Goal: Task Accomplishment & Management: Use online tool/utility

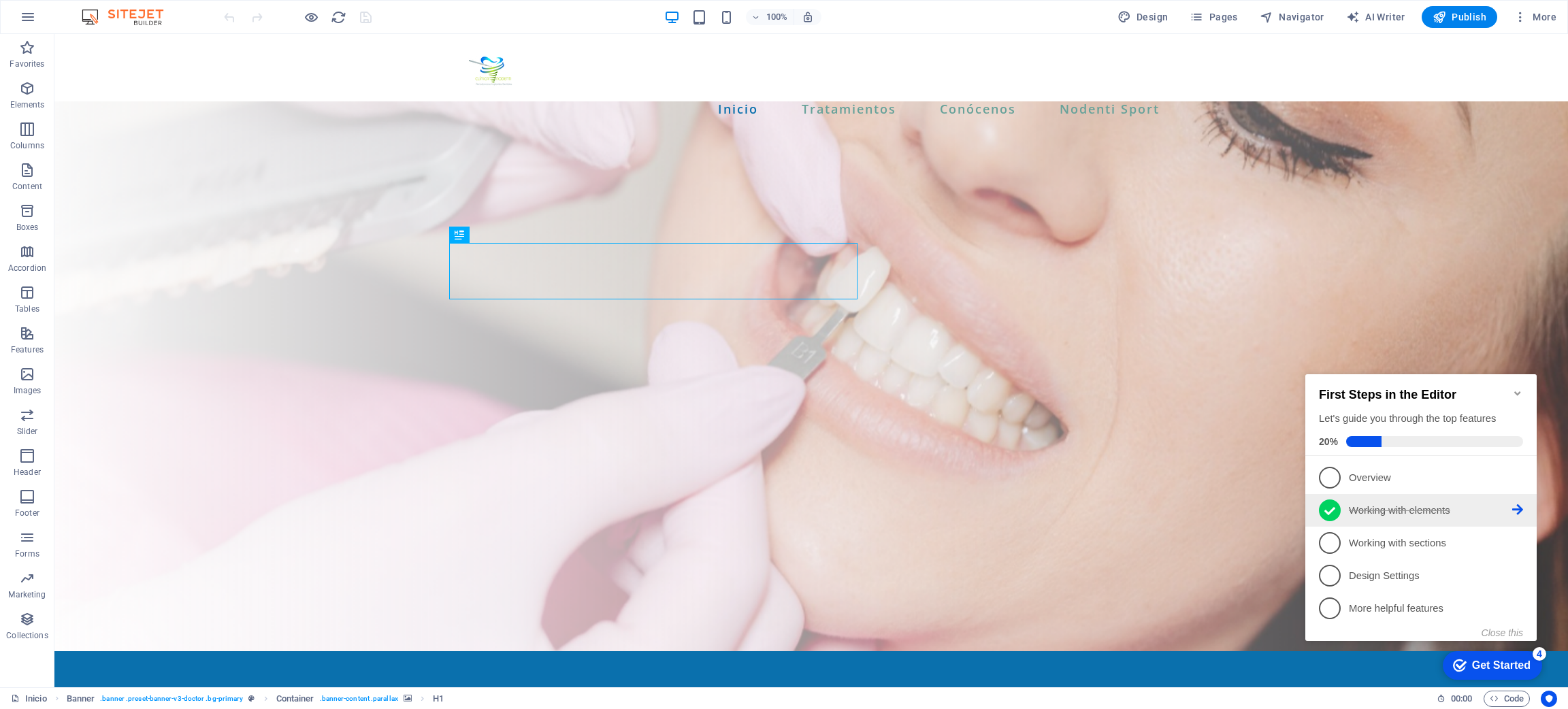
click at [1395, 503] on p "Working with elements - completed" at bounding box center [1430, 510] width 163 height 14
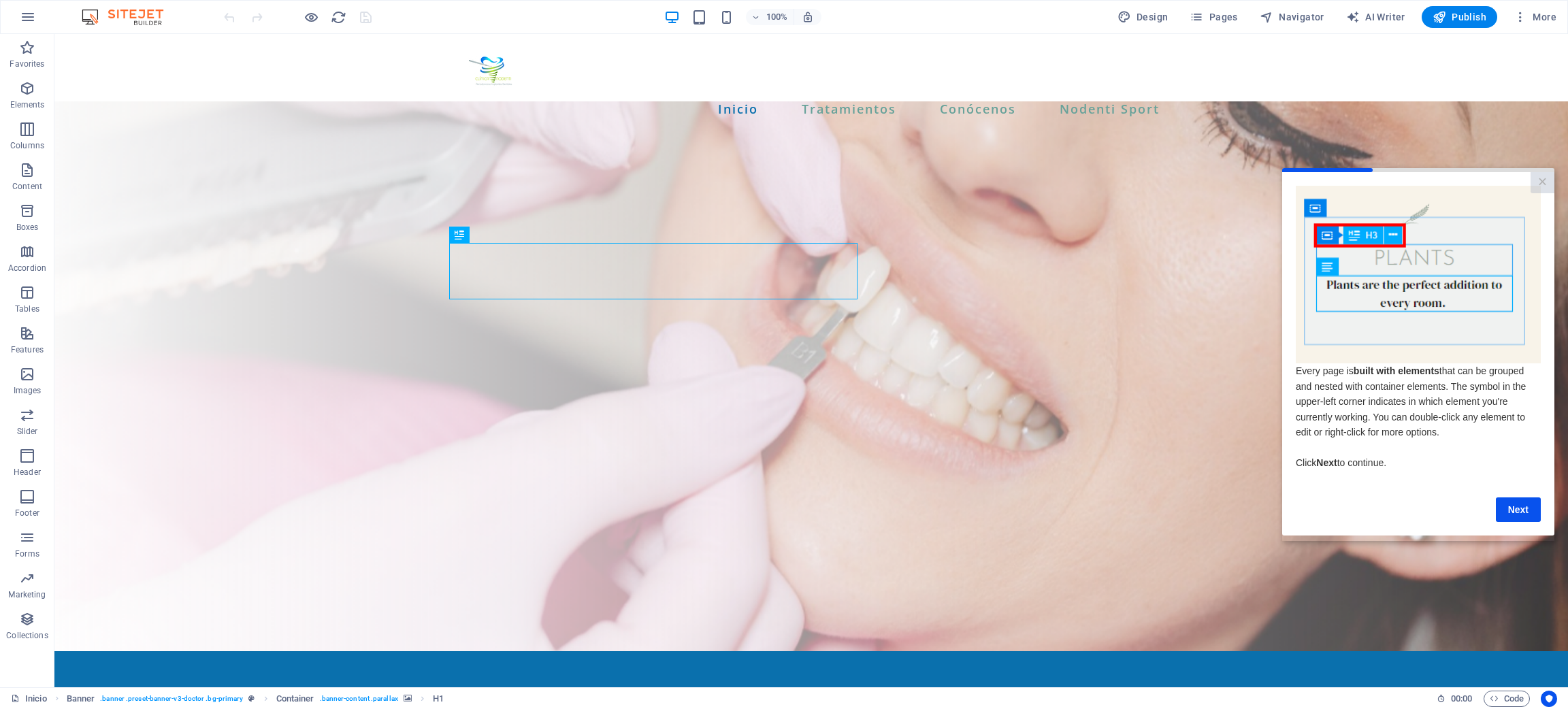
scroll to position [14, 0]
click at [1490, 63] on div "Inicio Tratamientos Conócenos Nodenti Sport" at bounding box center [810, 82] width 1513 height 97
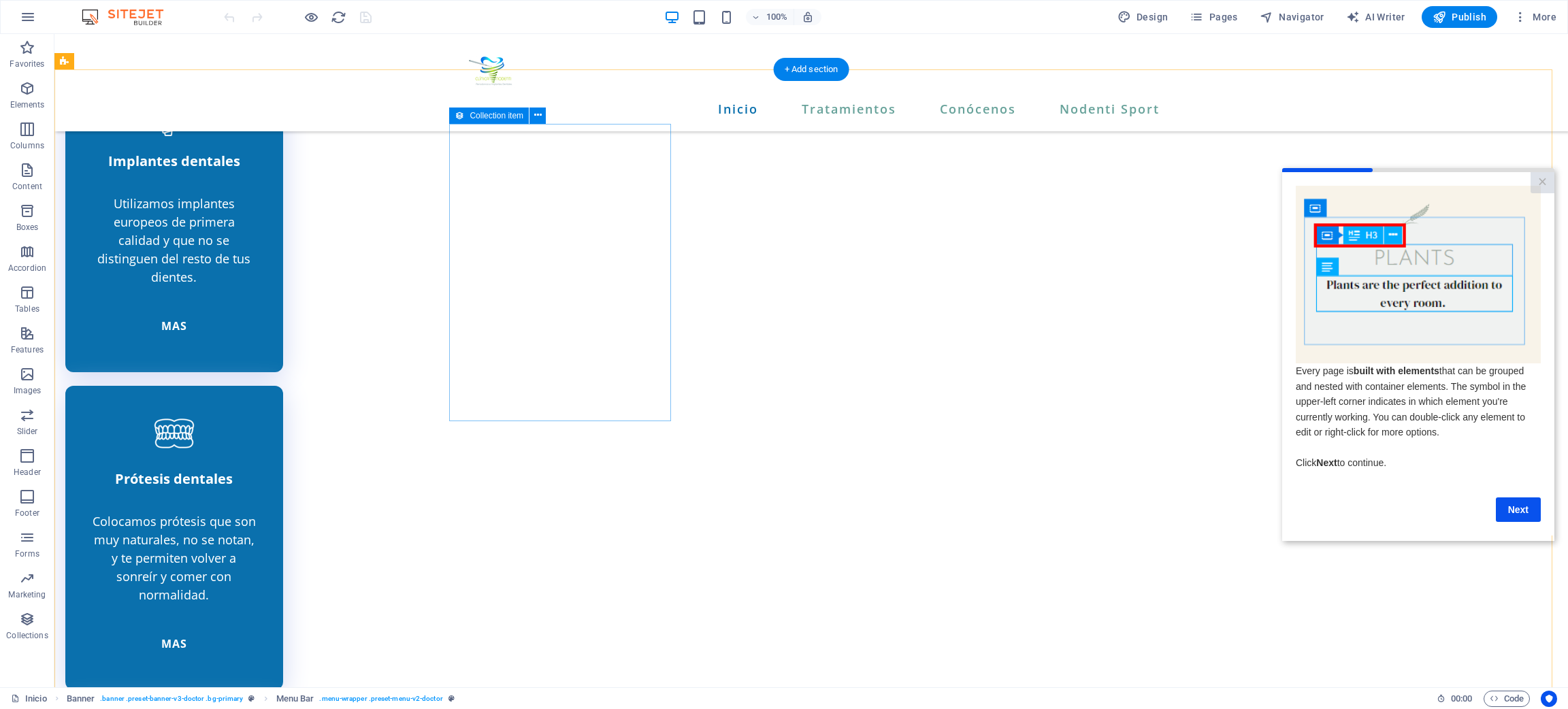
scroll to position [3396, 0]
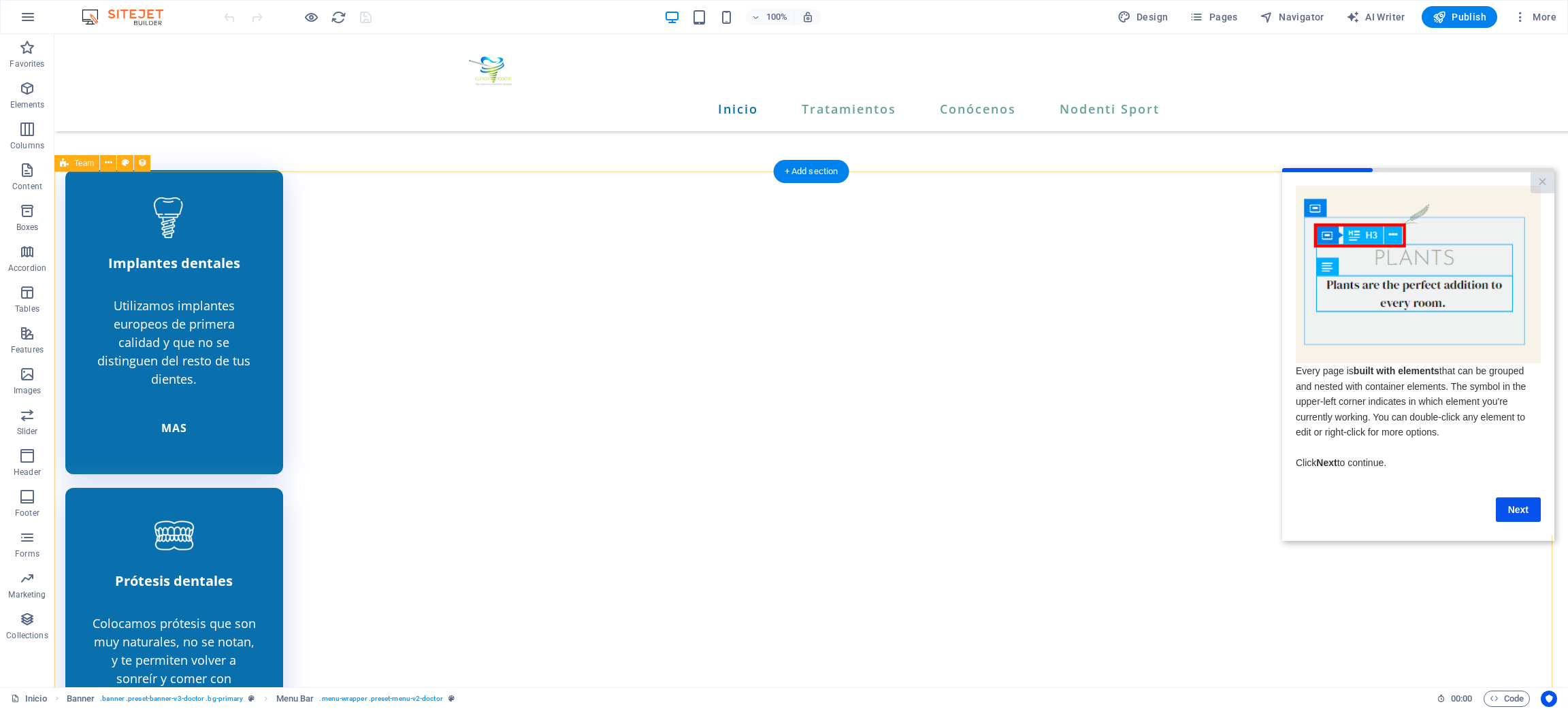
select select "68a26919d84f4da0a40f10b0"
select select "createdAt_DESC"
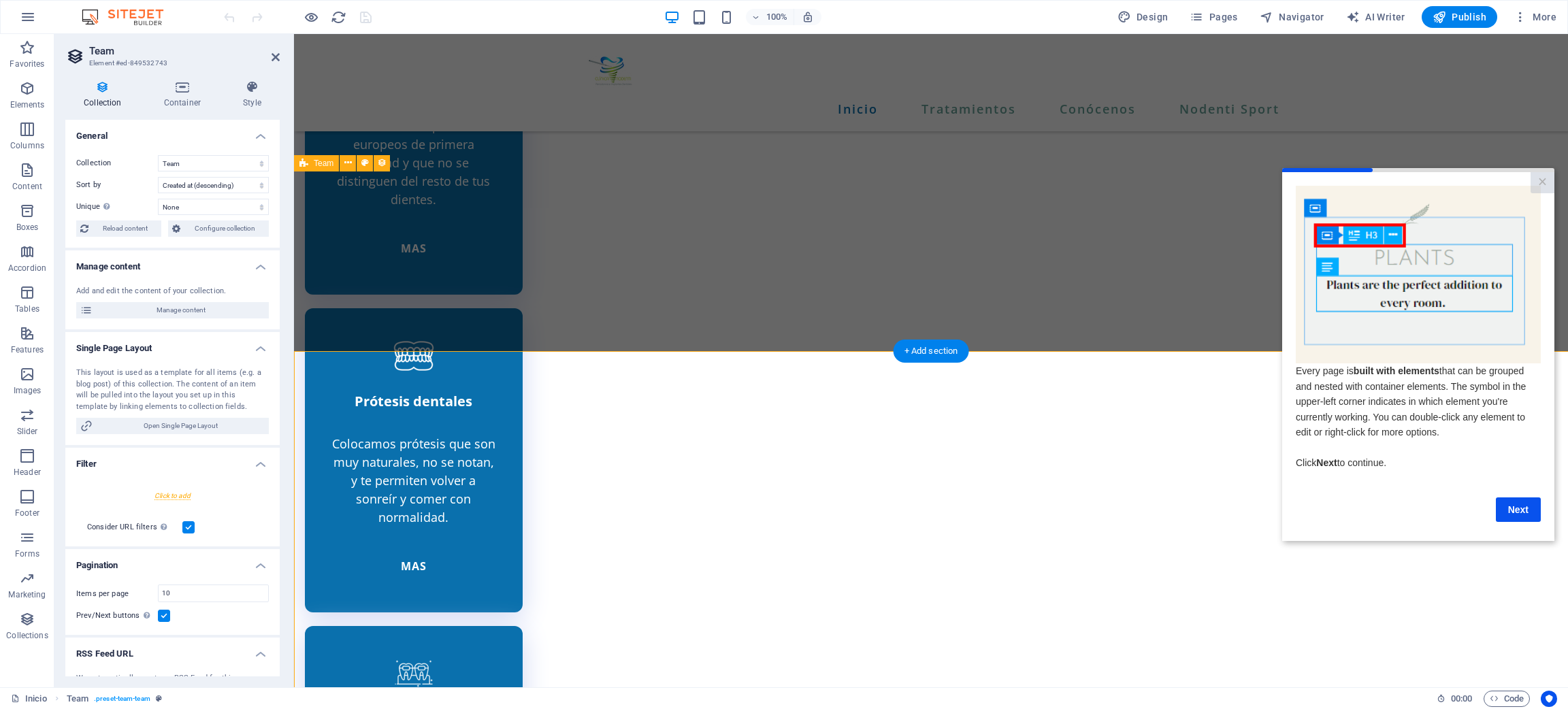
scroll to position [3217, 0]
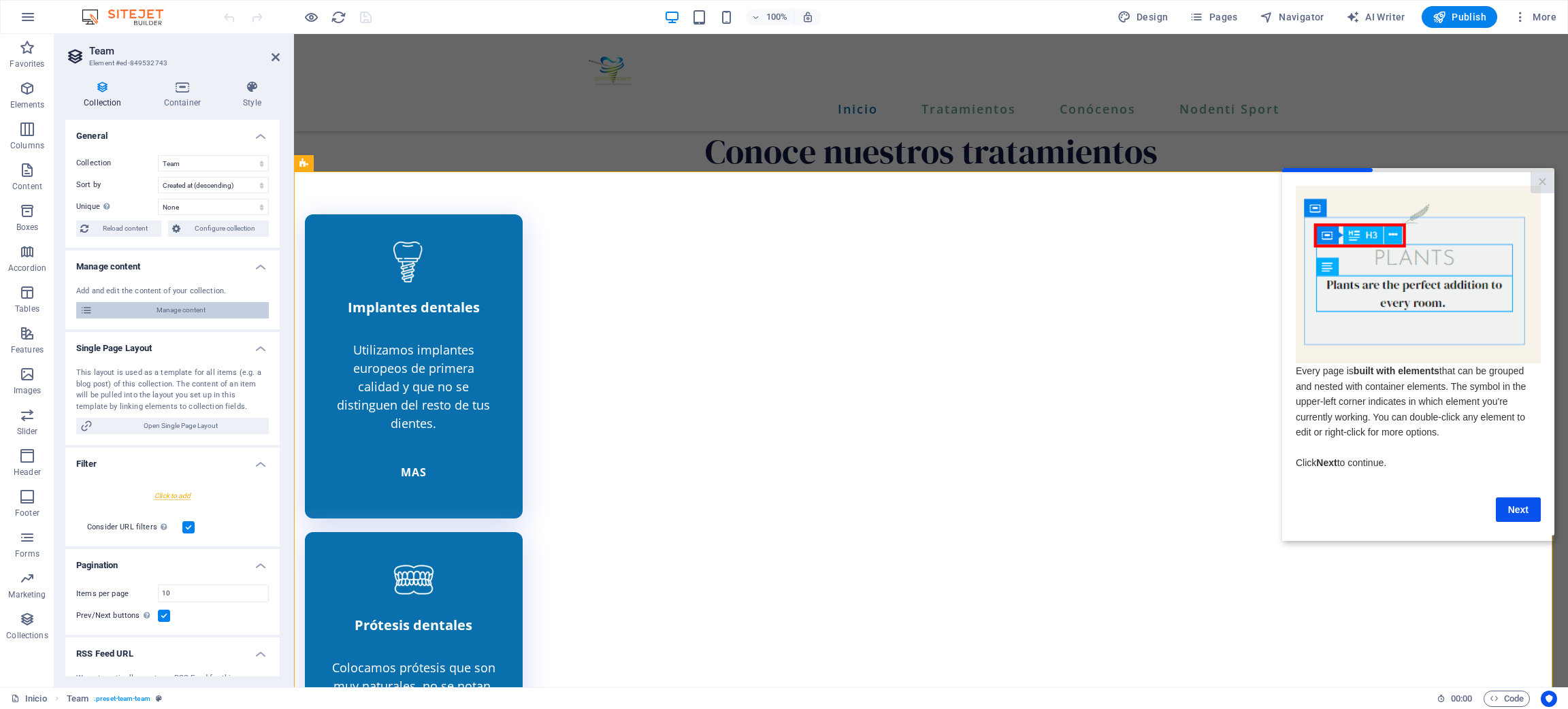
click at [158, 311] on span "Manage content" at bounding box center [180, 310] width 168 height 16
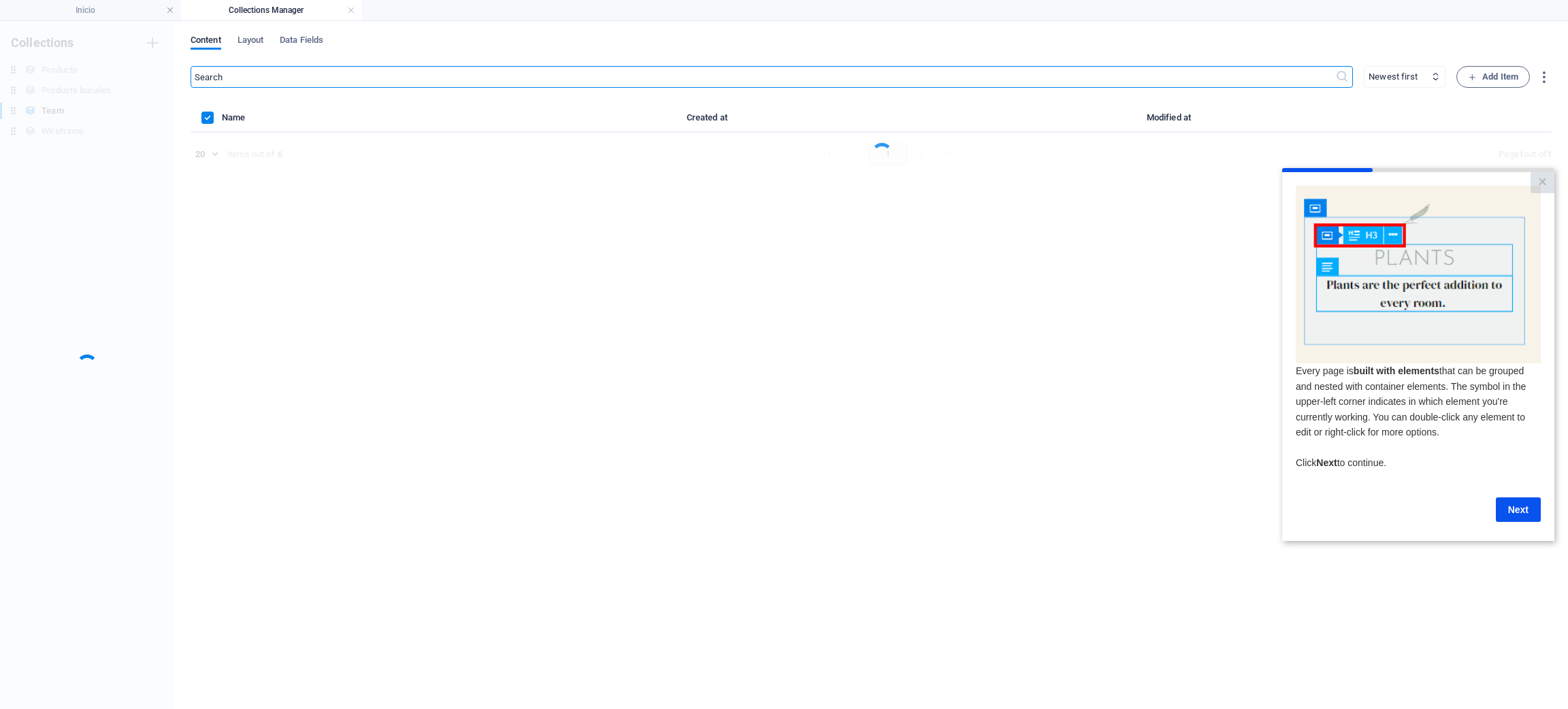
scroll to position [0, 0]
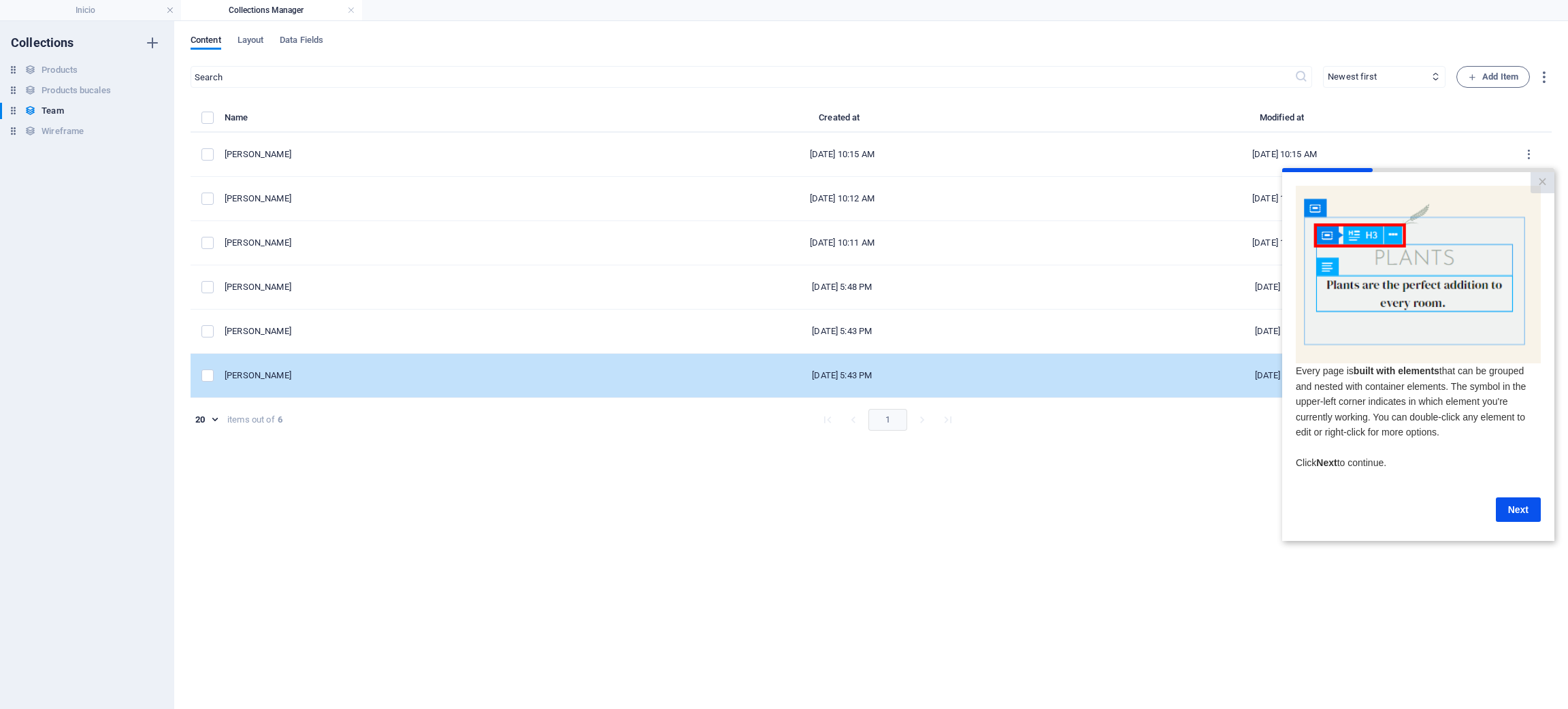
click at [270, 389] on td "[PERSON_NAME] [PERSON_NAME]" at bounding box center [423, 376] width 396 height 44
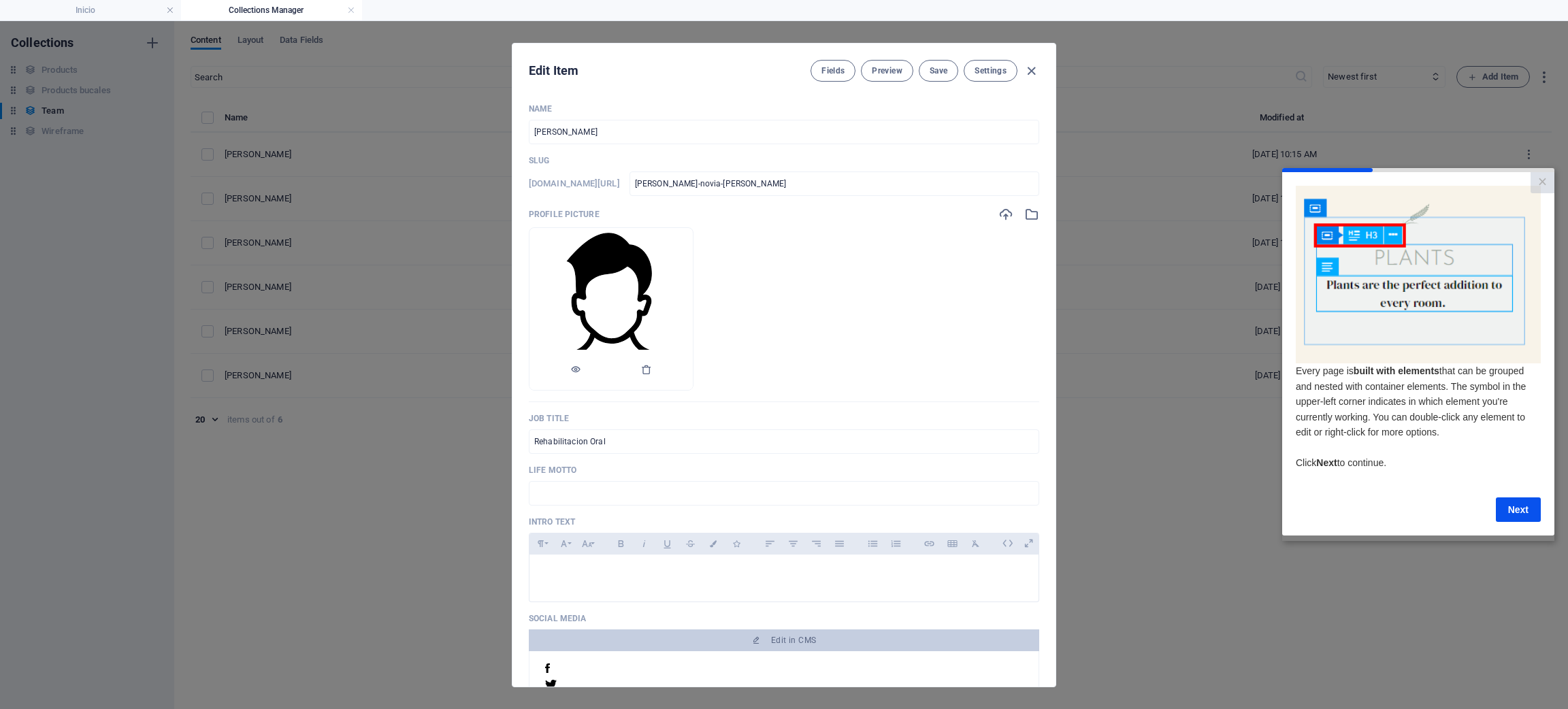
click at [685, 270] on img at bounding box center [611, 309] width 153 height 153
click at [999, 215] on icon "button" at bounding box center [1006, 215] width 15 height 15
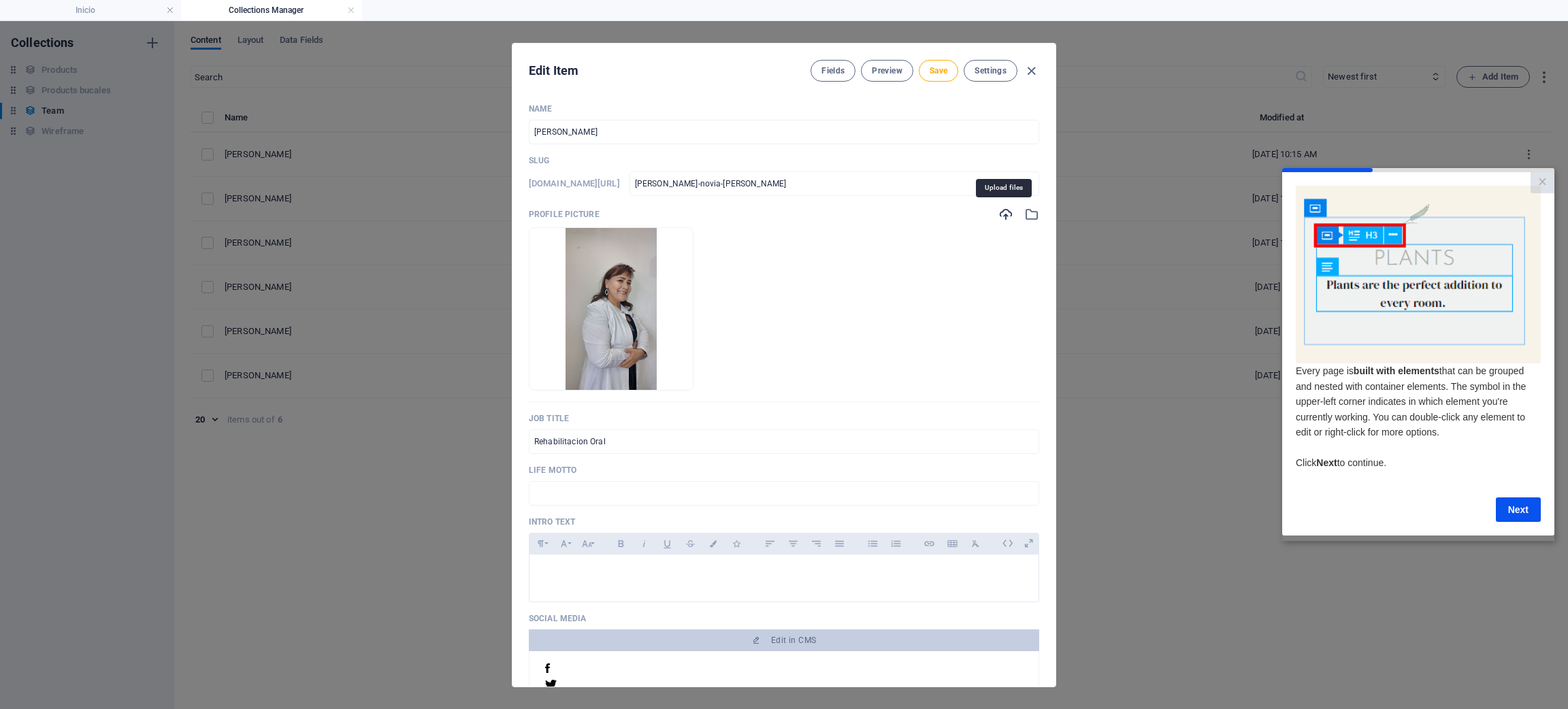
click at [1005, 220] on icon "button" at bounding box center [1006, 215] width 15 height 15
click at [924, 78] on button "Save" at bounding box center [938, 71] width 40 height 22
click at [998, 211] on icon "button" at bounding box center [1006, 215] width 15 height 15
click at [656, 279] on img at bounding box center [611, 310] width 91 height 162
click at [652, 371] on icon "button" at bounding box center [646, 369] width 11 height 11
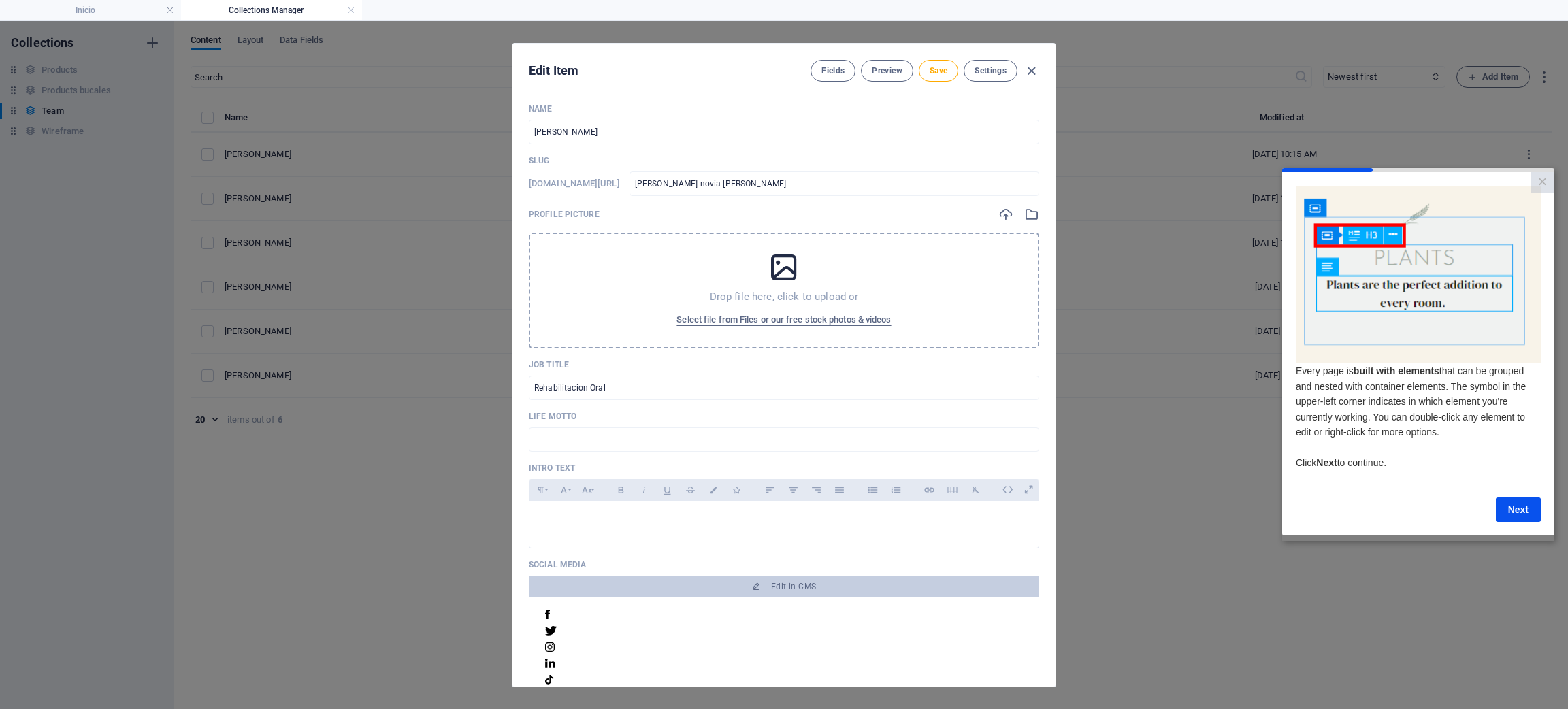
click at [762, 271] on div "Drop file here, click to upload or Select file from Files or our free stock pho…" at bounding box center [783, 290] width 510 height 116
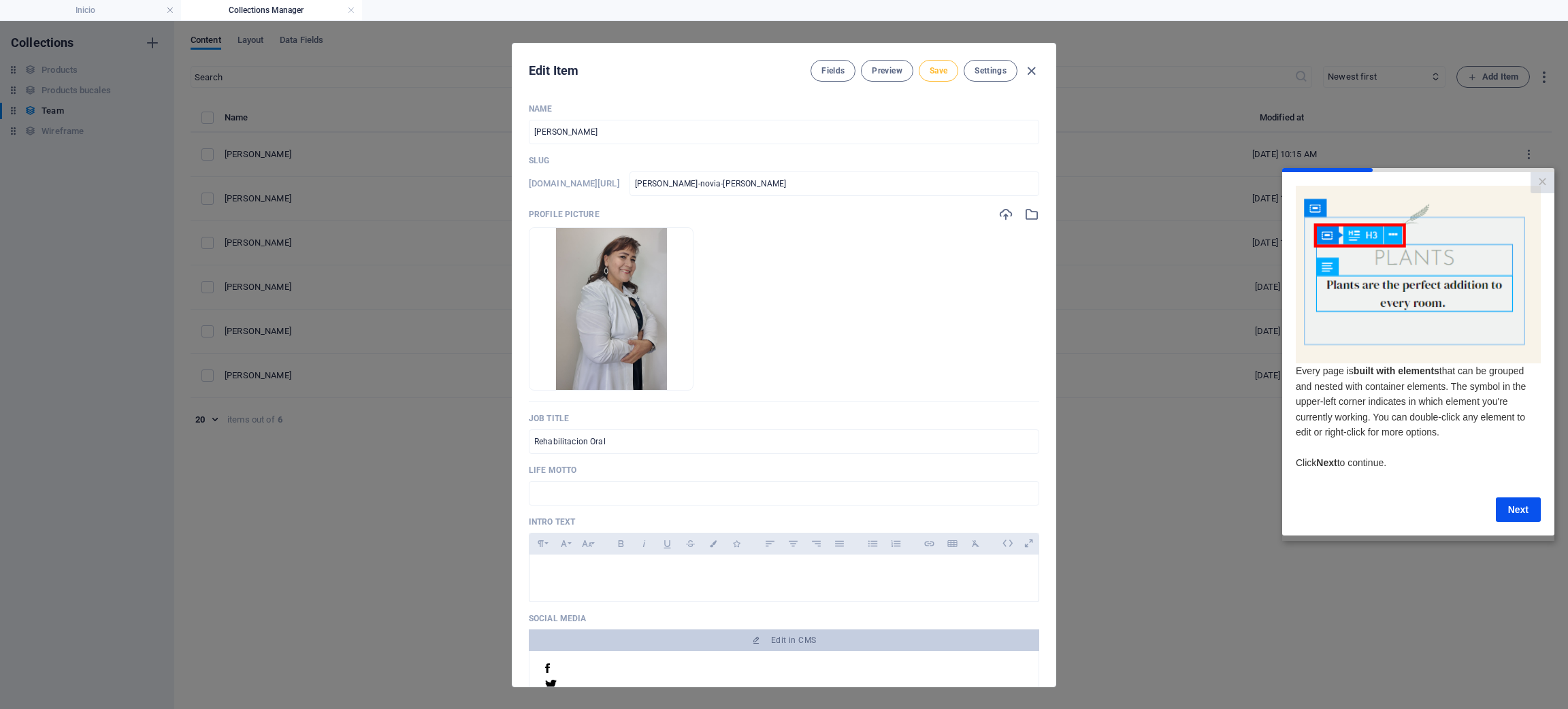
click at [932, 80] on button "Save" at bounding box center [938, 71] width 40 height 22
click at [1031, 74] on icon "button" at bounding box center [1031, 71] width 16 height 16
type input "angelica-novia-mejia"
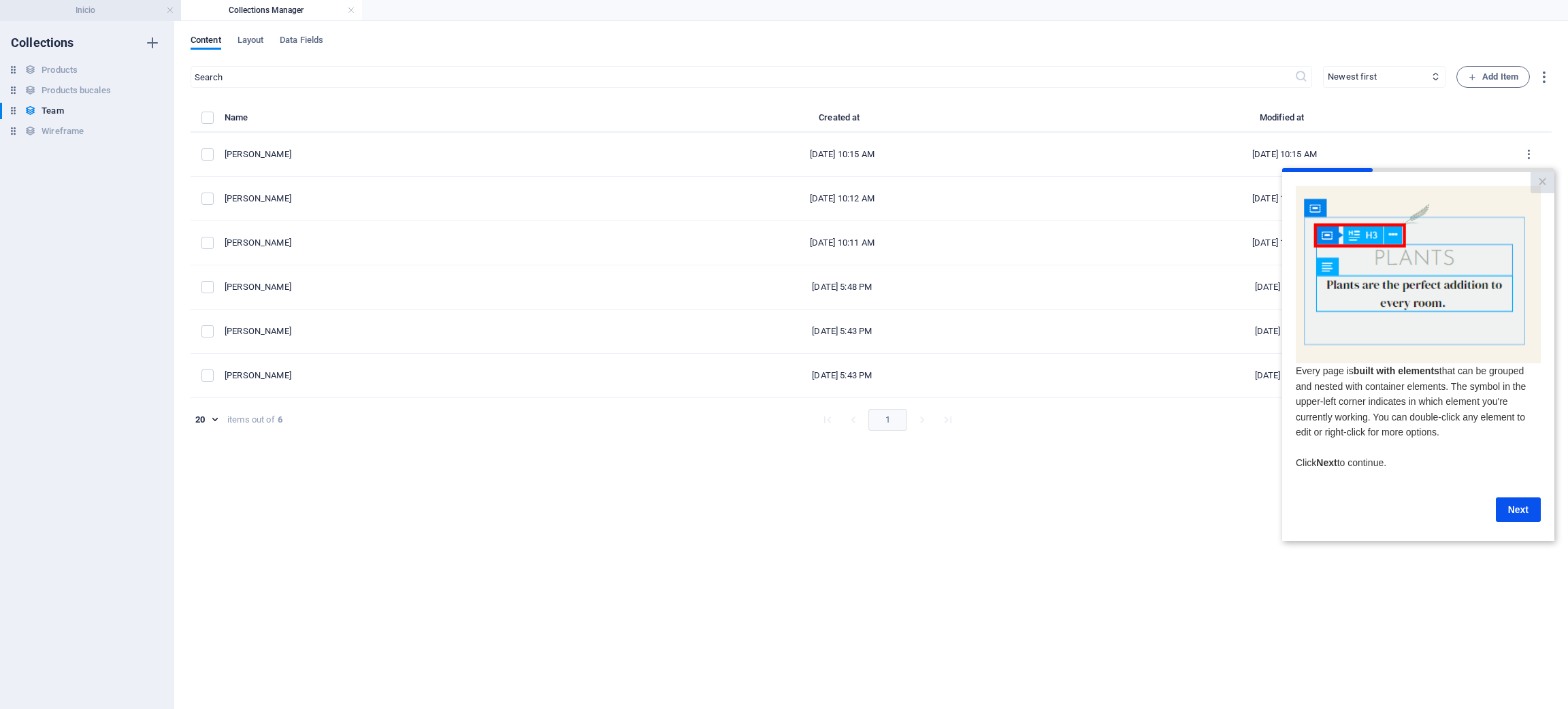
click at [123, 7] on h4 "Inicio" at bounding box center [90, 10] width 181 height 15
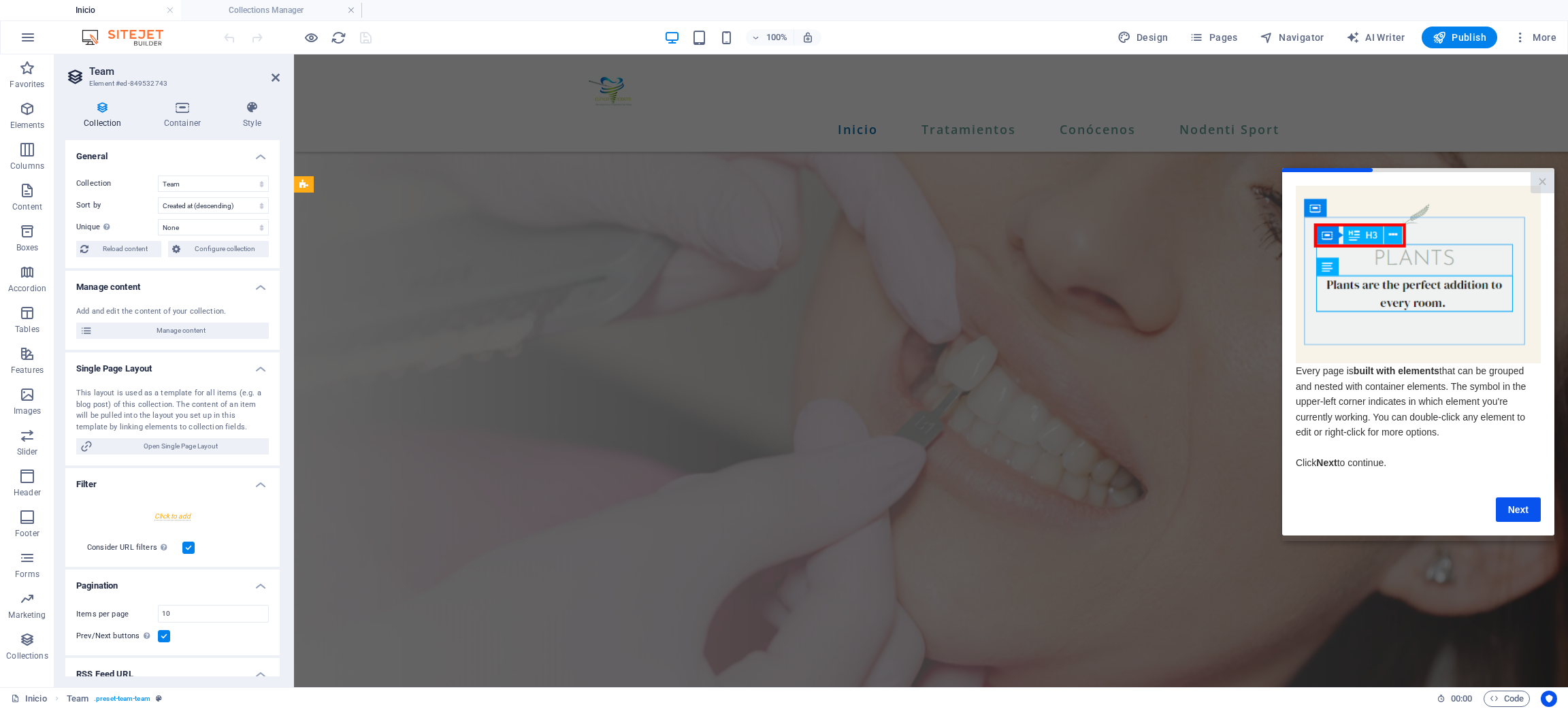
scroll to position [3216, 0]
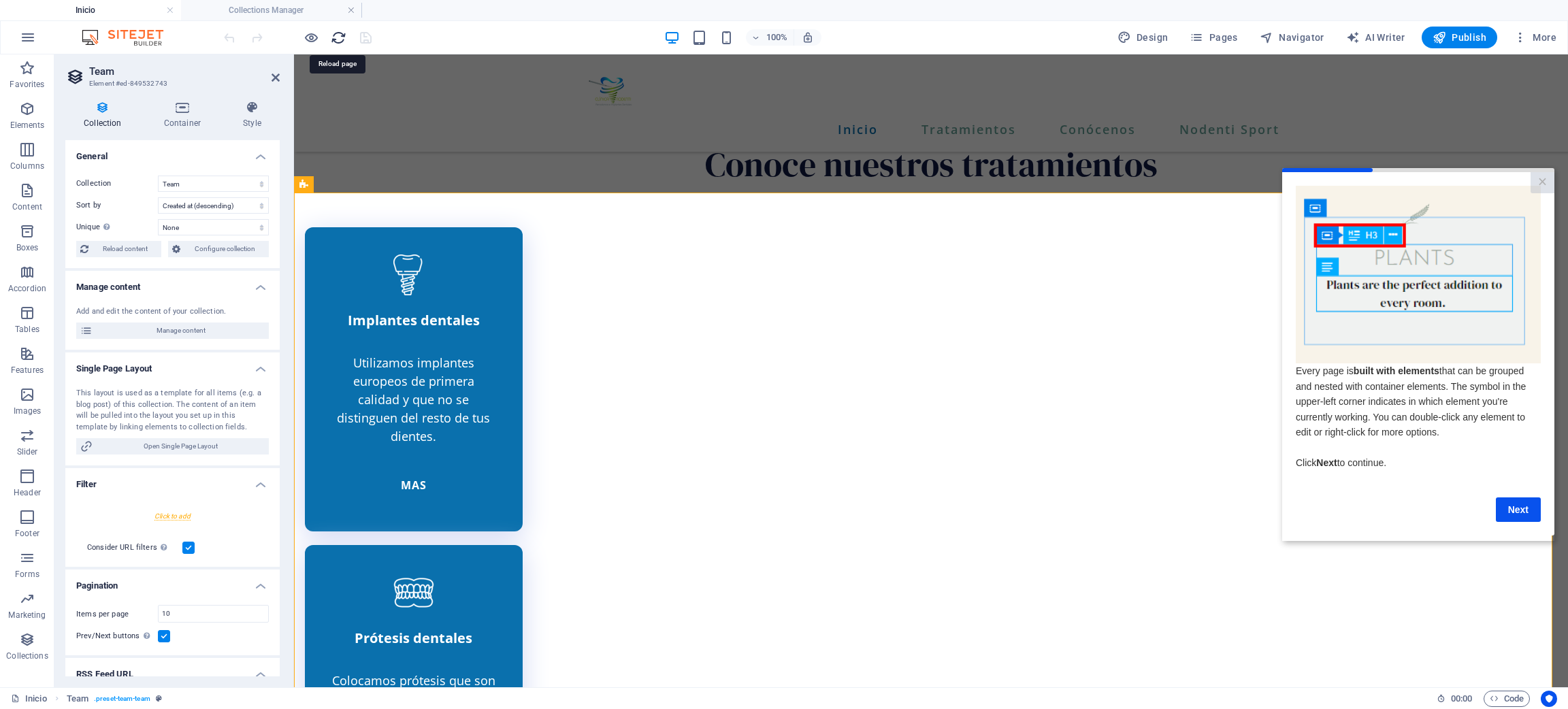
click at [336, 43] on icon "reload" at bounding box center [338, 37] width 16 height 16
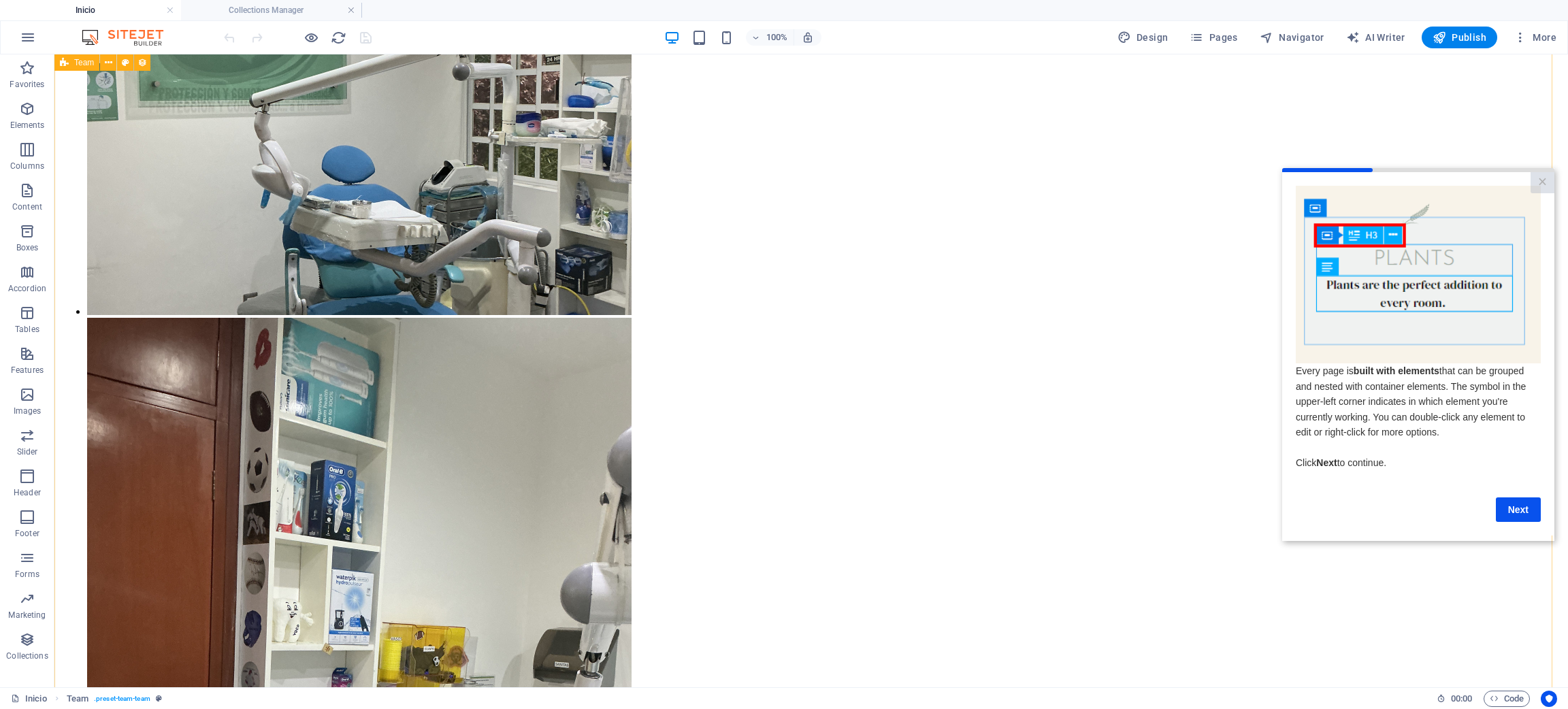
scroll to position [3707, 0]
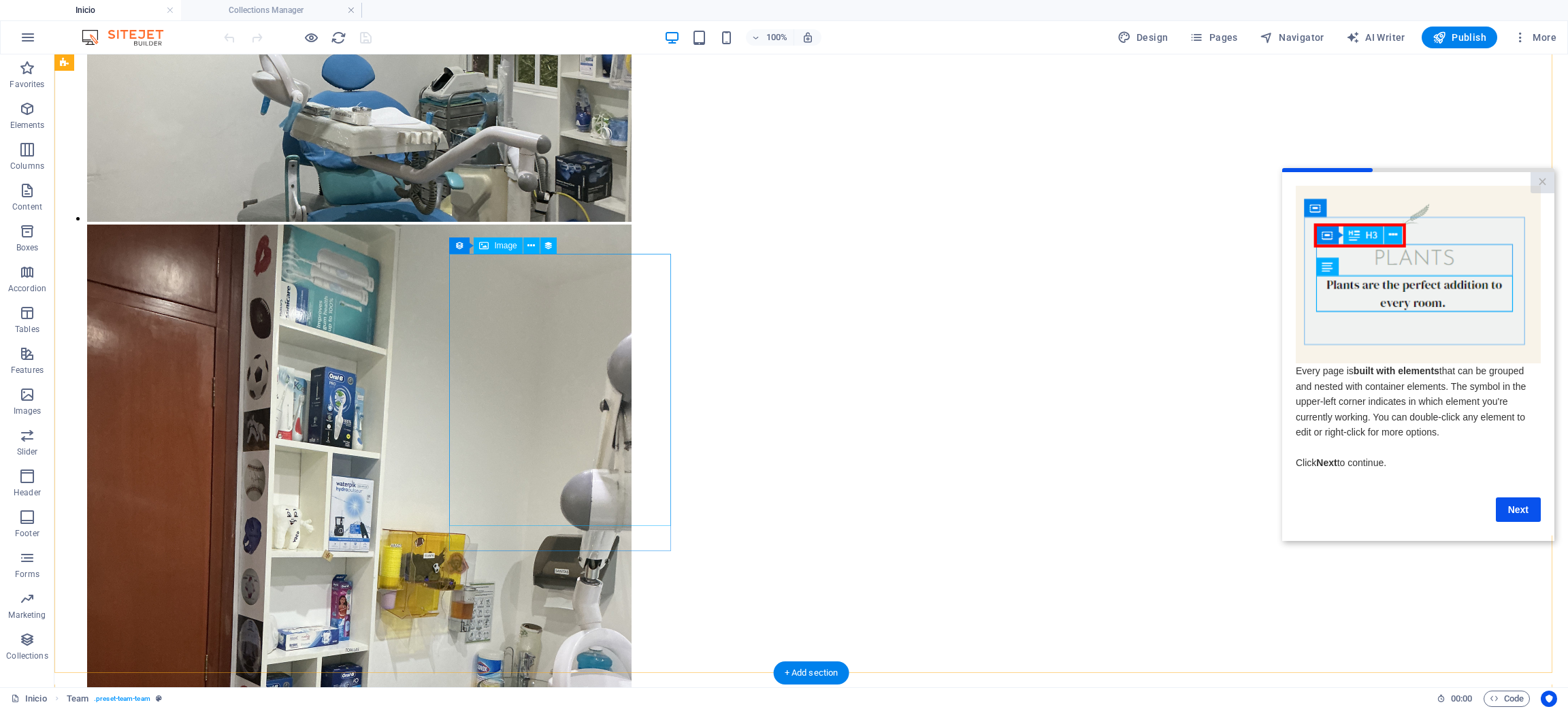
select select "68a26919d84f4da0a40f10b0"
select select "createdAt_DESC"
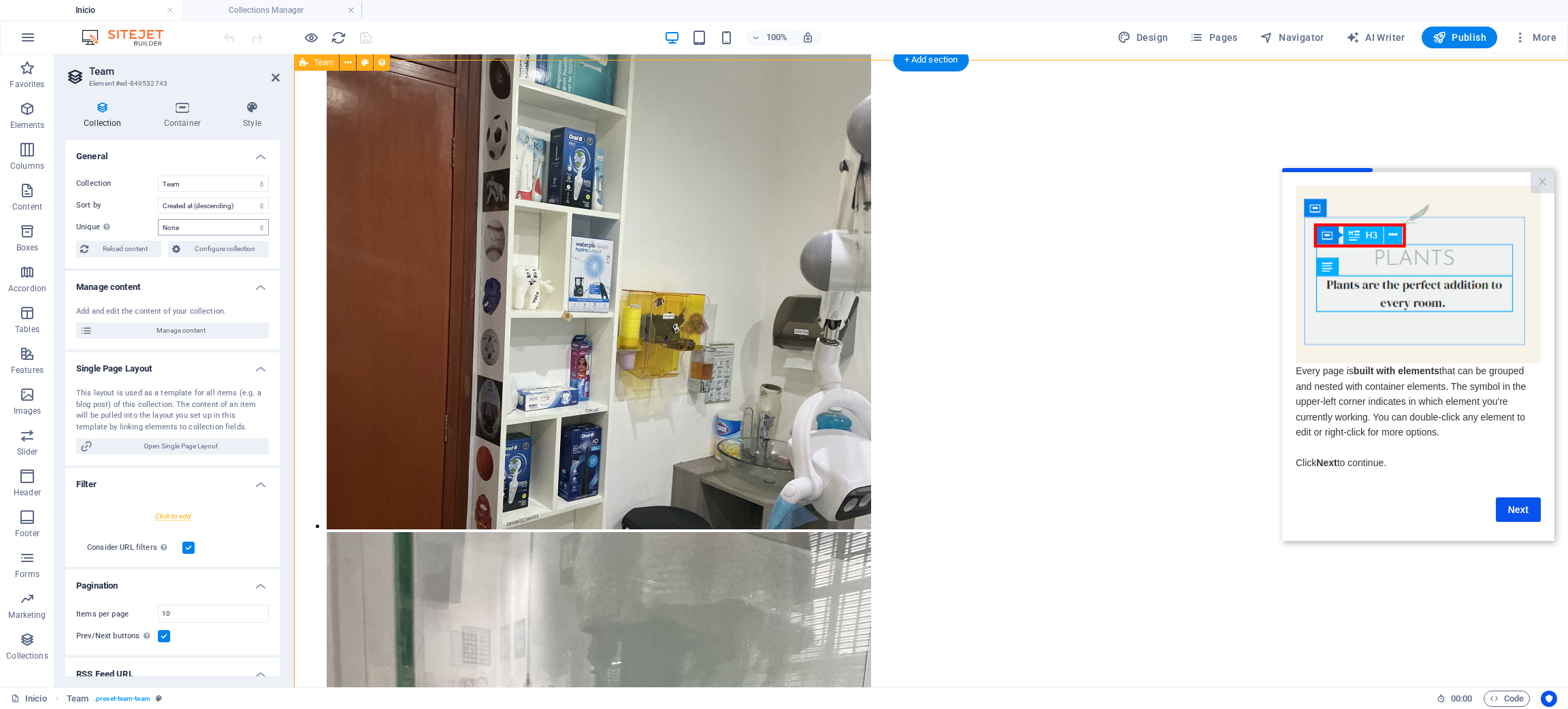
scroll to position [3528, 0]
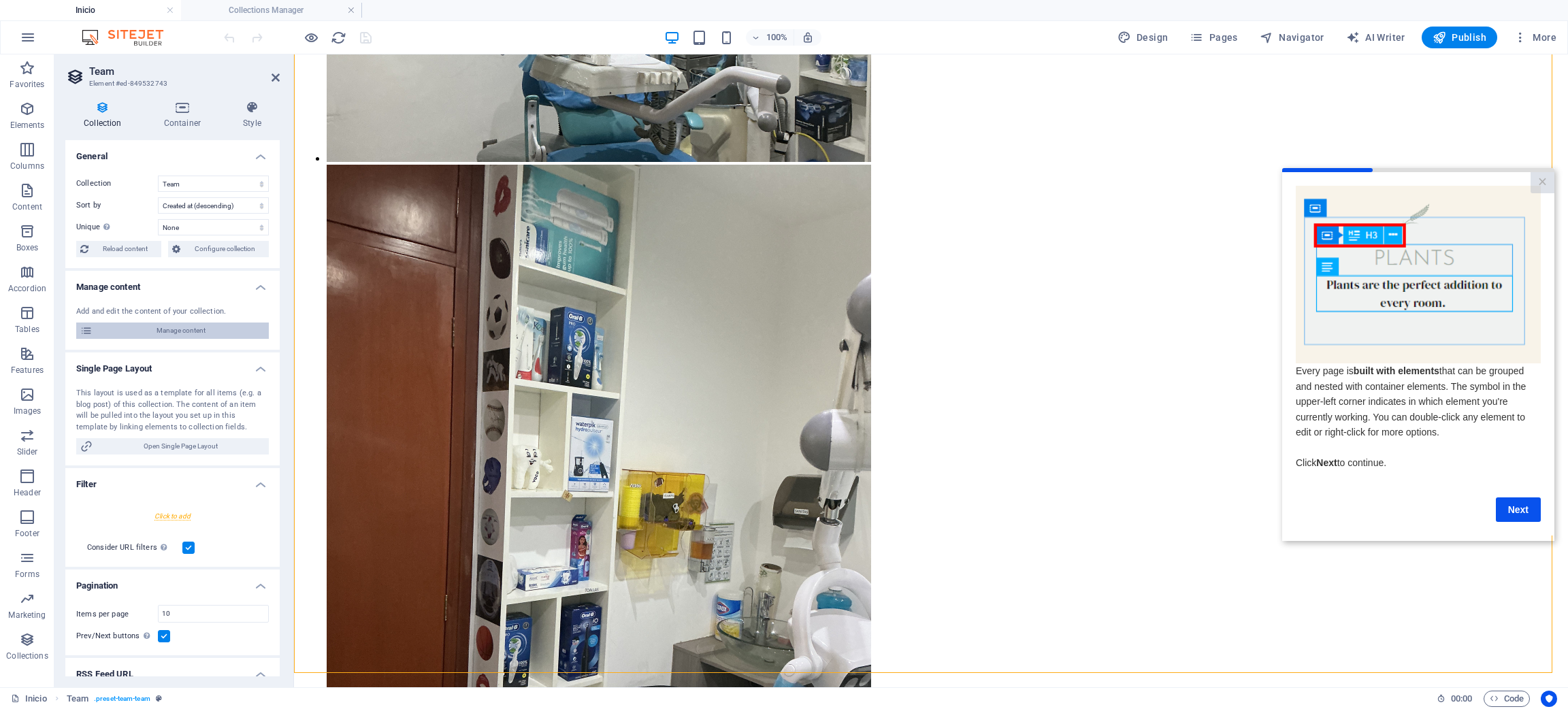
click at [126, 326] on span "Manage content" at bounding box center [180, 330] width 168 height 16
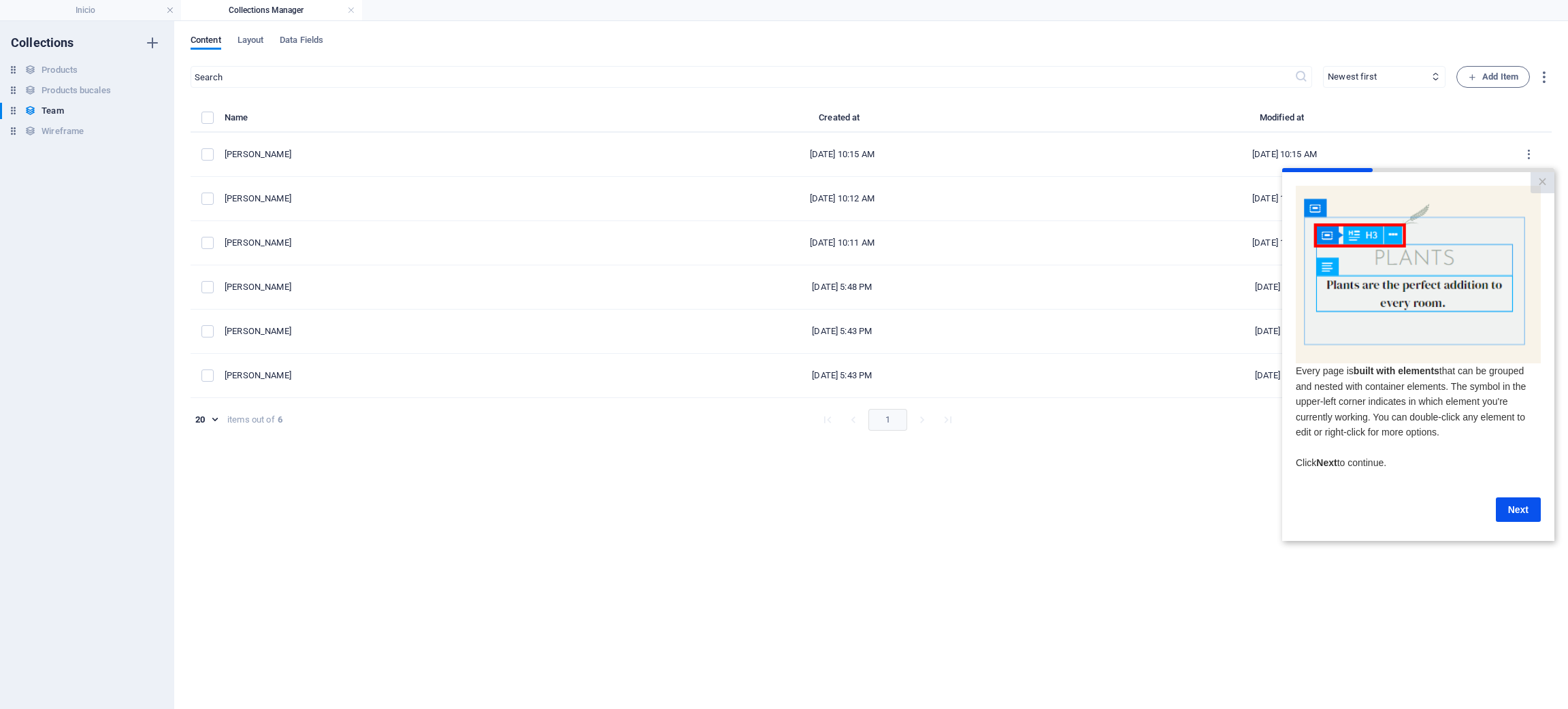
scroll to position [0, 0]
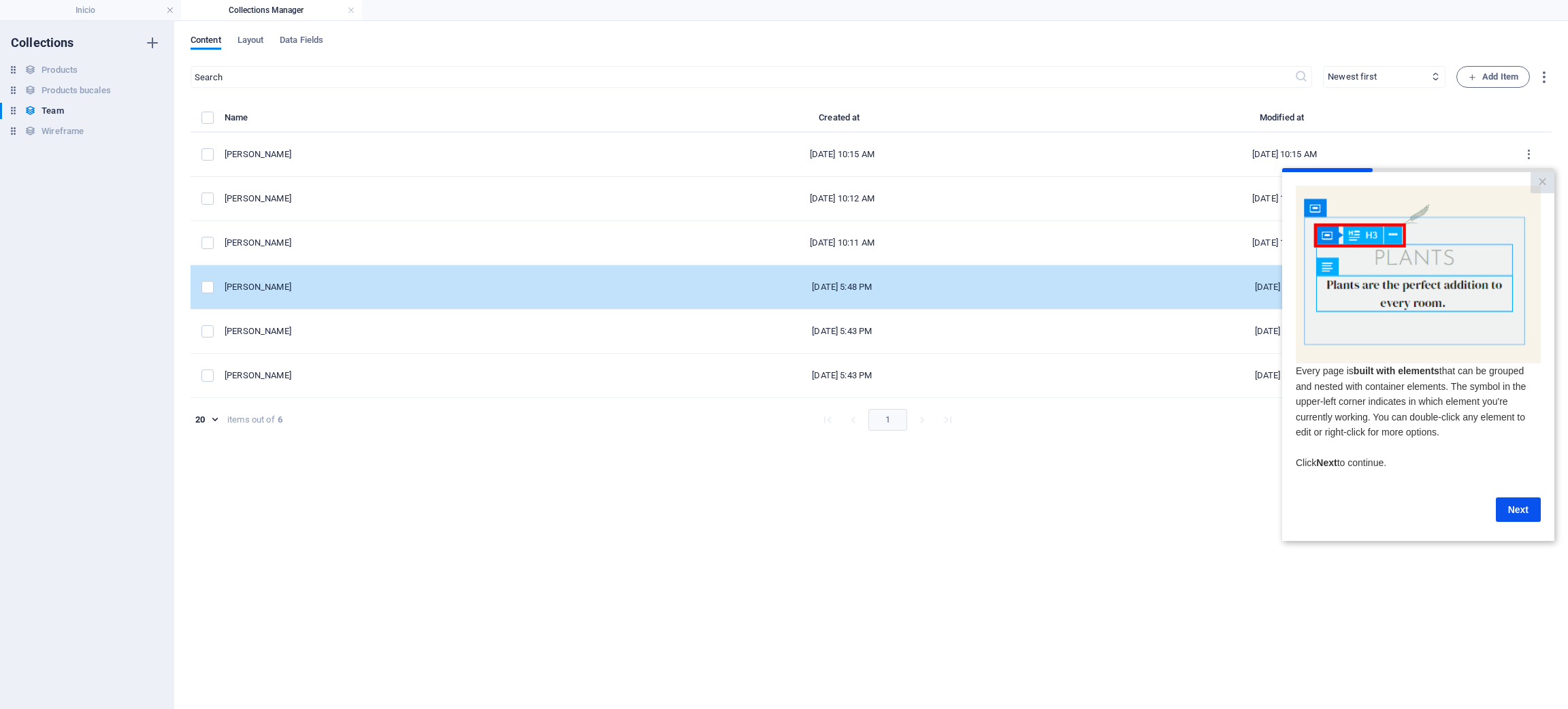
click at [329, 291] on div "[PERSON_NAME]" at bounding box center [417, 287] width 385 height 12
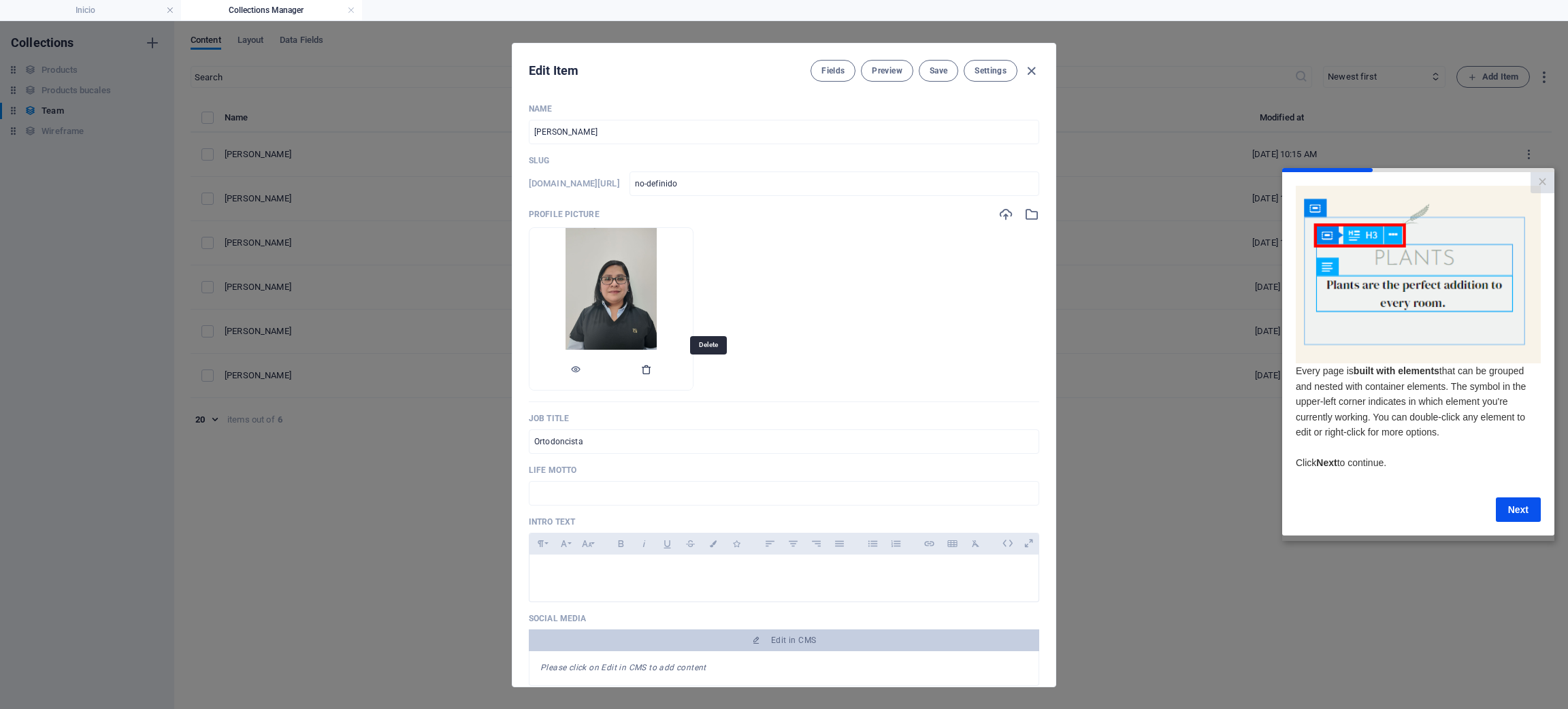
click at [652, 371] on icon "button" at bounding box center [646, 369] width 11 height 11
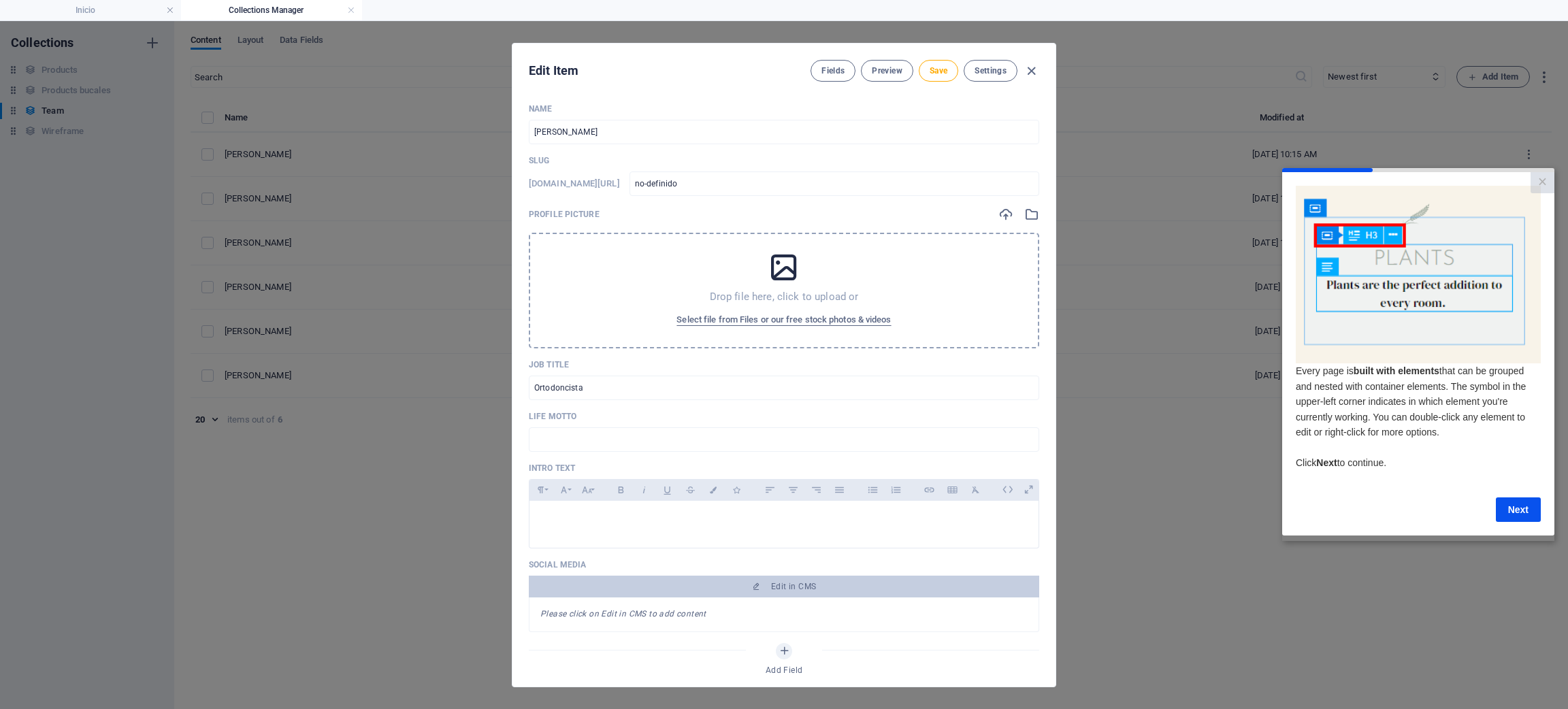
click at [769, 286] on div "Drop file here, click to upload or Select file from Files or our free stock pho…" at bounding box center [783, 290] width 510 height 116
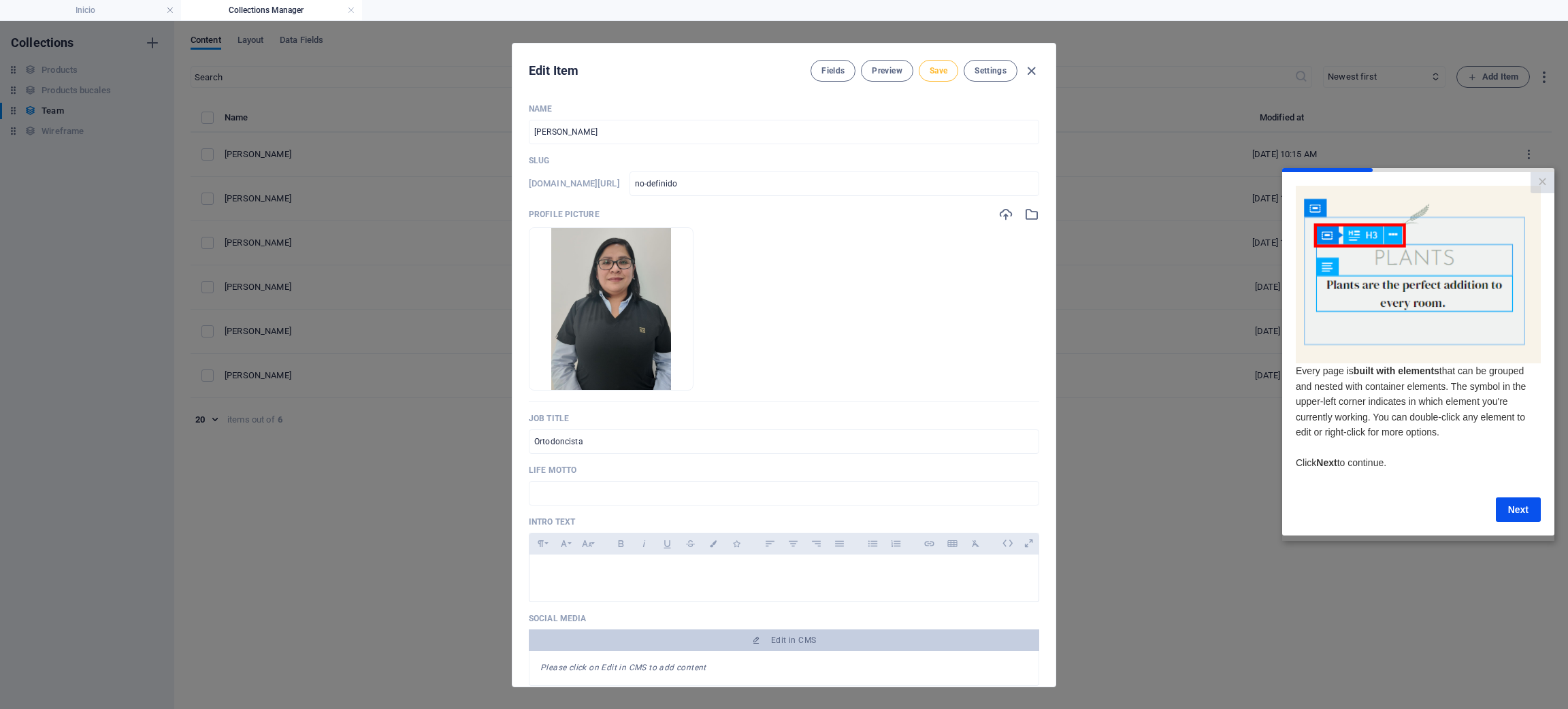
click at [941, 69] on span "Save" at bounding box center [938, 70] width 18 height 11
click at [1033, 71] on icon "button" at bounding box center [1031, 71] width 16 height 16
type input "no-definido"
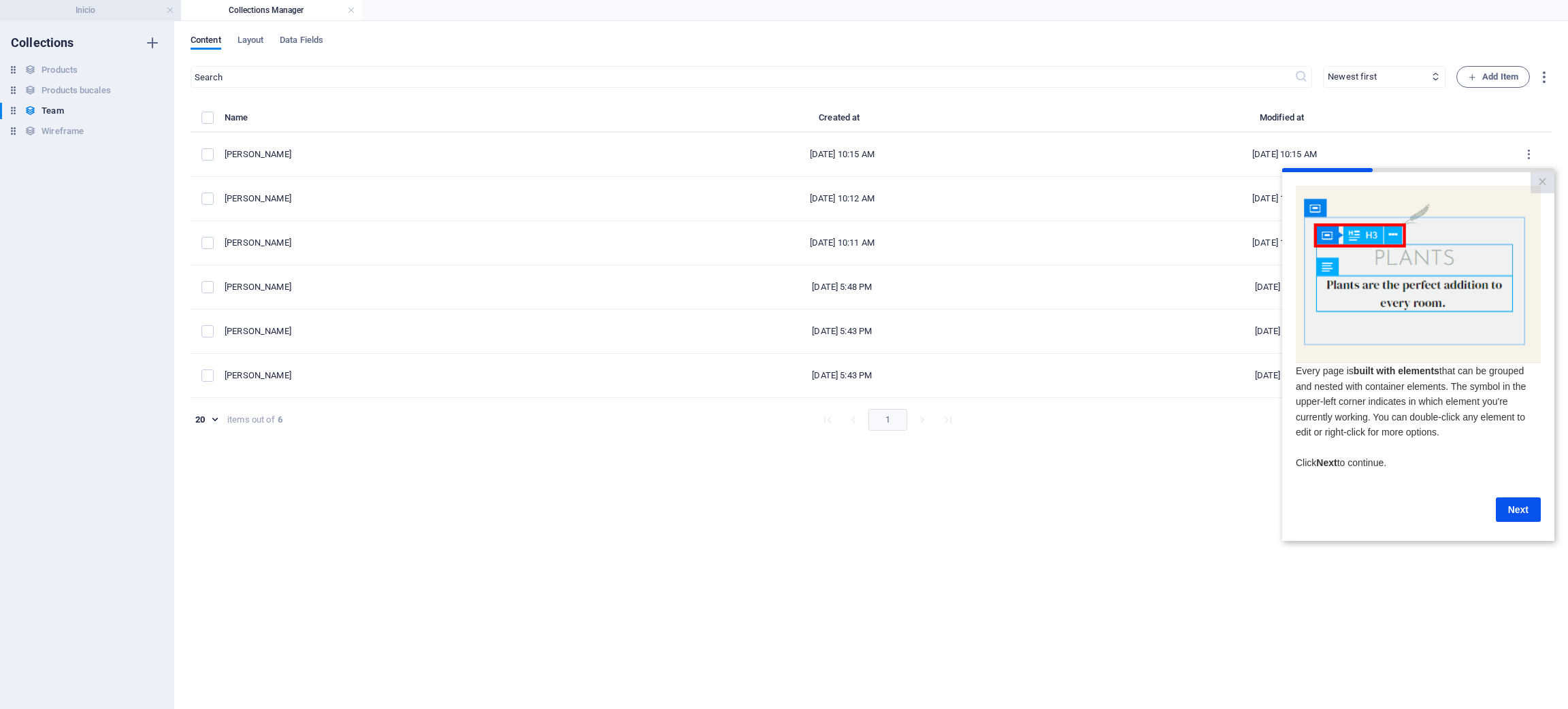
click at [76, 12] on h4 "Inicio" at bounding box center [90, 10] width 181 height 15
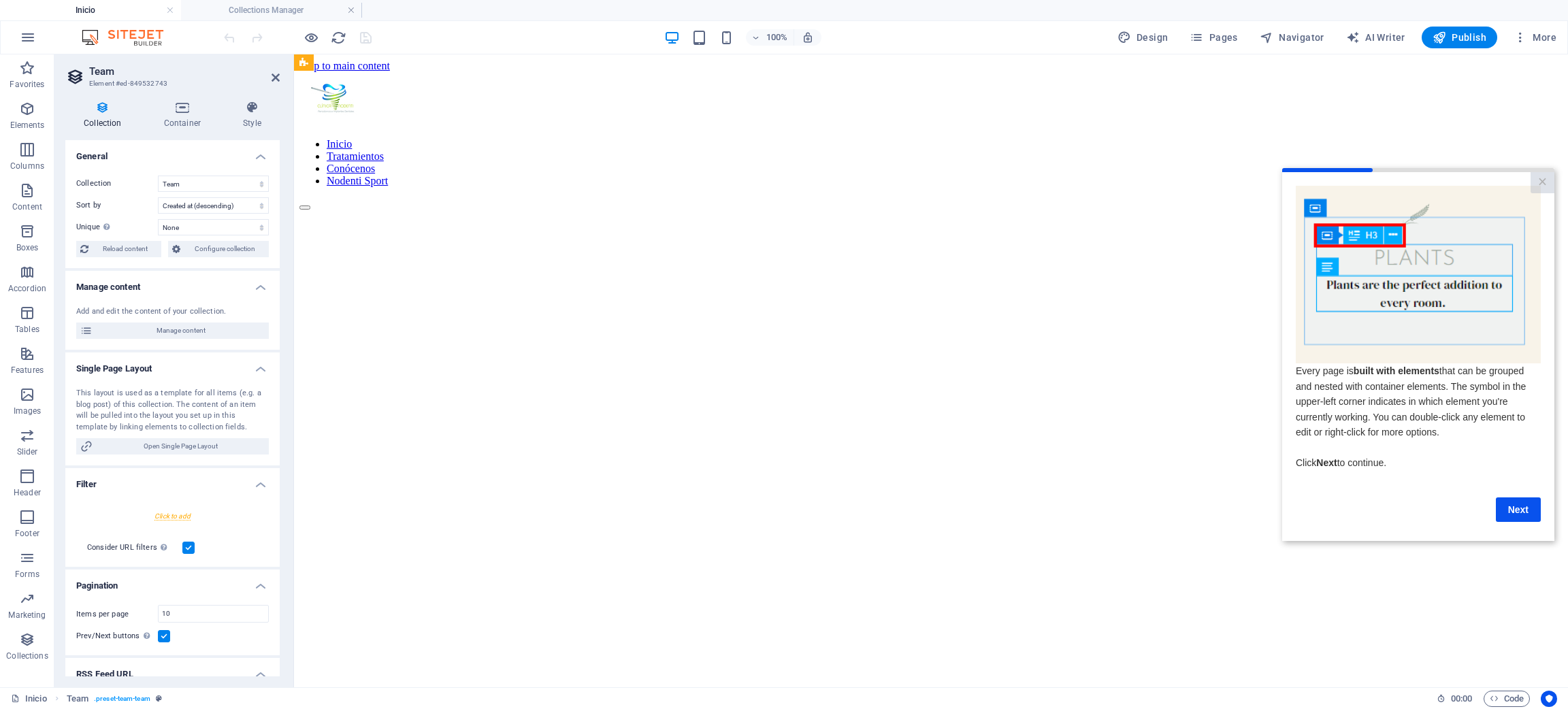
scroll to position [3528, 0]
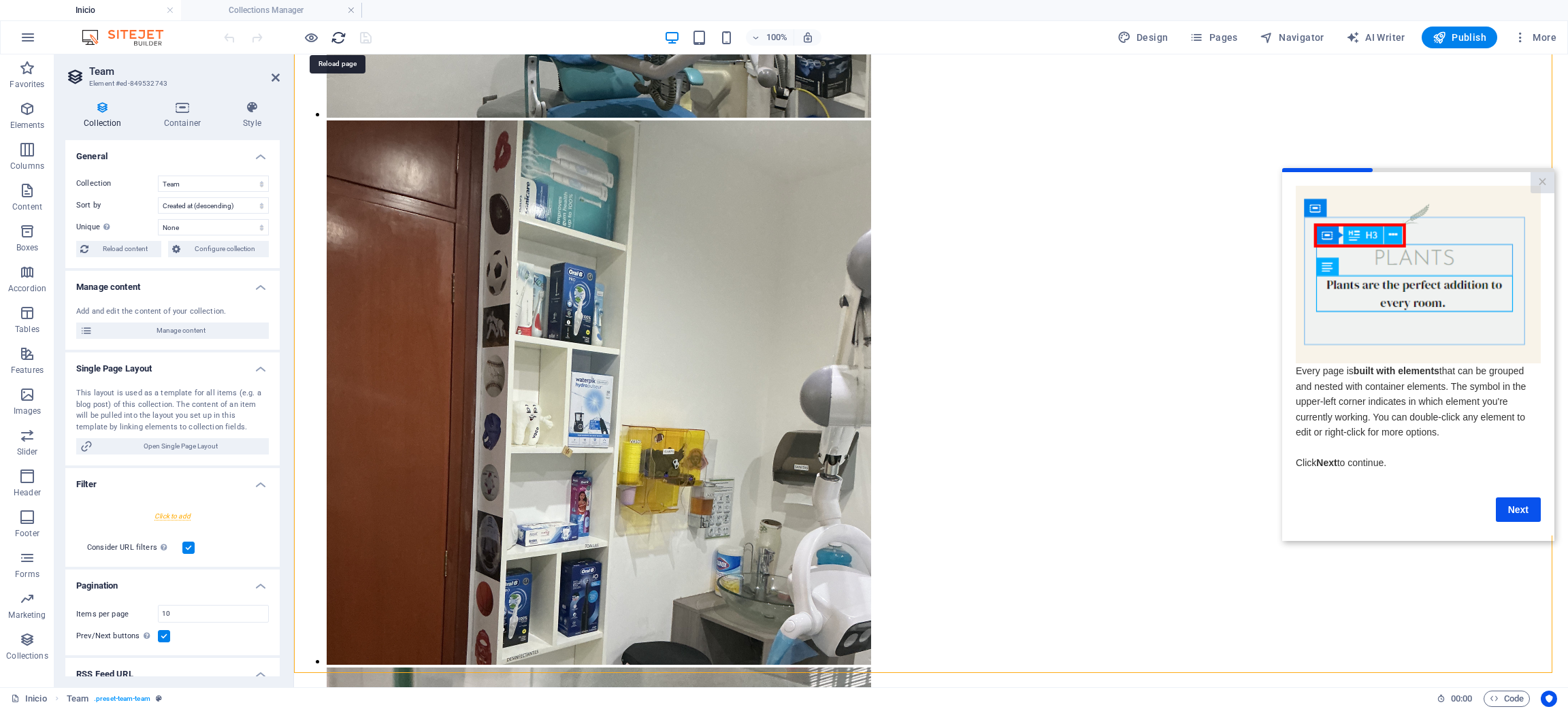
click at [345, 33] on icon "reload" at bounding box center [338, 37] width 16 height 16
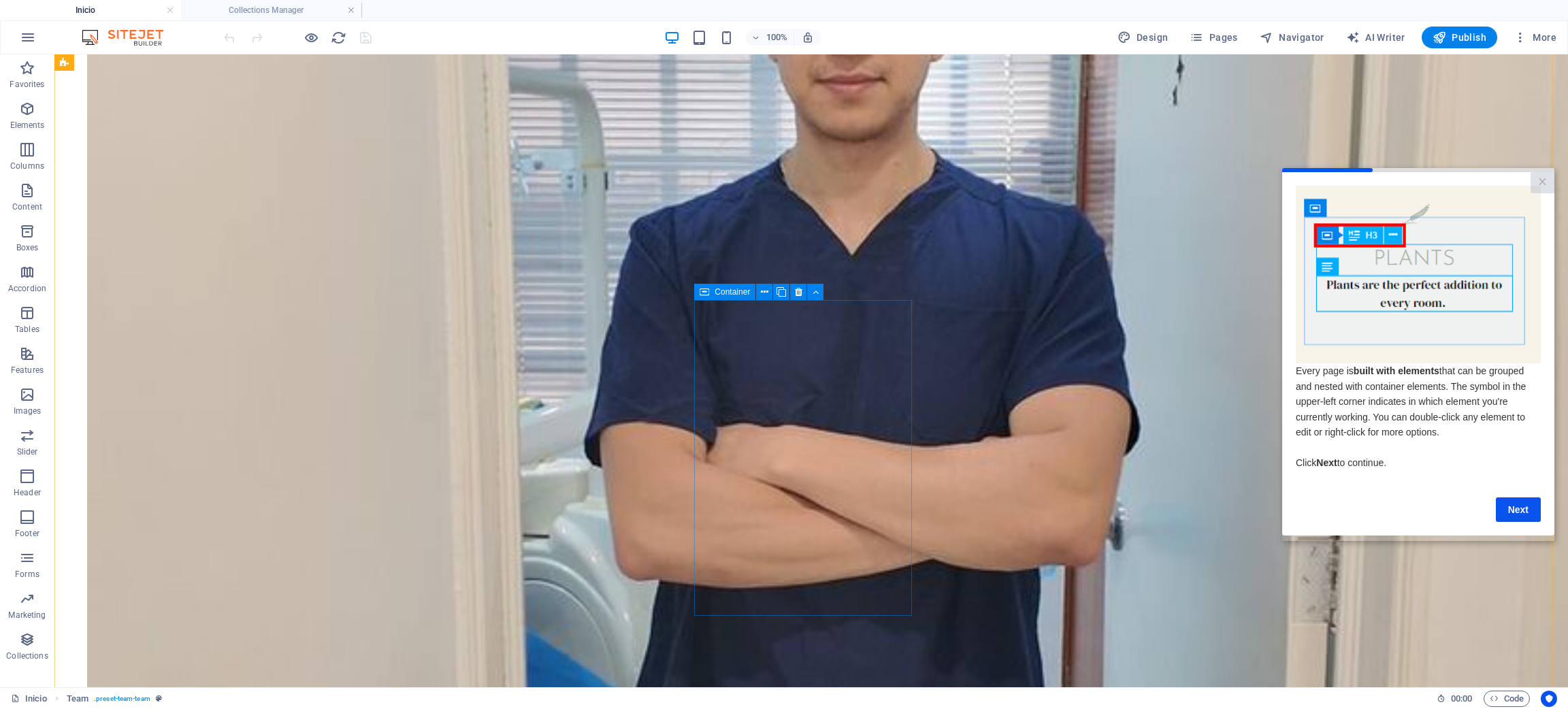
scroll to position [2671, 0]
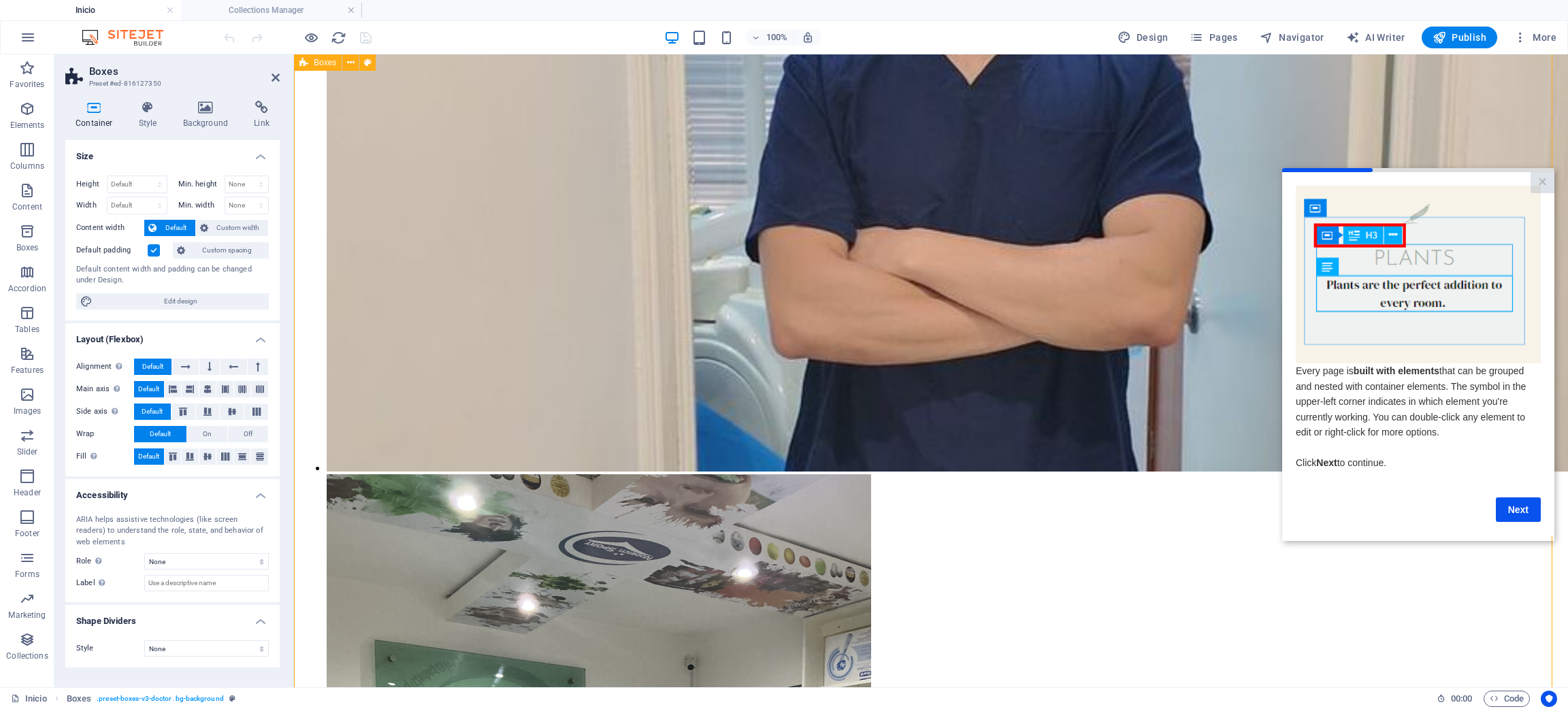
scroll to position [2491, 0]
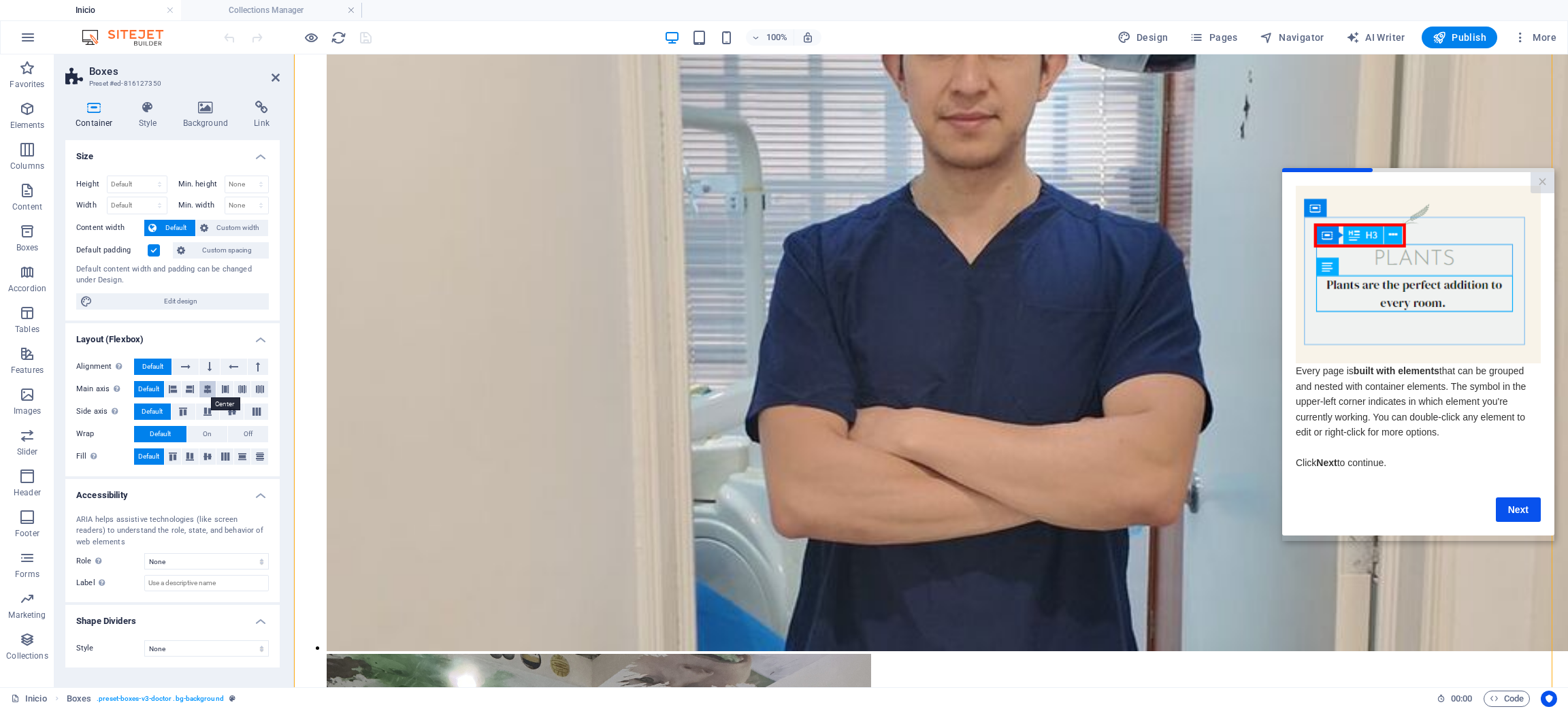
click at [201, 393] on button at bounding box center [208, 389] width 17 height 16
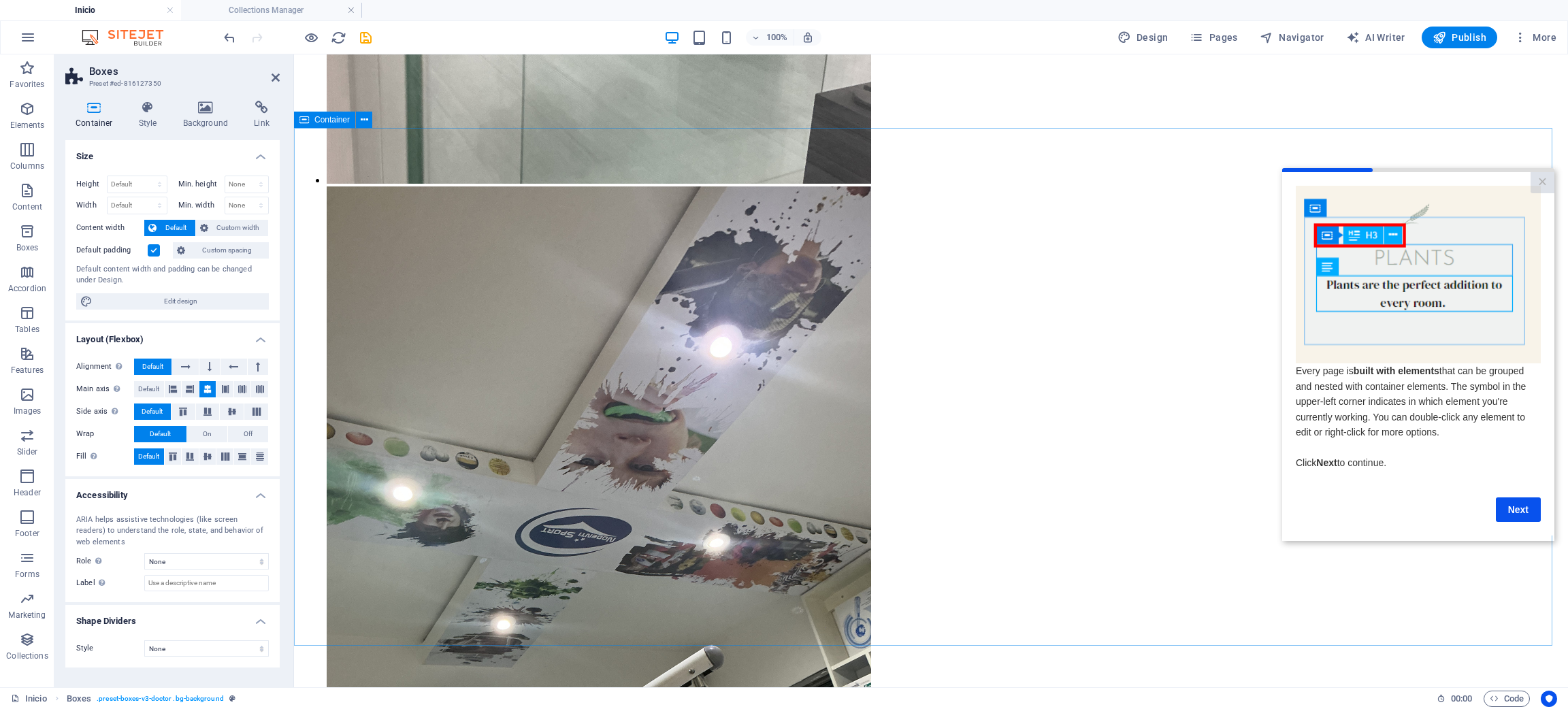
scroll to position [4596, 0]
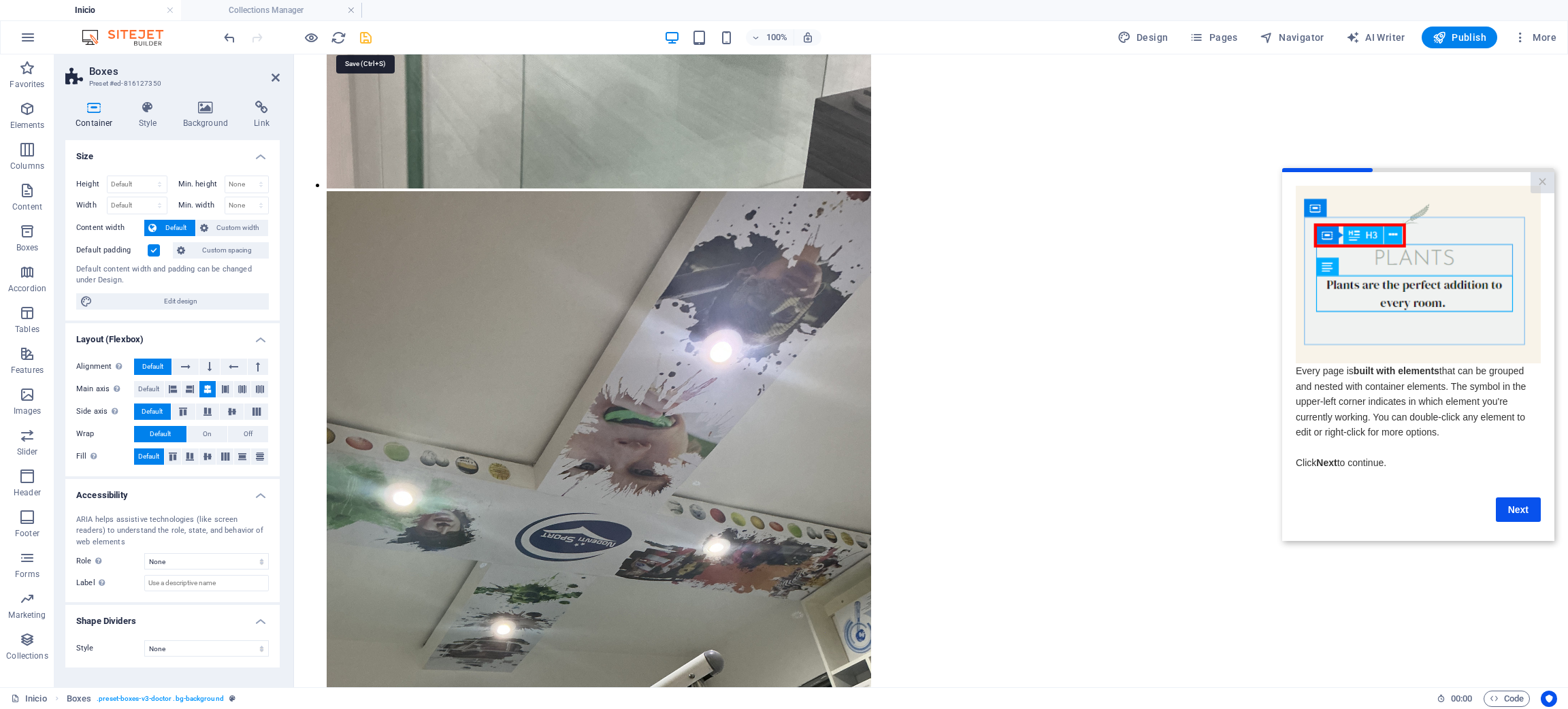
click at [371, 39] on icon "save" at bounding box center [365, 37] width 16 height 16
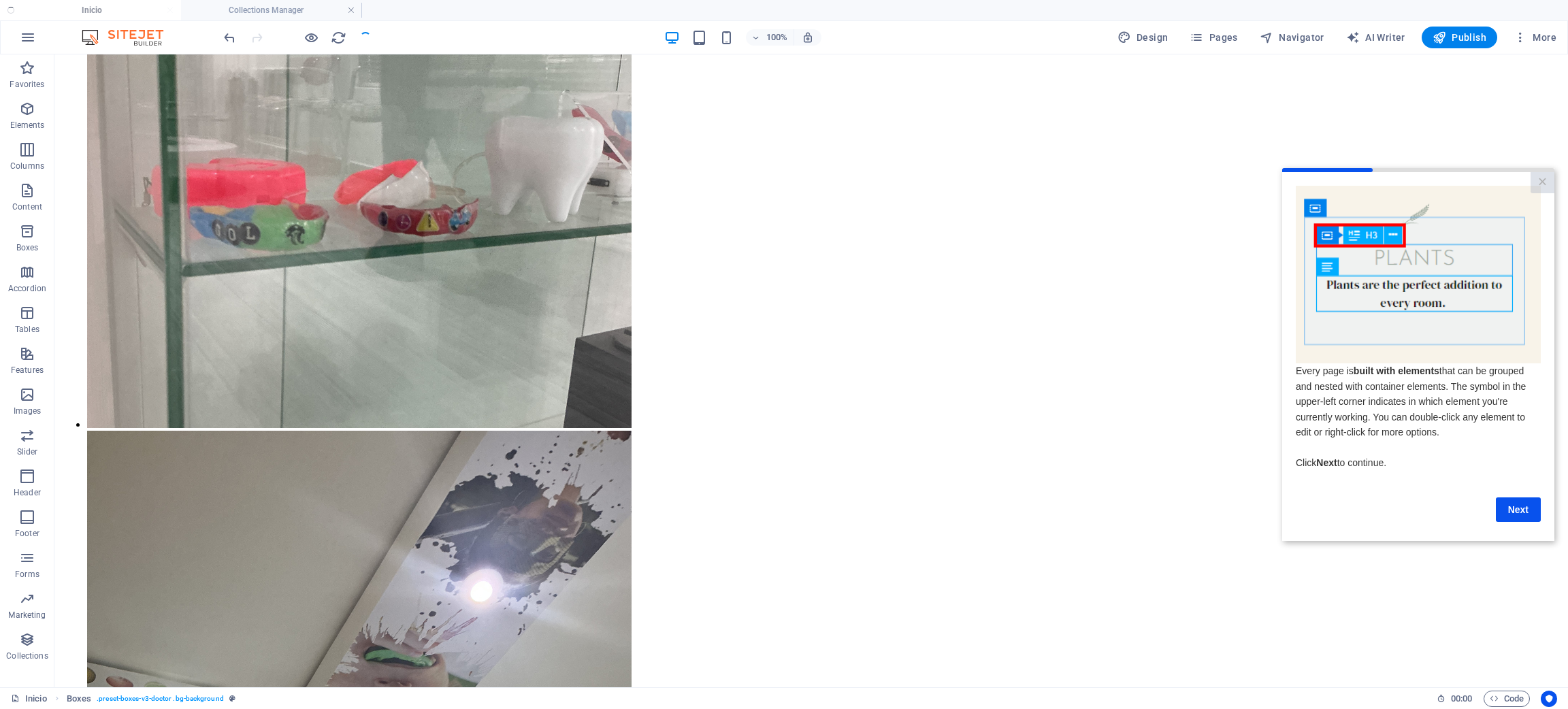
scroll to position [2656, 0]
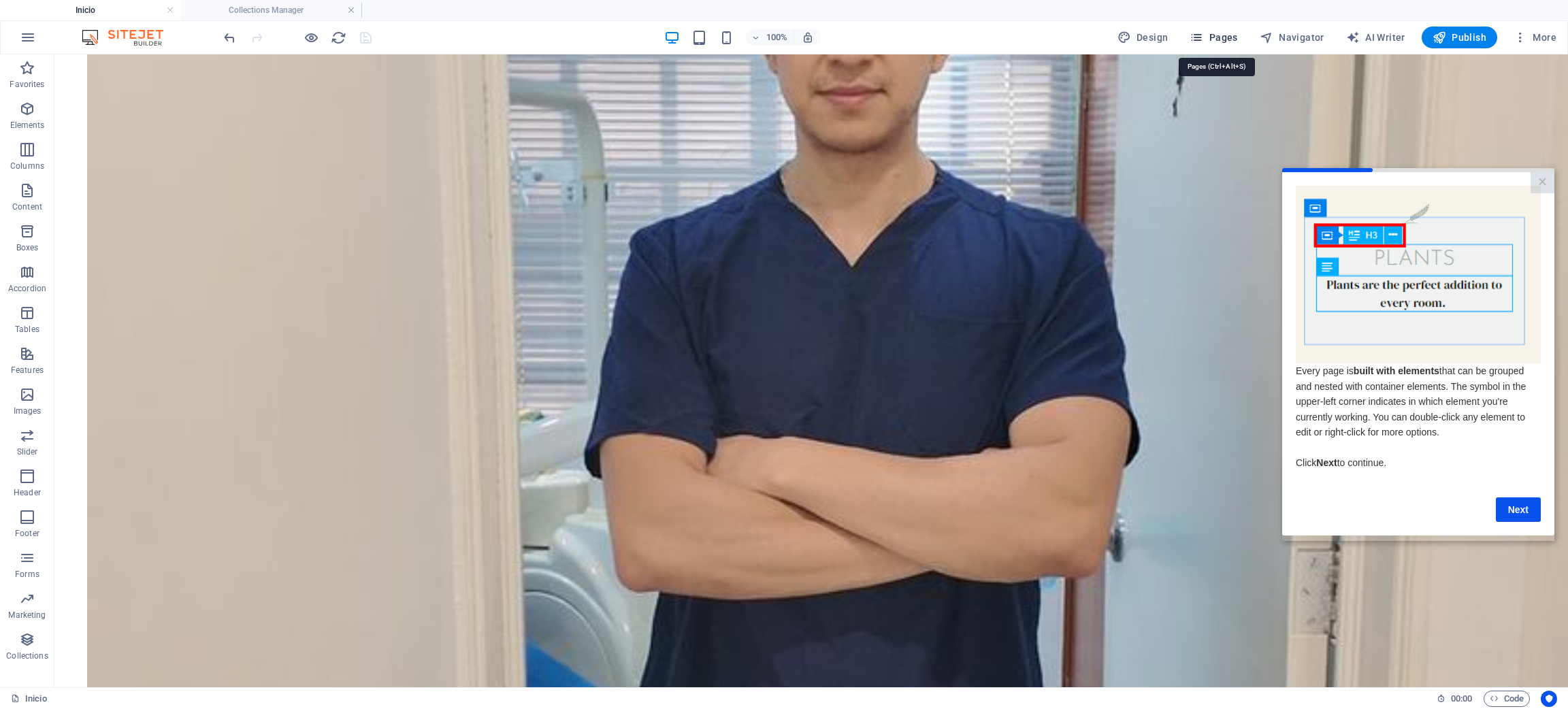
click at [1222, 34] on span "Pages" at bounding box center [1213, 37] width 47 height 14
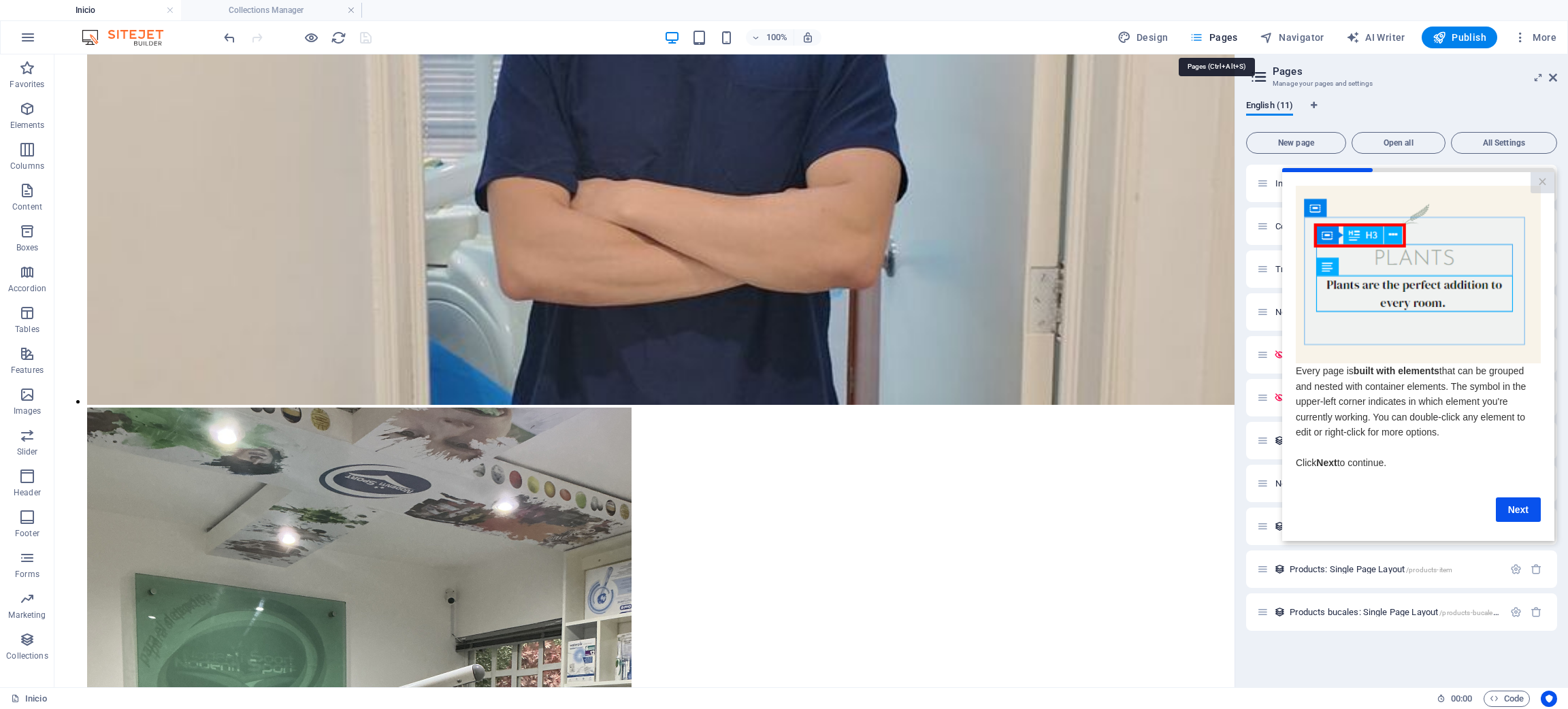
scroll to position [2405, 0]
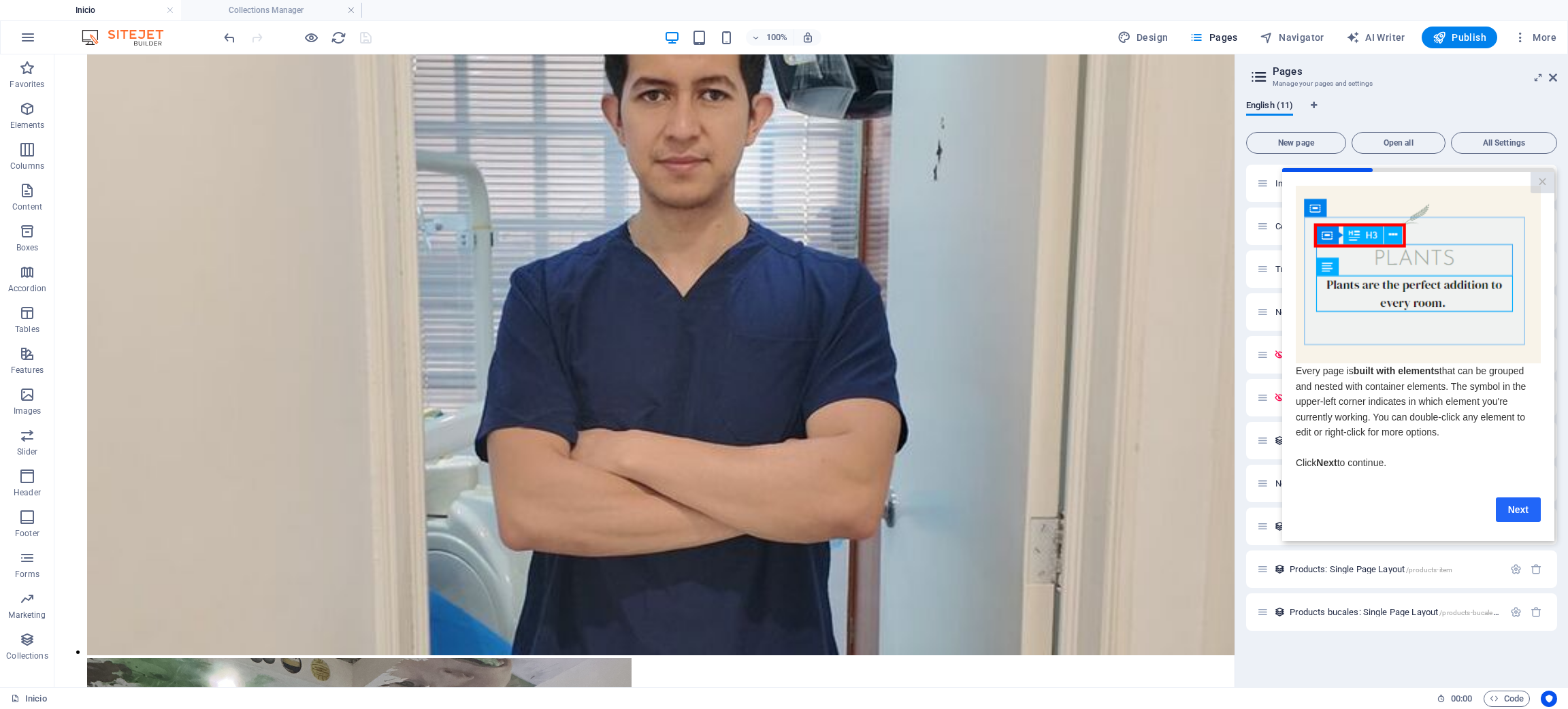
click at [1506, 498] on link "Next" at bounding box center [1518, 509] width 45 height 25
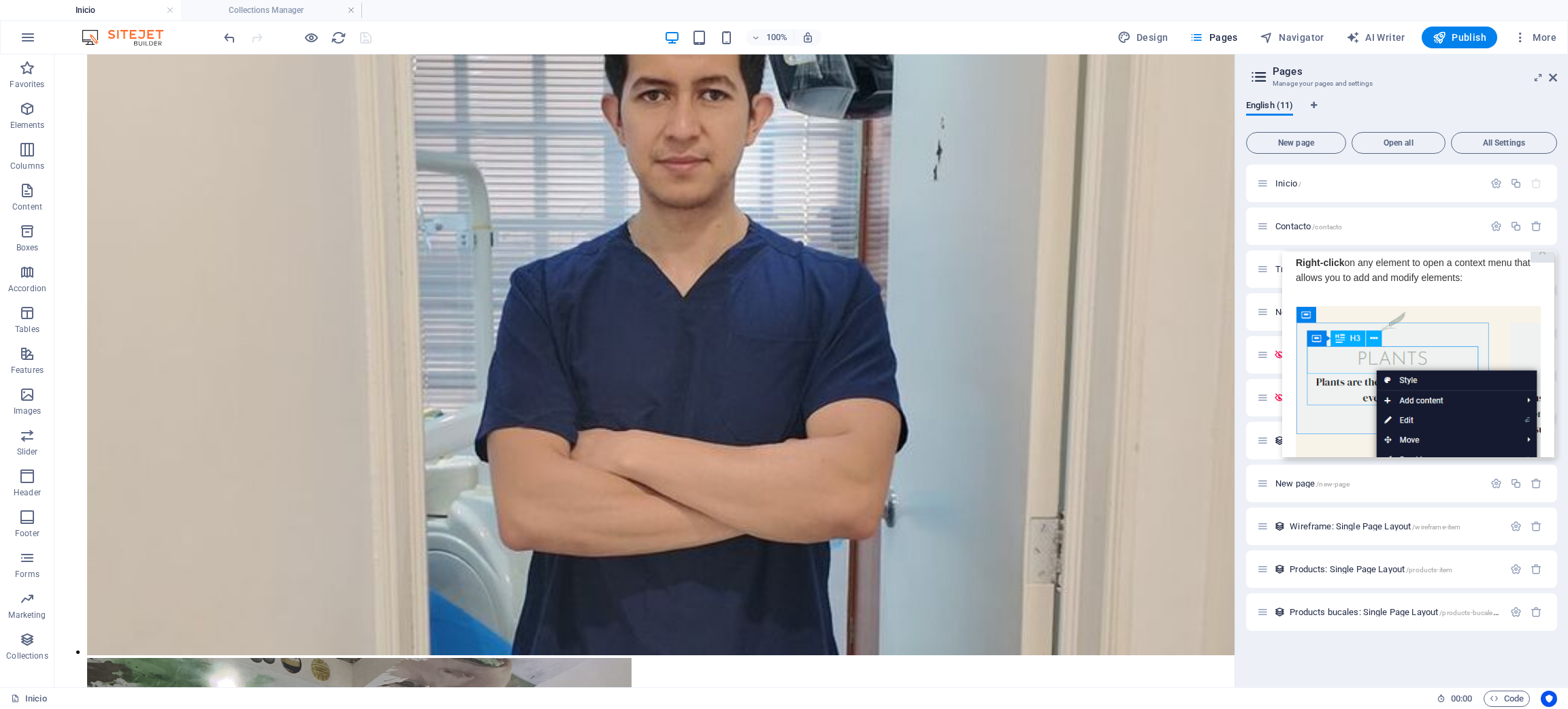
scroll to position [0, 0]
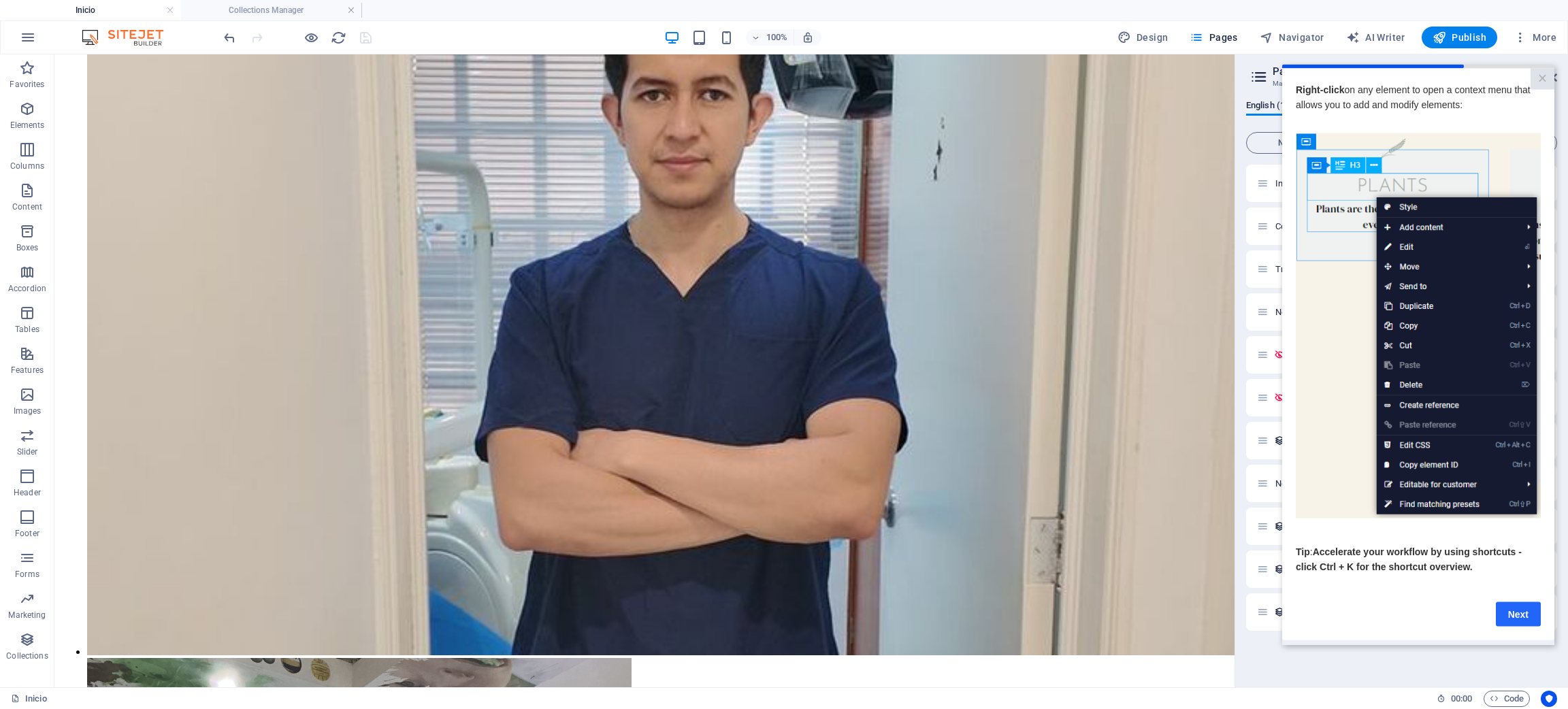
click at [1505, 624] on link "Next" at bounding box center [1518, 613] width 45 height 25
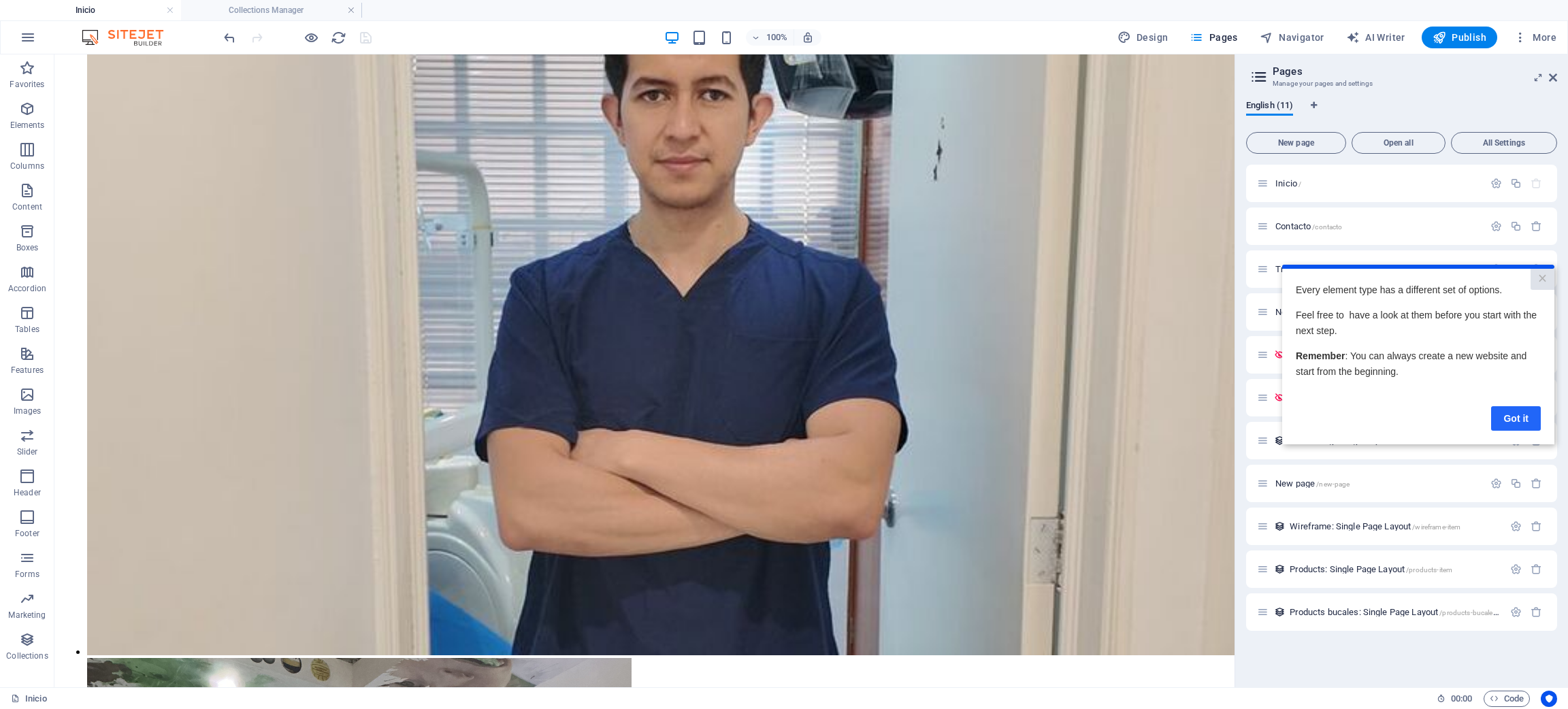
click at [1513, 409] on link "Got it" at bounding box center [1516, 418] width 50 height 25
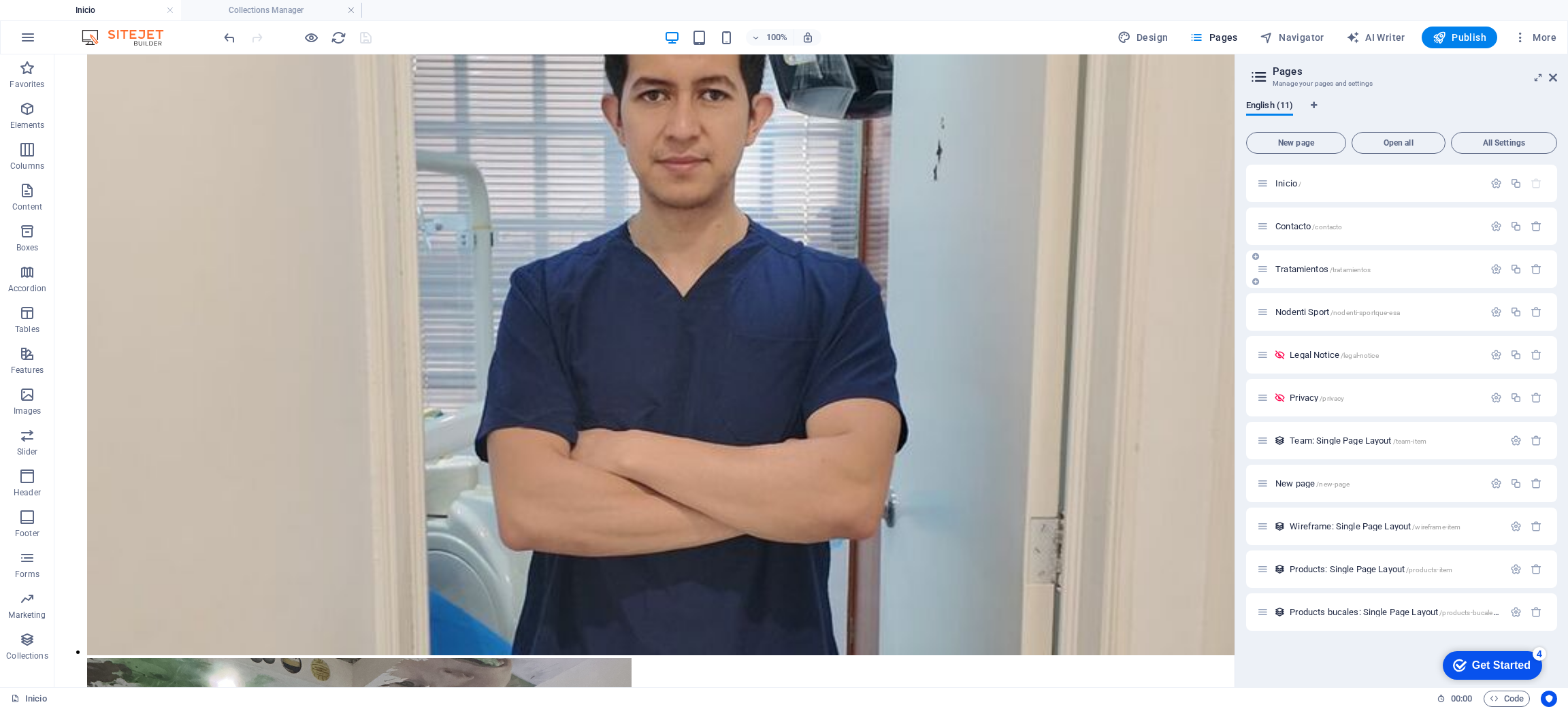
click at [1302, 263] on div "Tratamientos /tratamientos" at bounding box center [1370, 269] width 227 height 16
click at [1293, 264] on span "Tratamientos /tratamientos" at bounding box center [1323, 269] width 96 height 10
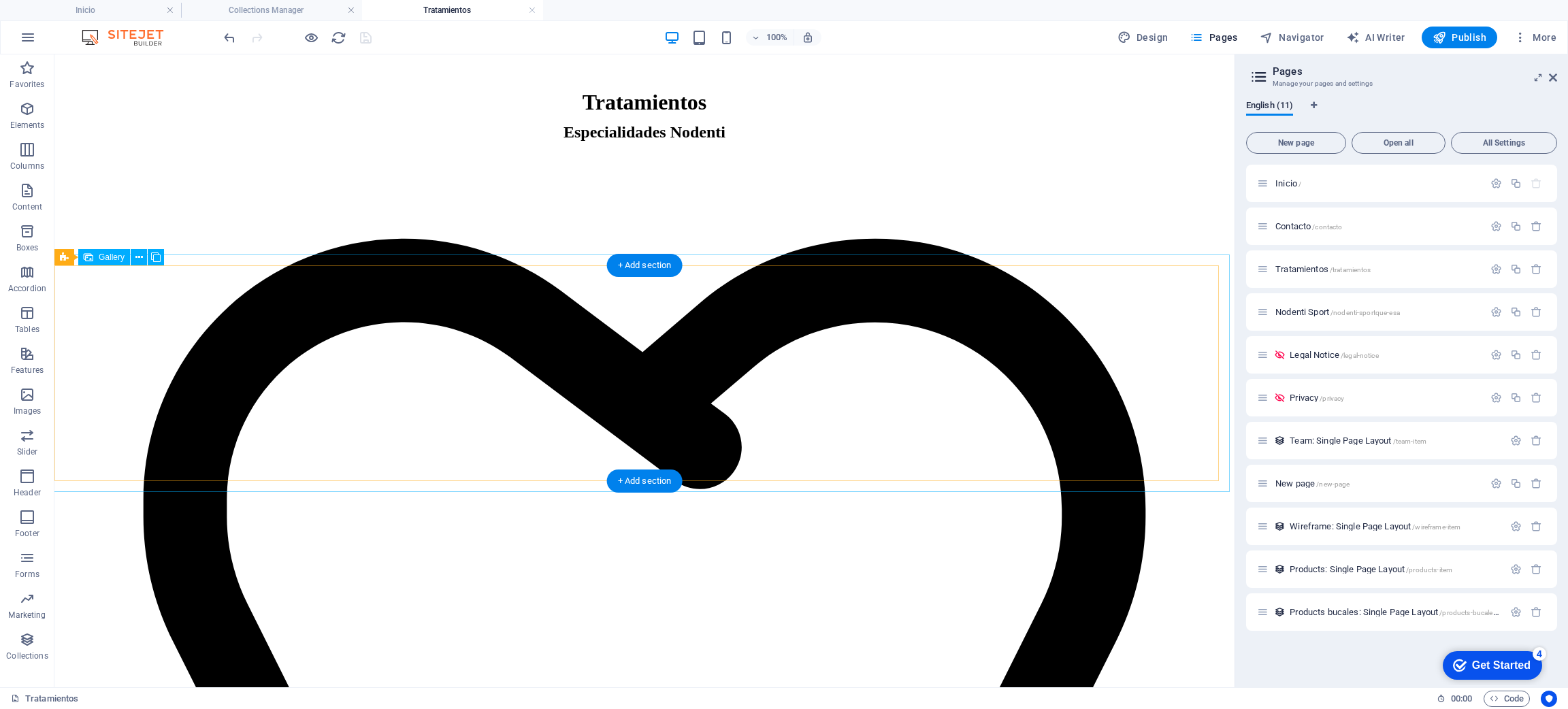
scroll to position [385, 0]
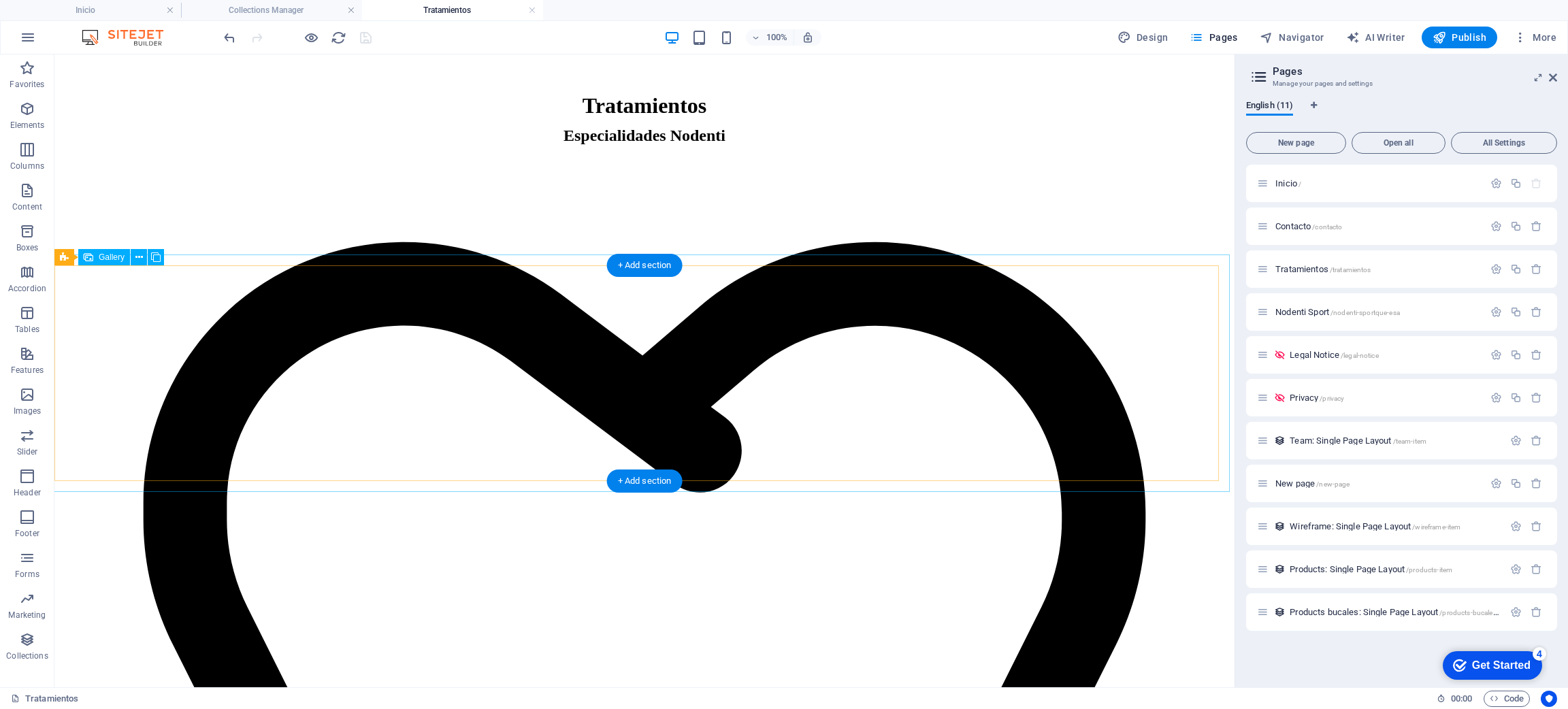
click at [646, 271] on div "+ Add section" at bounding box center [644, 265] width 75 height 23
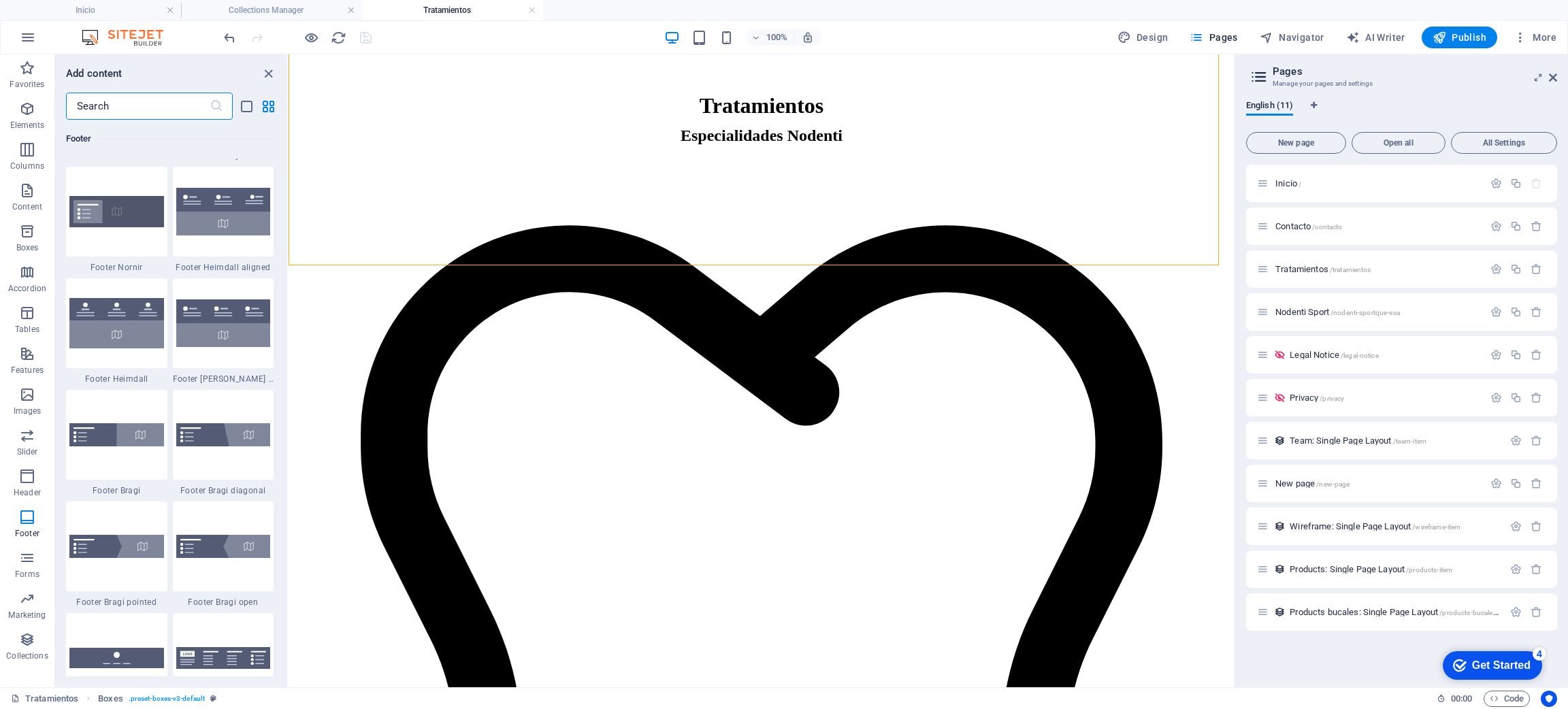
scroll to position [9119, 0]
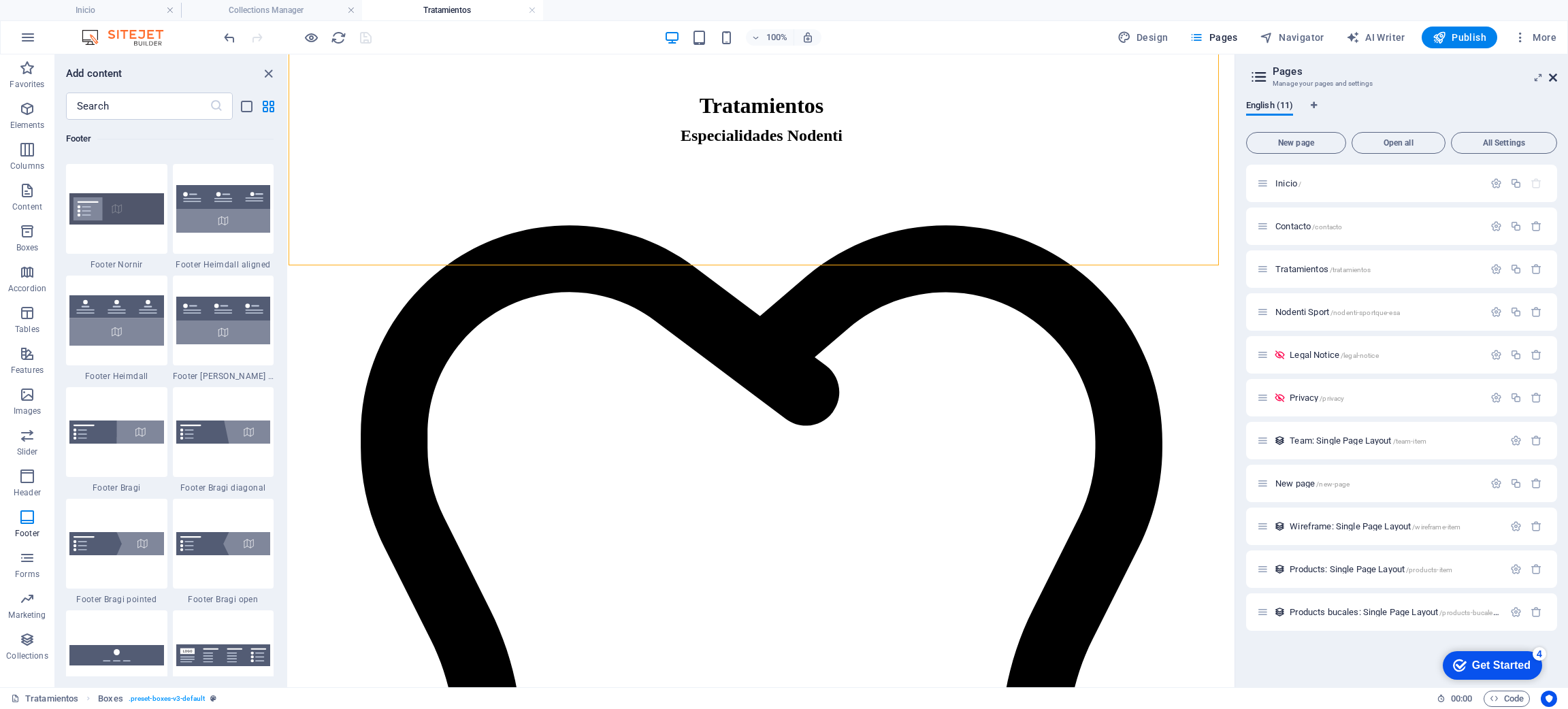
click at [1554, 72] on icon at bounding box center [1553, 77] width 8 height 11
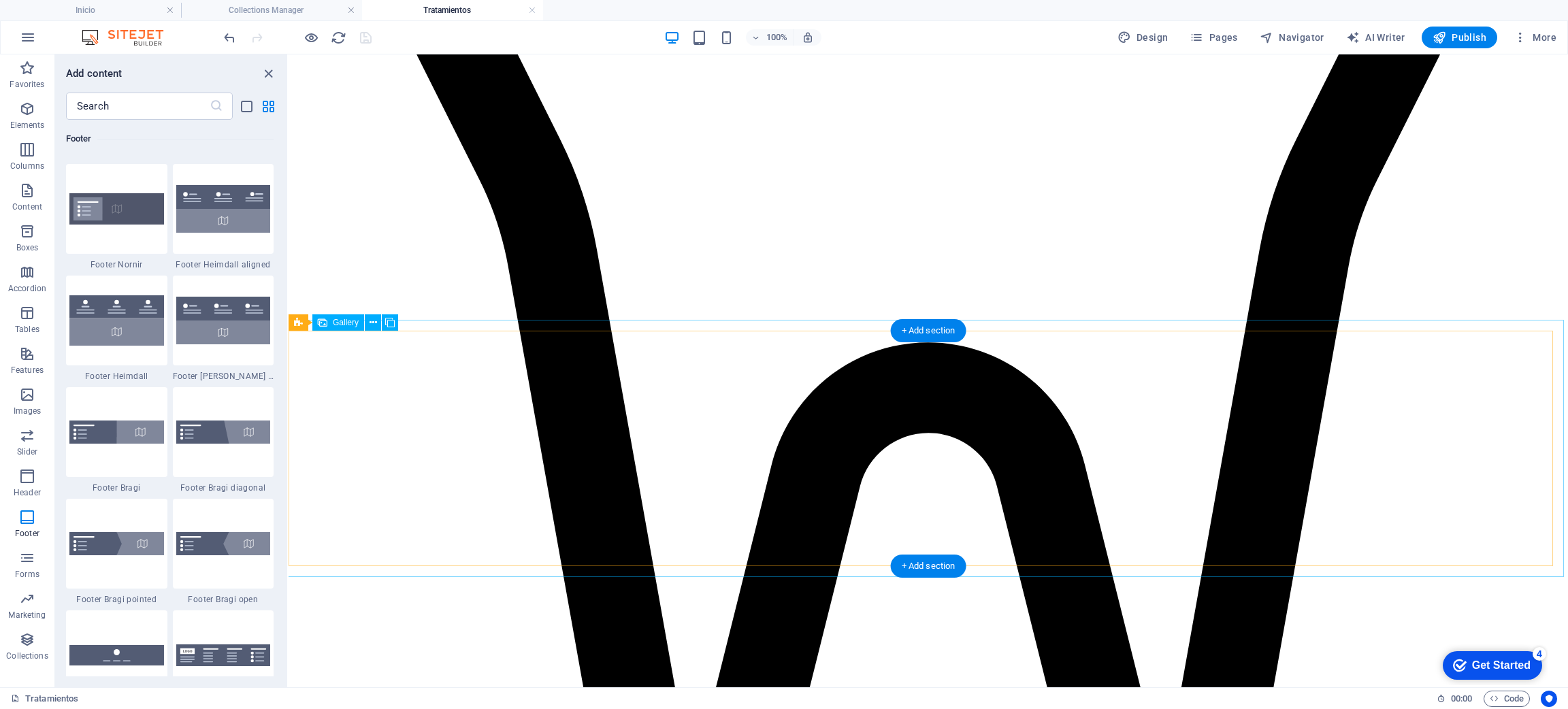
scroll to position [1043, 0]
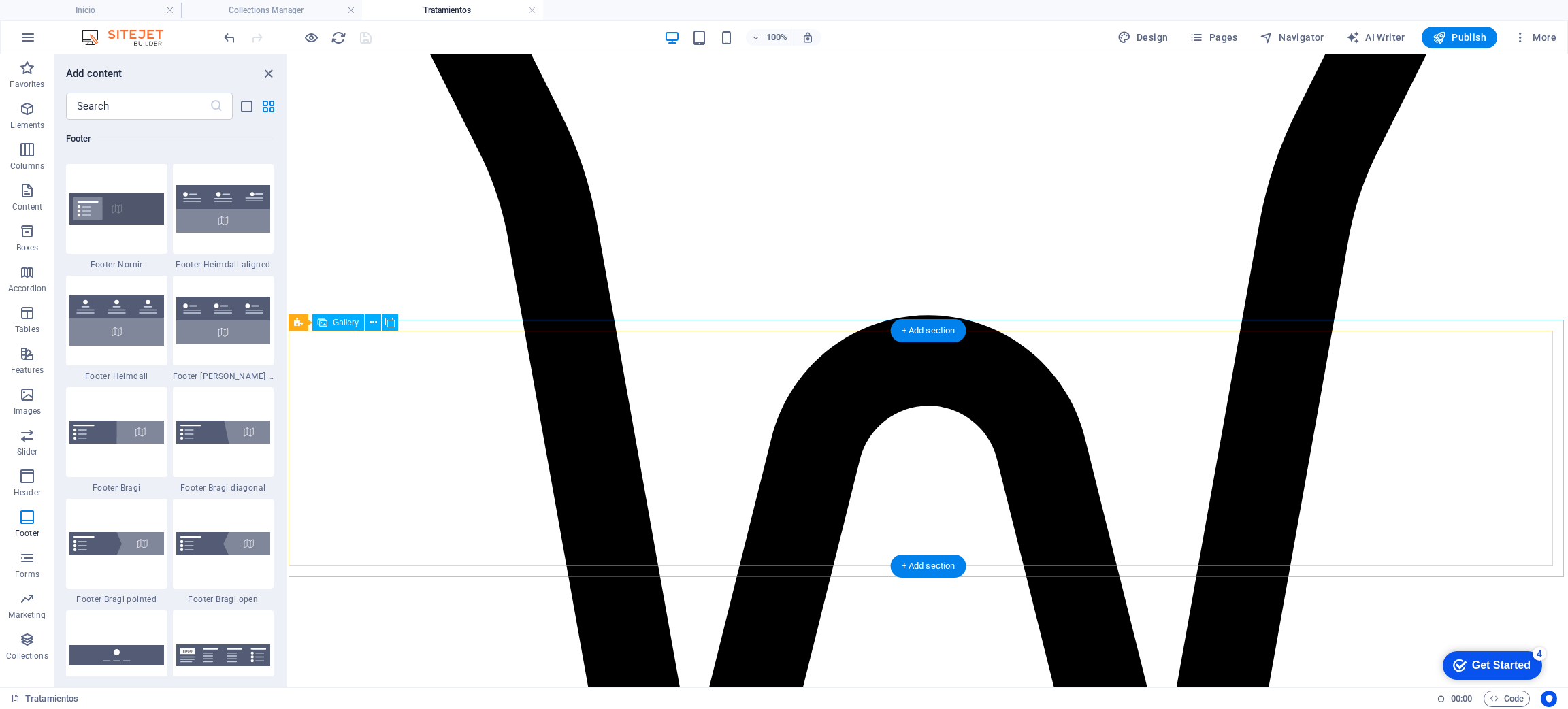
select select "4"
select select "px"
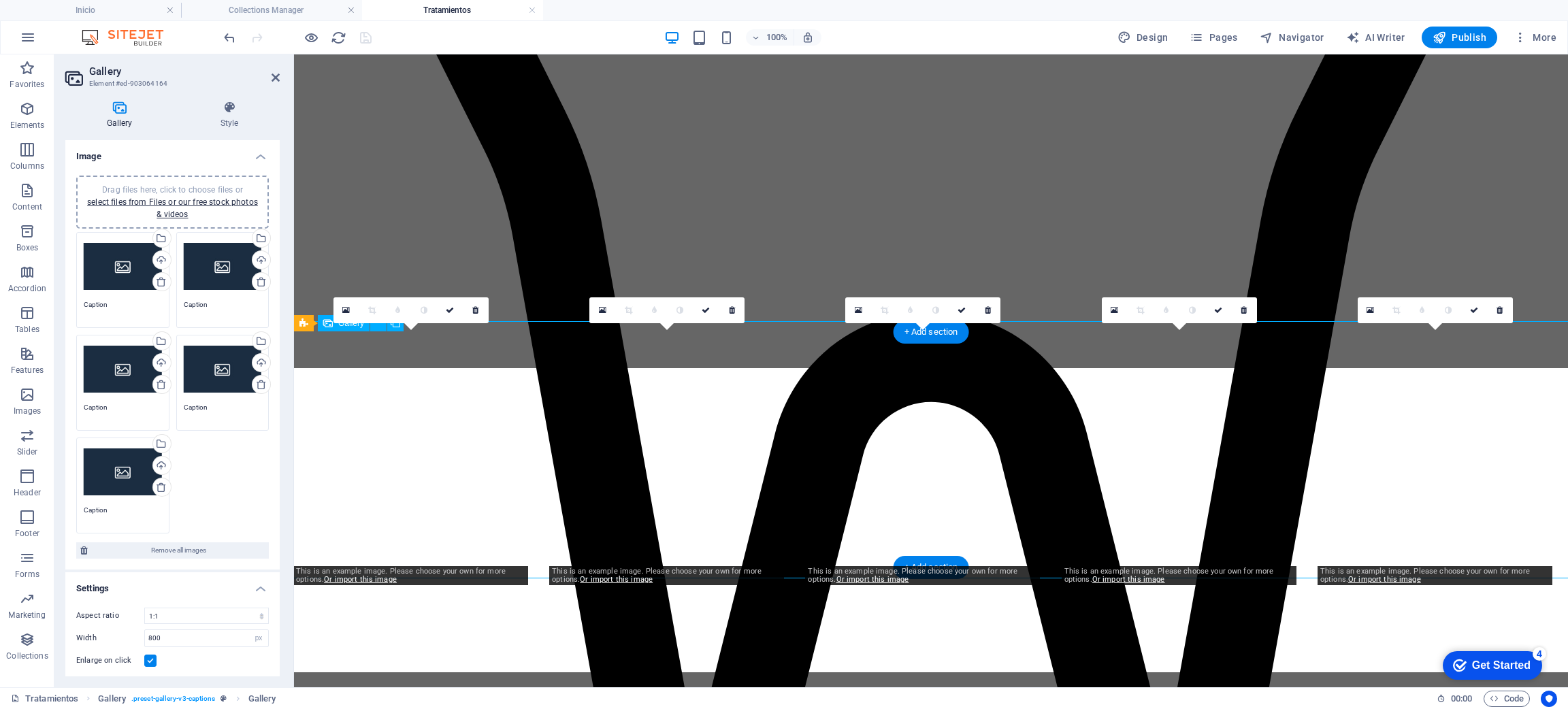
scroll to position [1042, 0]
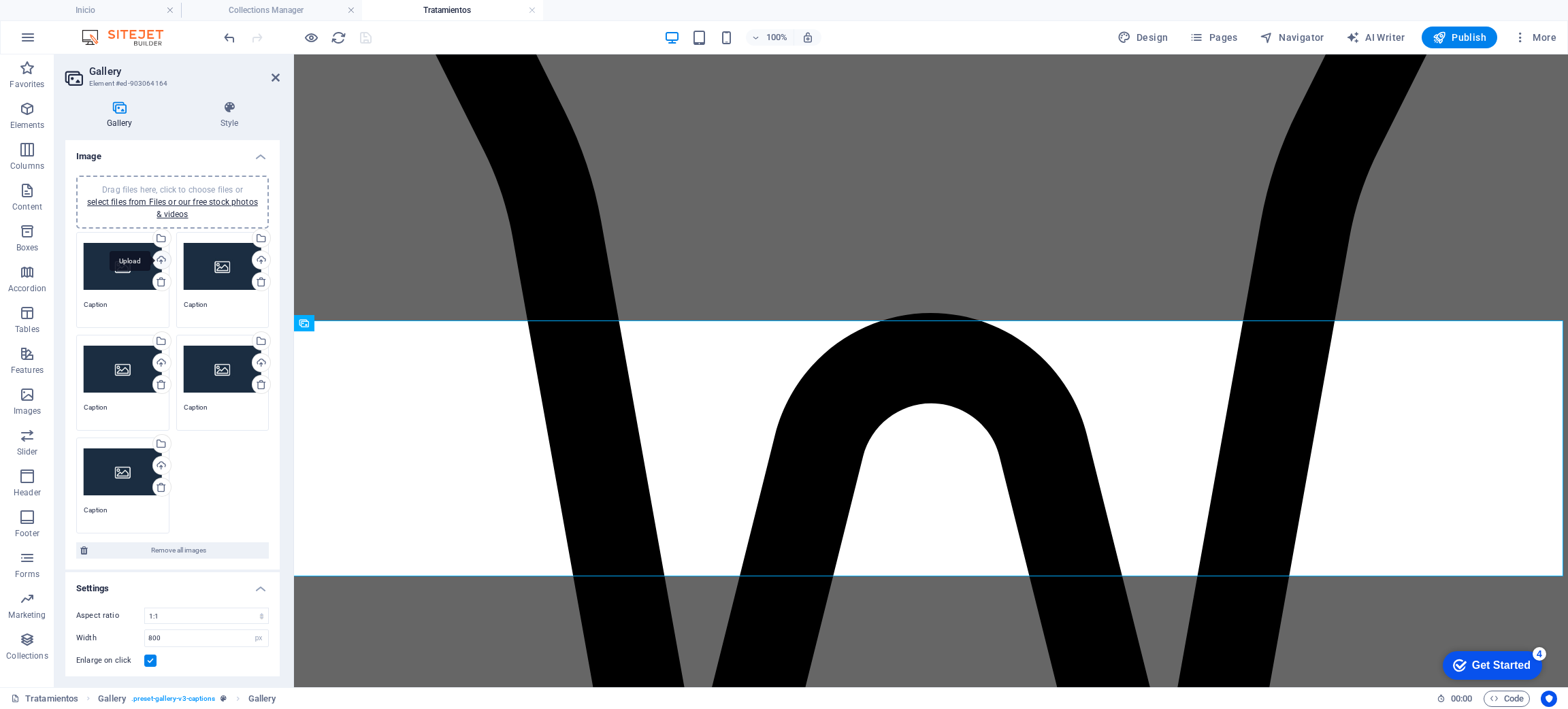
click at [157, 255] on div "Upload" at bounding box center [161, 261] width 20 height 20
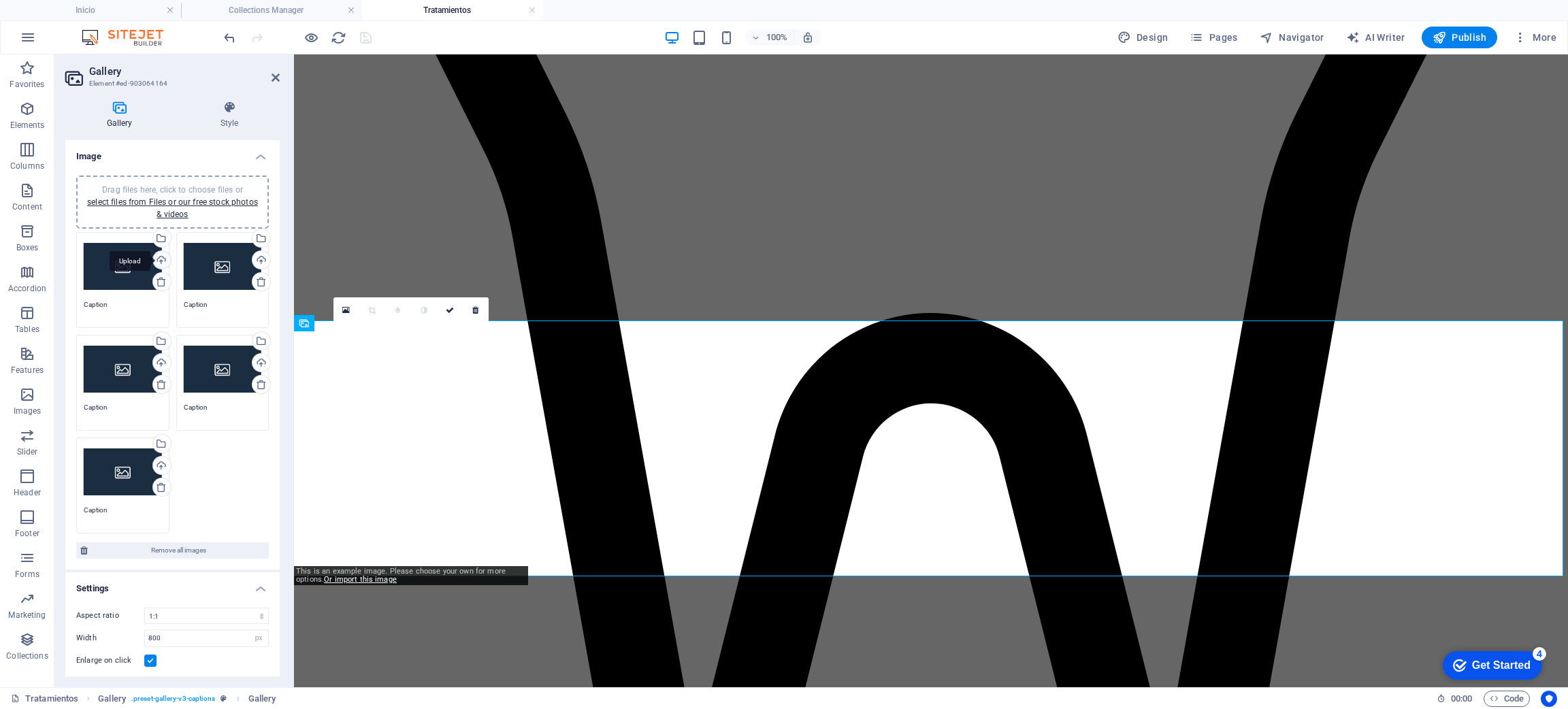
click at [151, 253] on div "Upload" at bounding box center [161, 261] width 20 height 20
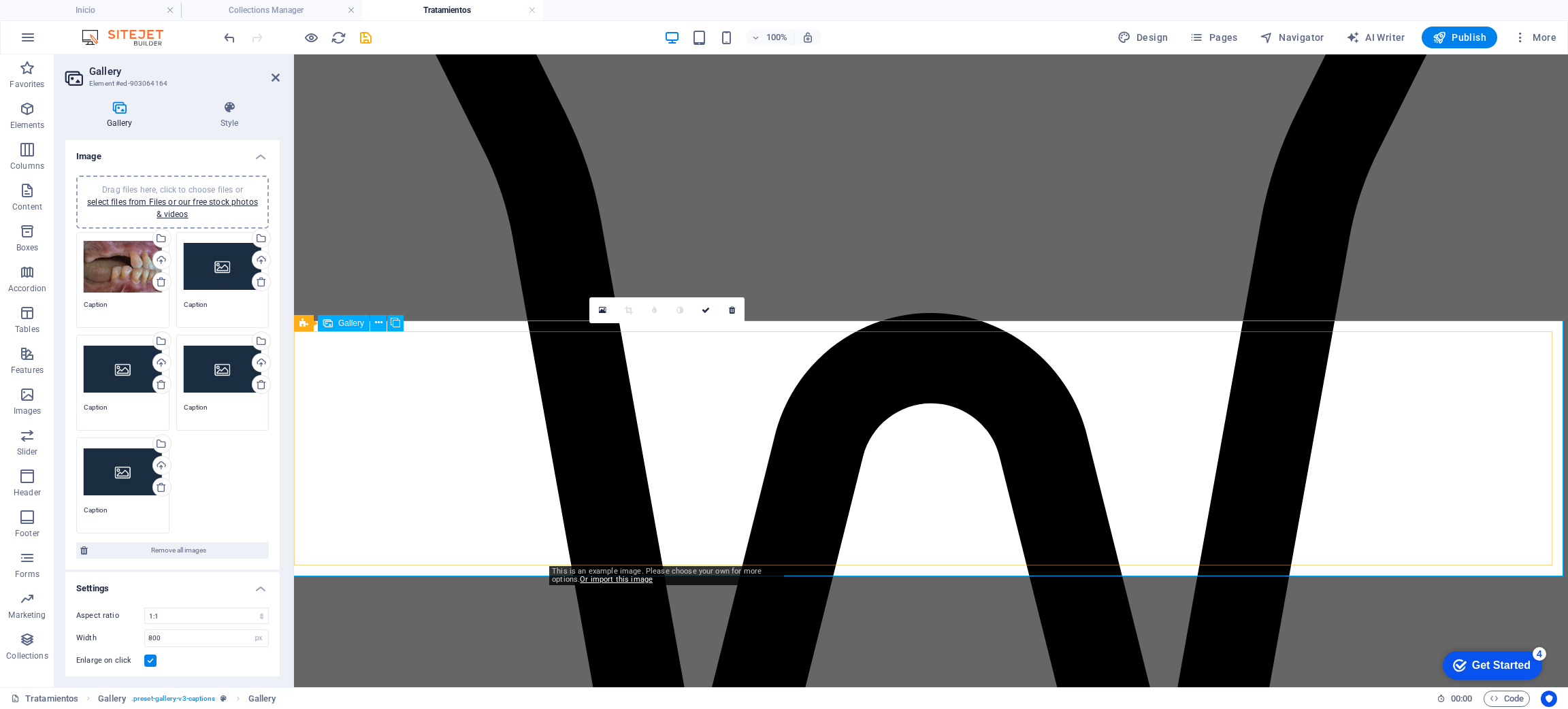
click at [597, 301] on link at bounding box center [602, 311] width 26 height 26
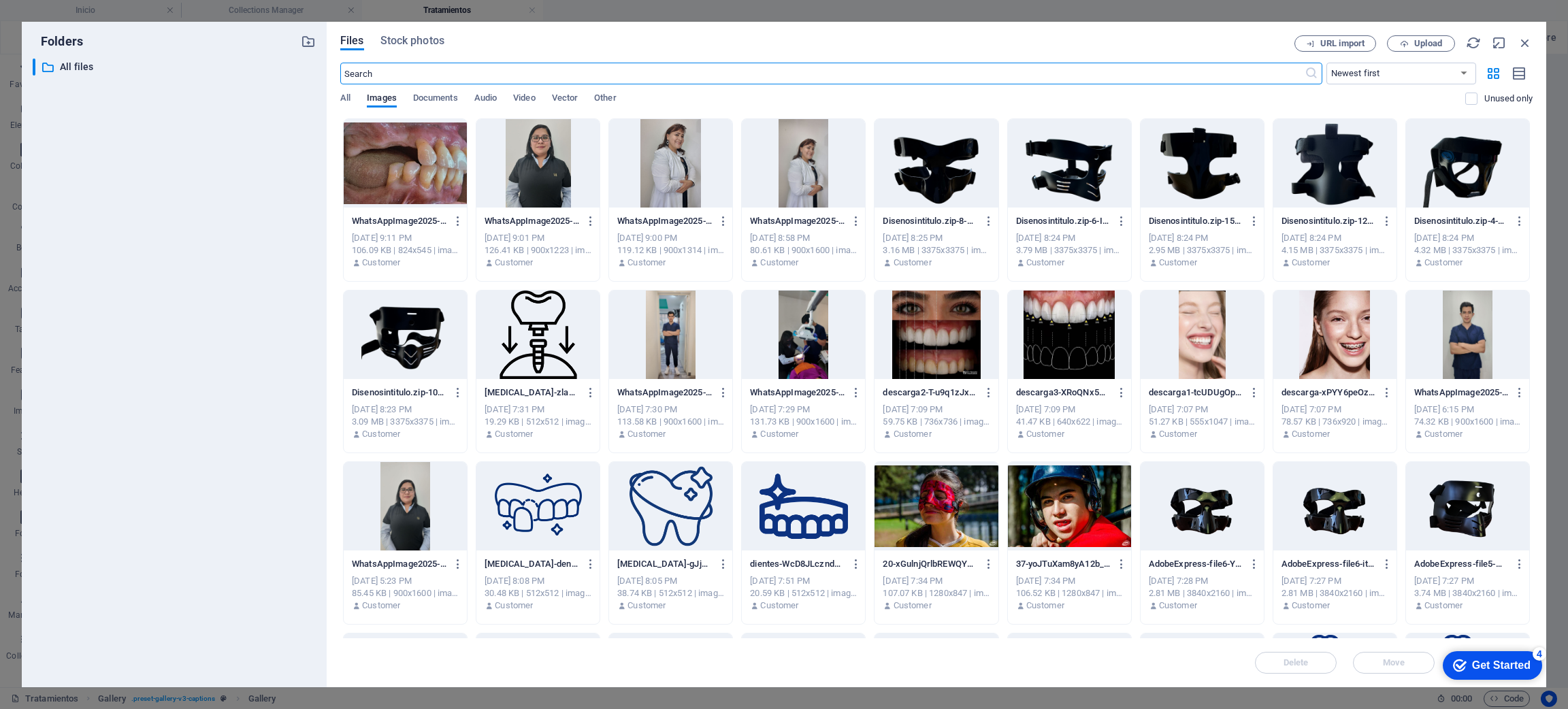
scroll to position [976, 0]
click at [1521, 38] on icon "button" at bounding box center [1525, 43] width 15 height 15
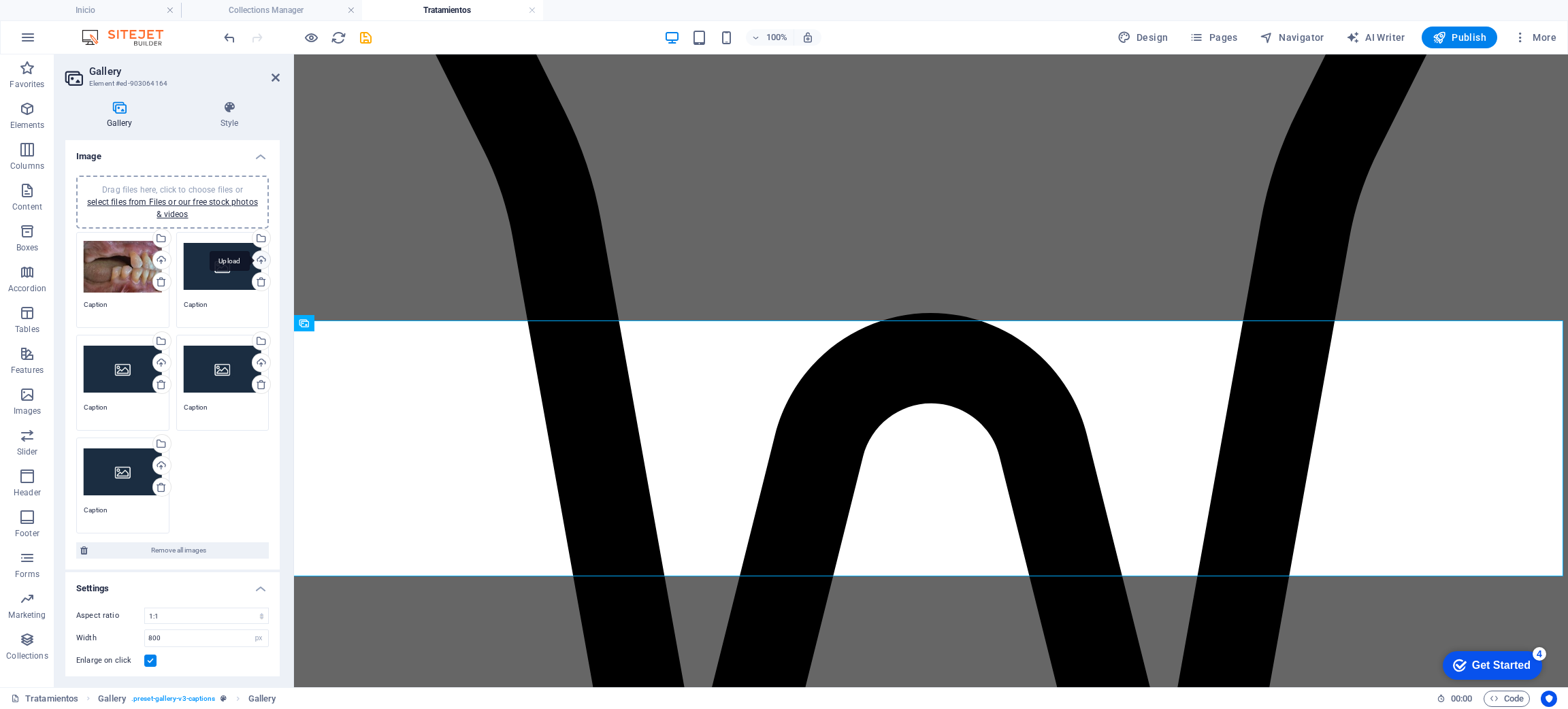
click at [256, 257] on div "Upload" at bounding box center [260, 261] width 20 height 20
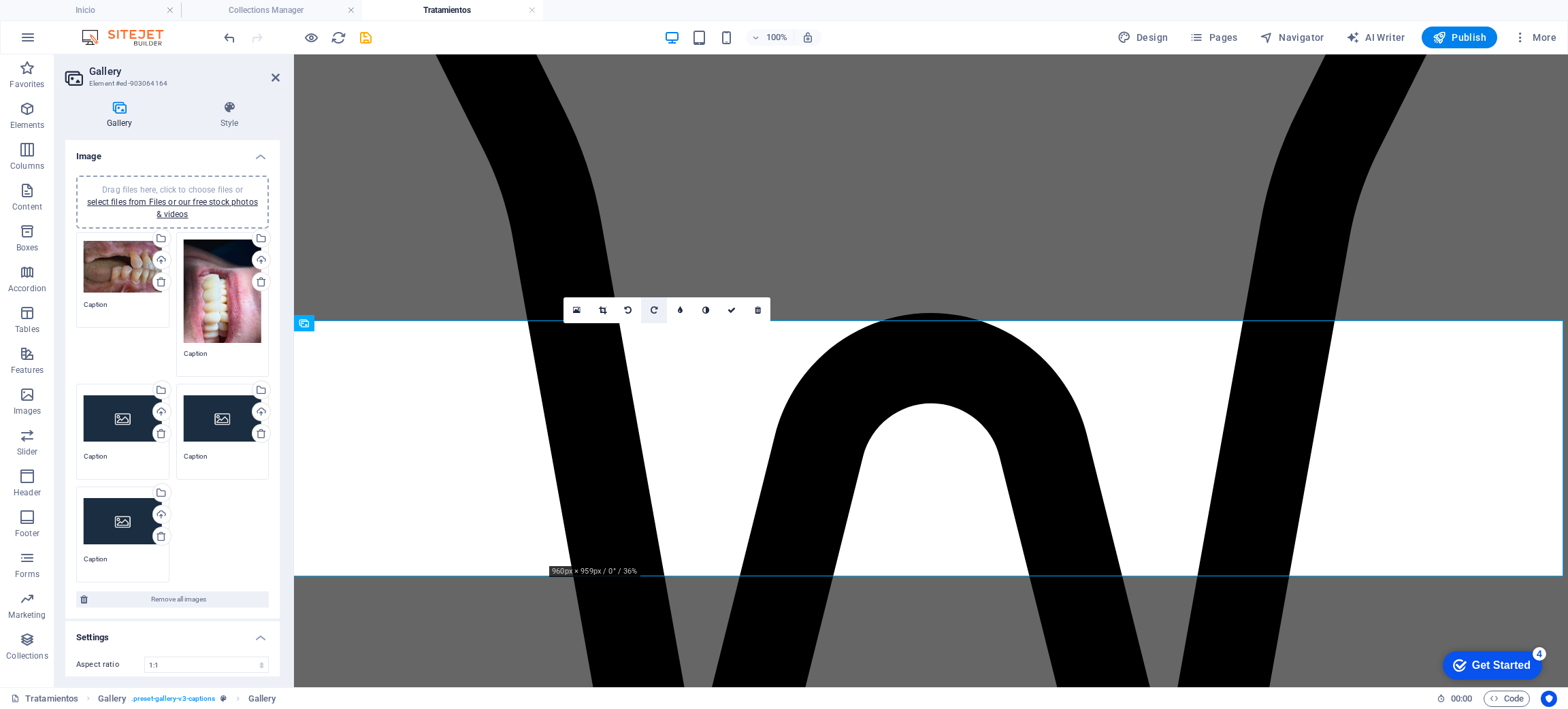
click at [648, 309] on link at bounding box center [654, 311] width 26 height 26
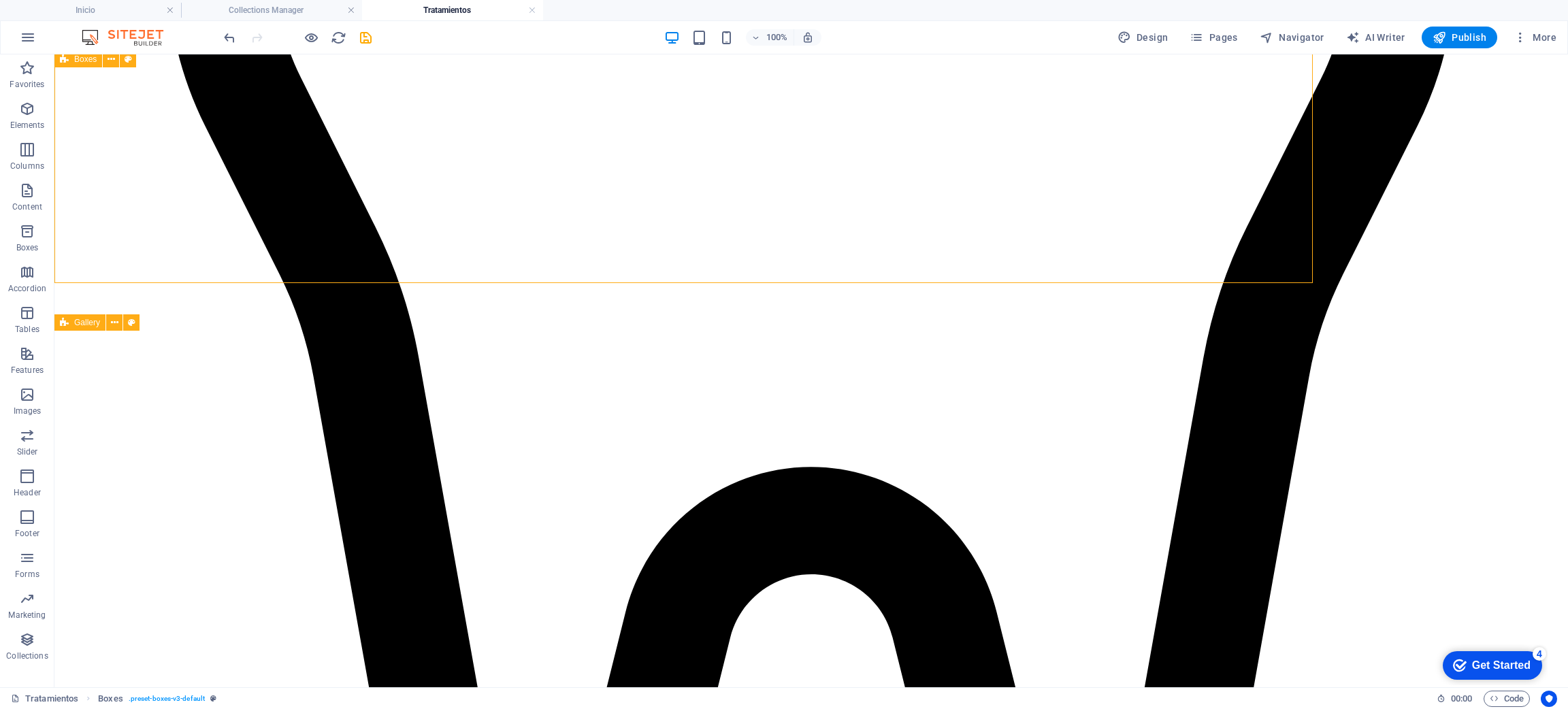
scroll to position [1090, 0]
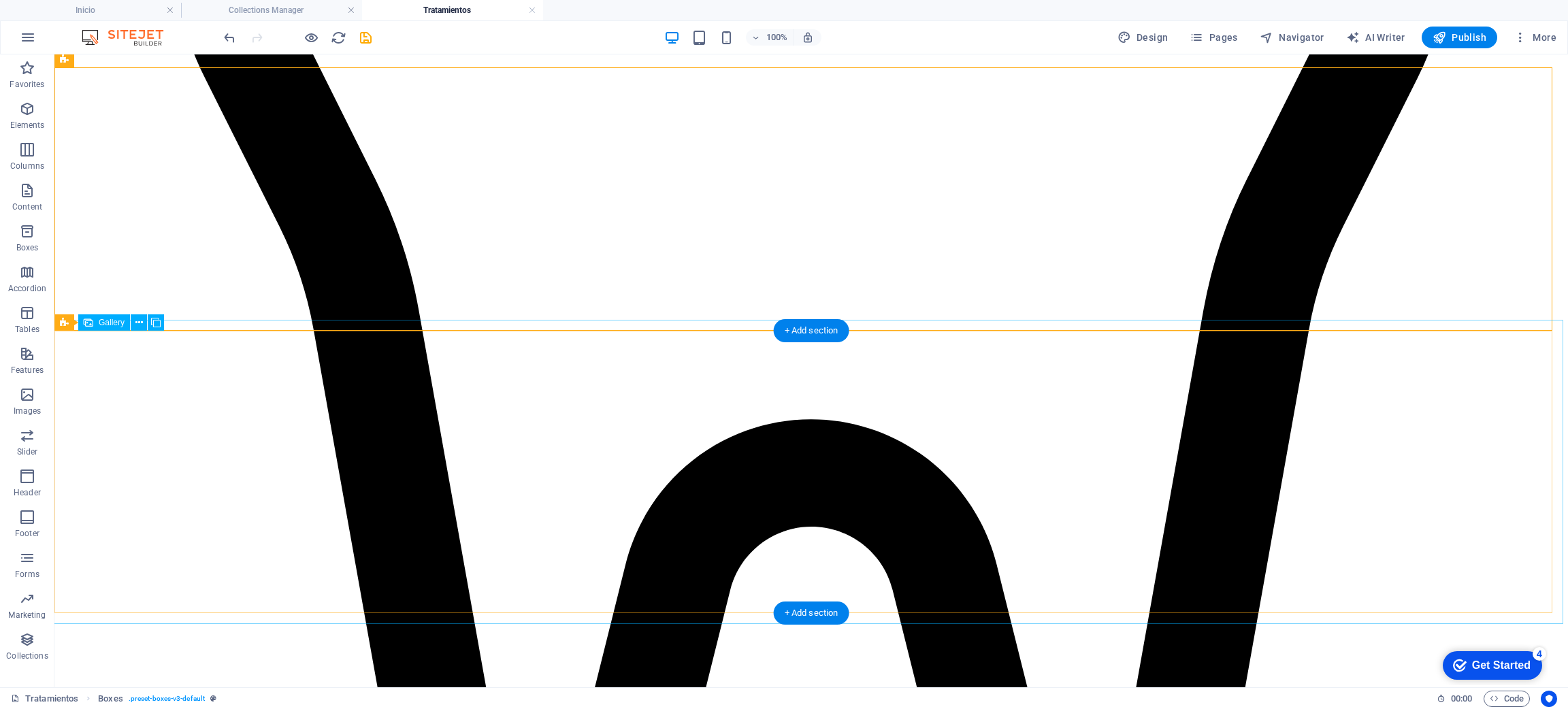
select select "4"
select select "px"
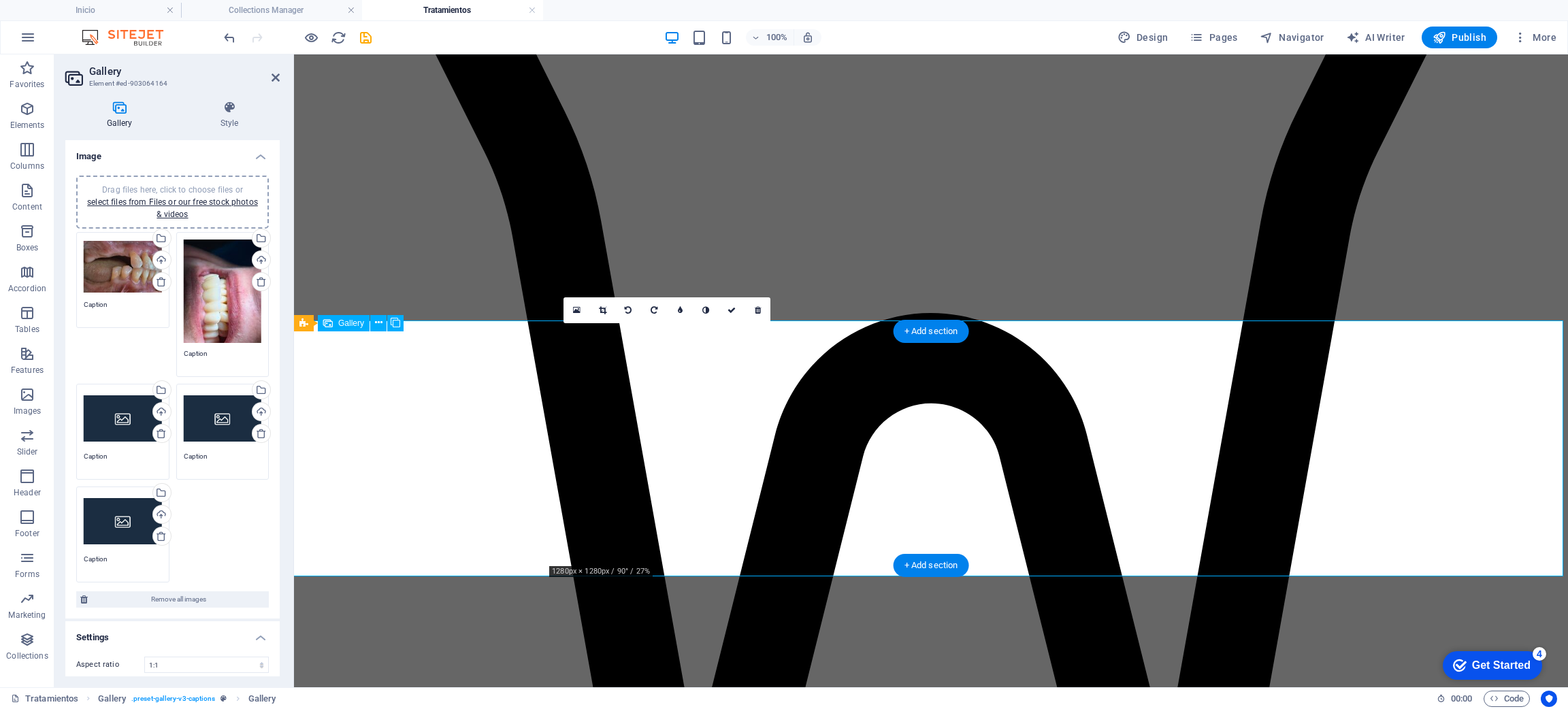
click at [602, 318] on link at bounding box center [602, 311] width 26 height 26
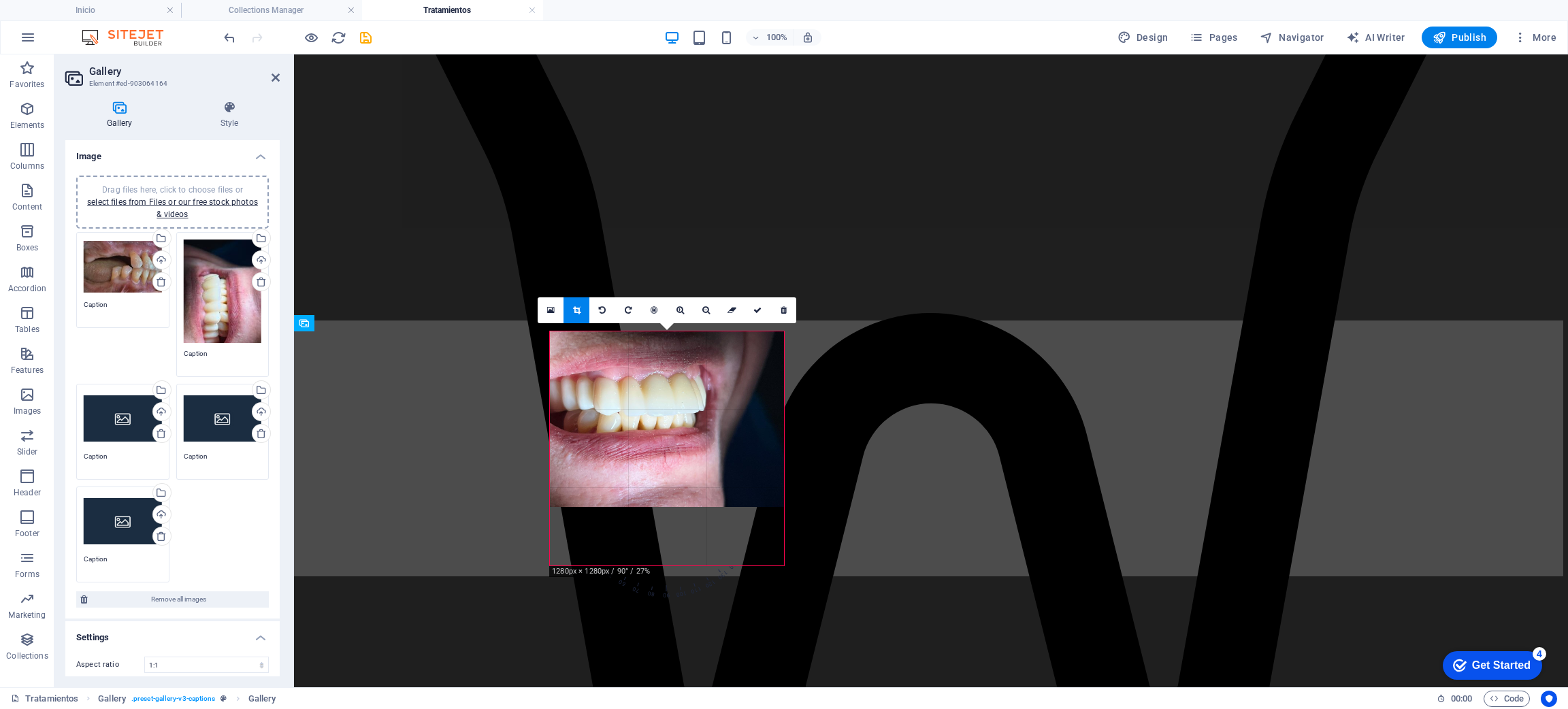
click at [671, 429] on div at bounding box center [666, 420] width 234 height 176
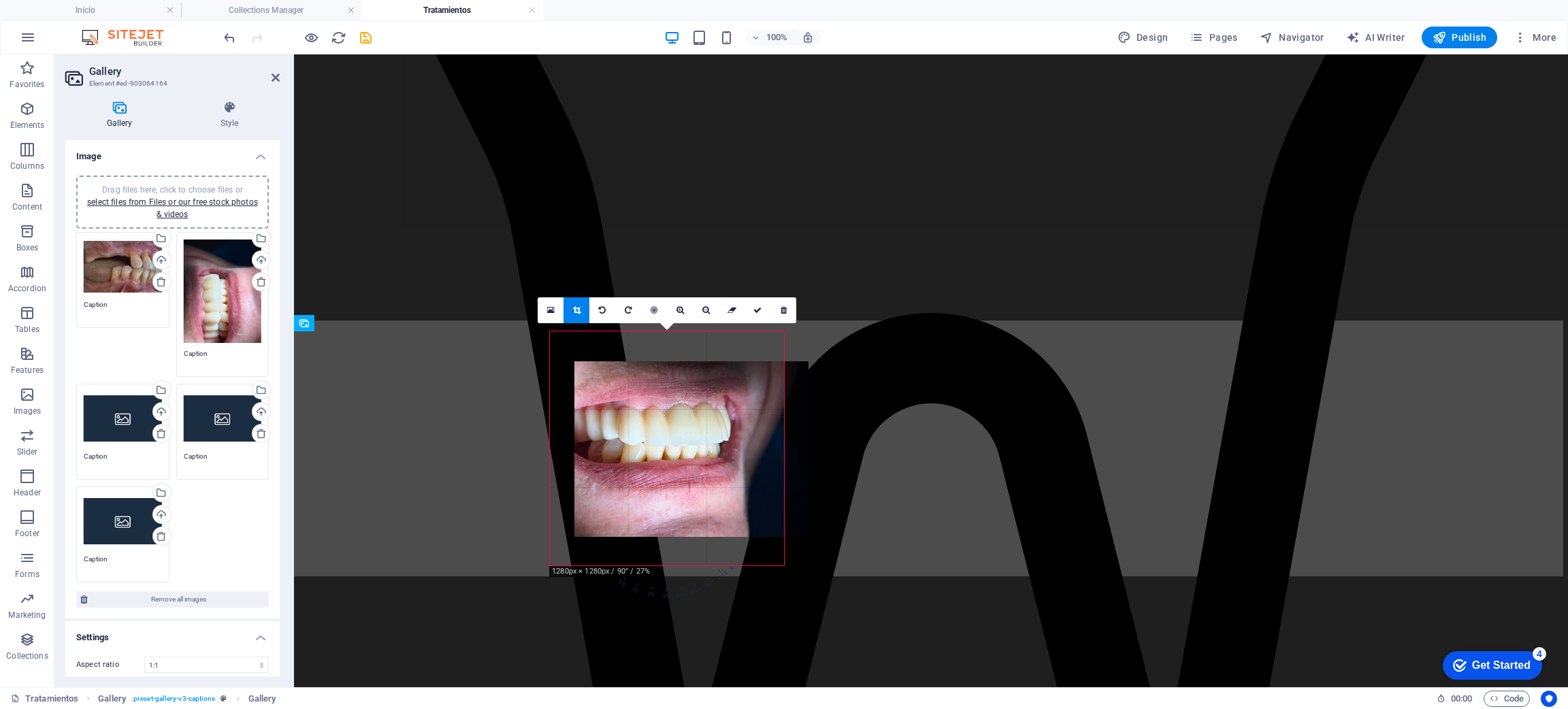
drag, startPoint x: 712, startPoint y: 434, endPoint x: 733, endPoint y: 464, distance: 36.6
click at [733, 464] on div at bounding box center [691, 449] width 234 height 176
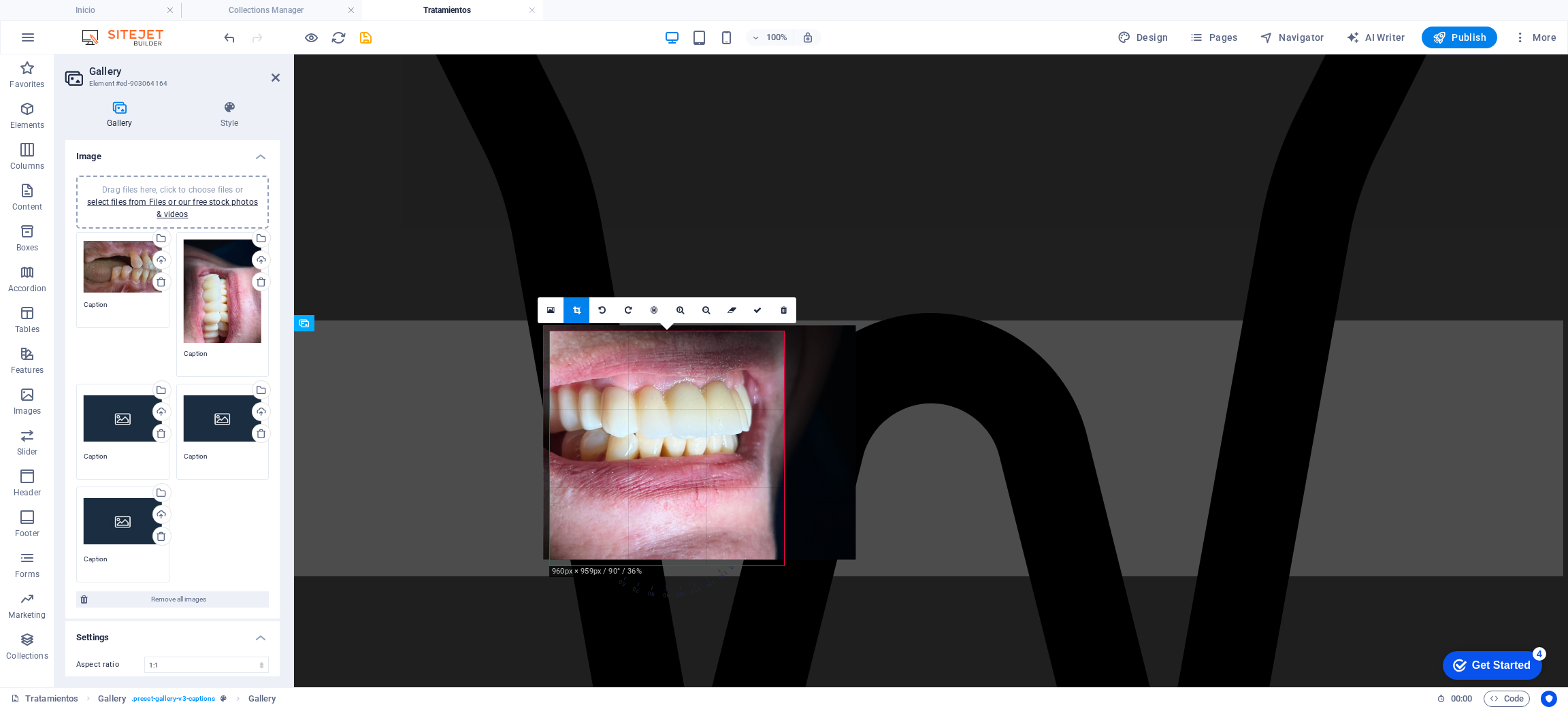
drag, startPoint x: 631, startPoint y: 444, endPoint x: 695, endPoint y: 438, distance: 64.3
click at [695, 438] on div at bounding box center [699, 442] width 312 height 234
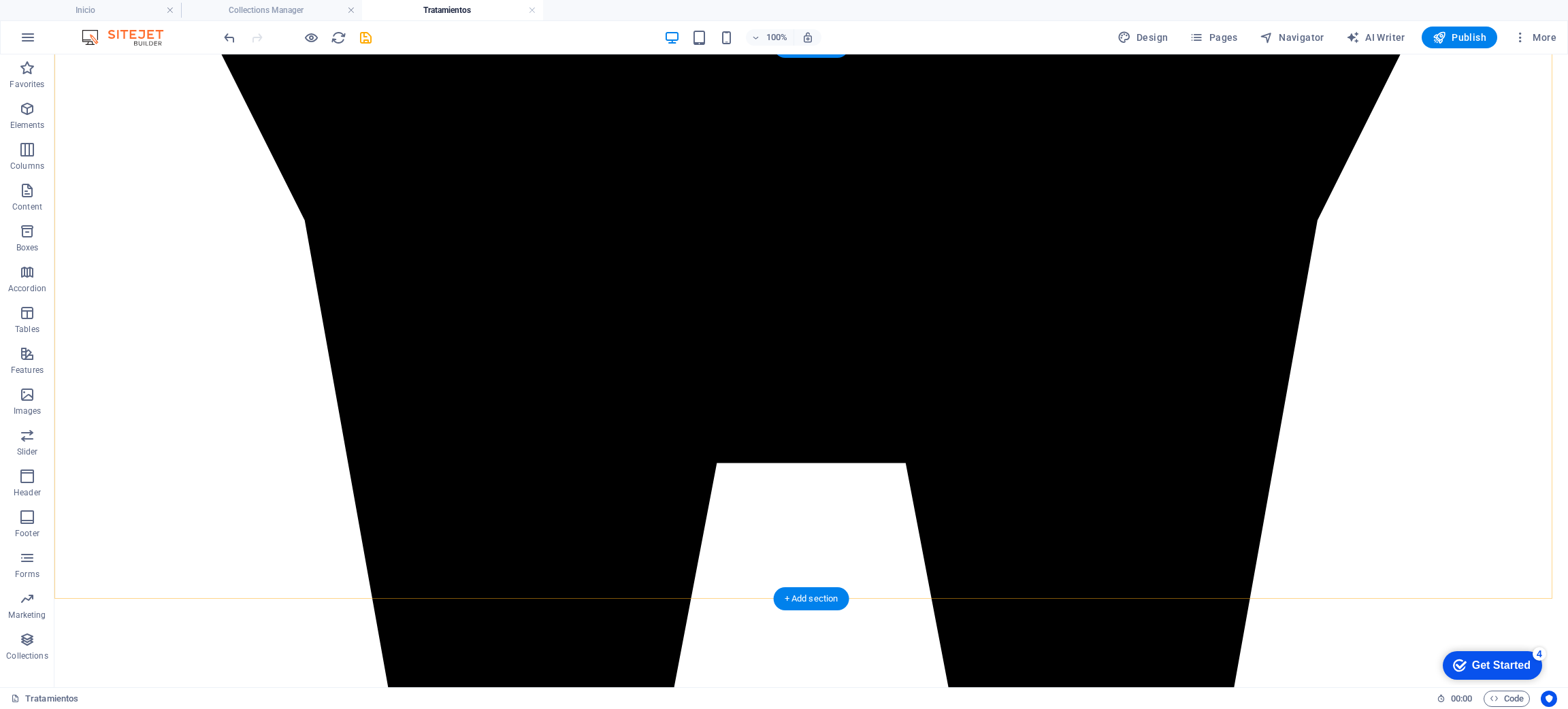
scroll to position [3166, 0]
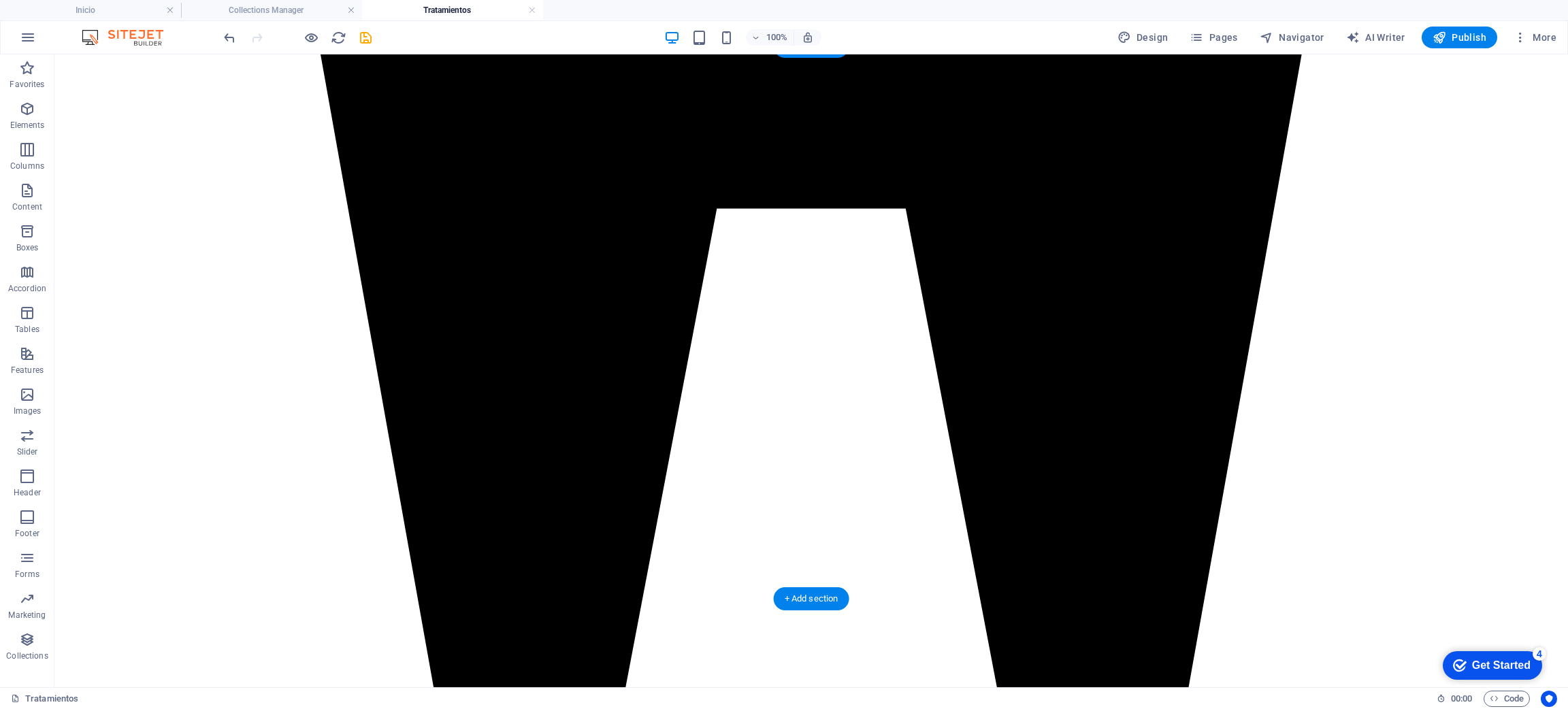
drag, startPoint x: 799, startPoint y: 326, endPoint x: 863, endPoint y: 338, distance: 65.1
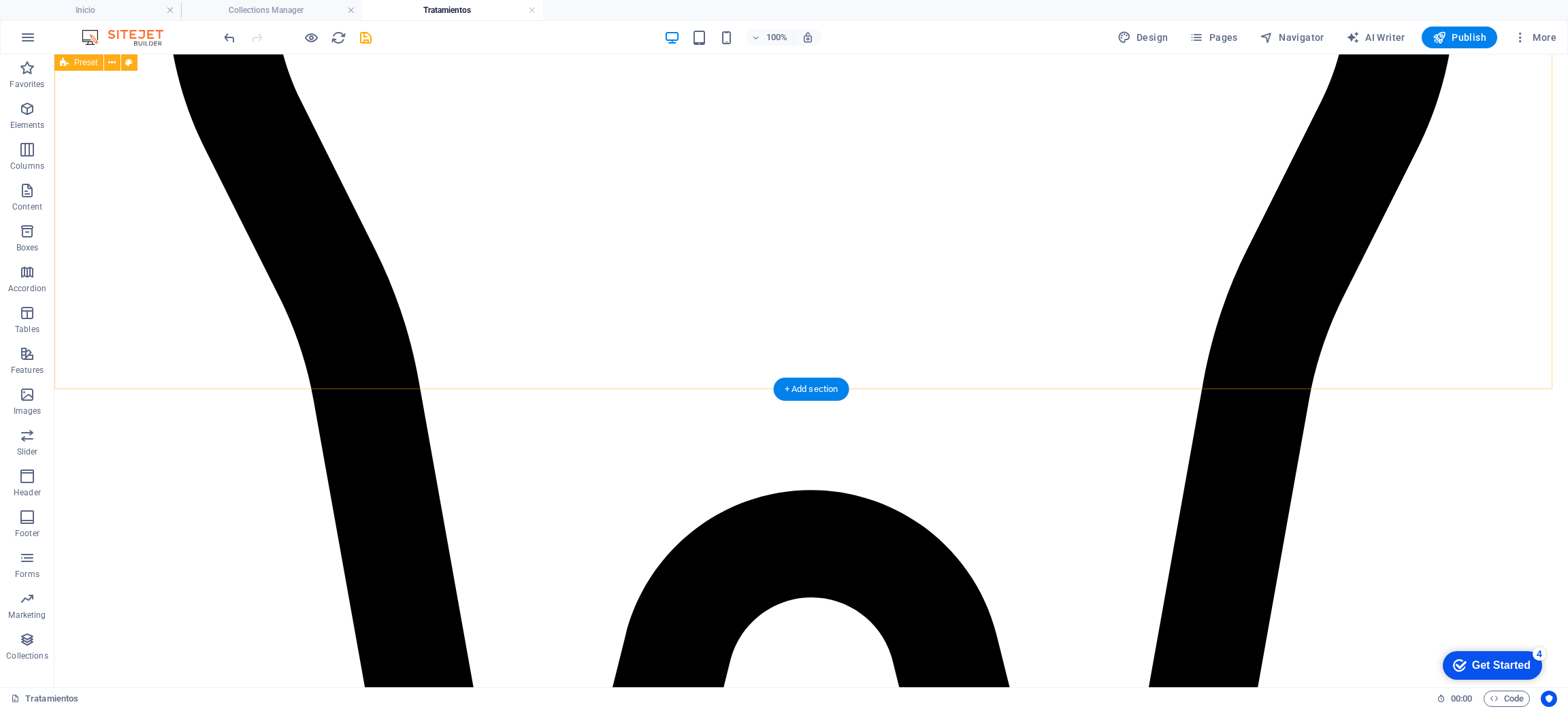
scroll to position [4848, 0]
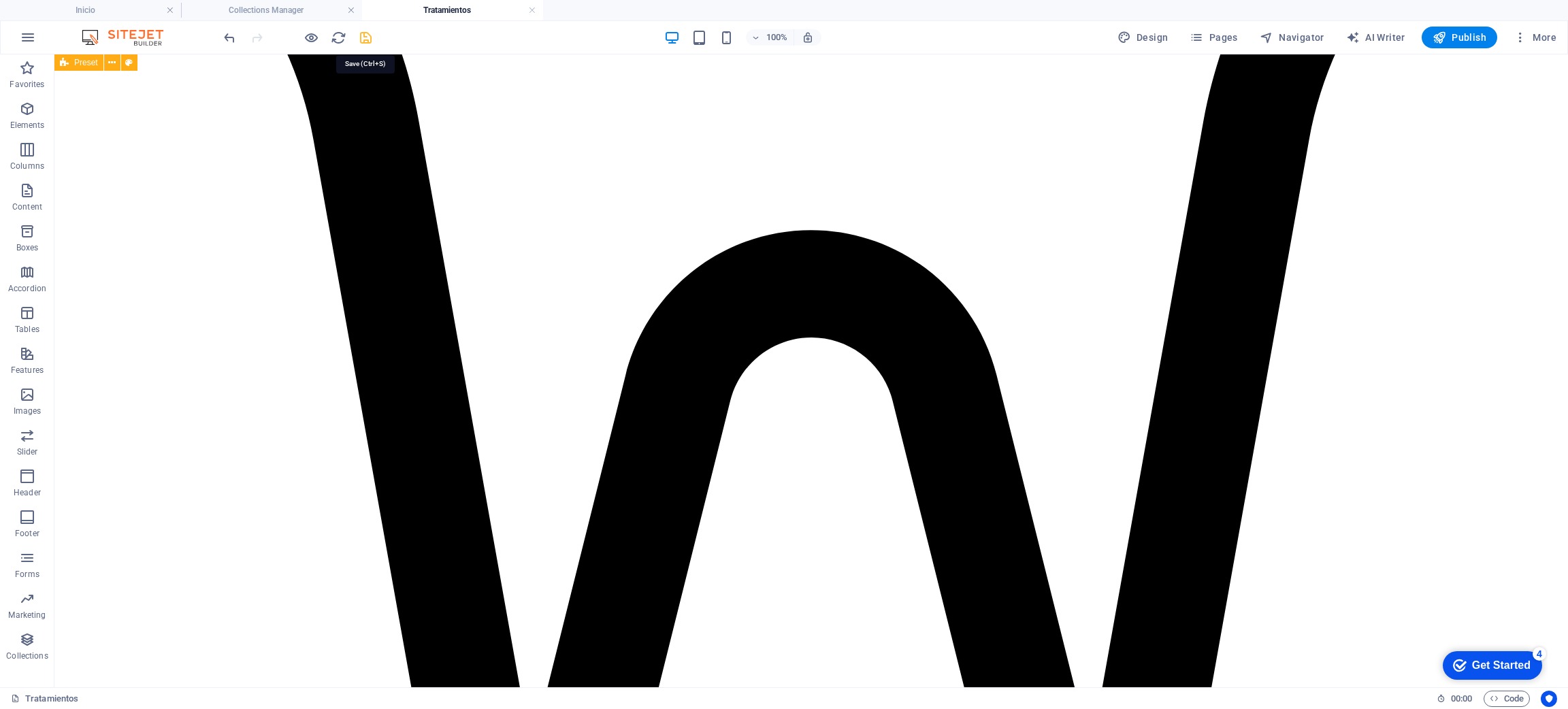
click at [368, 36] on icon "save" at bounding box center [365, 37] width 16 height 16
click at [1220, 32] on span "Pages" at bounding box center [1213, 37] width 47 height 14
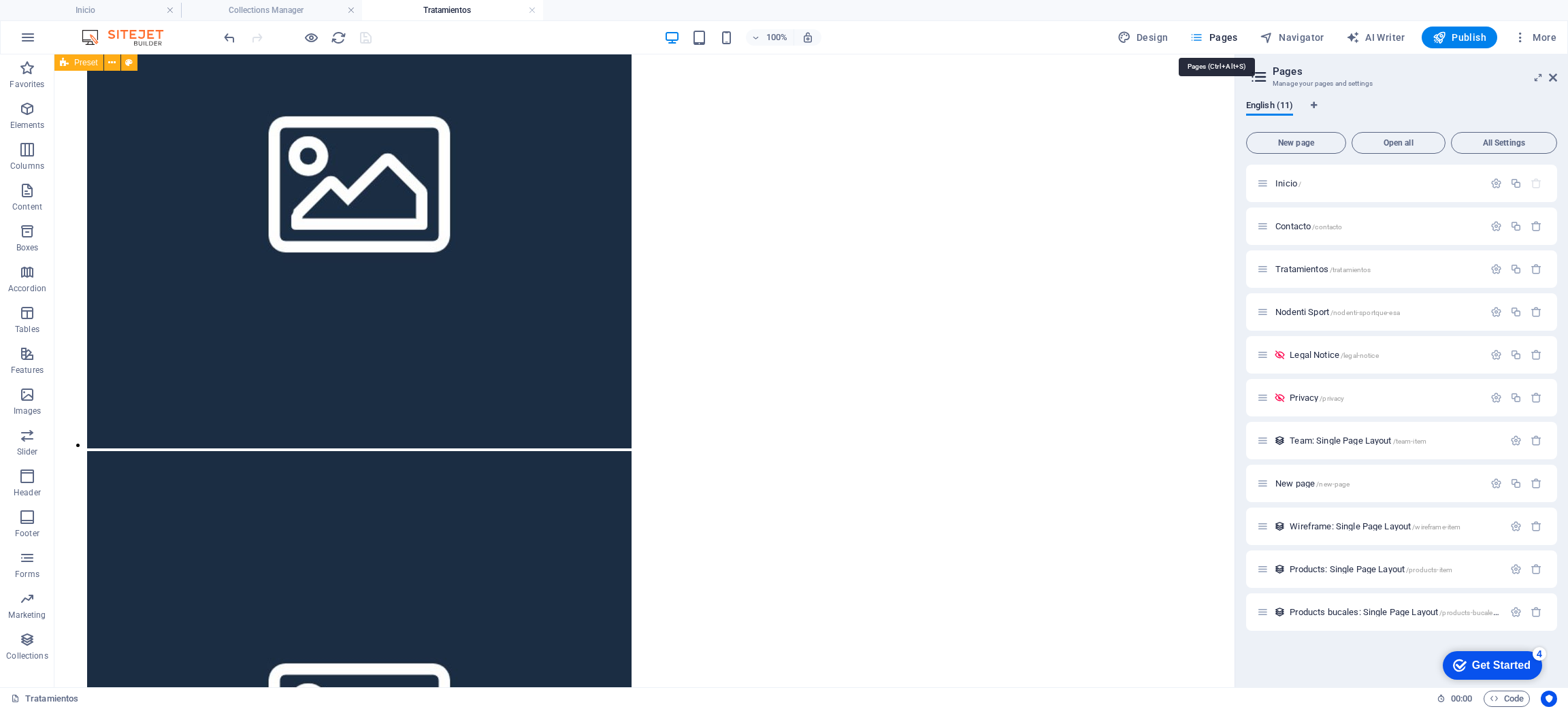
scroll to position [4647, 0]
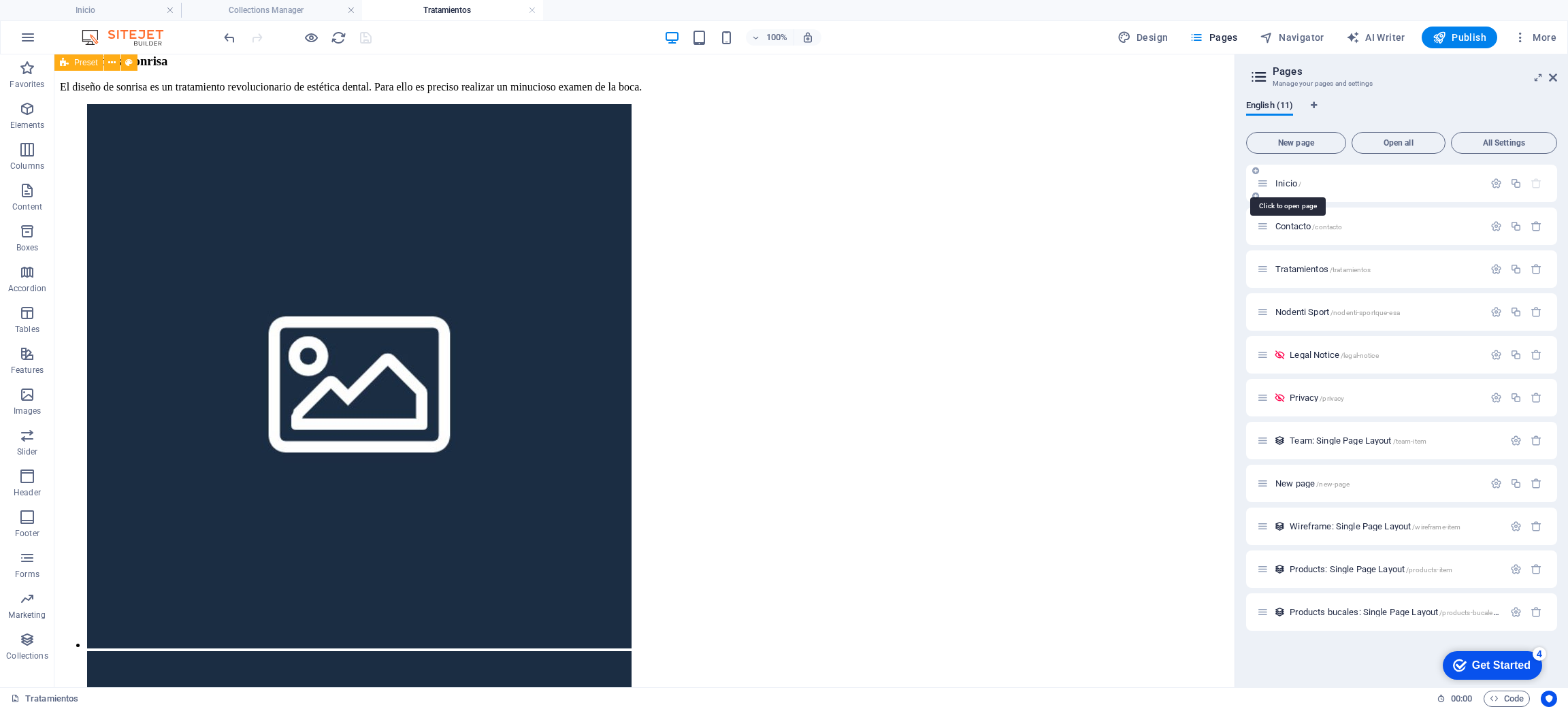
click at [1297, 187] on span "Inicio /" at bounding box center [1288, 184] width 26 height 10
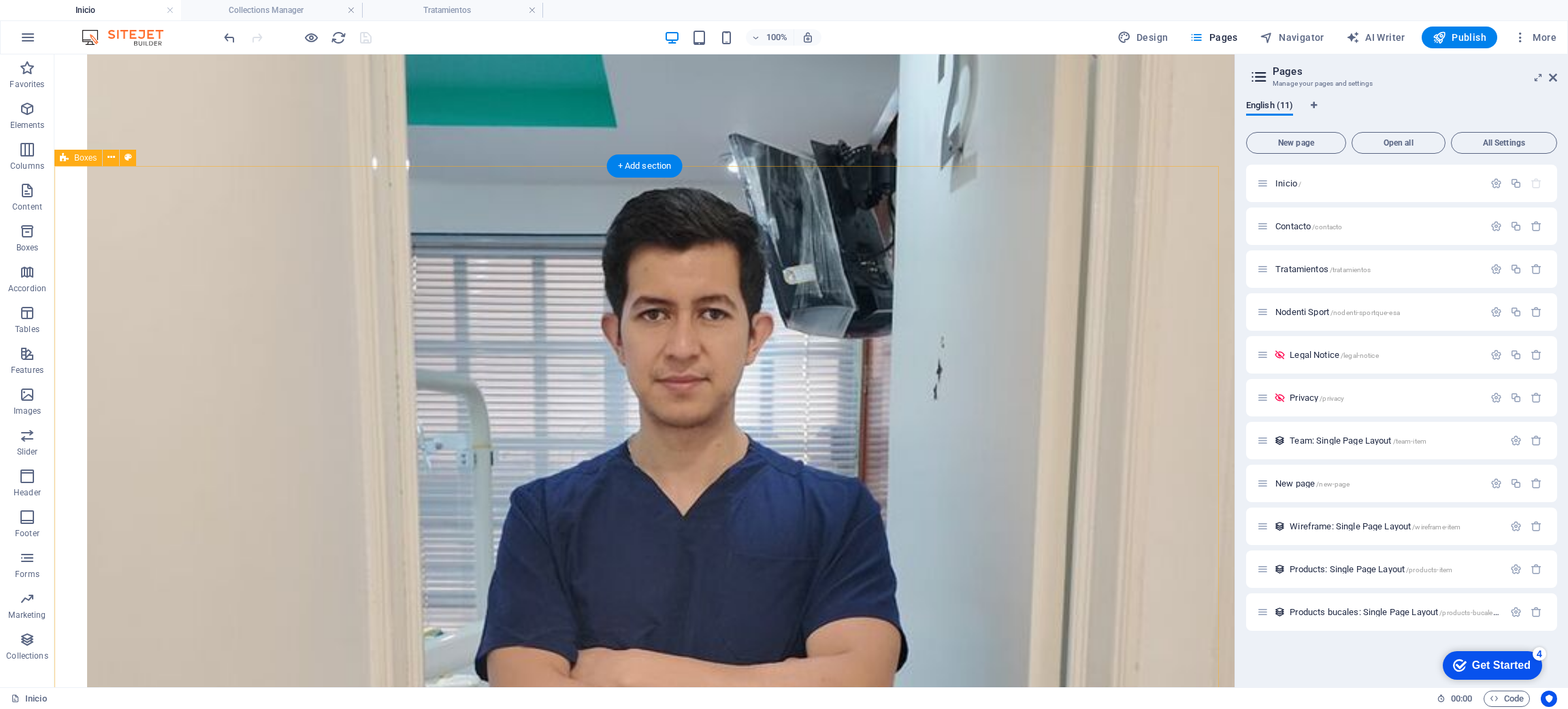
scroll to position [2184, 0]
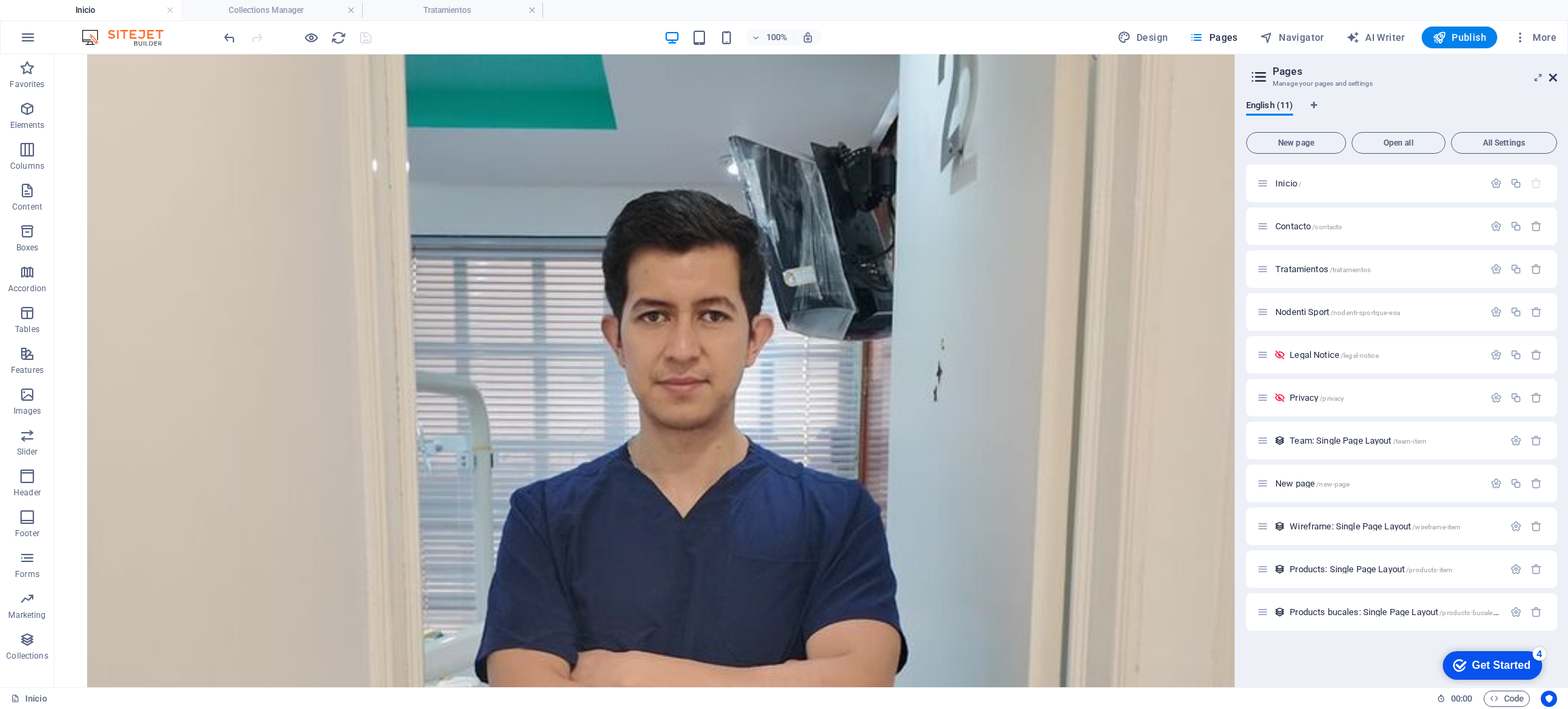
click at [1554, 72] on icon at bounding box center [1553, 77] width 8 height 11
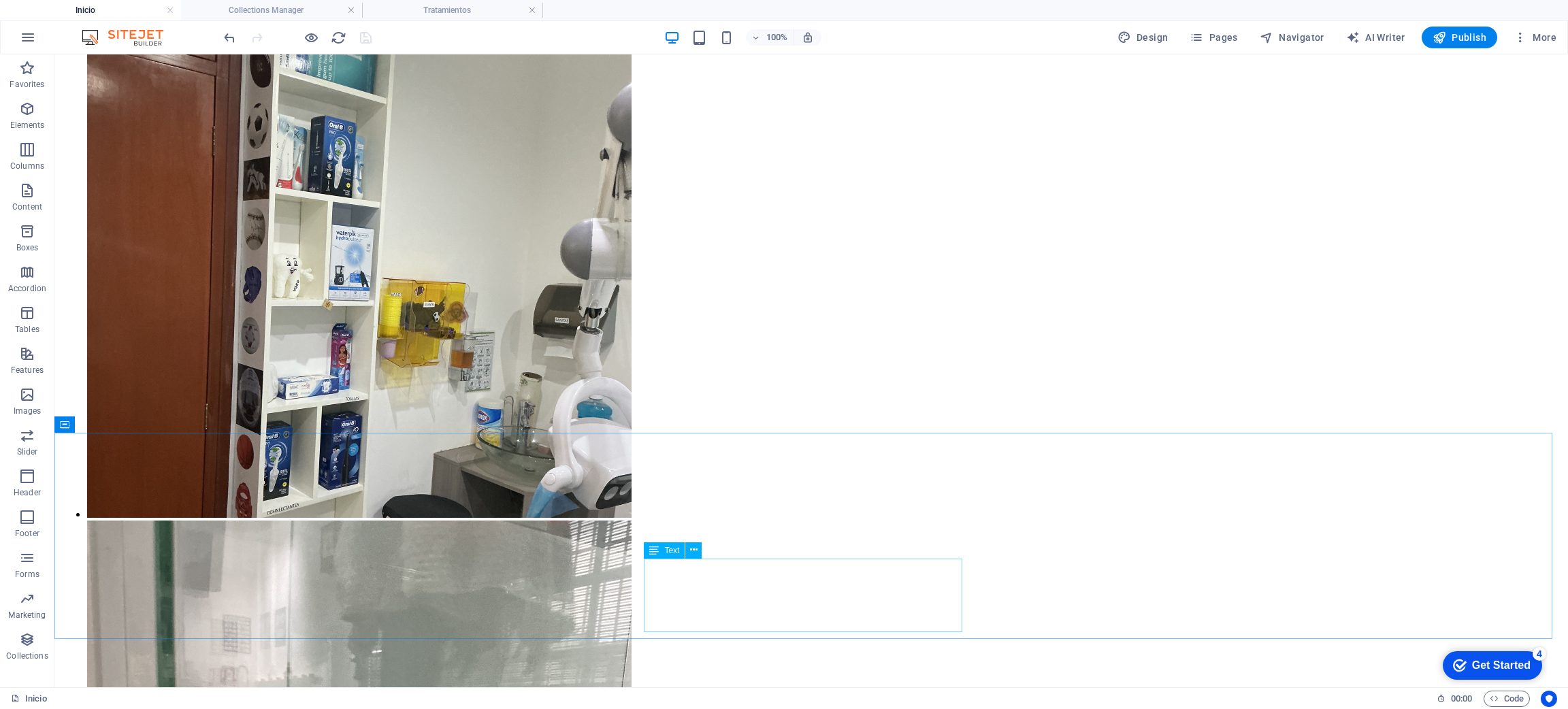
scroll to position [3936, 0]
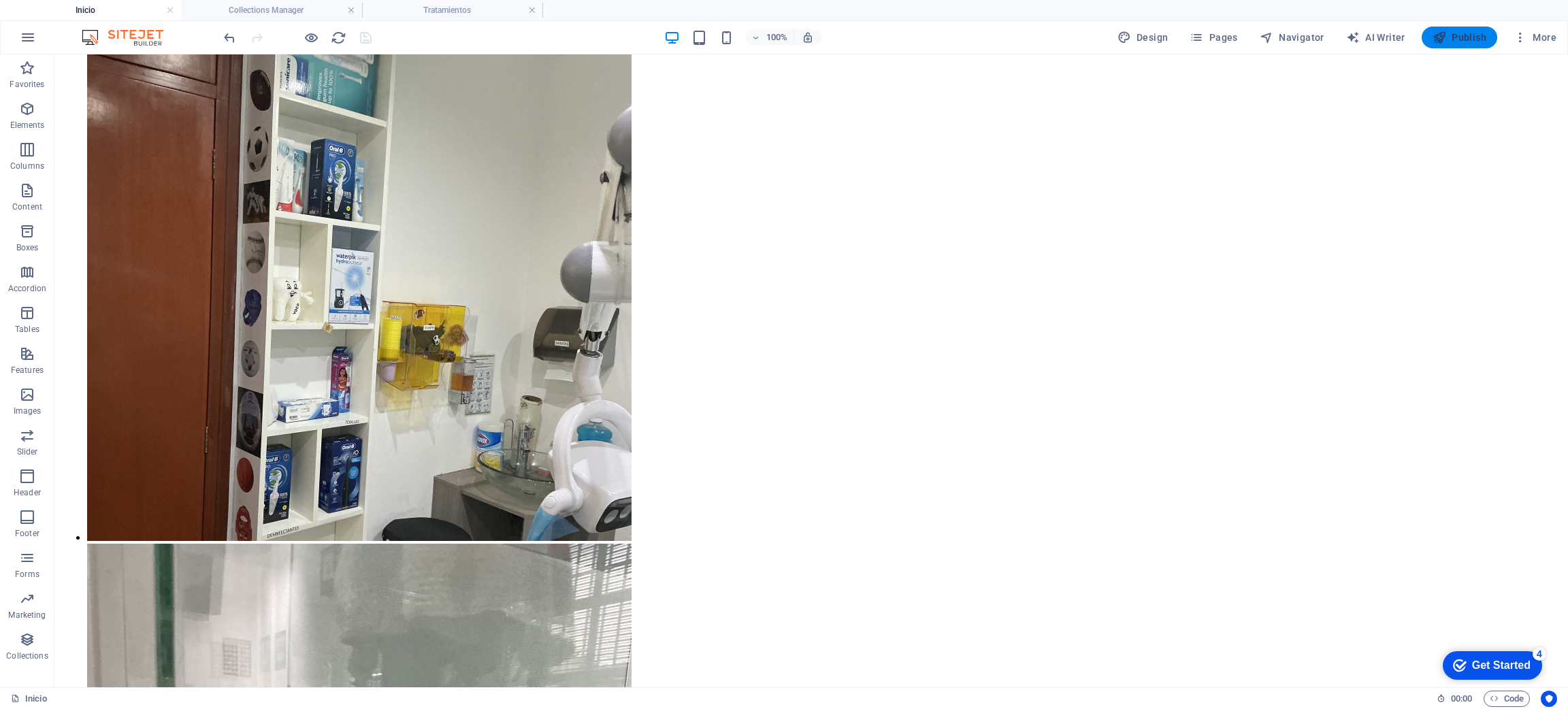
click at [1478, 36] on span "Publish" at bounding box center [1460, 37] width 54 height 14
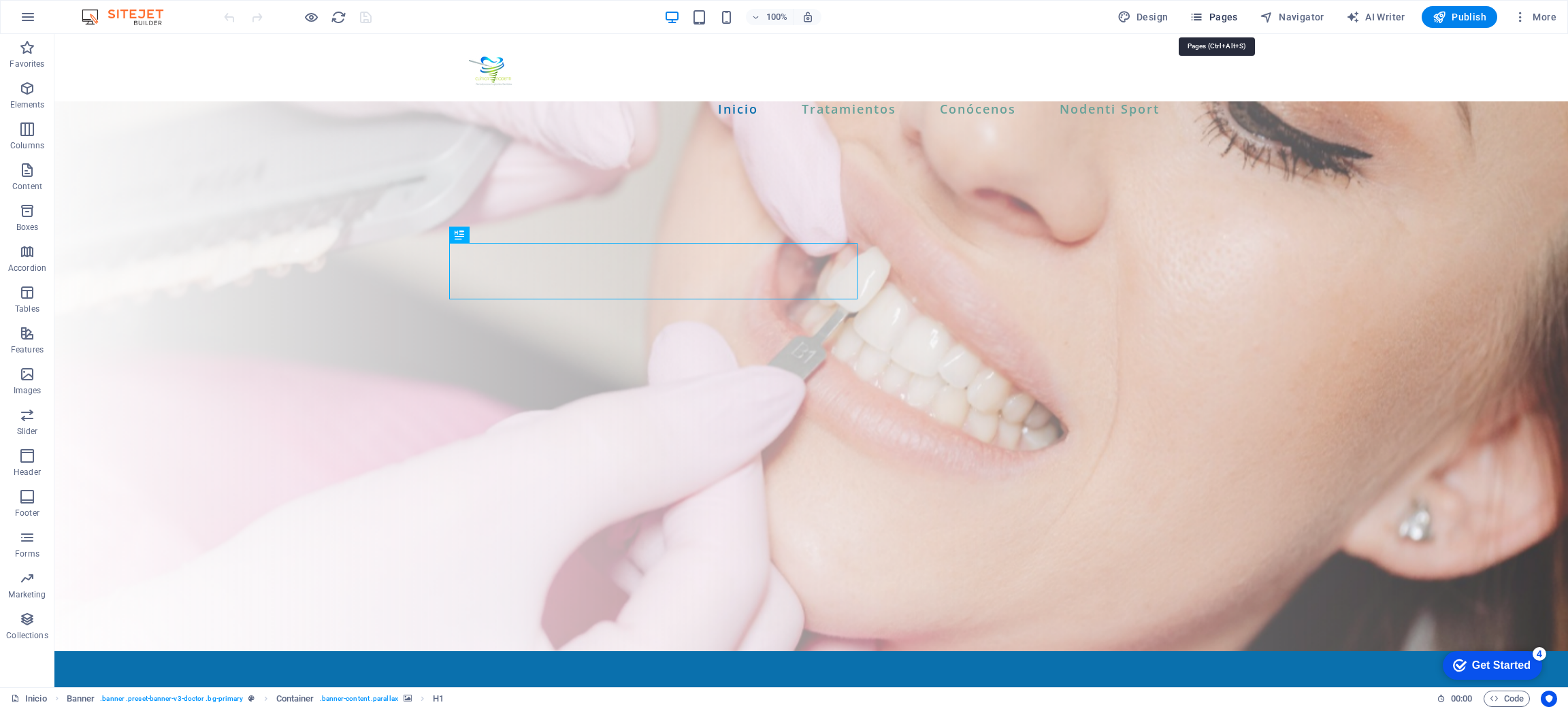
click at [1221, 16] on span "Pages" at bounding box center [1213, 17] width 47 height 14
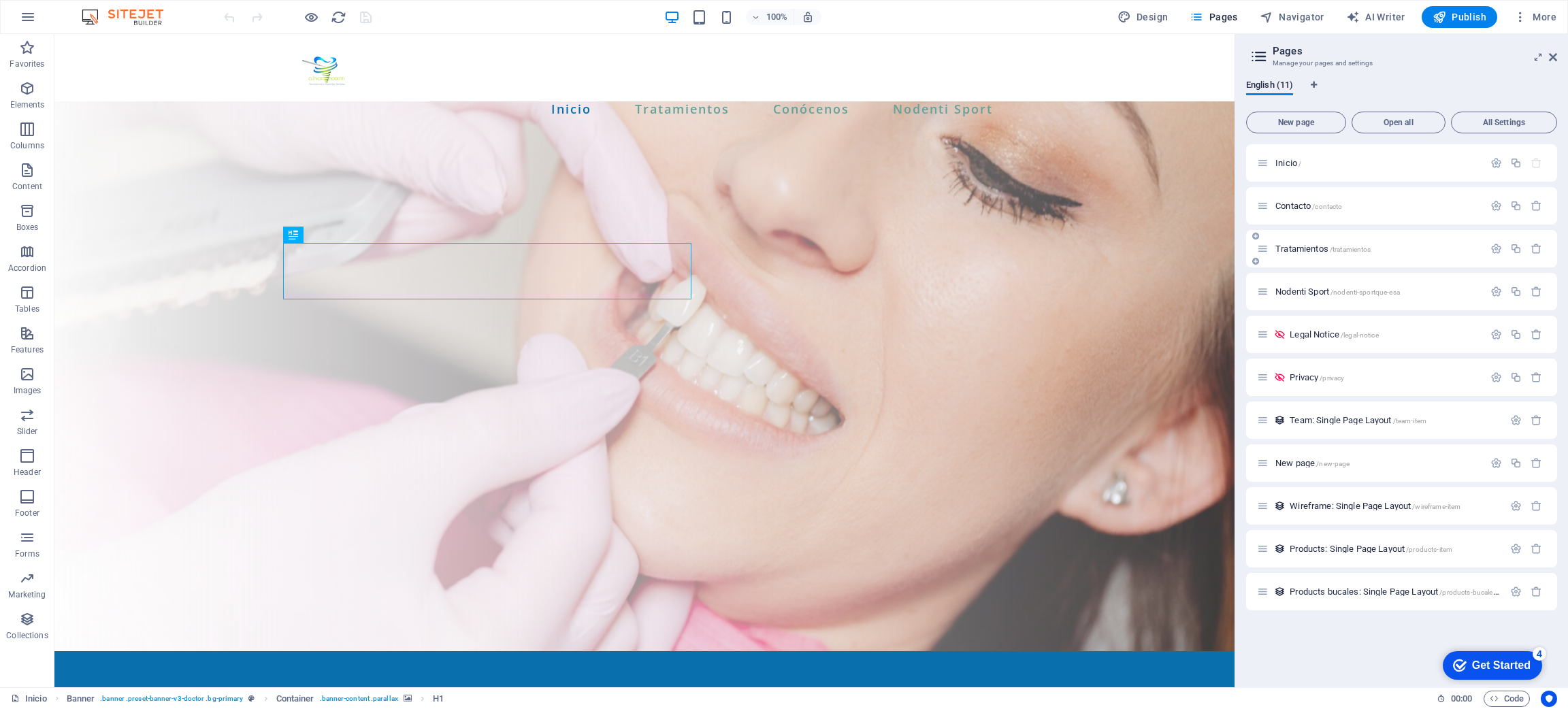
click at [1321, 253] on div "Tratamientos /tratamientos" at bounding box center [1370, 249] width 227 height 16
click at [1297, 244] on span "Tratamientos /tratamientos" at bounding box center [1323, 249] width 96 height 10
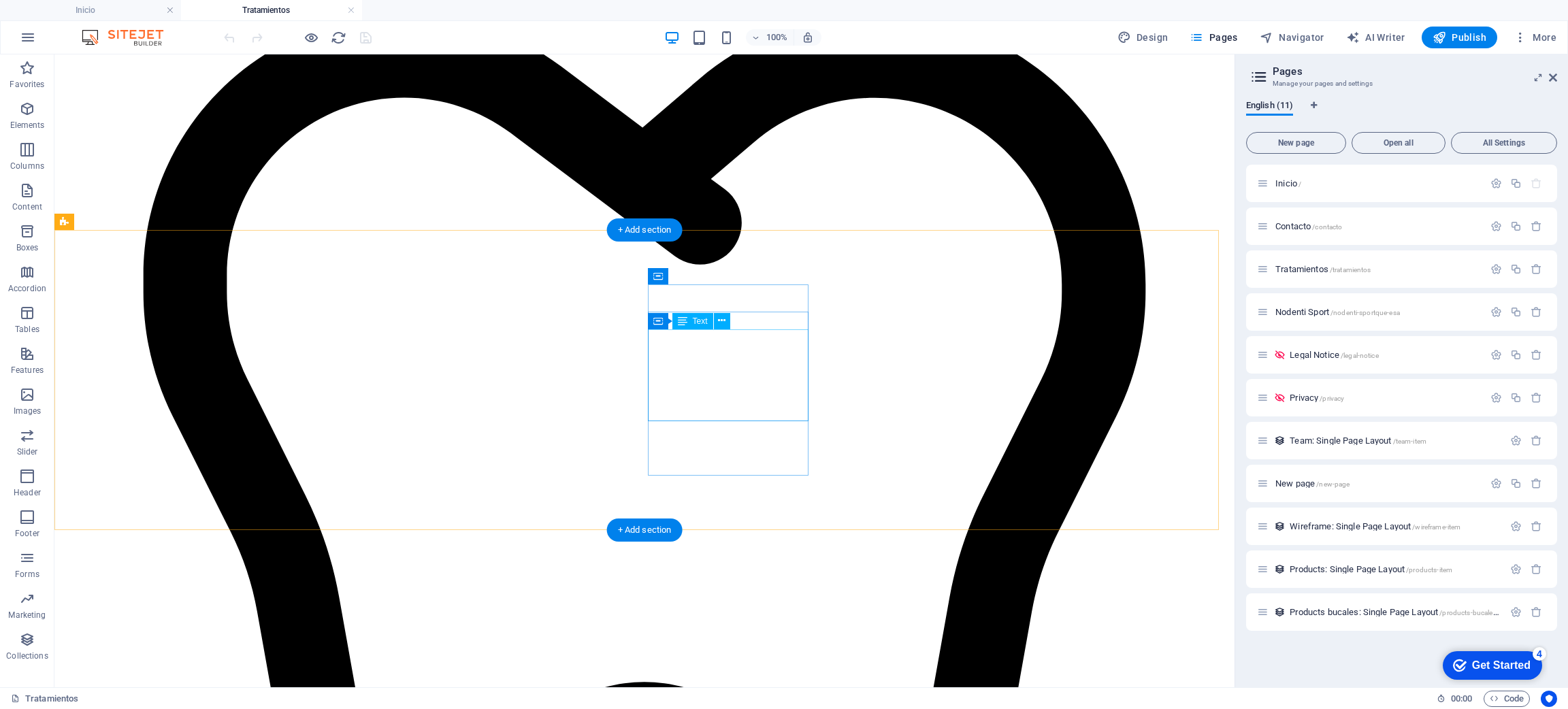
scroll to position [3413, 0]
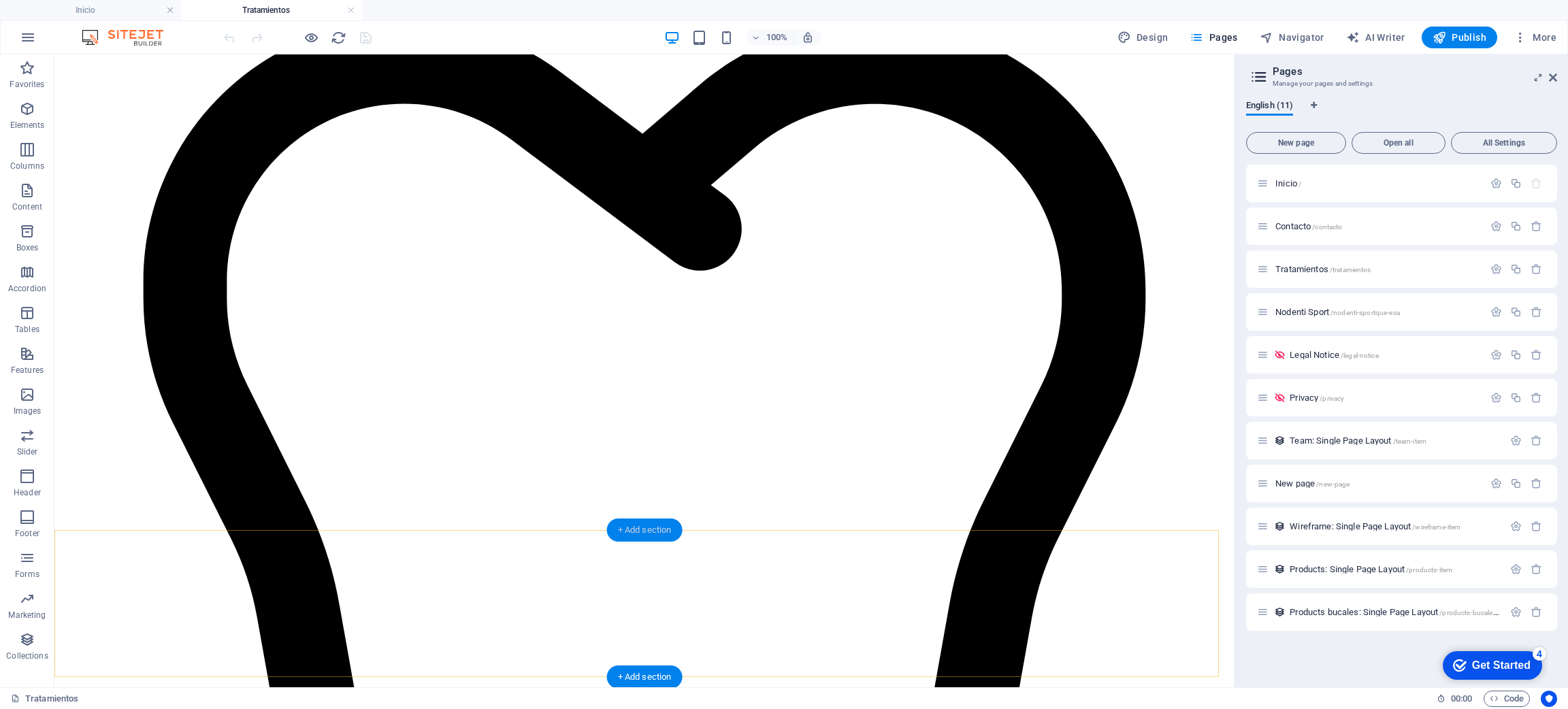
click at [658, 519] on div "+ Add section" at bounding box center [644, 530] width 75 height 23
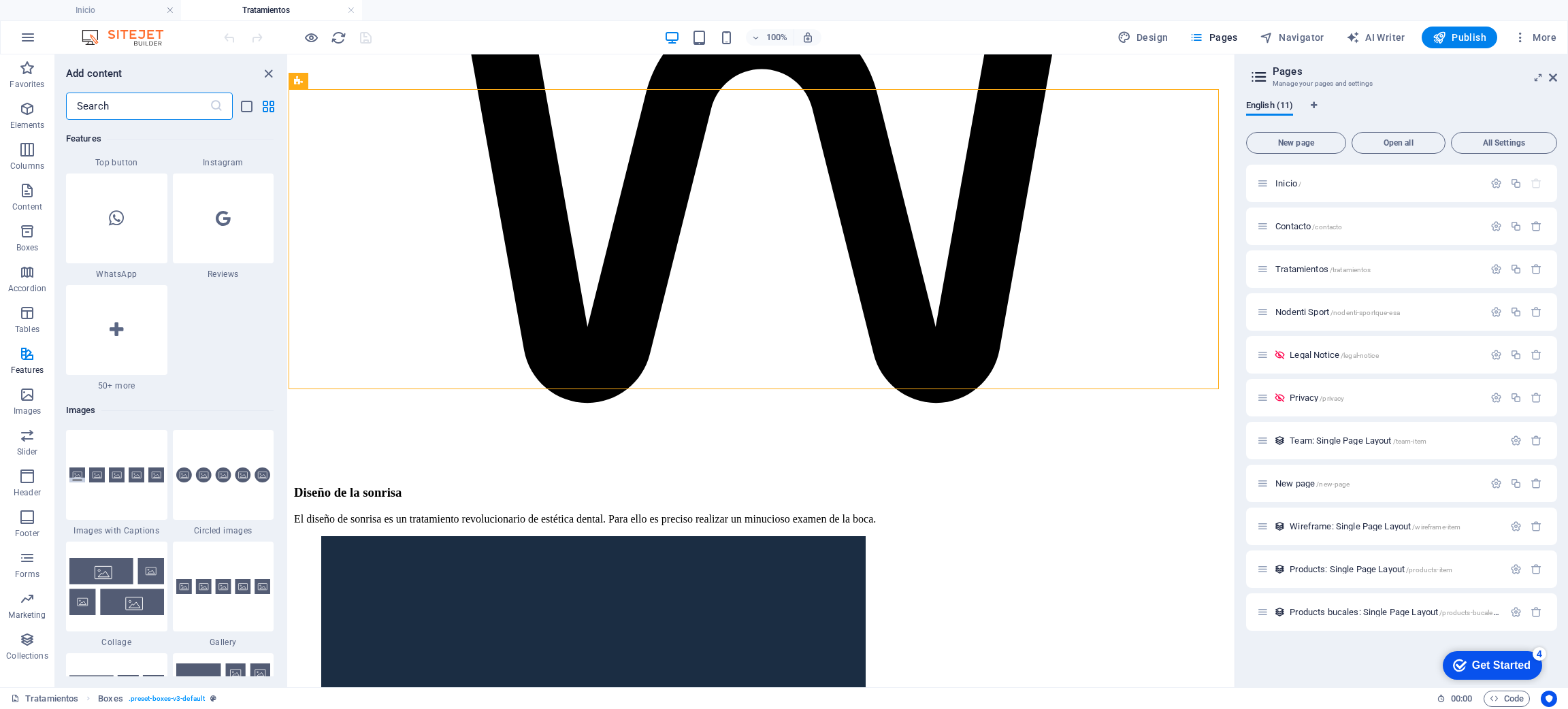
scroll to position [6637, 0]
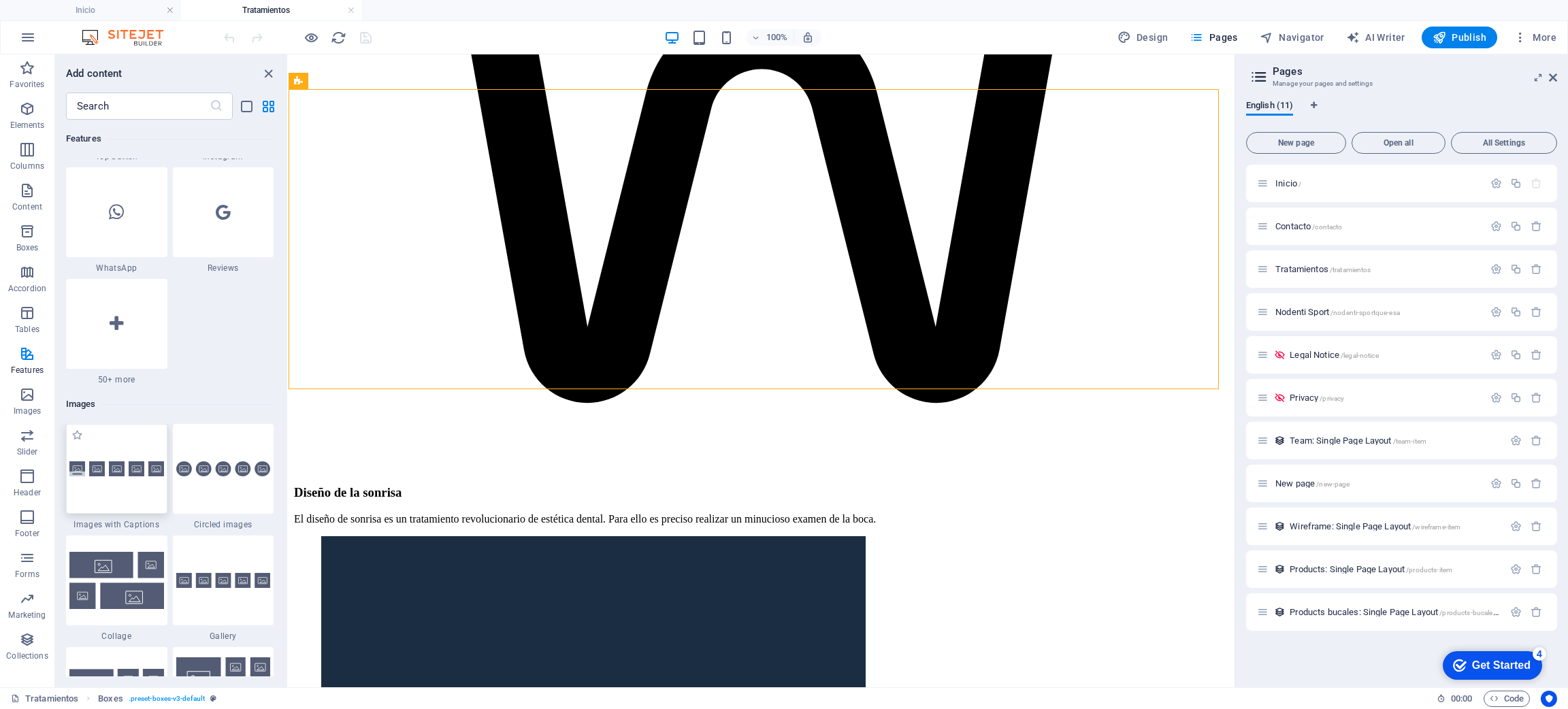
click at [130, 469] on img at bounding box center [117, 470] width 95 height 16
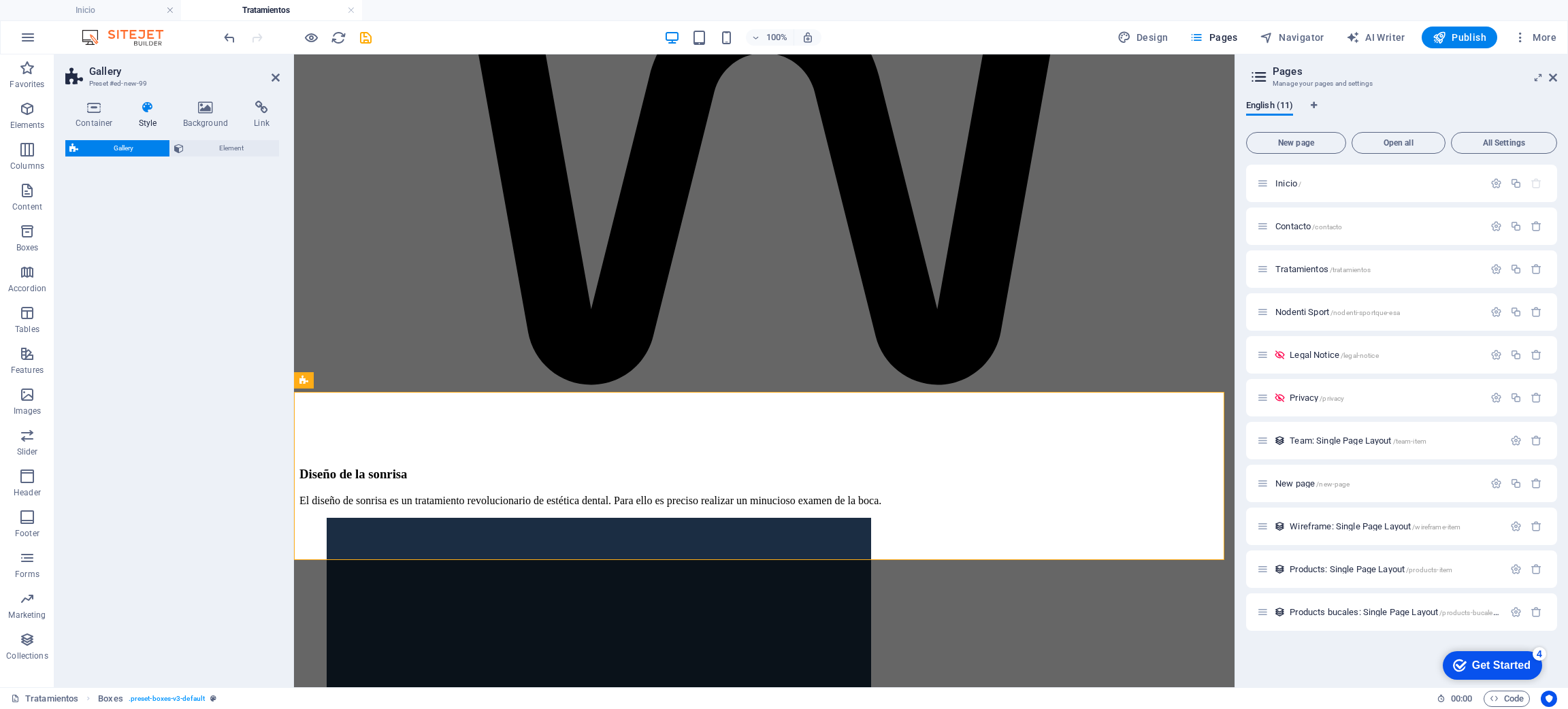
select select "rem"
select select "preset-gallery-v3-captions"
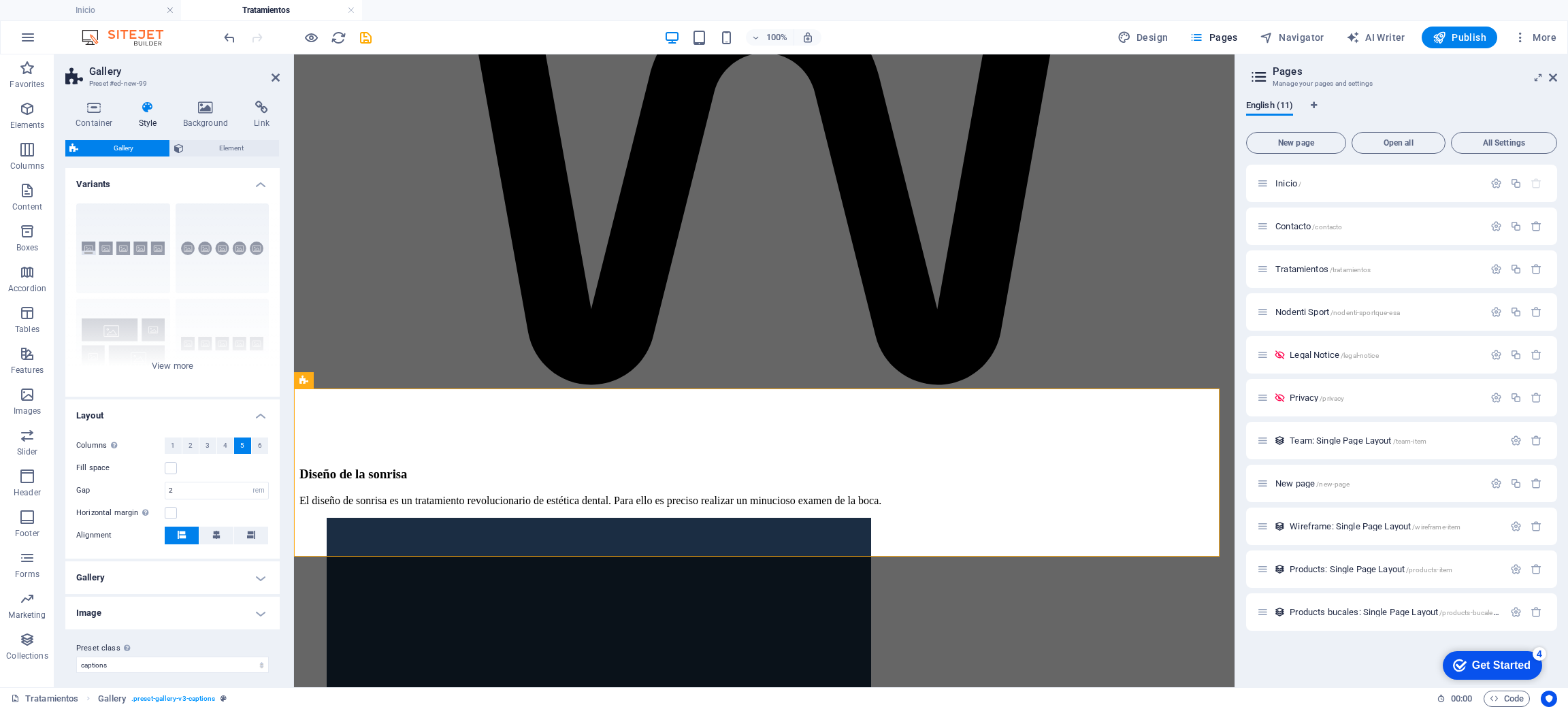
scroll to position [3410, 0]
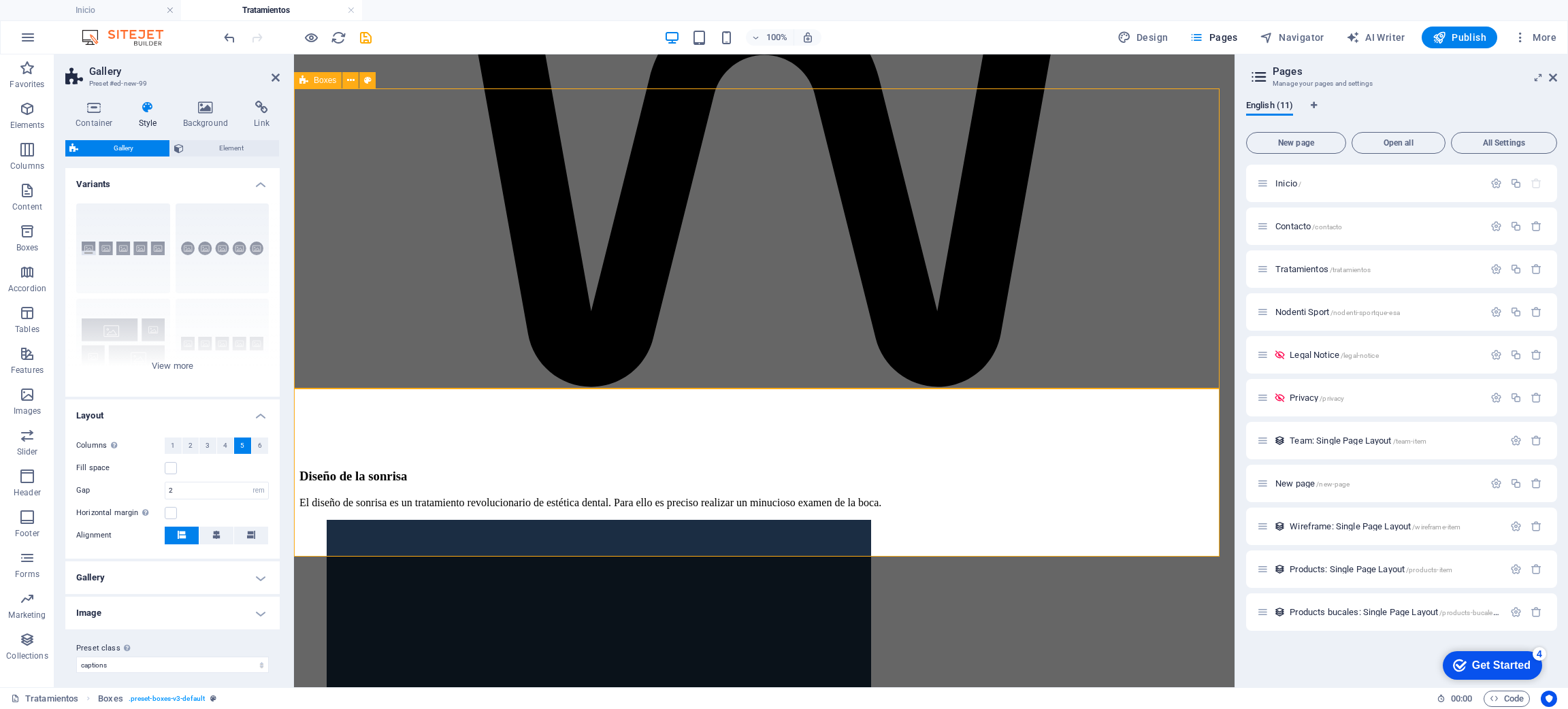
scroll to position [3554, 0]
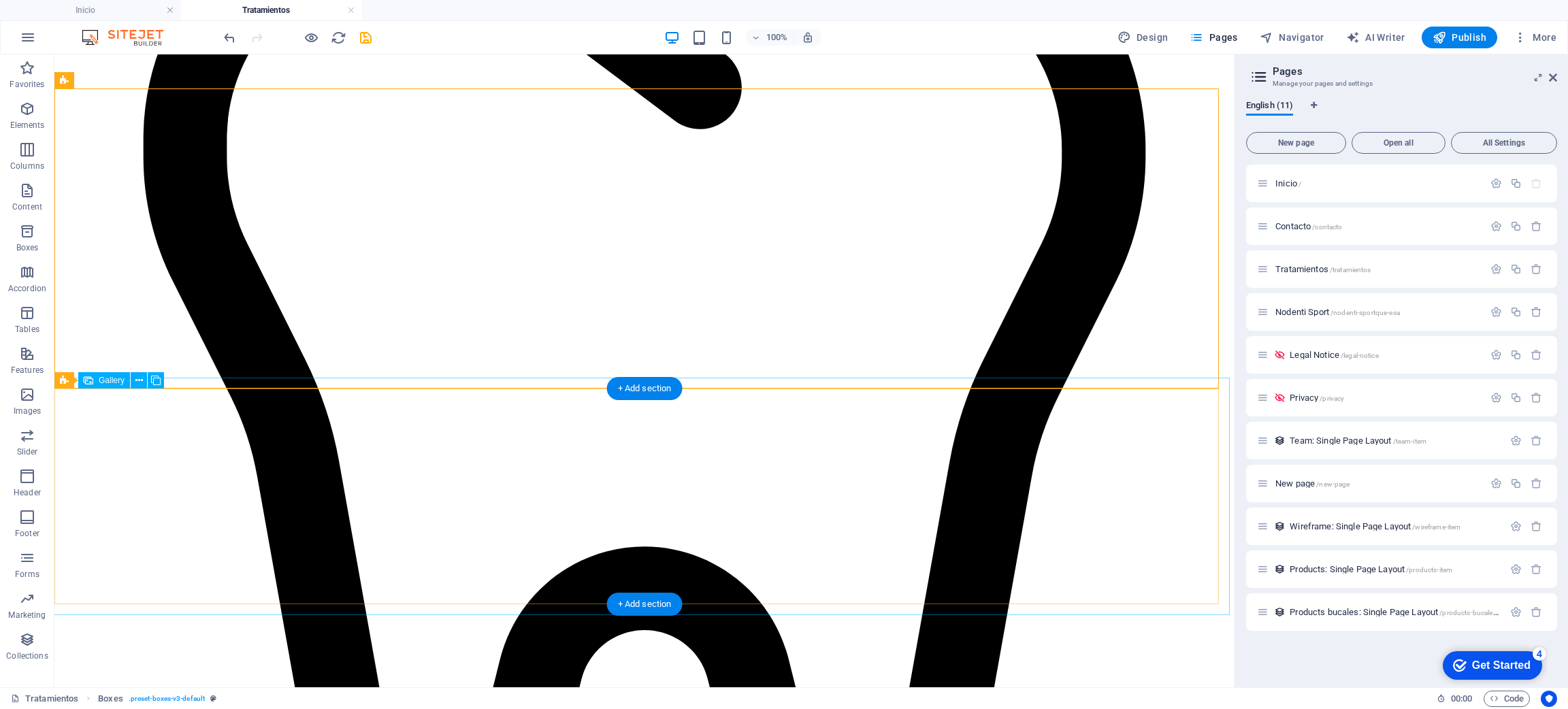
select select "4"
select select "px"
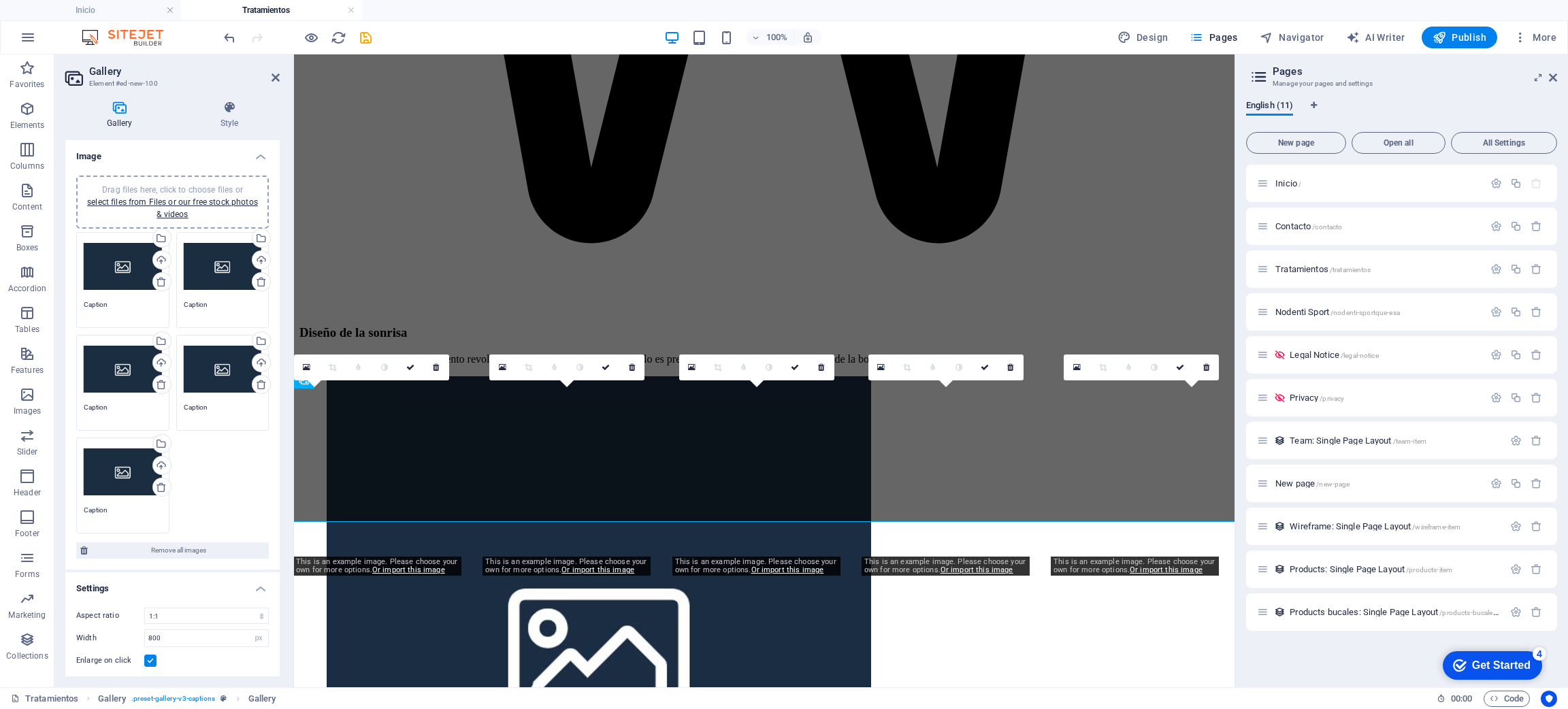
scroll to position [3410, 0]
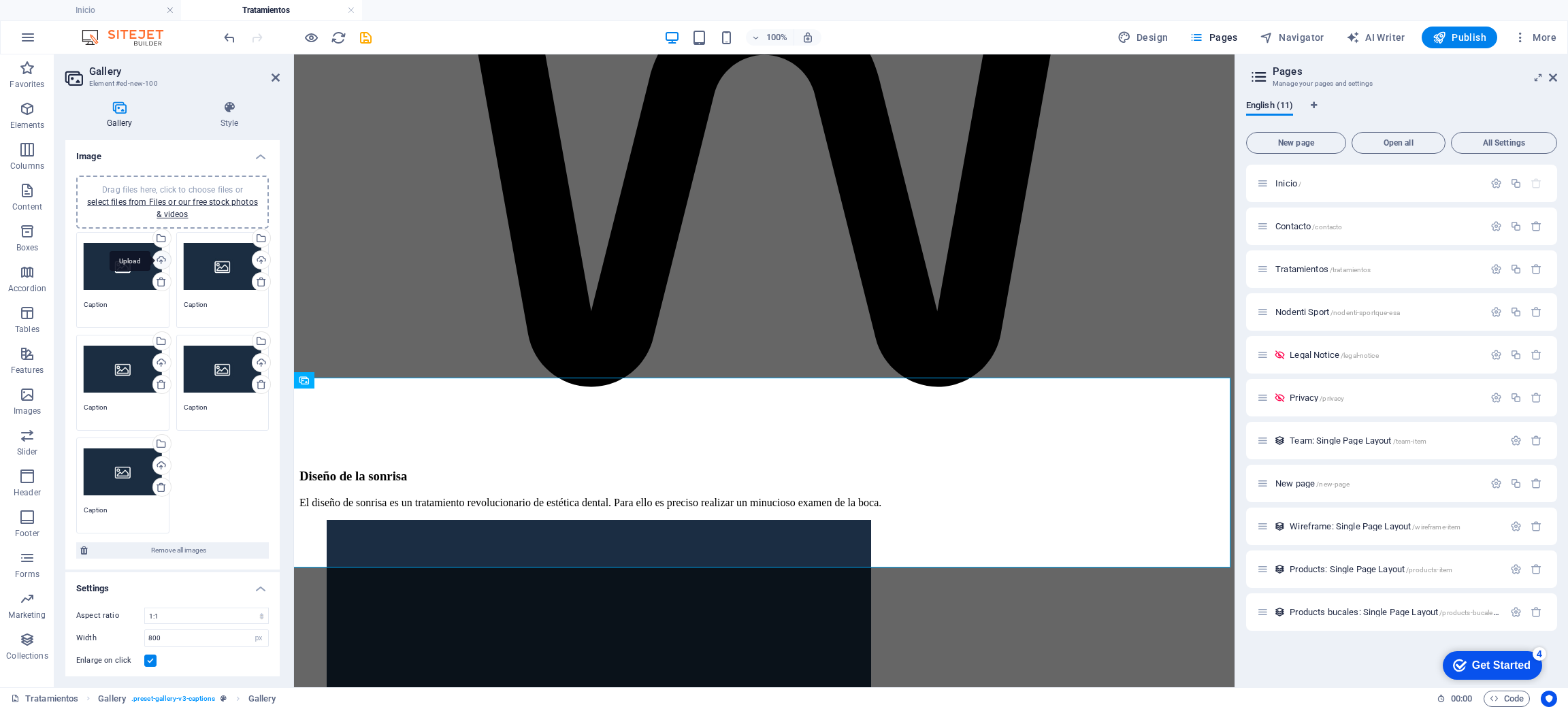
click at [160, 260] on div "Upload" at bounding box center [161, 261] width 20 height 20
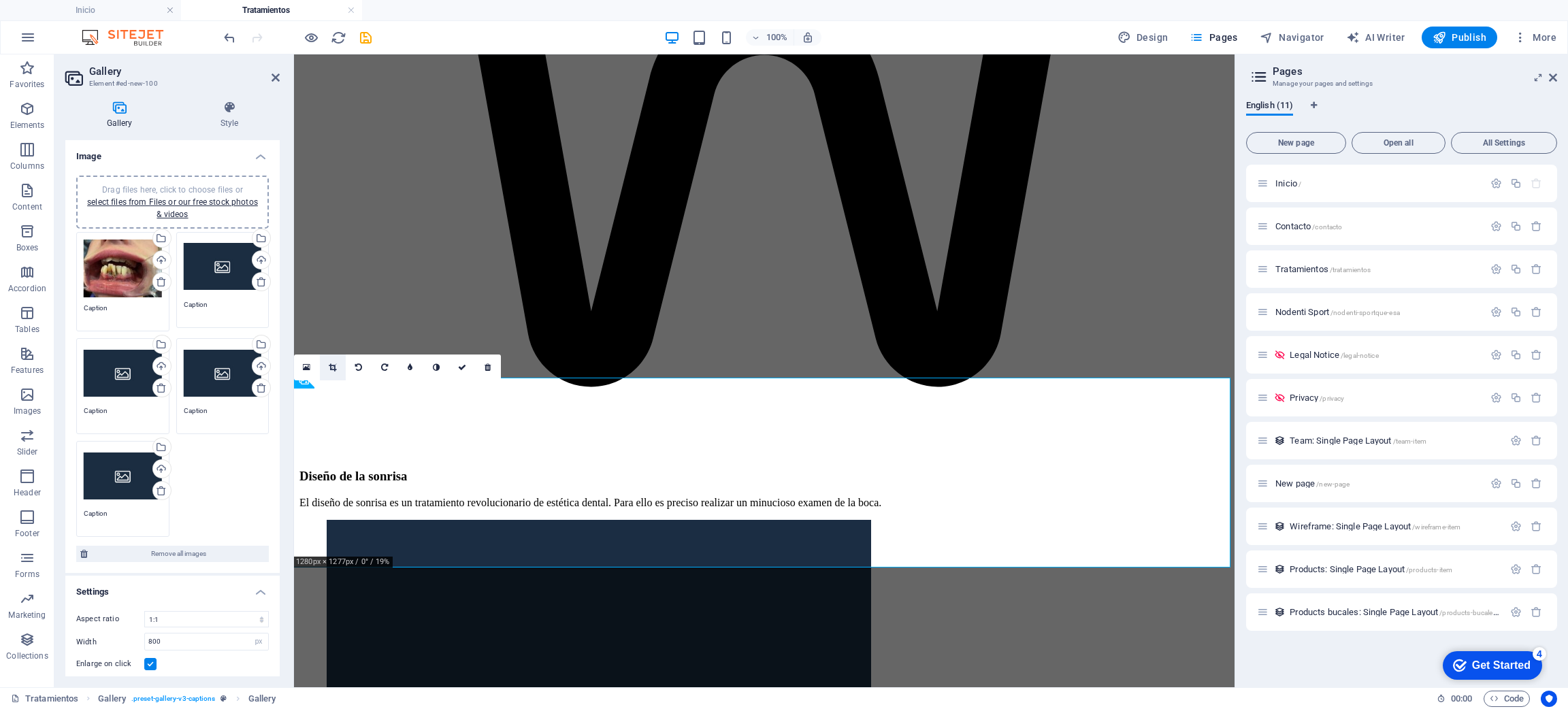
click at [333, 367] on icon at bounding box center [332, 368] width 8 height 8
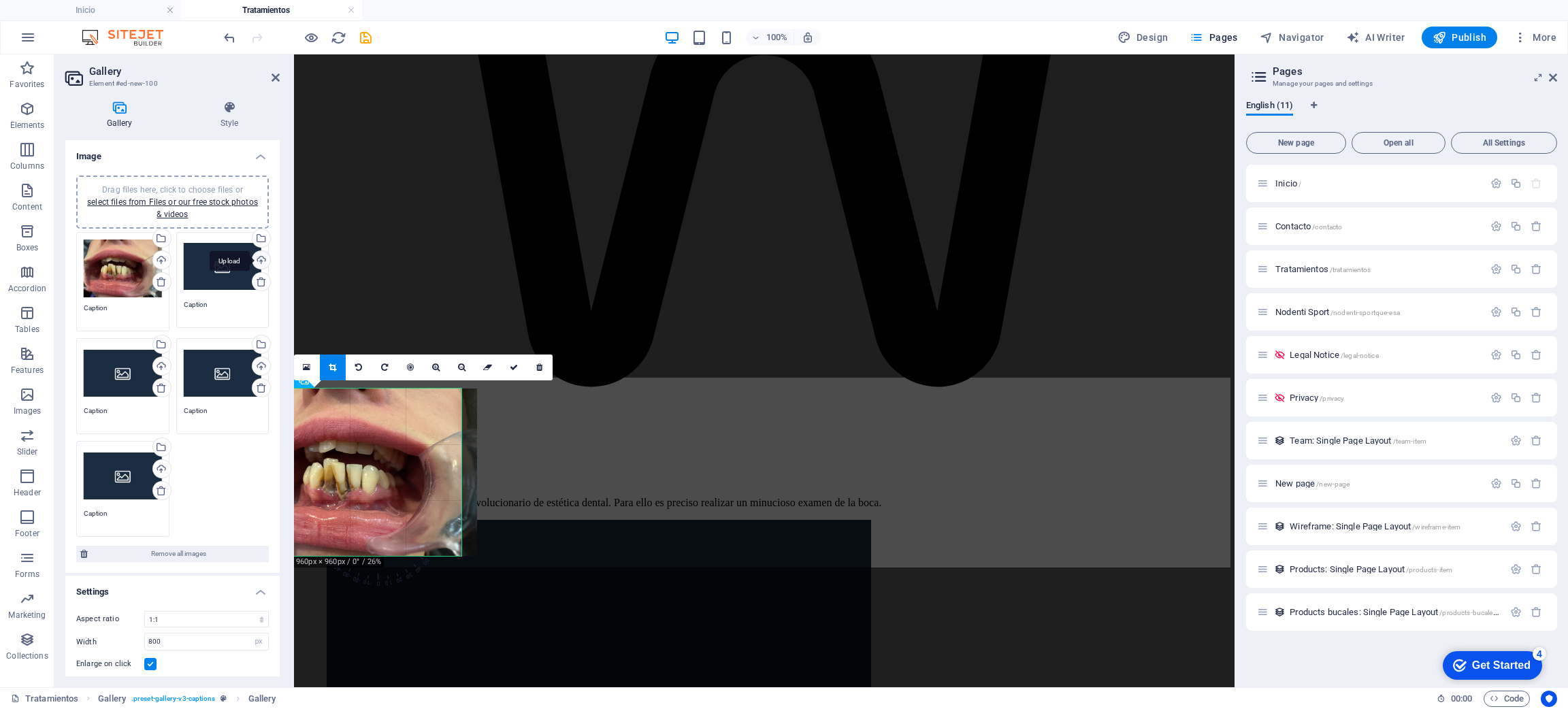
click at [254, 260] on div "Upload" at bounding box center [260, 261] width 20 height 20
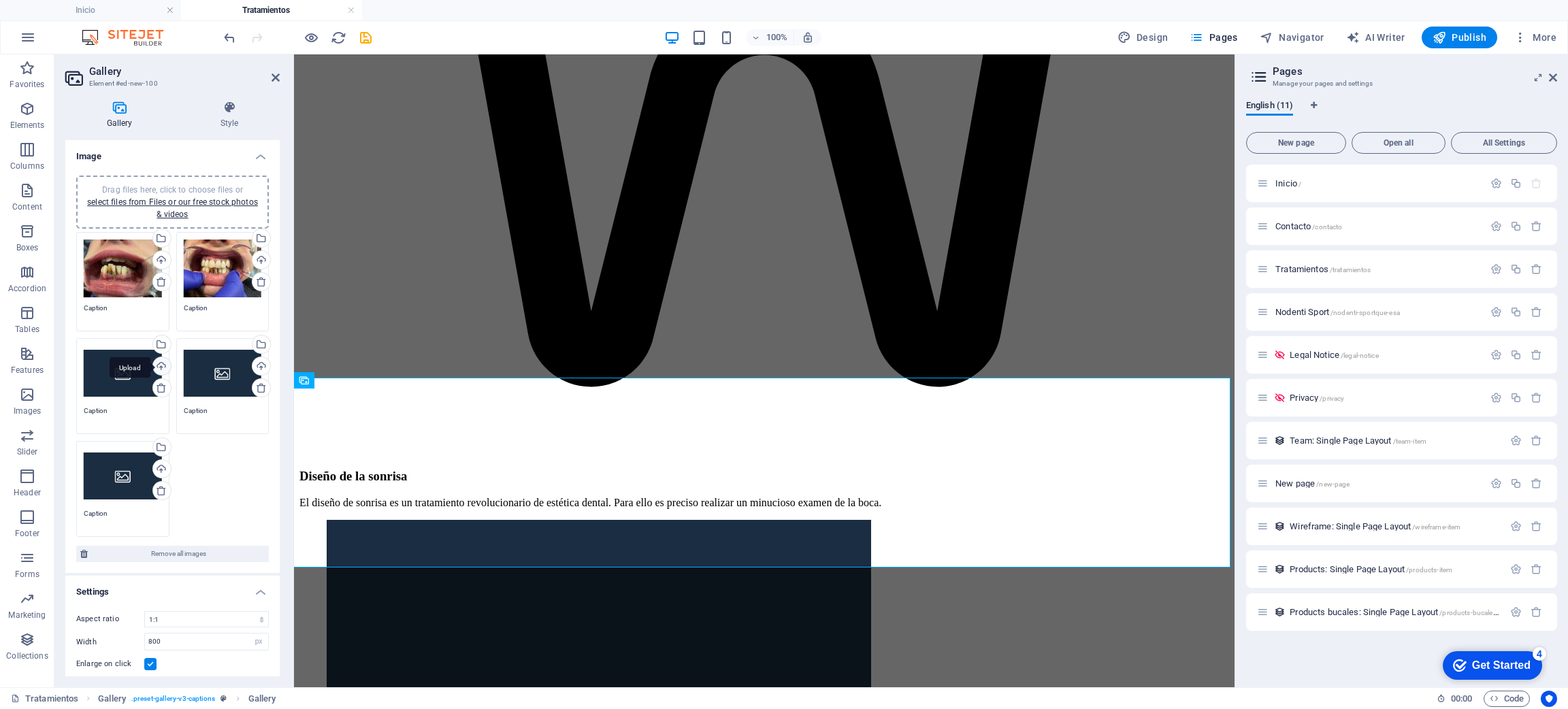
click at [156, 361] on div "Upload" at bounding box center [161, 367] width 20 height 20
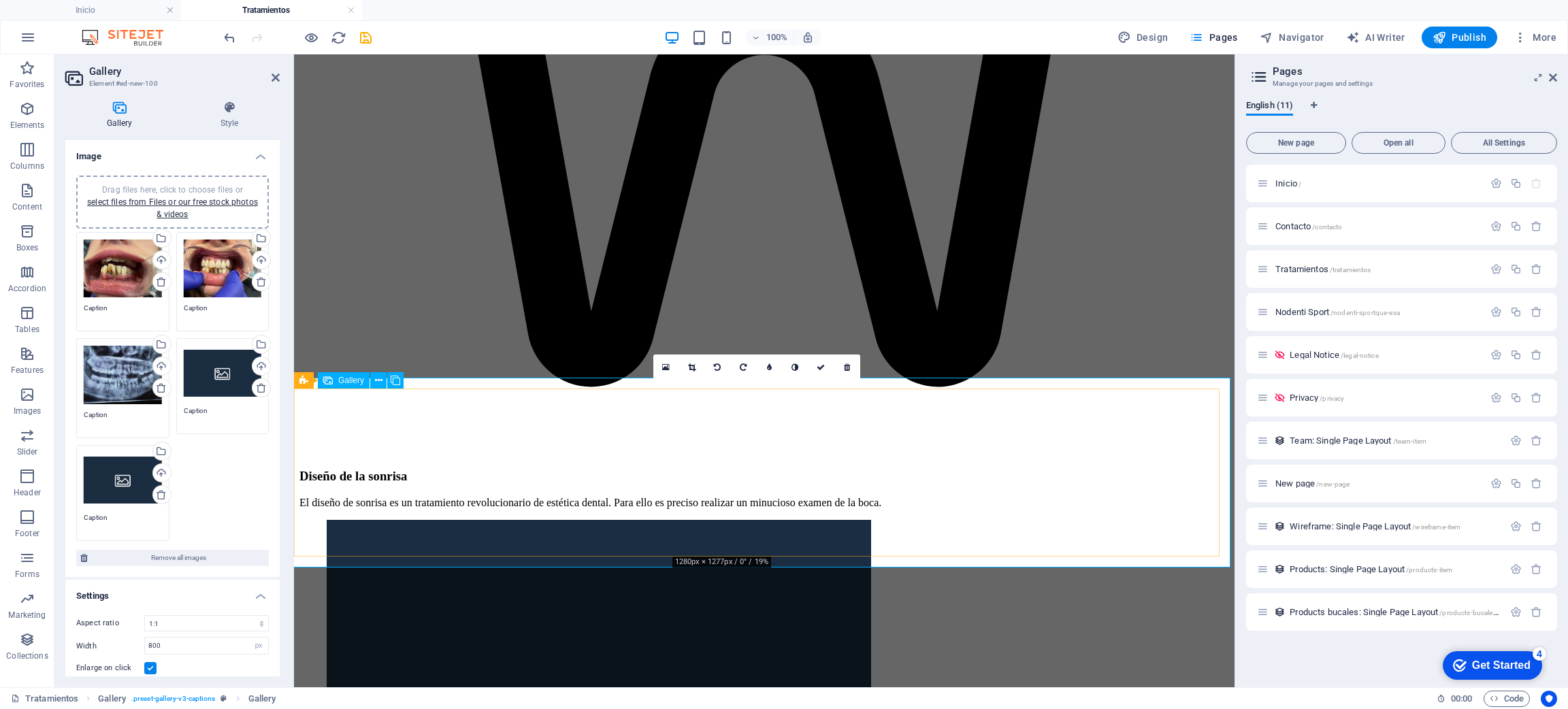
click at [688, 359] on link at bounding box center [692, 367] width 26 height 26
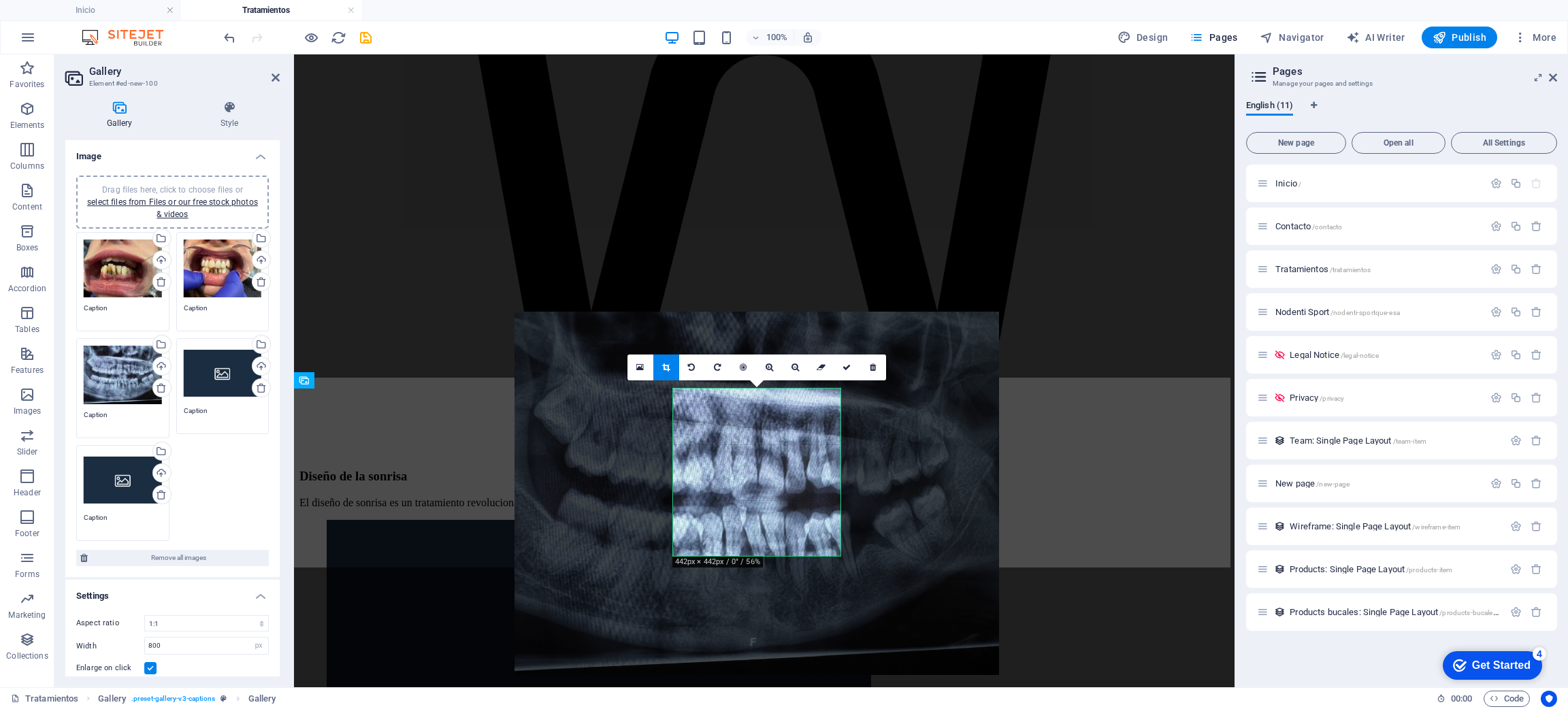
drag, startPoint x: 773, startPoint y: 508, endPoint x: 664, endPoint y: 496, distance: 109.7
click at [664, 496] on div at bounding box center [756, 494] width 485 height 364
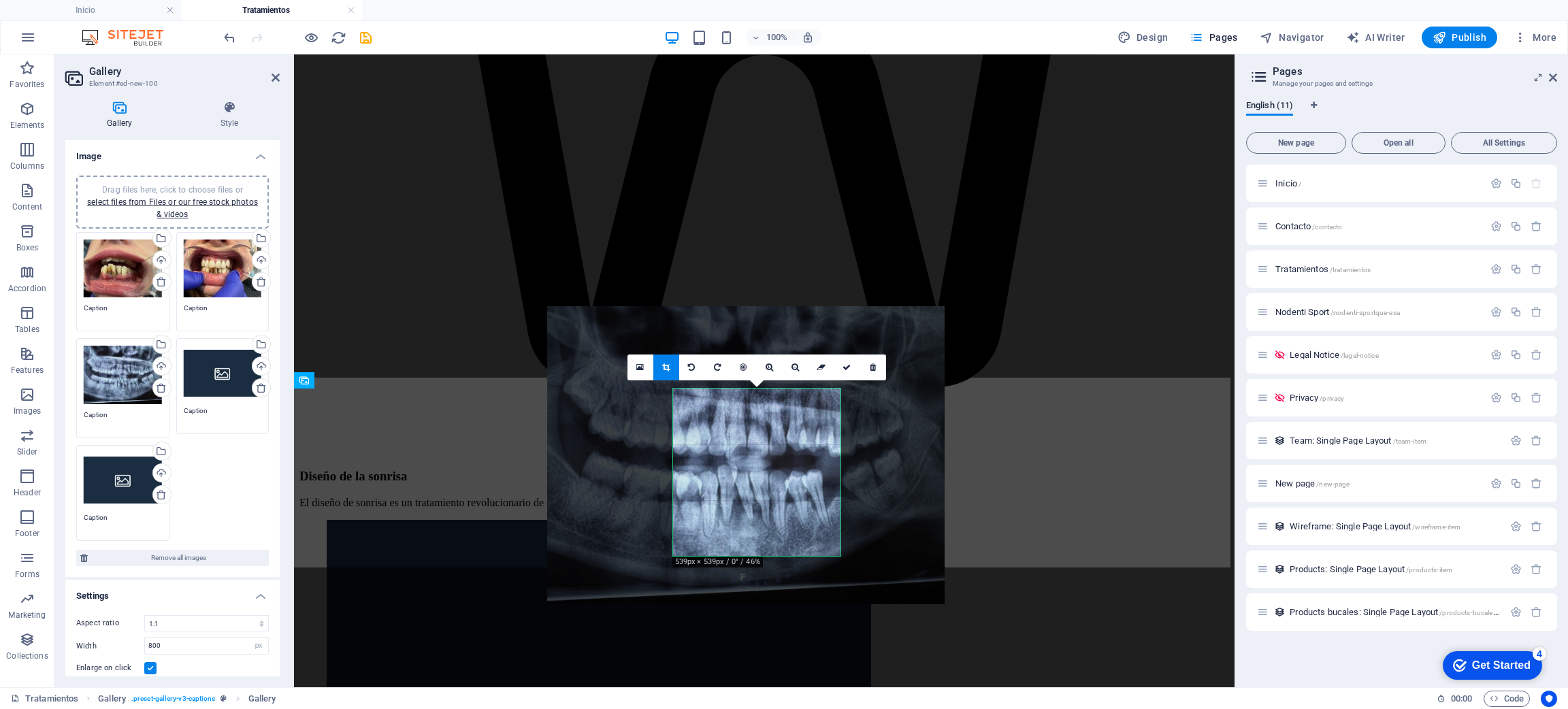
drag, startPoint x: 721, startPoint y: 517, endPoint x: 743, endPoint y: 487, distance: 37.2
click at [743, 487] on div at bounding box center [746, 455] width 397 height 298
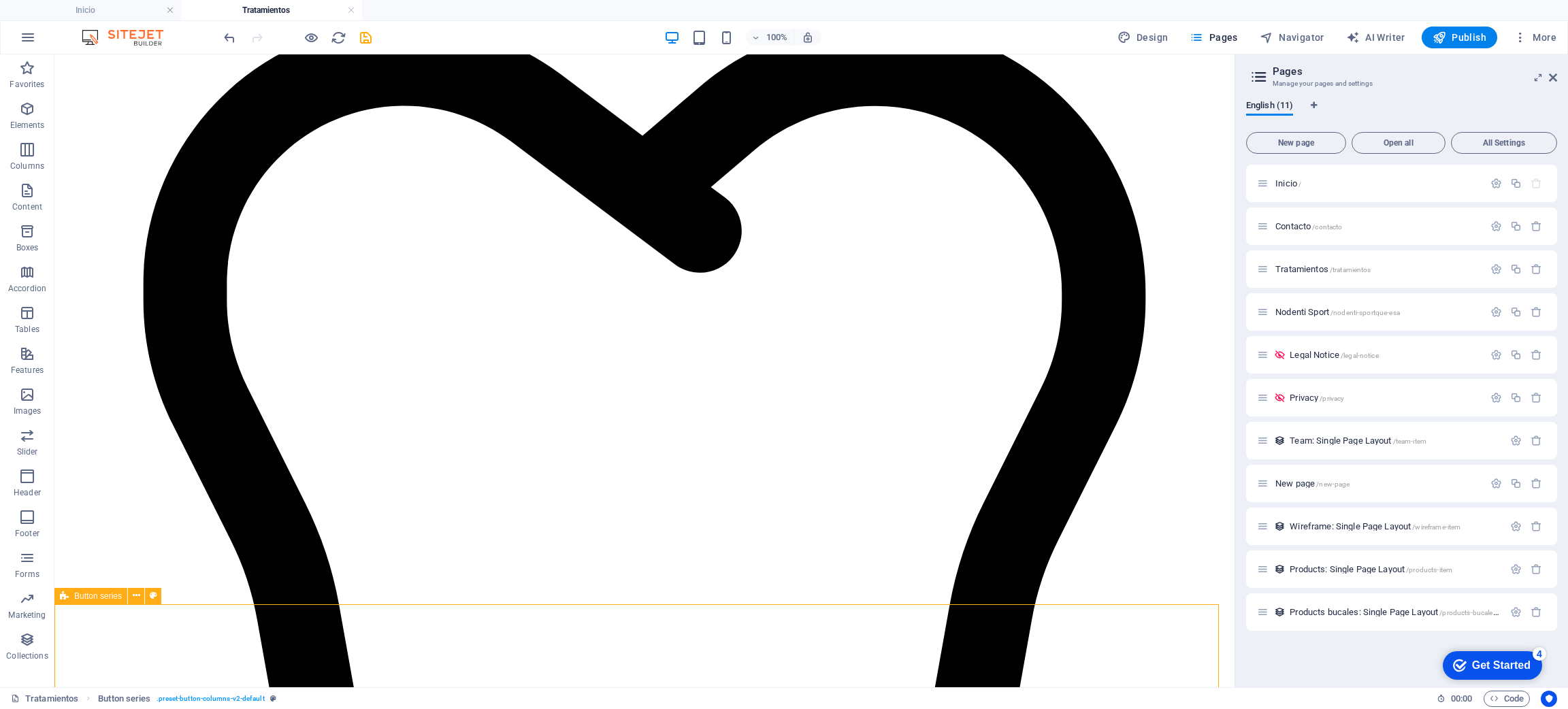
scroll to position [3554, 0]
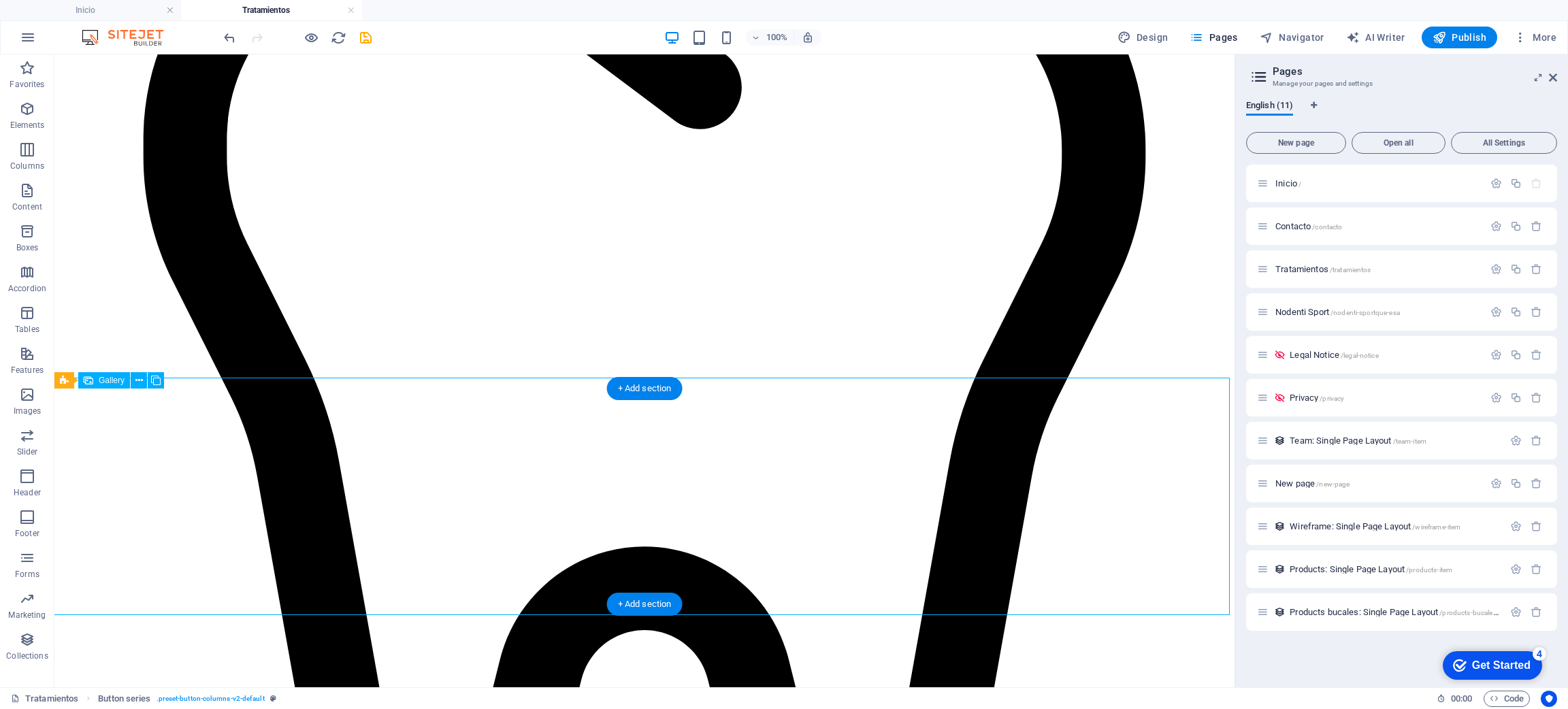
select select "4"
select select "px"
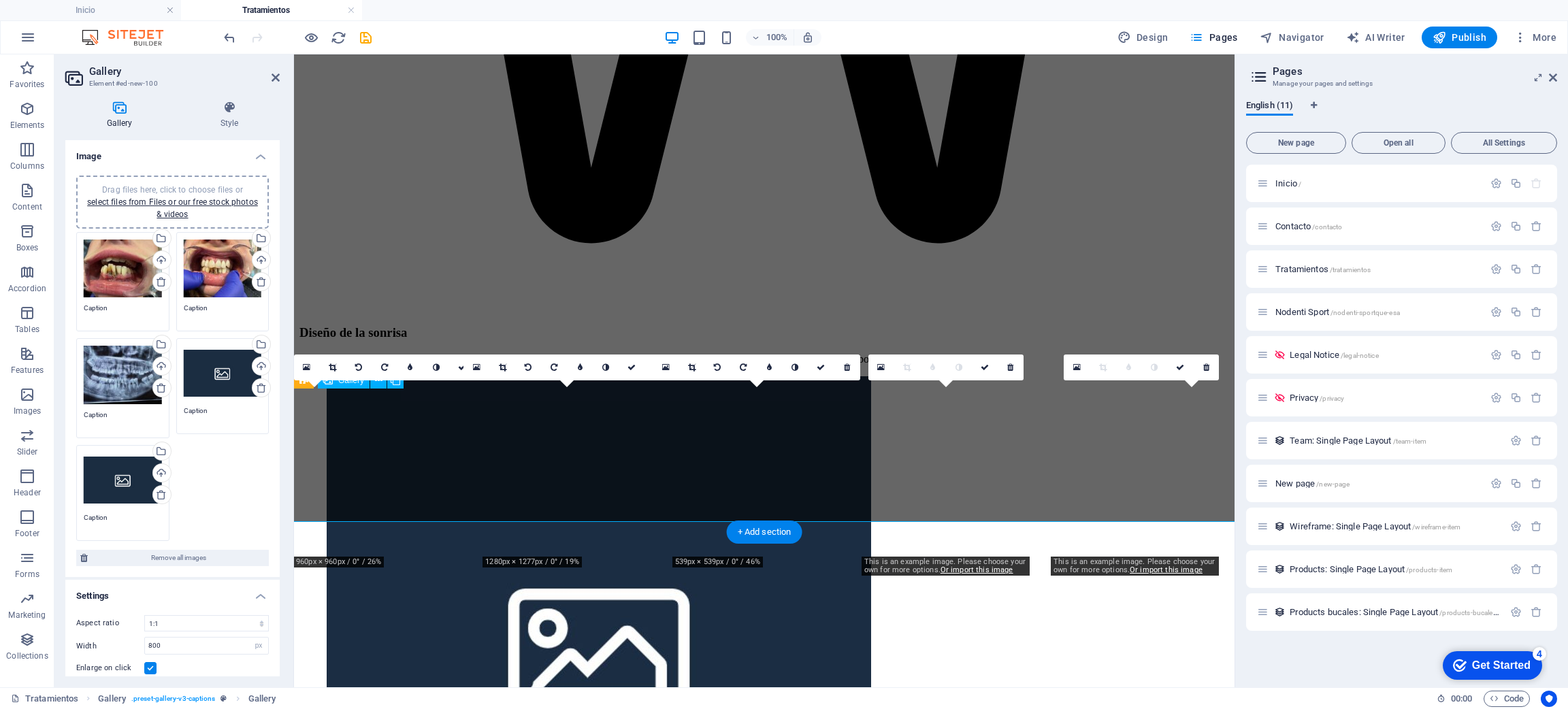
scroll to position [3410, 0]
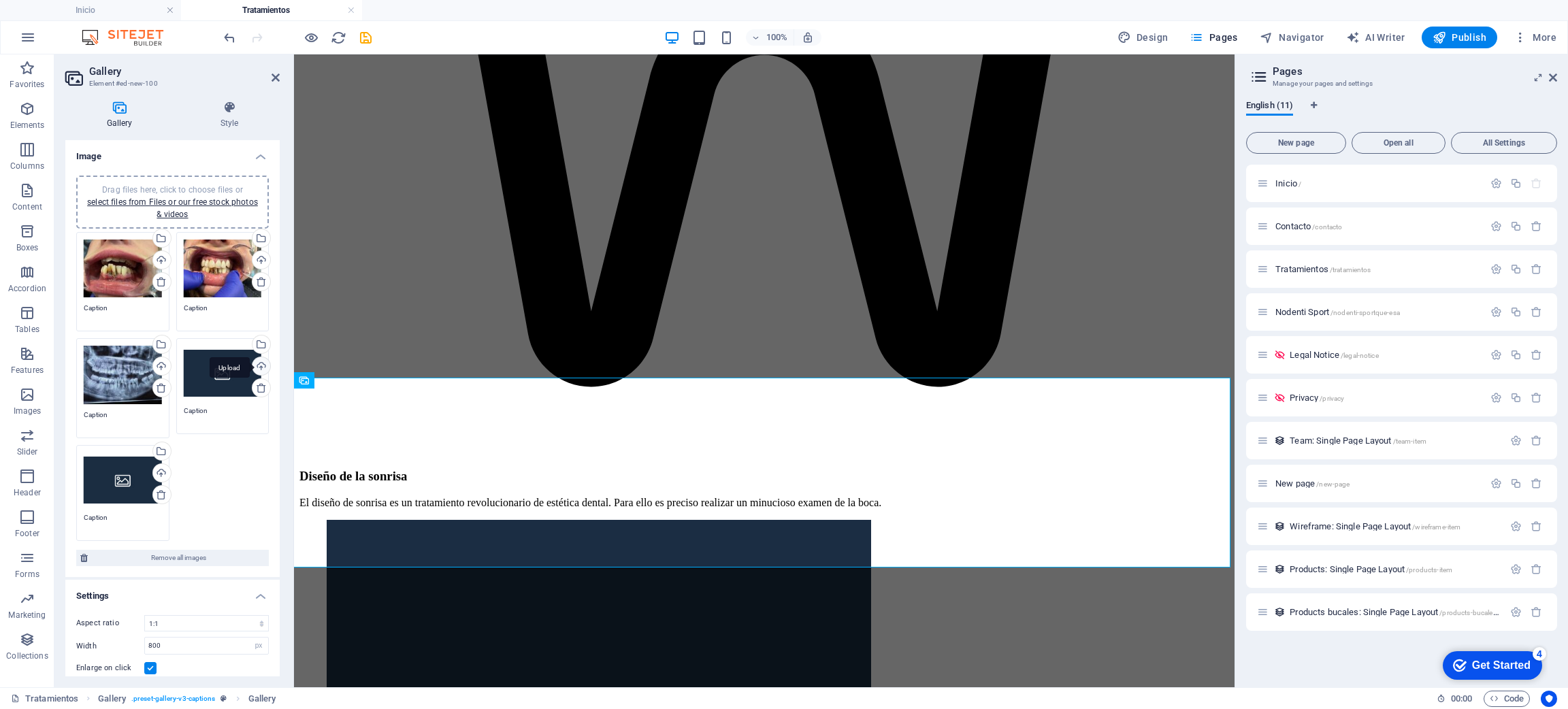
click at [251, 367] on div "Upload" at bounding box center [260, 367] width 20 height 20
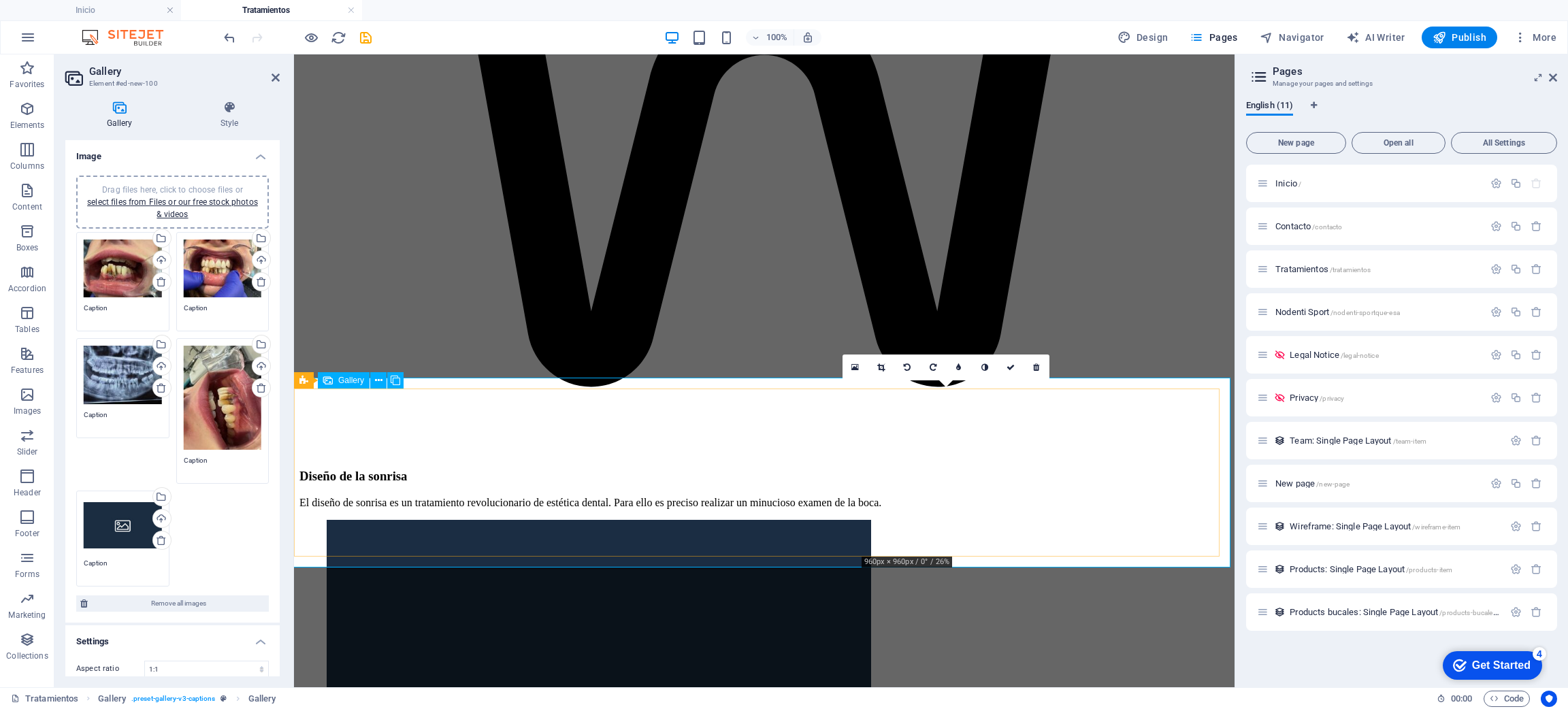
click at [874, 365] on link at bounding box center [881, 367] width 26 height 26
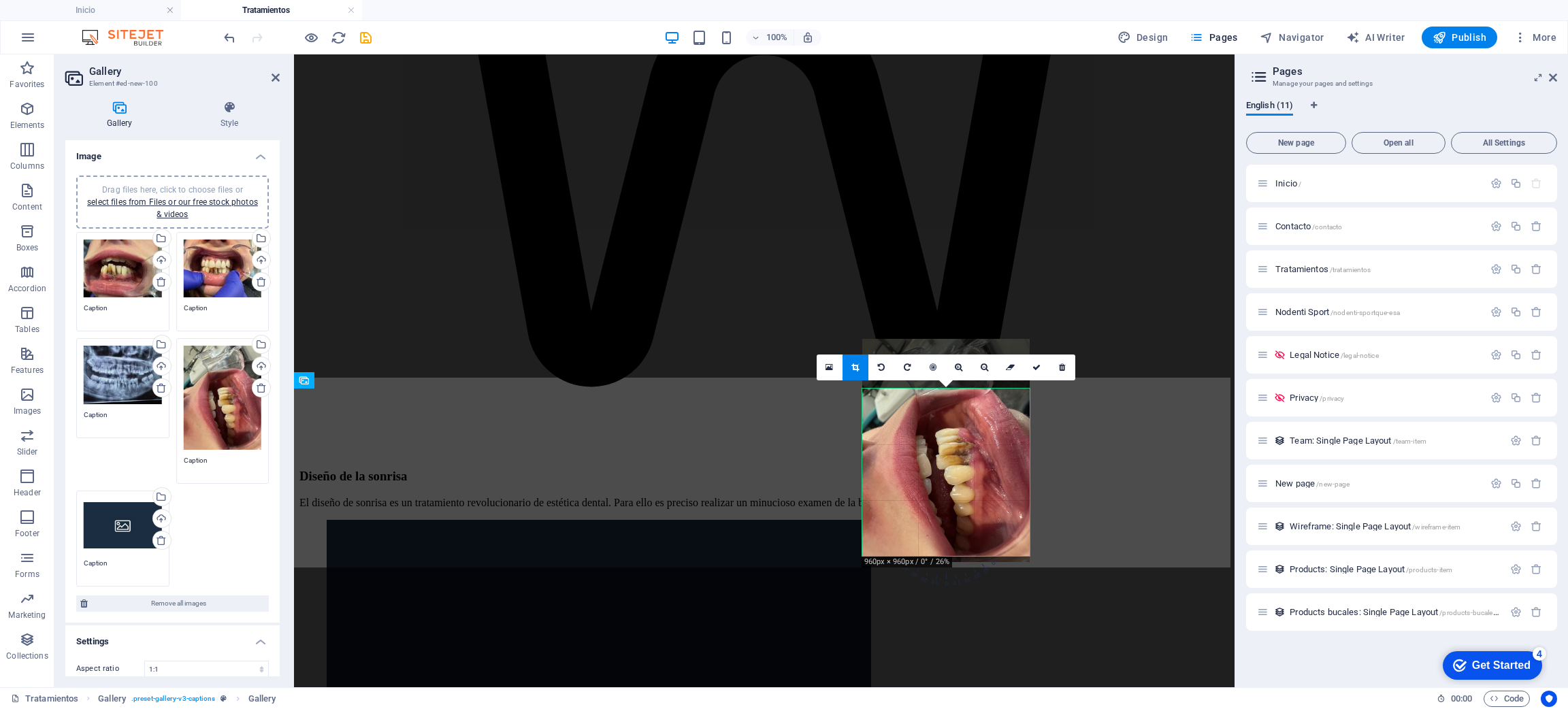
drag, startPoint x: 917, startPoint y: 502, endPoint x: 916, endPoint y: 451, distance: 51.0
click at [916, 451] on div at bounding box center [946, 451] width 167 height 223
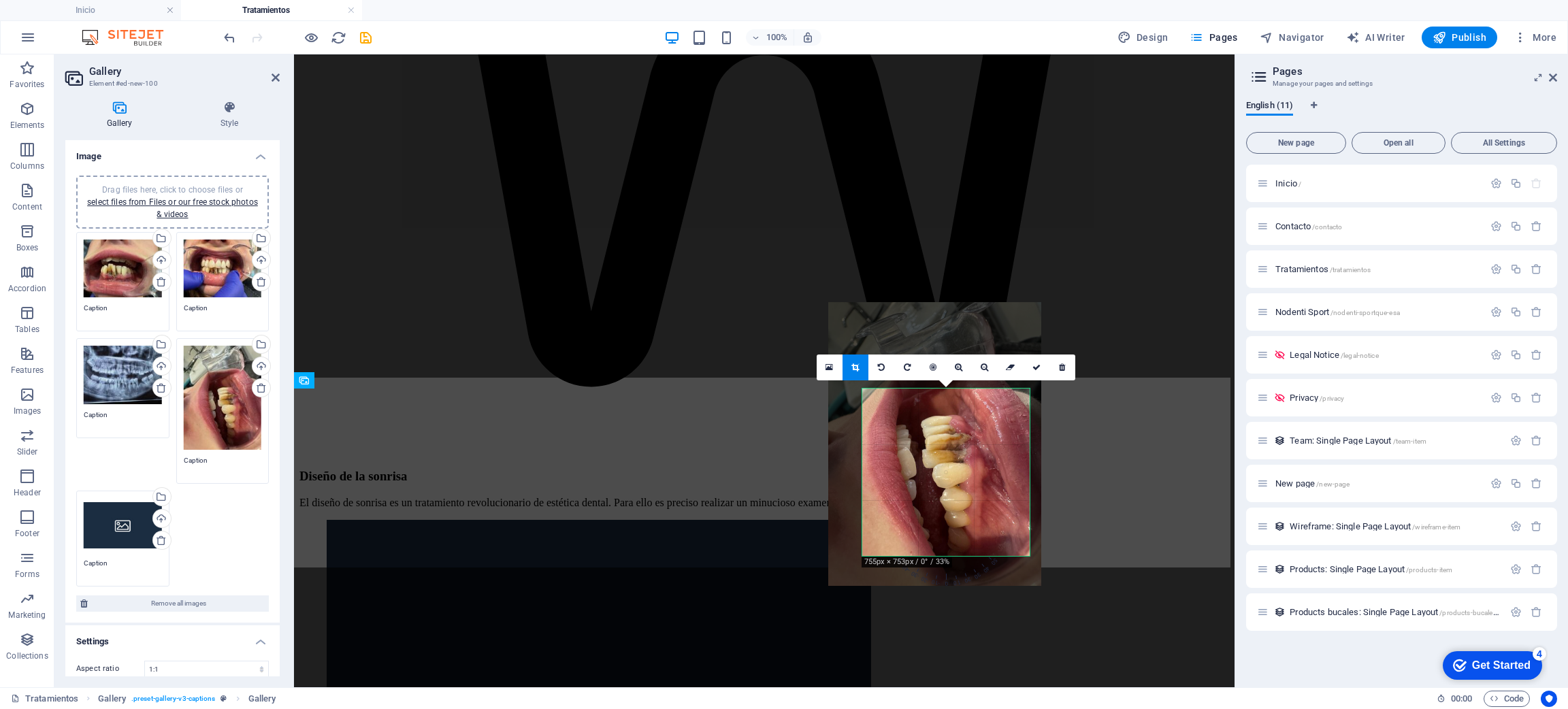
drag, startPoint x: 960, startPoint y: 478, endPoint x: 959, endPoint y: 462, distance: 16.0
click at [959, 462] on div at bounding box center [935, 444] width 213 height 284
click at [1033, 369] on icon at bounding box center [1037, 368] width 8 height 8
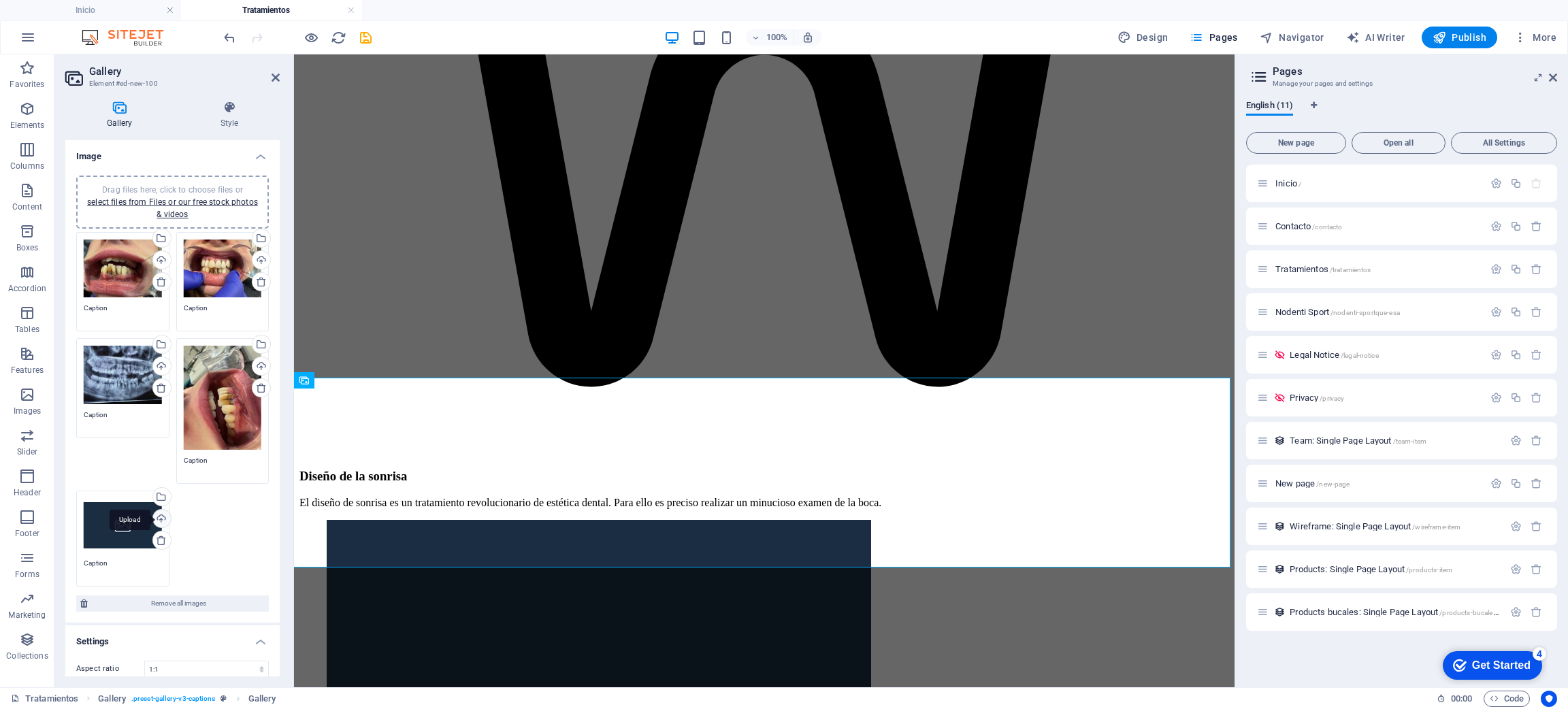
click at [166, 513] on div "Upload" at bounding box center [161, 520] width 20 height 20
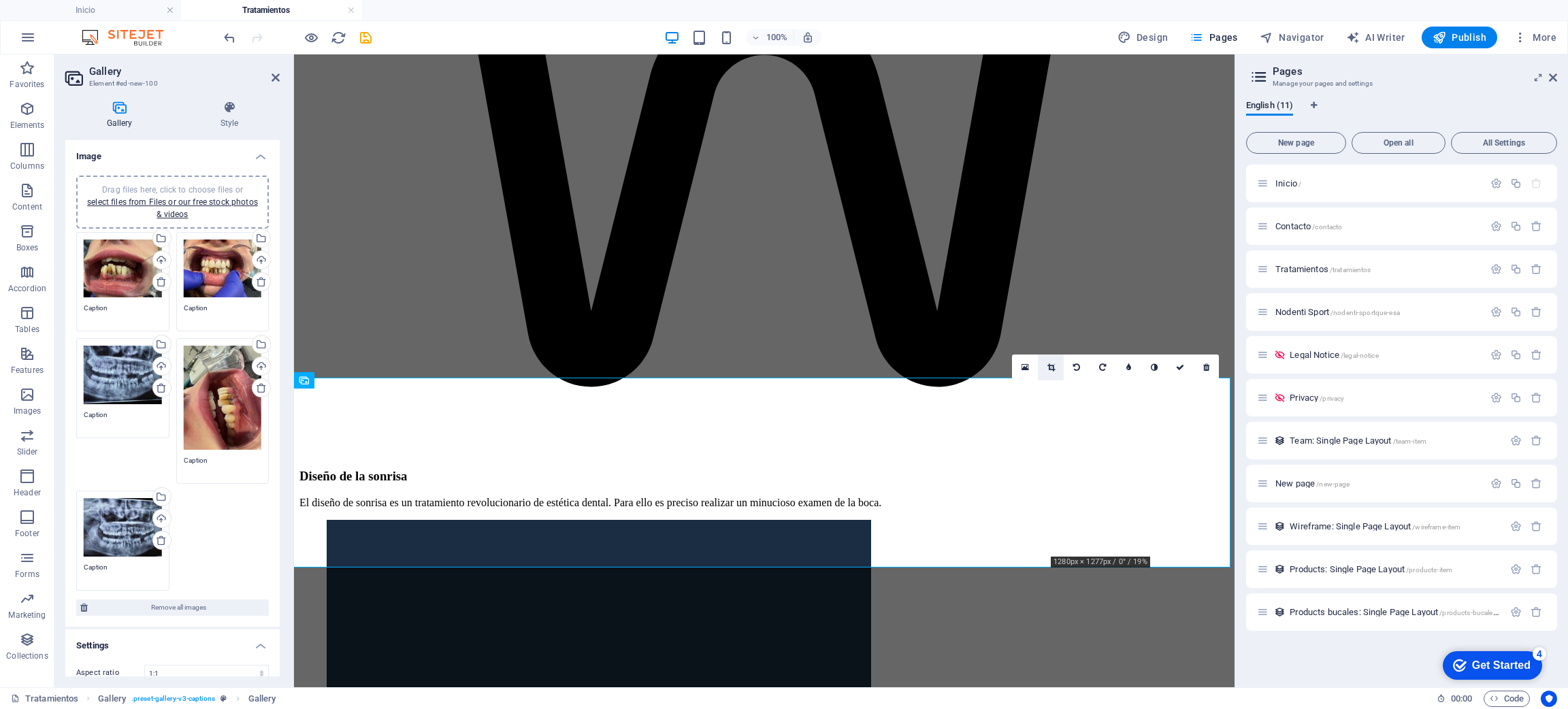
click at [1048, 370] on icon at bounding box center [1050, 368] width 8 height 8
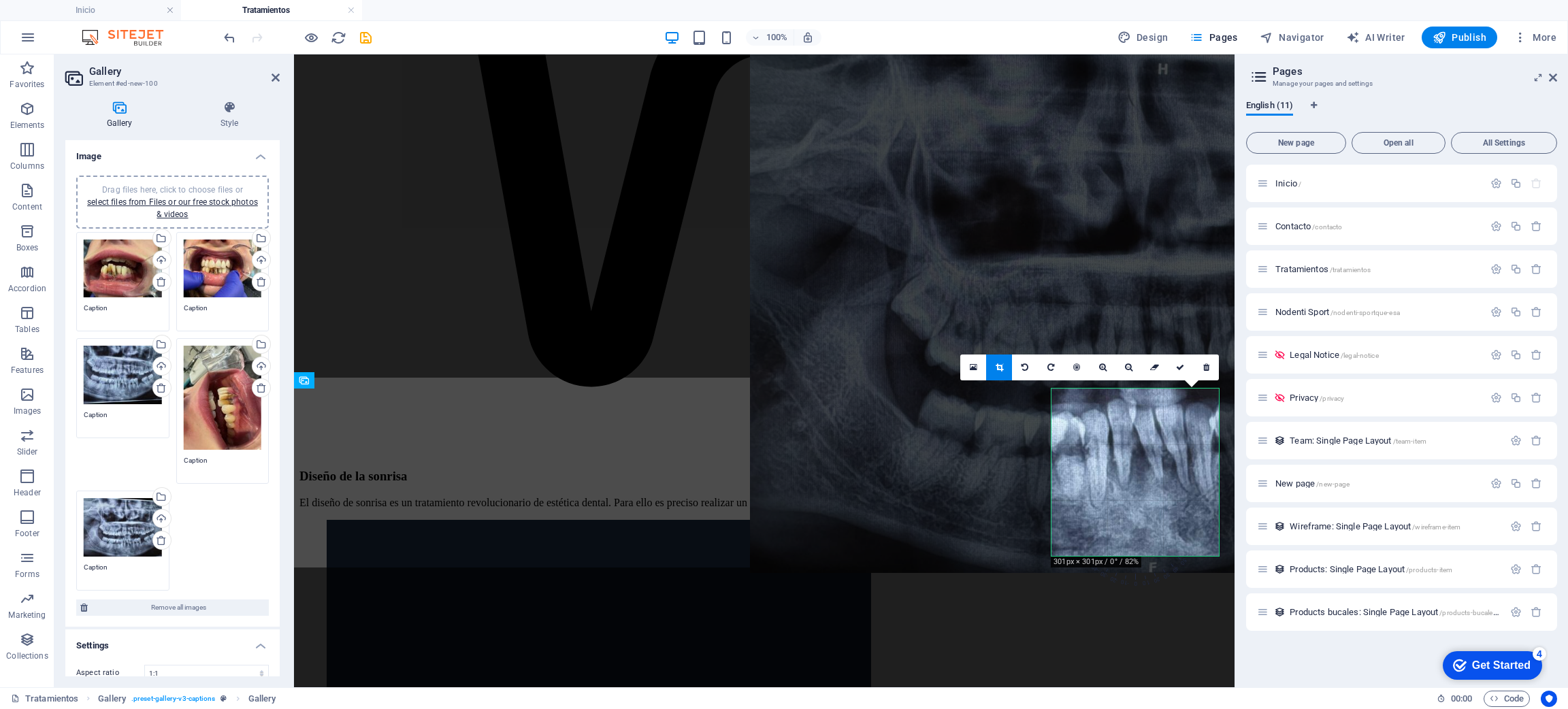
drag, startPoint x: 1163, startPoint y: 514, endPoint x: 949, endPoint y: 253, distance: 337.5
click at [949, 253] on div at bounding box center [1105, 306] width 711 height 534
click at [1182, 364] on icon at bounding box center [1180, 368] width 8 height 8
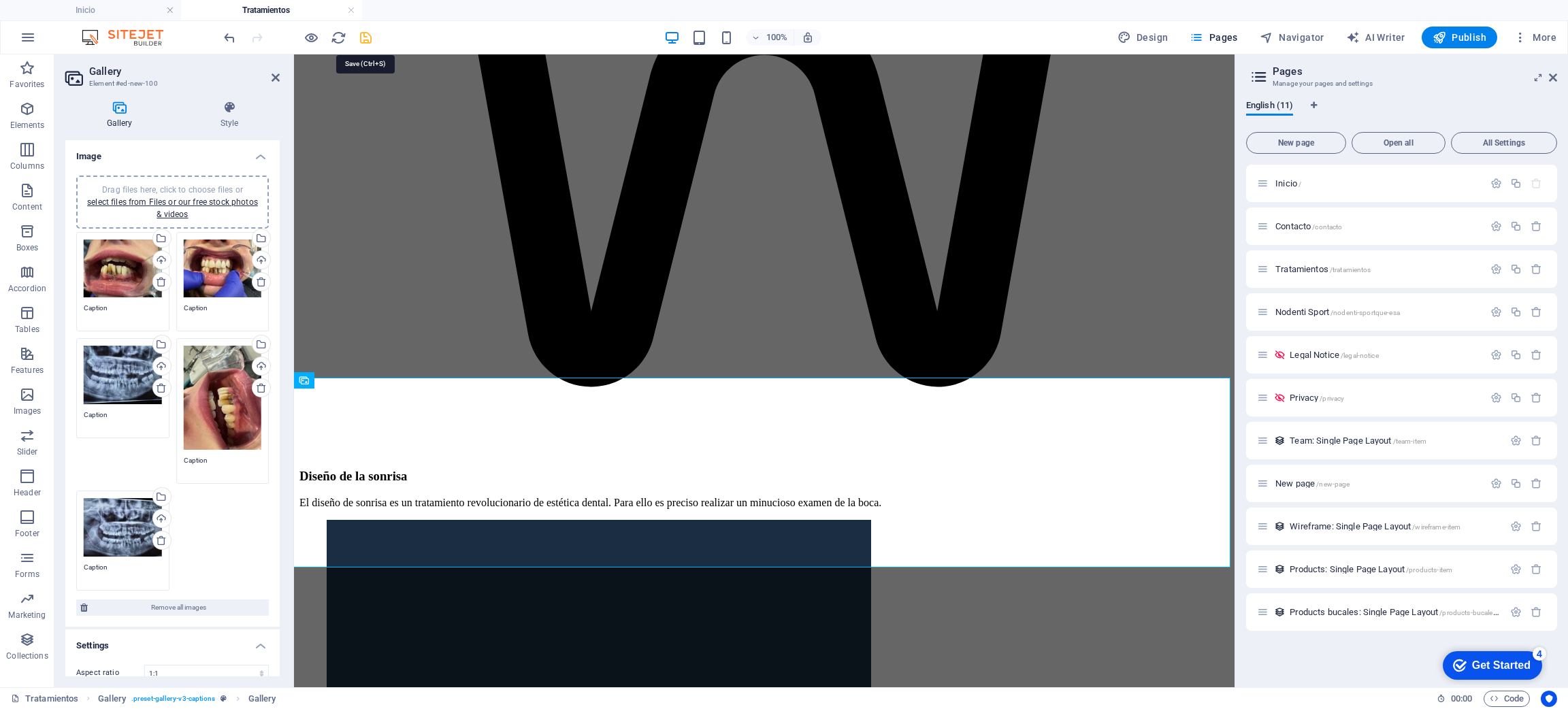
click at [365, 33] on icon "save" at bounding box center [365, 37] width 16 height 16
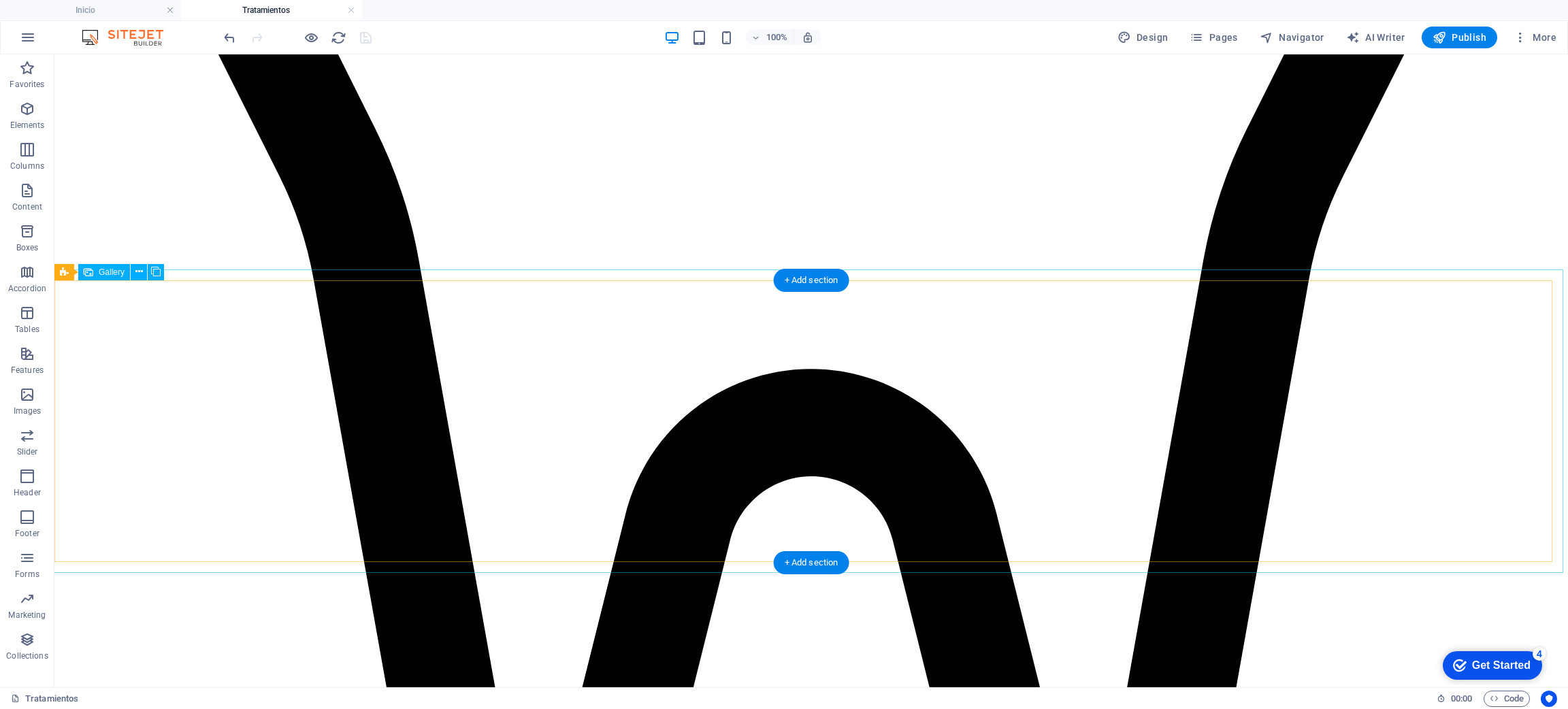
scroll to position [1141, 0]
select select "4"
select select "px"
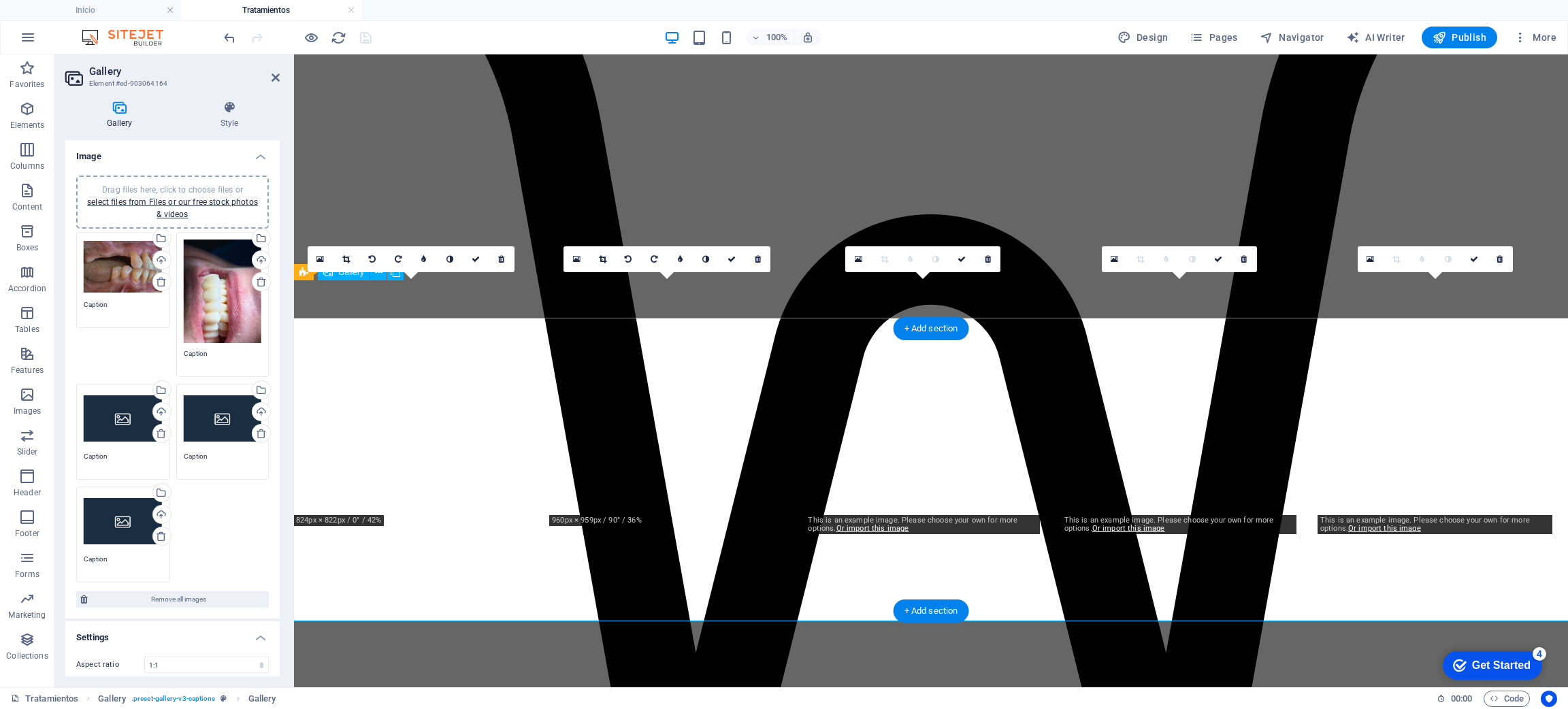
scroll to position [1092, 0]
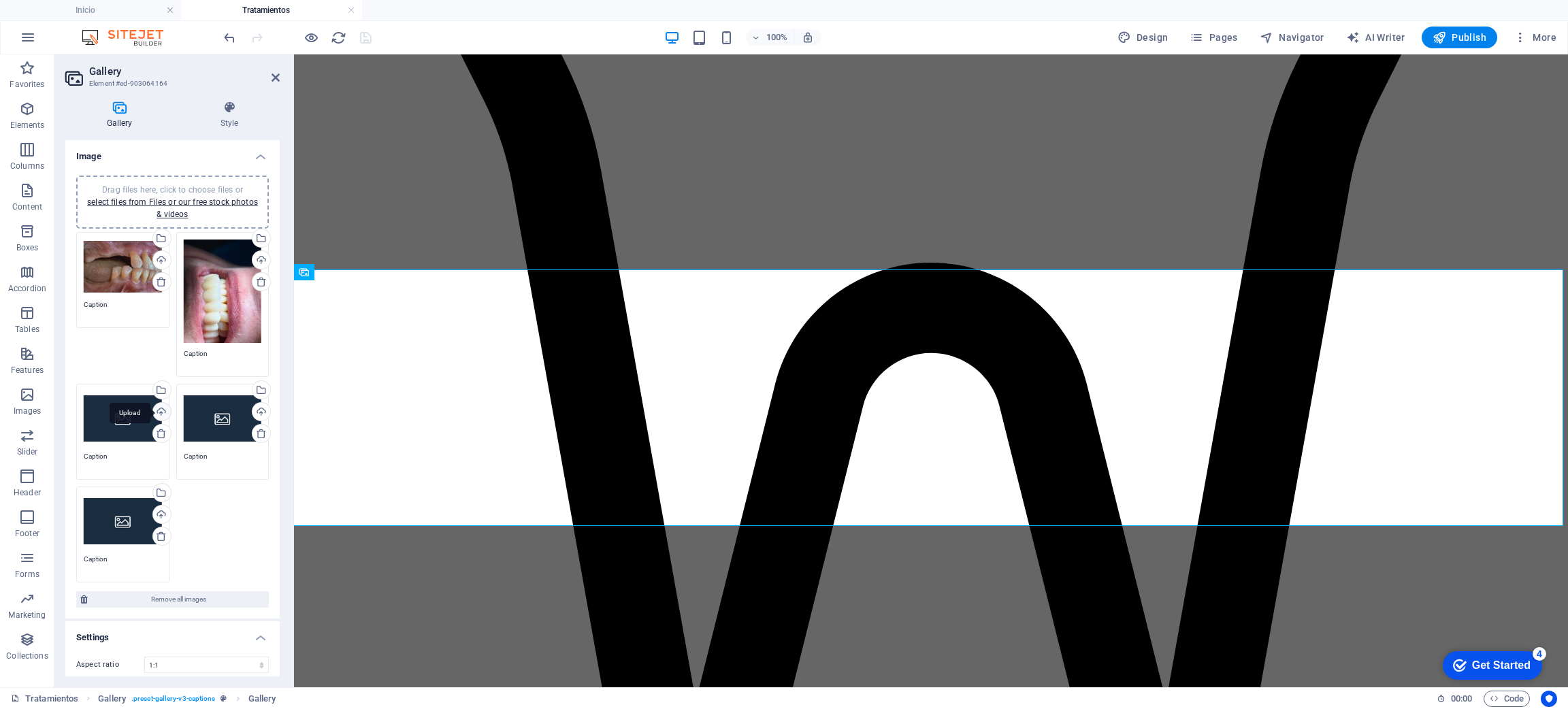
click at [158, 415] on div "Upload" at bounding box center [161, 413] width 20 height 20
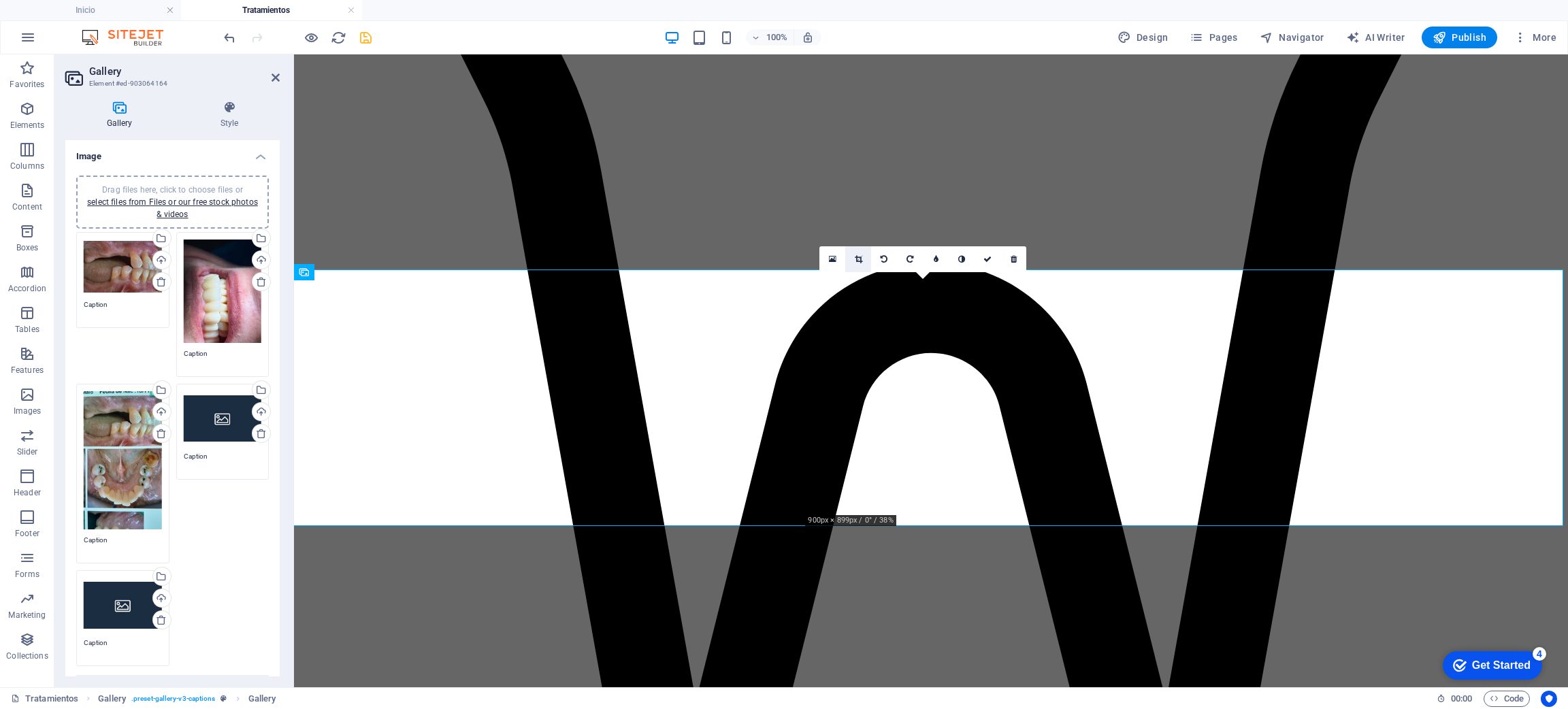
click at [852, 256] on link at bounding box center [858, 259] width 26 height 26
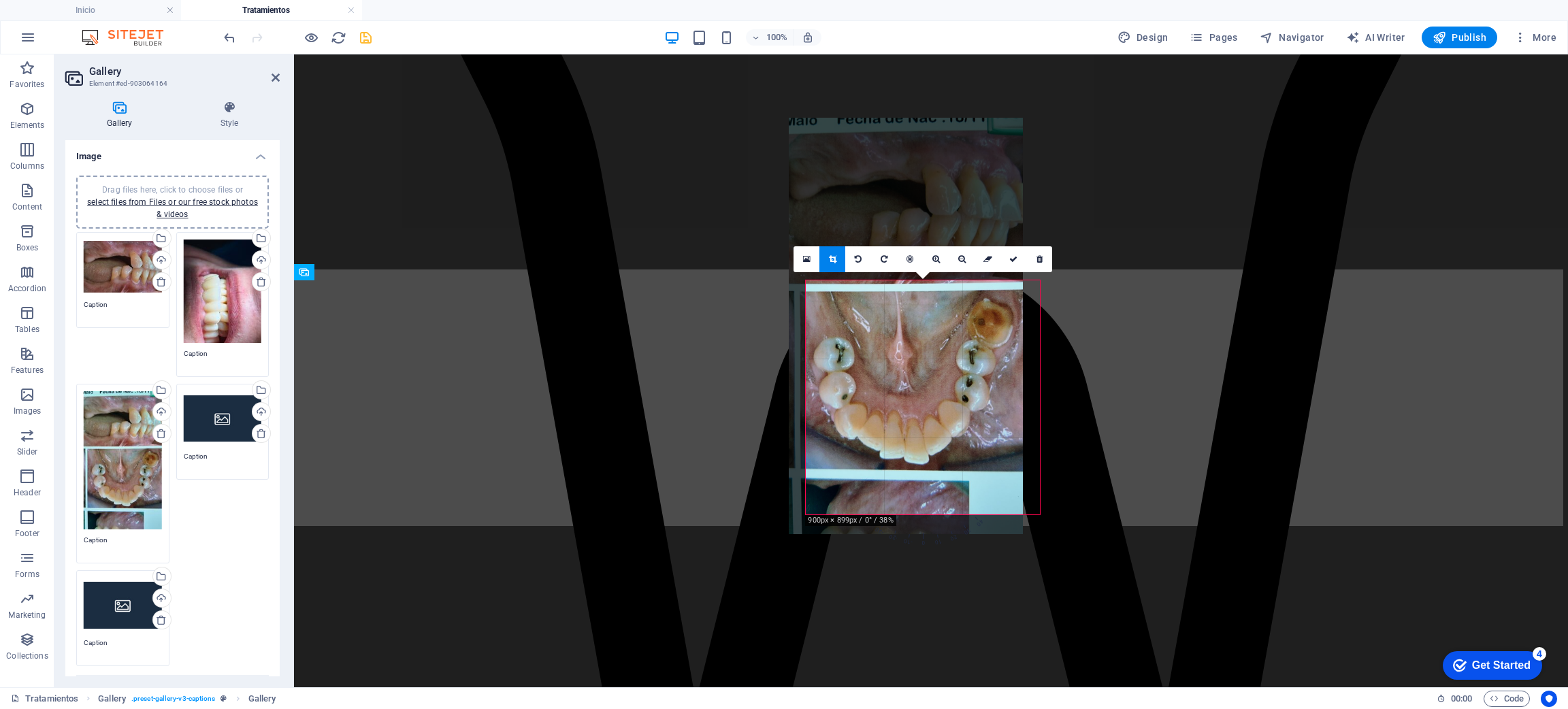
drag, startPoint x: 946, startPoint y: 399, endPoint x: 929, endPoint y: 237, distance: 162.9
click at [929, 237] on div at bounding box center [906, 326] width 234 height 416
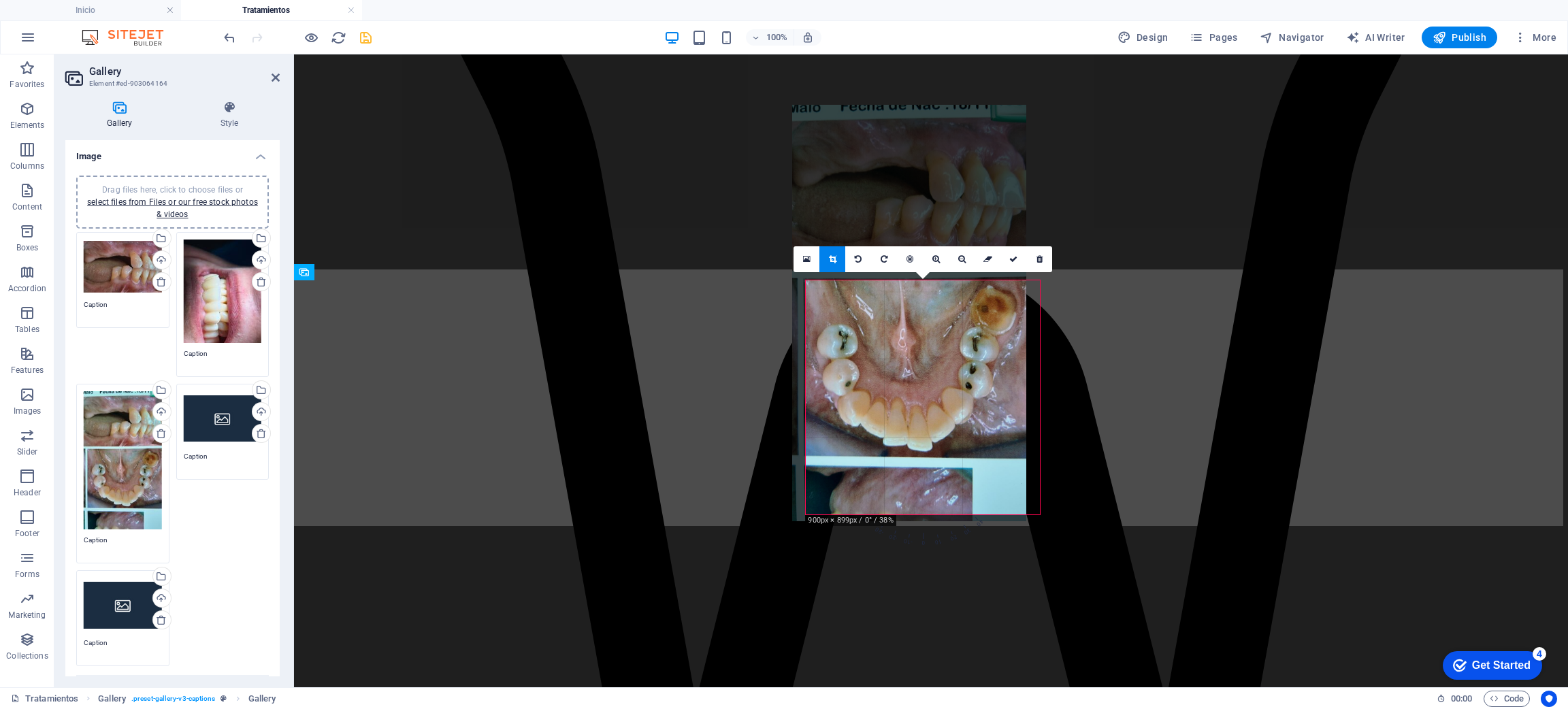
drag, startPoint x: 906, startPoint y: 343, endPoint x: 892, endPoint y: 329, distance: 19.8
click at [892, 329] on div at bounding box center [909, 313] width 234 height 416
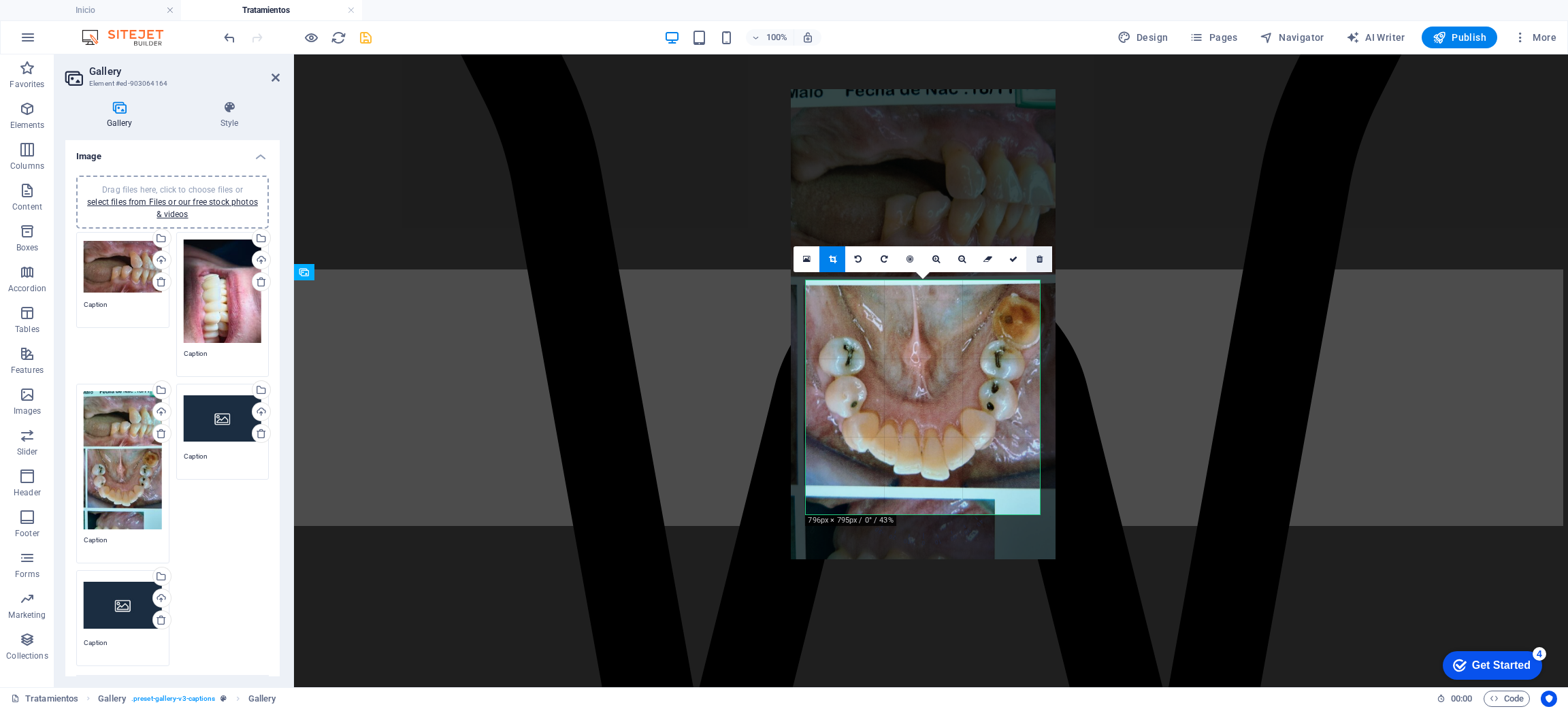
click at [1036, 264] on link at bounding box center [1039, 259] width 26 height 26
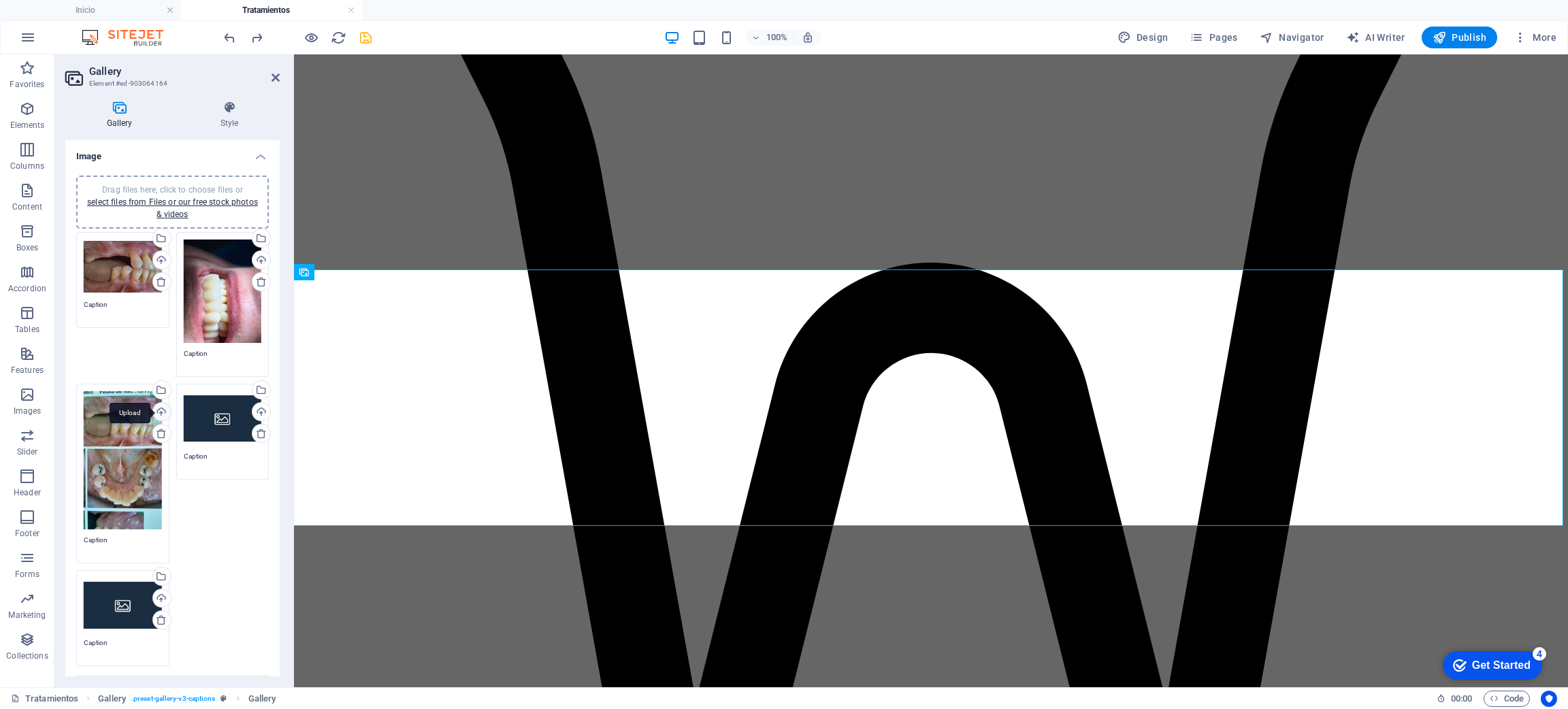
click at [162, 406] on div "Upload" at bounding box center [161, 413] width 20 height 20
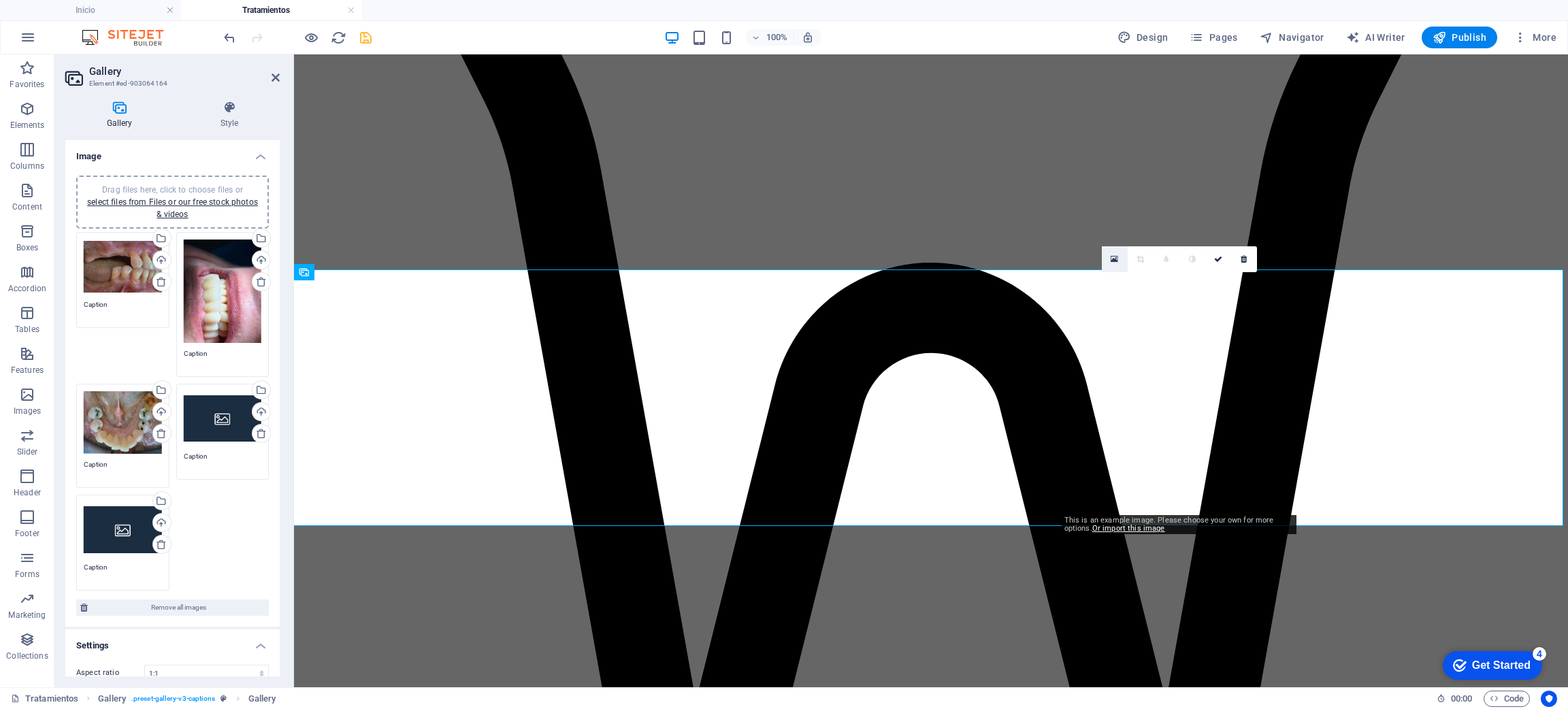
click at [1112, 256] on icon at bounding box center [1114, 259] width 8 height 9
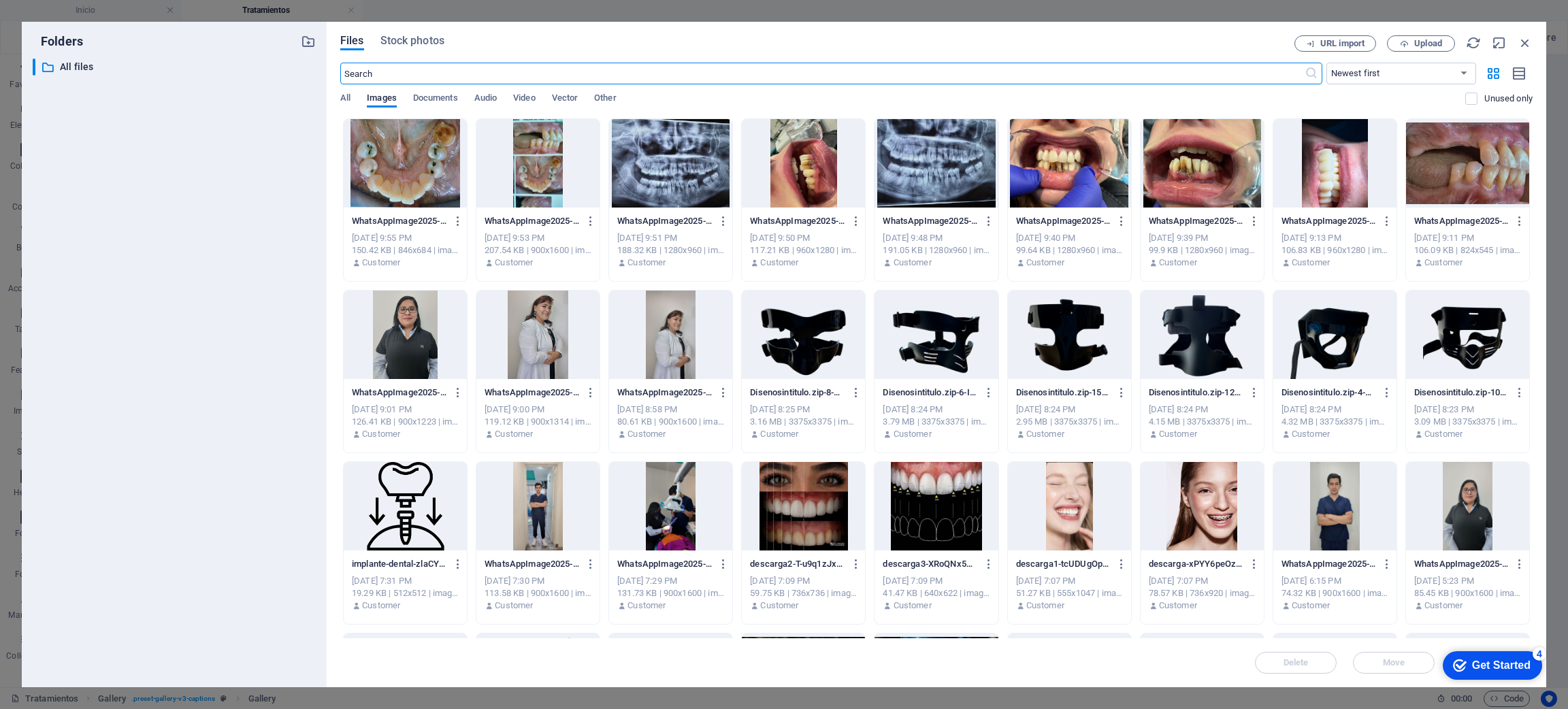
scroll to position [1026, 0]
click at [1521, 40] on icon "button" at bounding box center [1525, 43] width 15 height 15
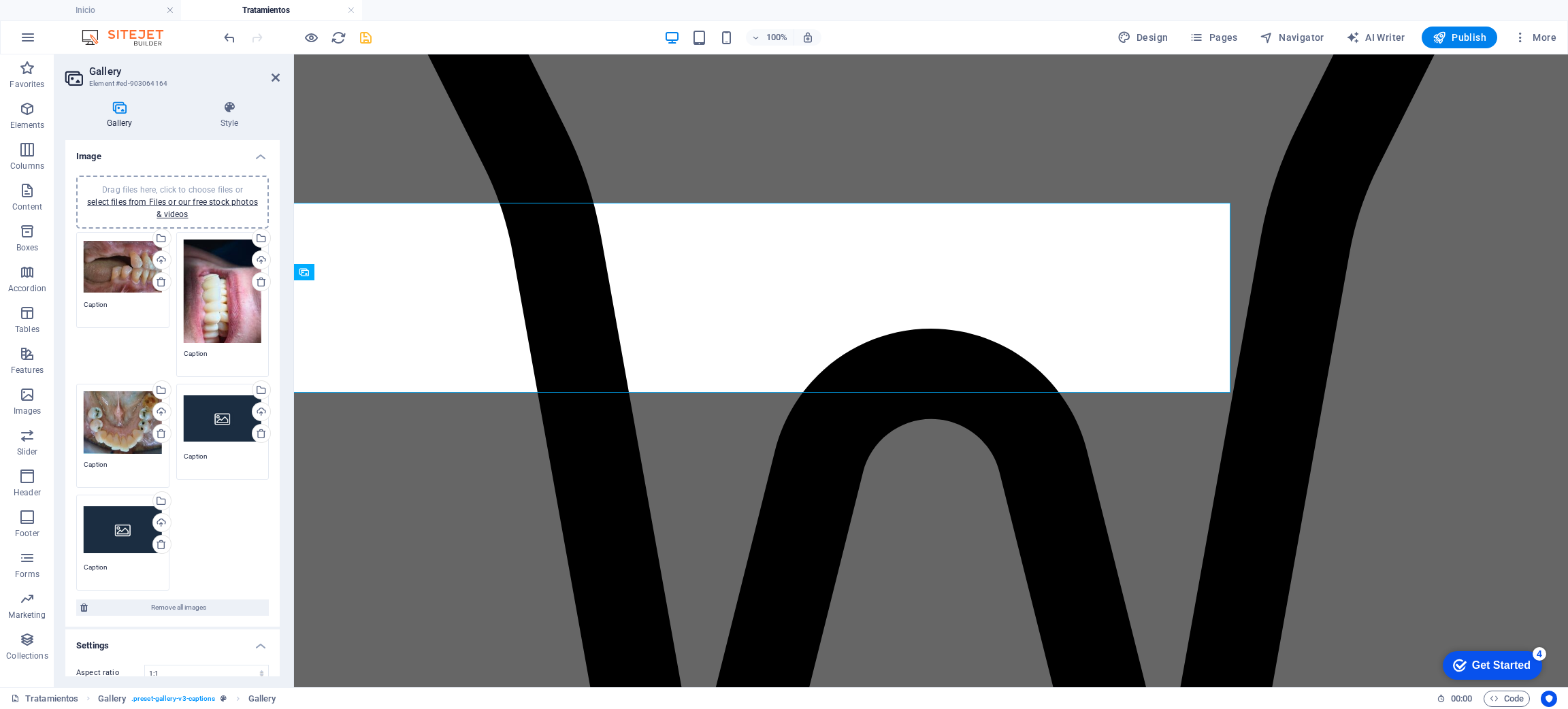
scroll to position [1092, 0]
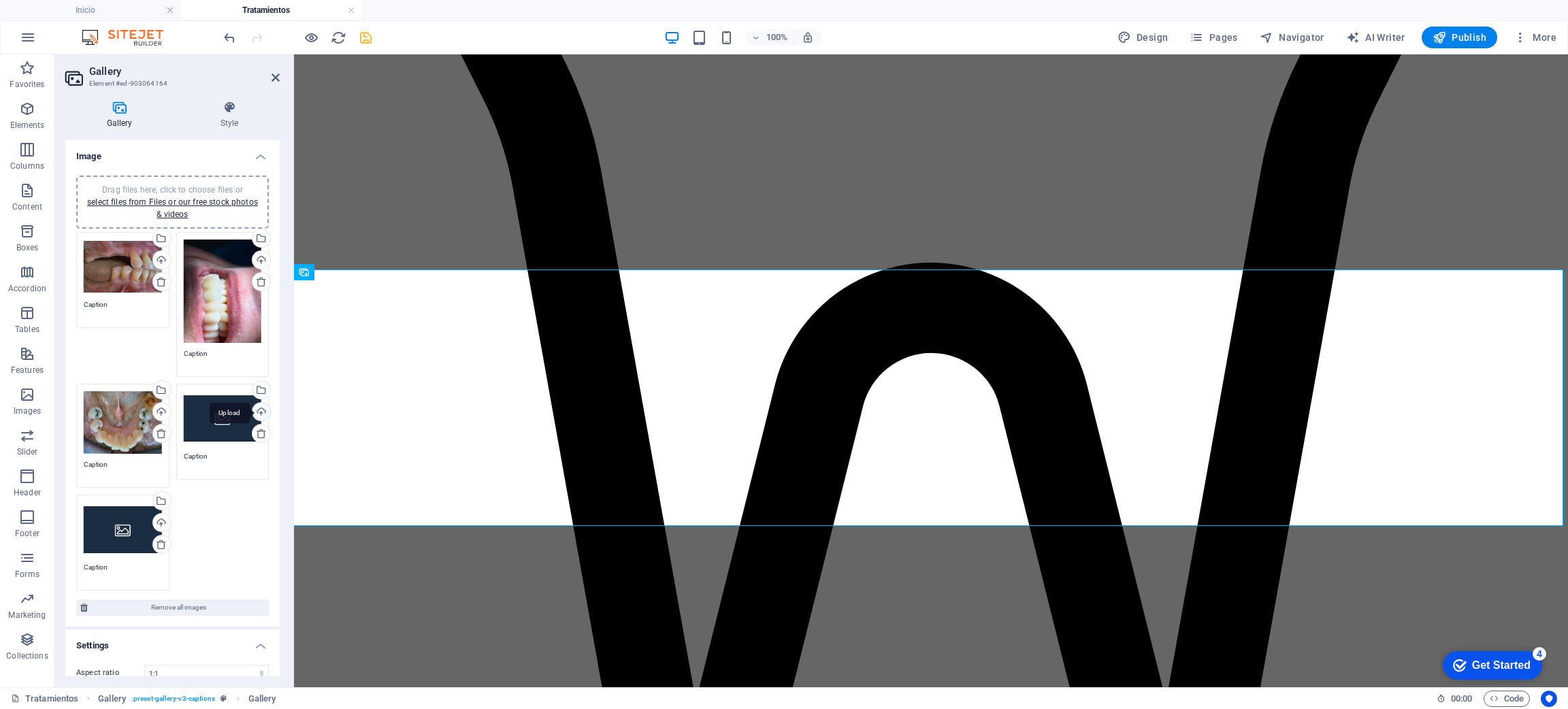
click at [256, 409] on div "Upload" at bounding box center [260, 413] width 20 height 20
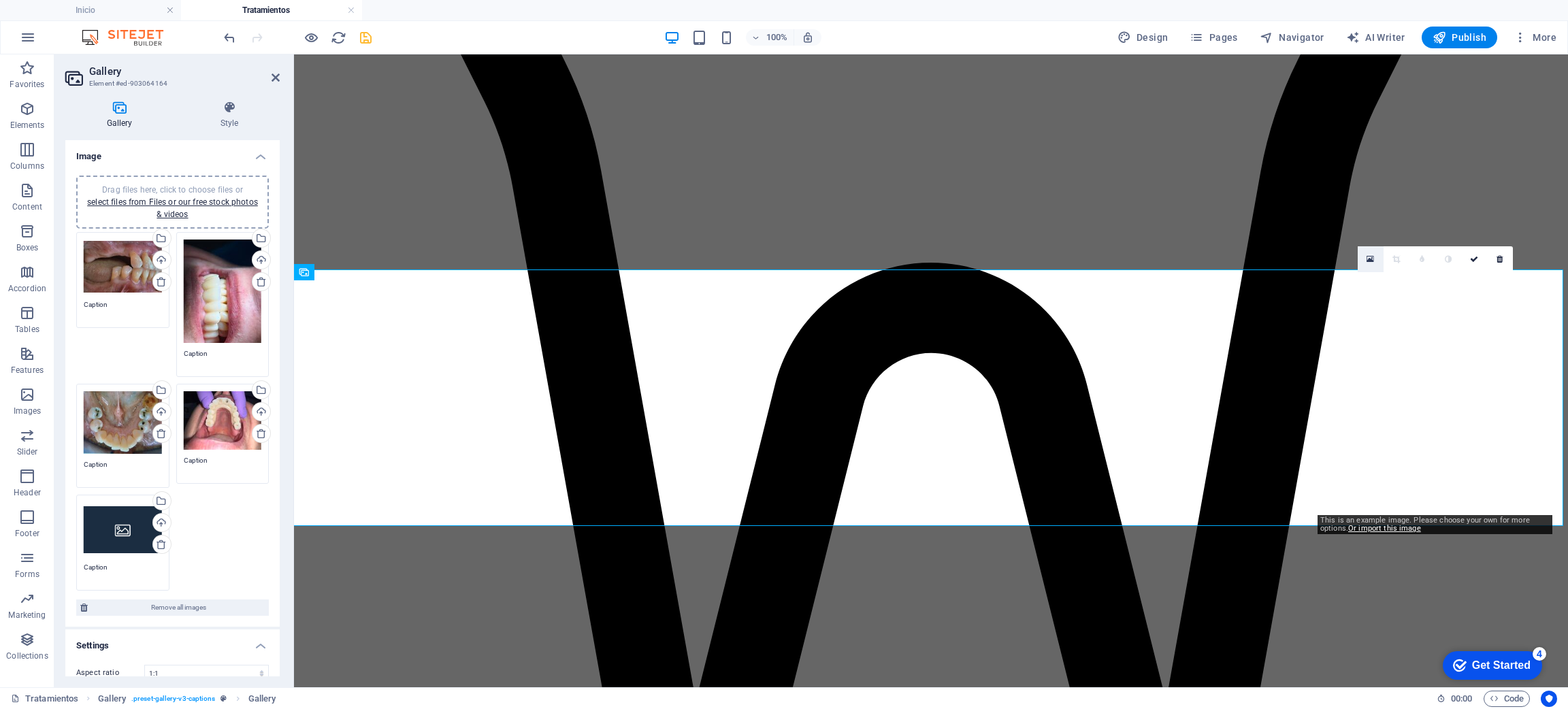
click at [1364, 259] on link at bounding box center [1370, 259] width 26 height 26
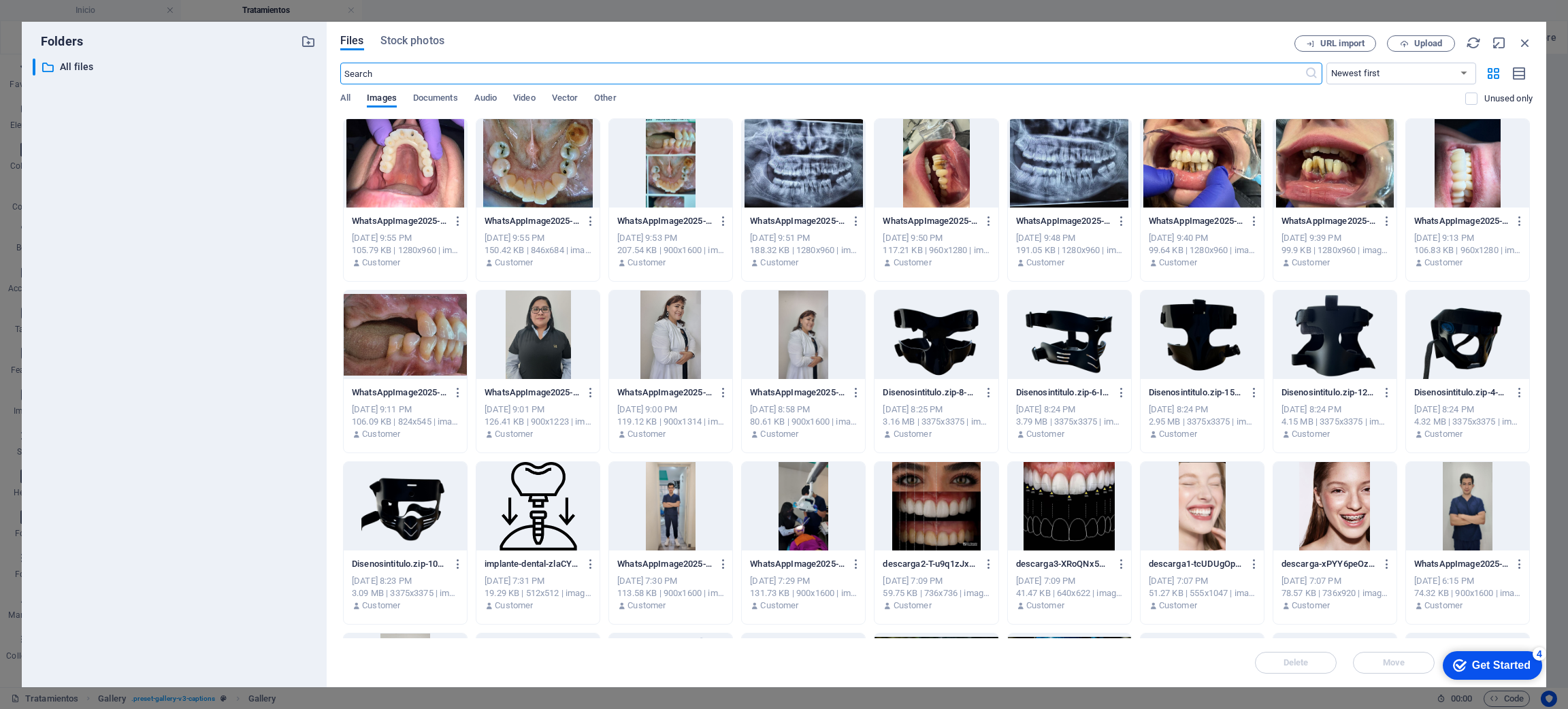
scroll to position [1026, 0]
click at [1518, 40] on icon "button" at bounding box center [1525, 43] width 15 height 15
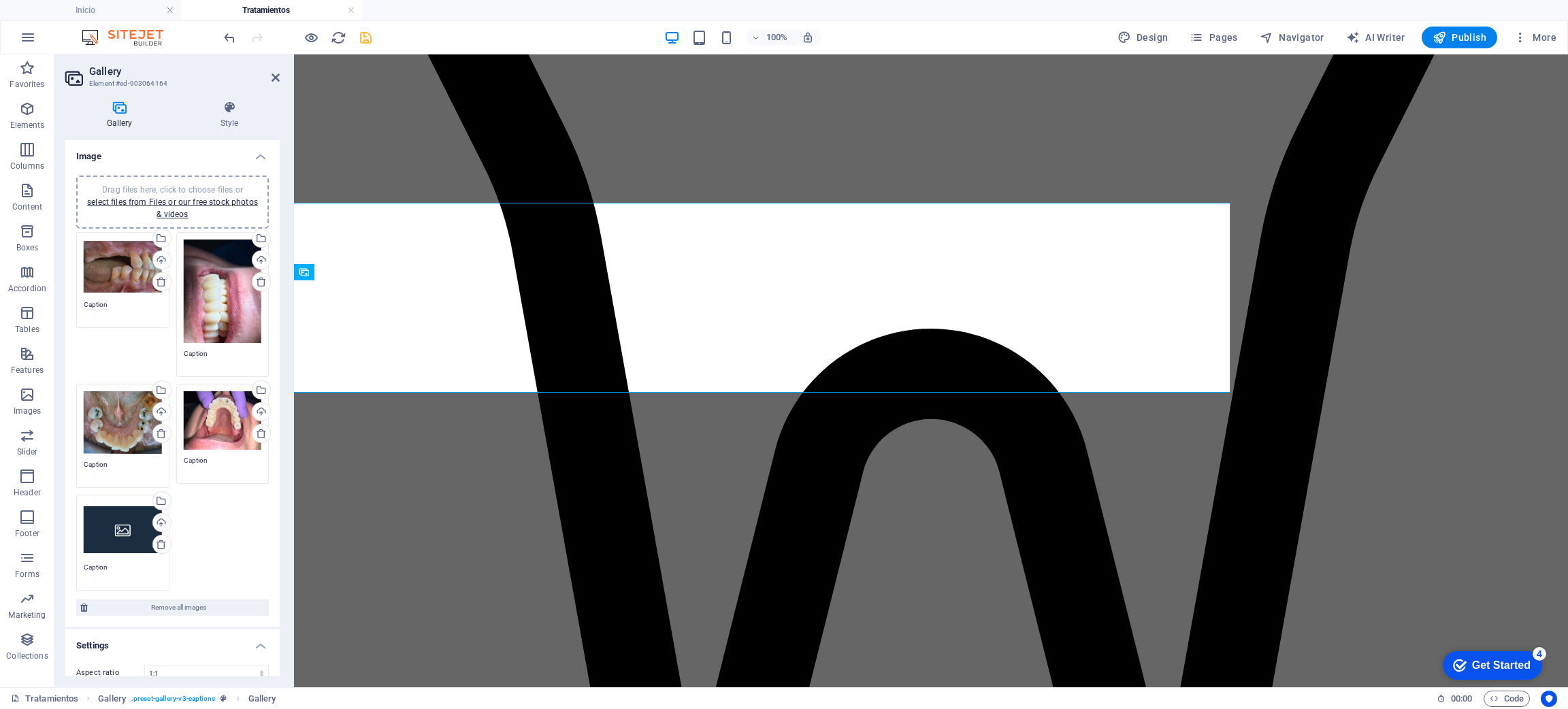
scroll to position [1092, 0]
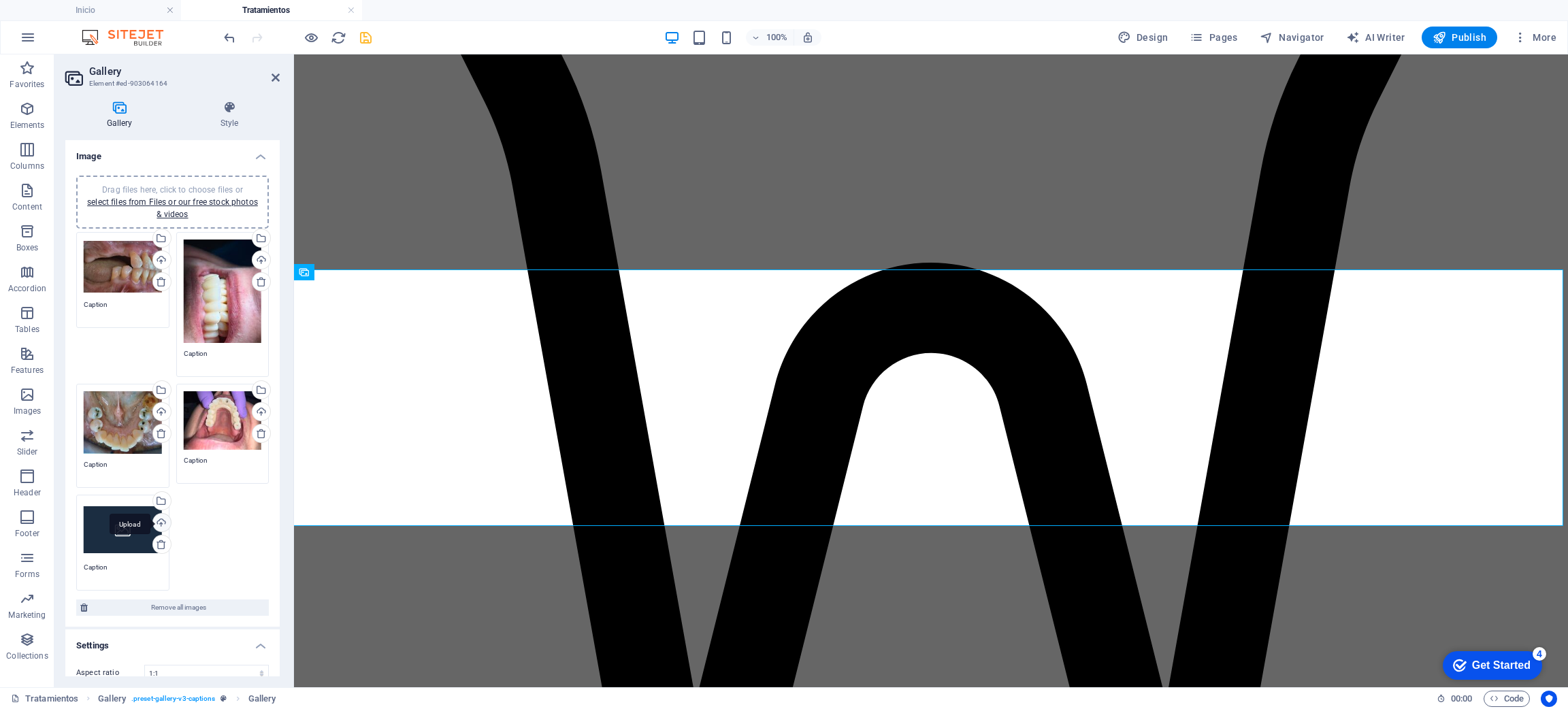
click at [158, 518] on div "Upload" at bounding box center [161, 524] width 20 height 20
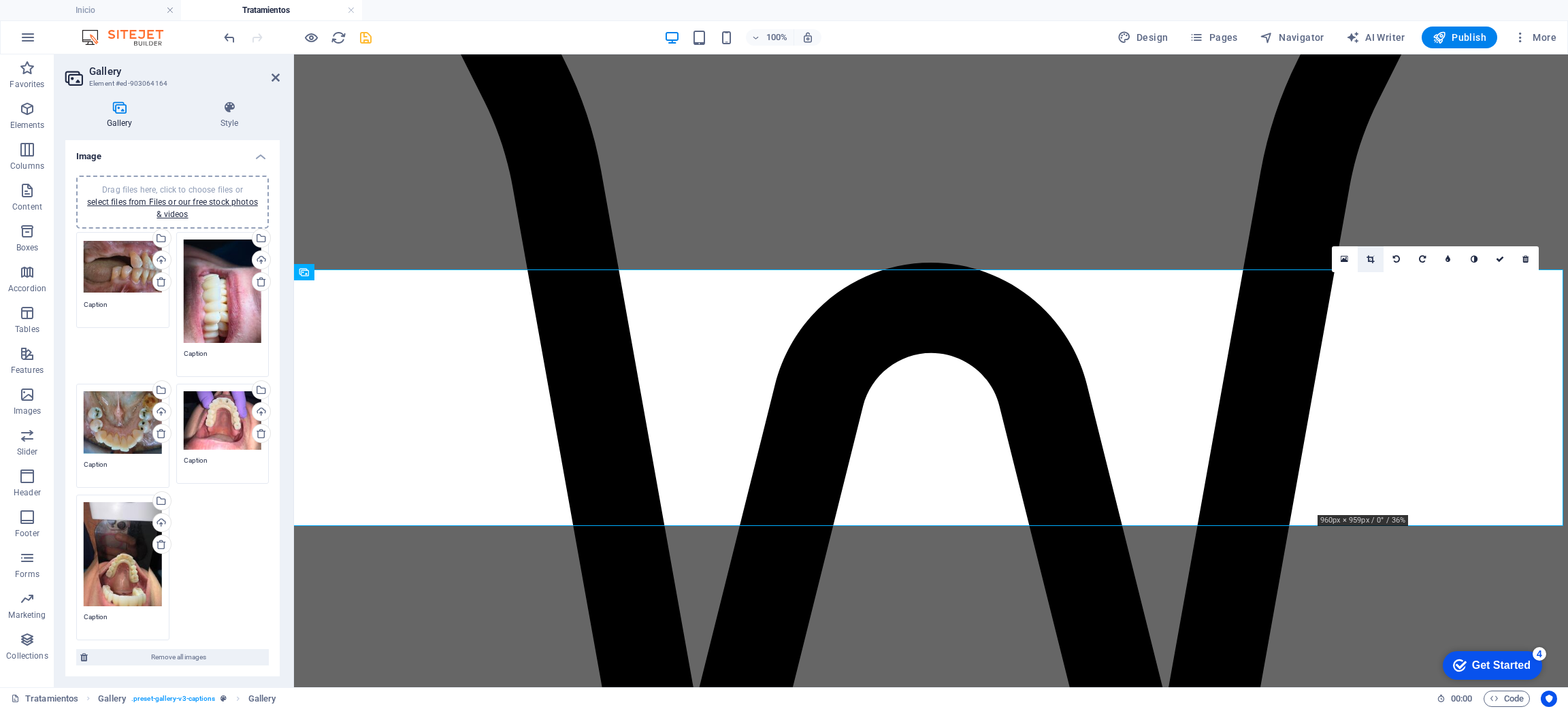
click at [1371, 265] on link at bounding box center [1370, 259] width 26 height 26
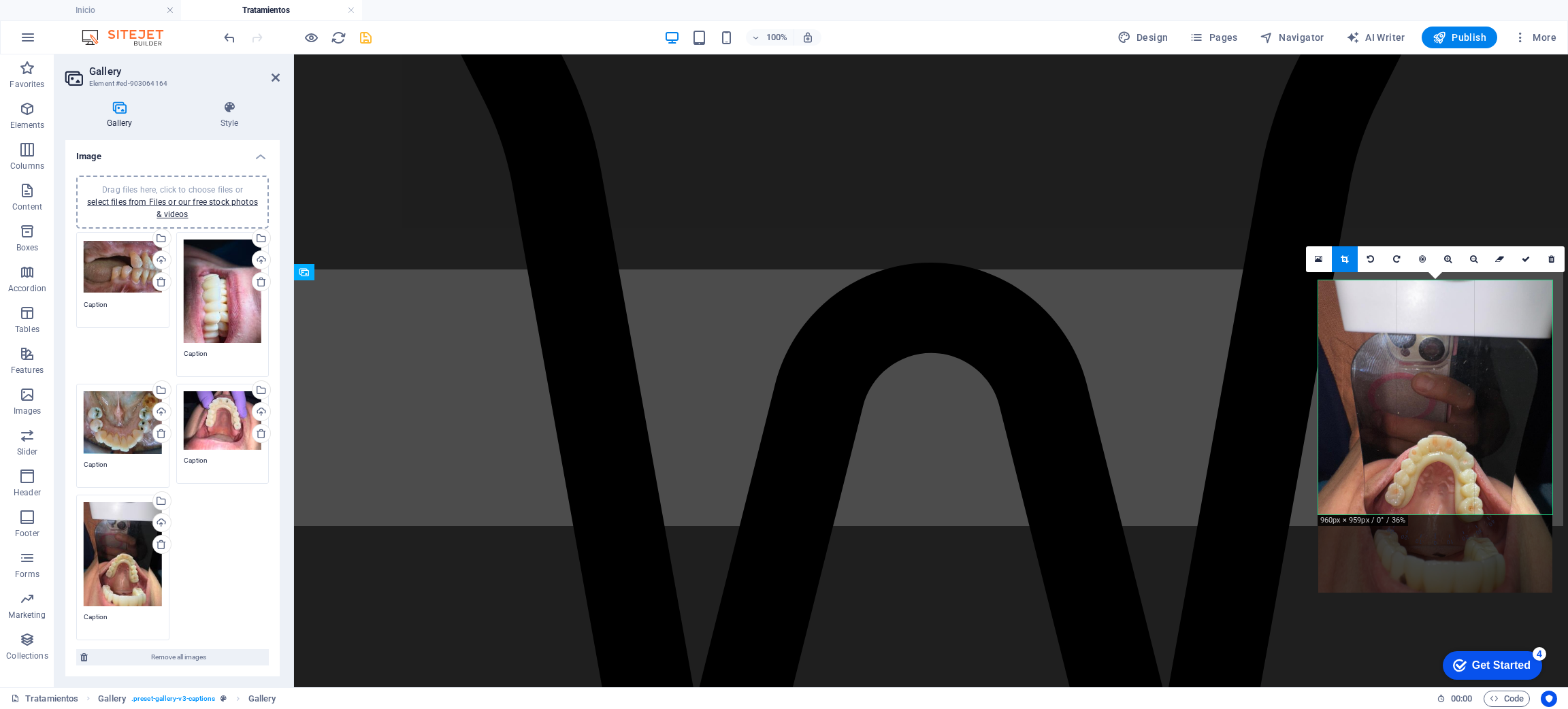
drag, startPoint x: 1395, startPoint y: 364, endPoint x: 1423, endPoint y: 411, distance: 54.7
click at [1423, 411] on div at bounding box center [1435, 437] width 234 height 312
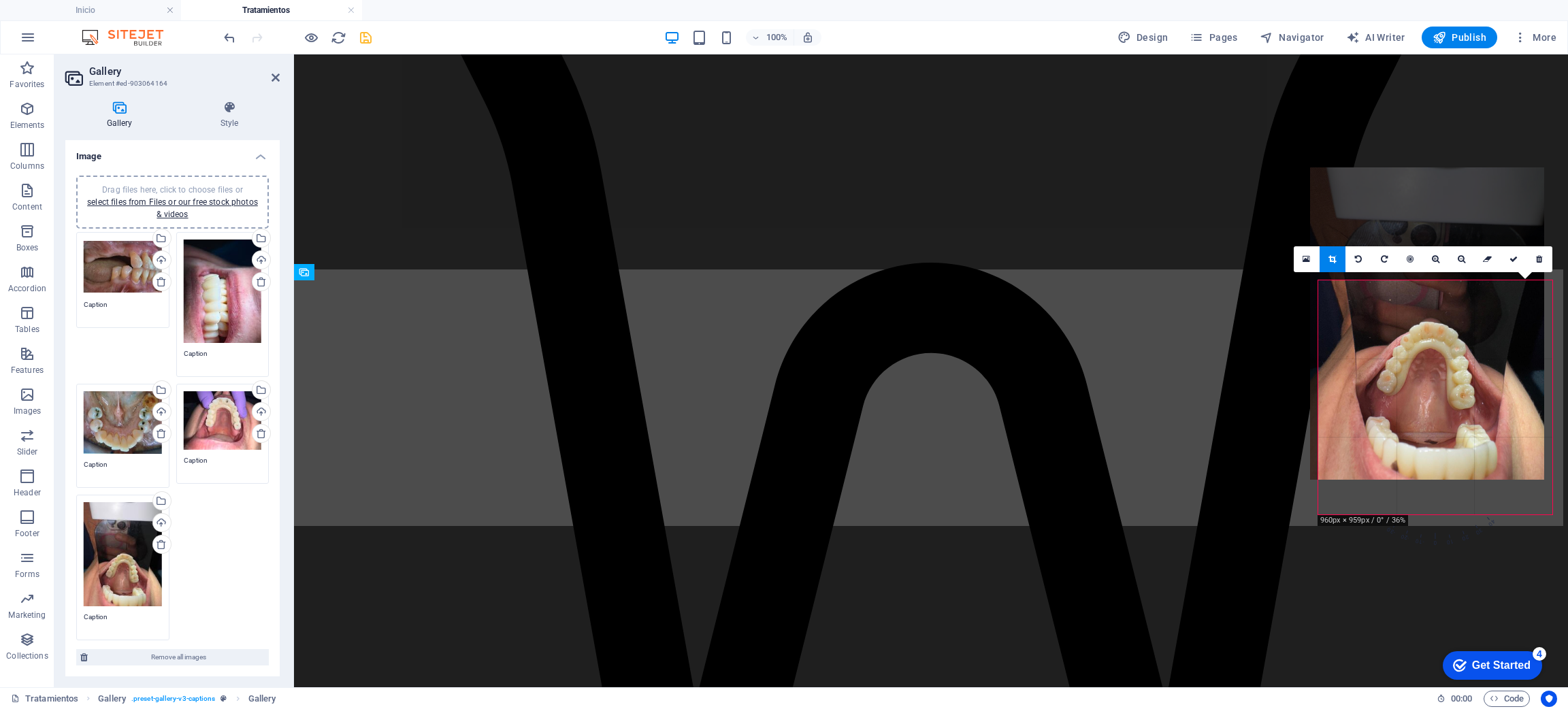
drag, startPoint x: 1423, startPoint y: 411, endPoint x: 1416, endPoint y: 298, distance: 113.2
click at [1416, 298] on div at bounding box center [1427, 323] width 234 height 312
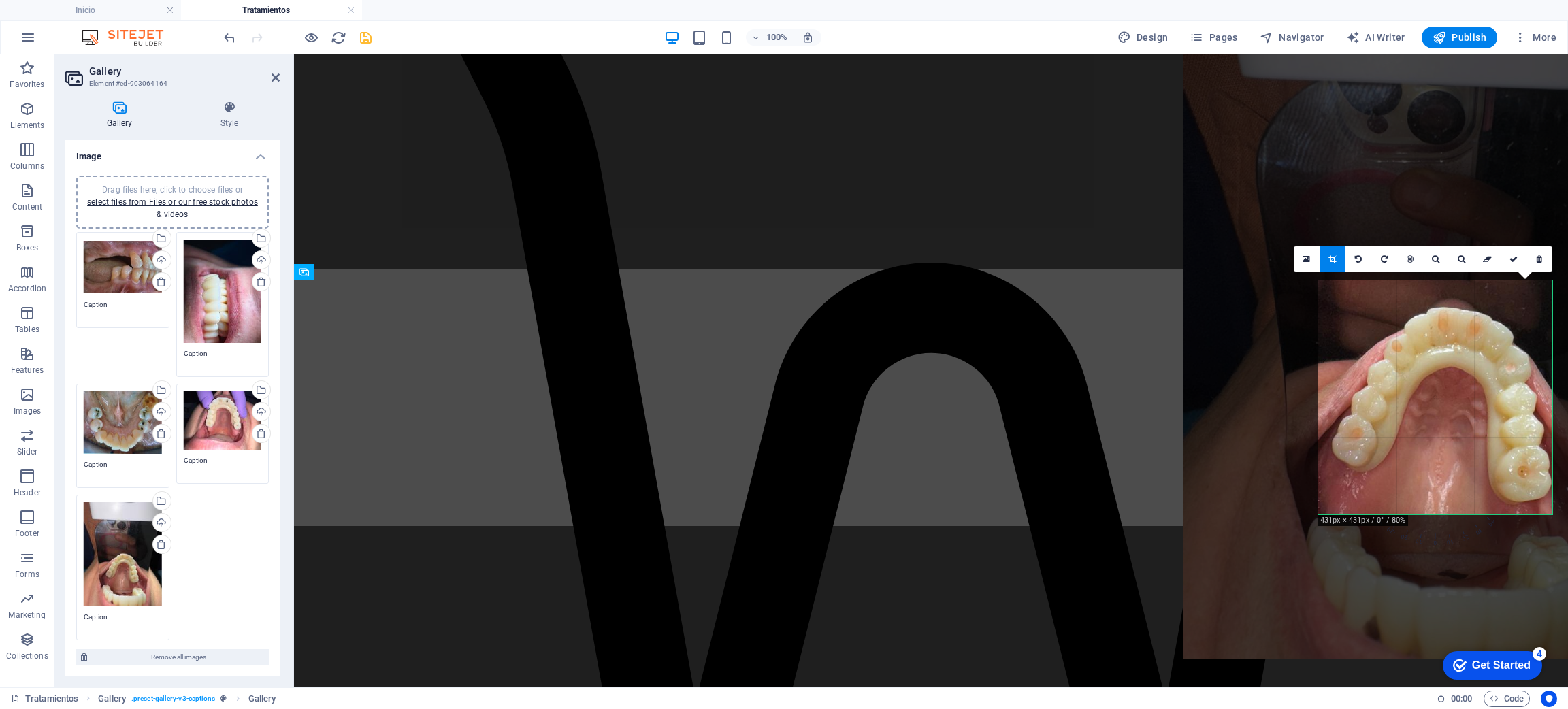
drag, startPoint x: 1457, startPoint y: 437, endPoint x: 1412, endPoint y: 284, distance: 159.5
click at [1412, 284] on div at bounding box center [1444, 311] width 521 height 695
click at [1514, 260] on icon at bounding box center [1514, 260] width 8 height 8
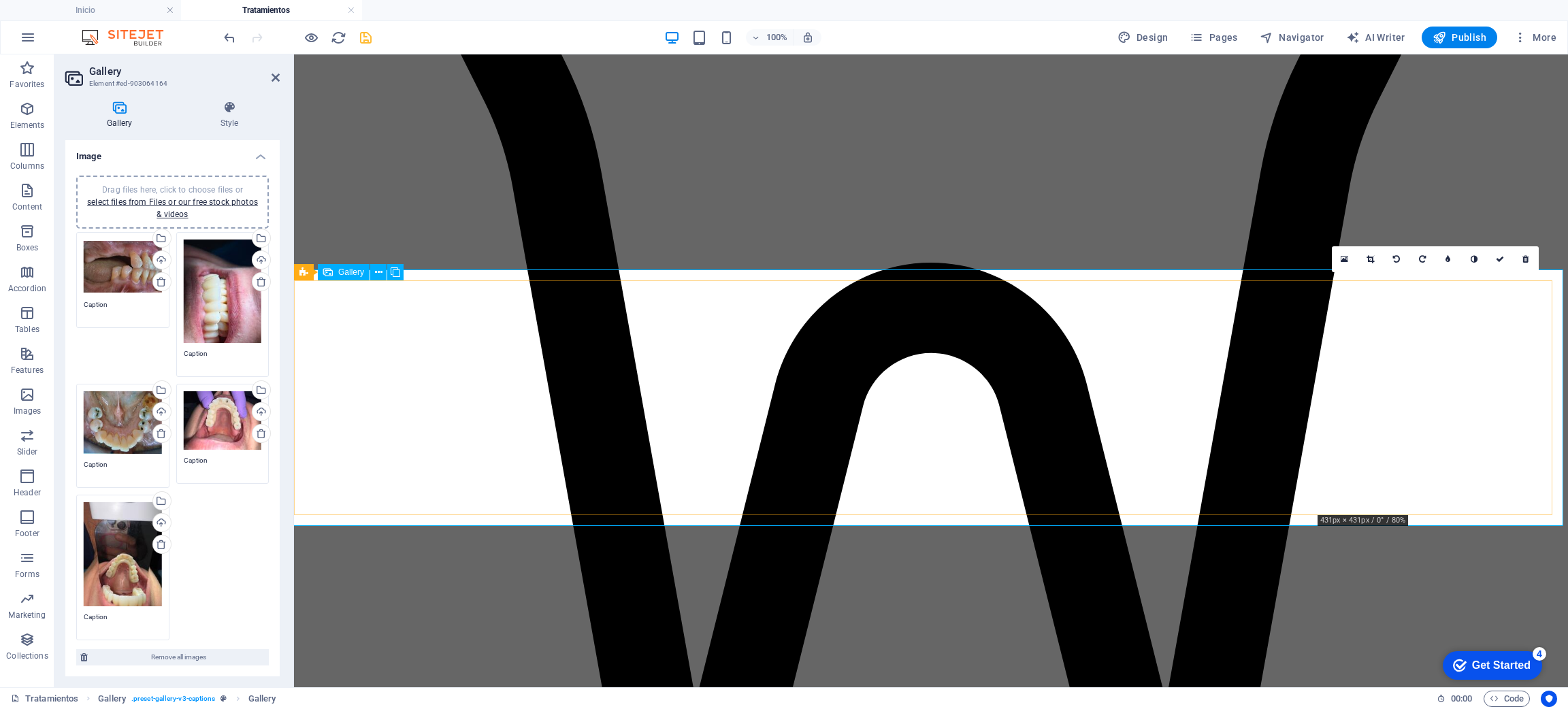
click at [1374, 264] on link at bounding box center [1370, 259] width 26 height 26
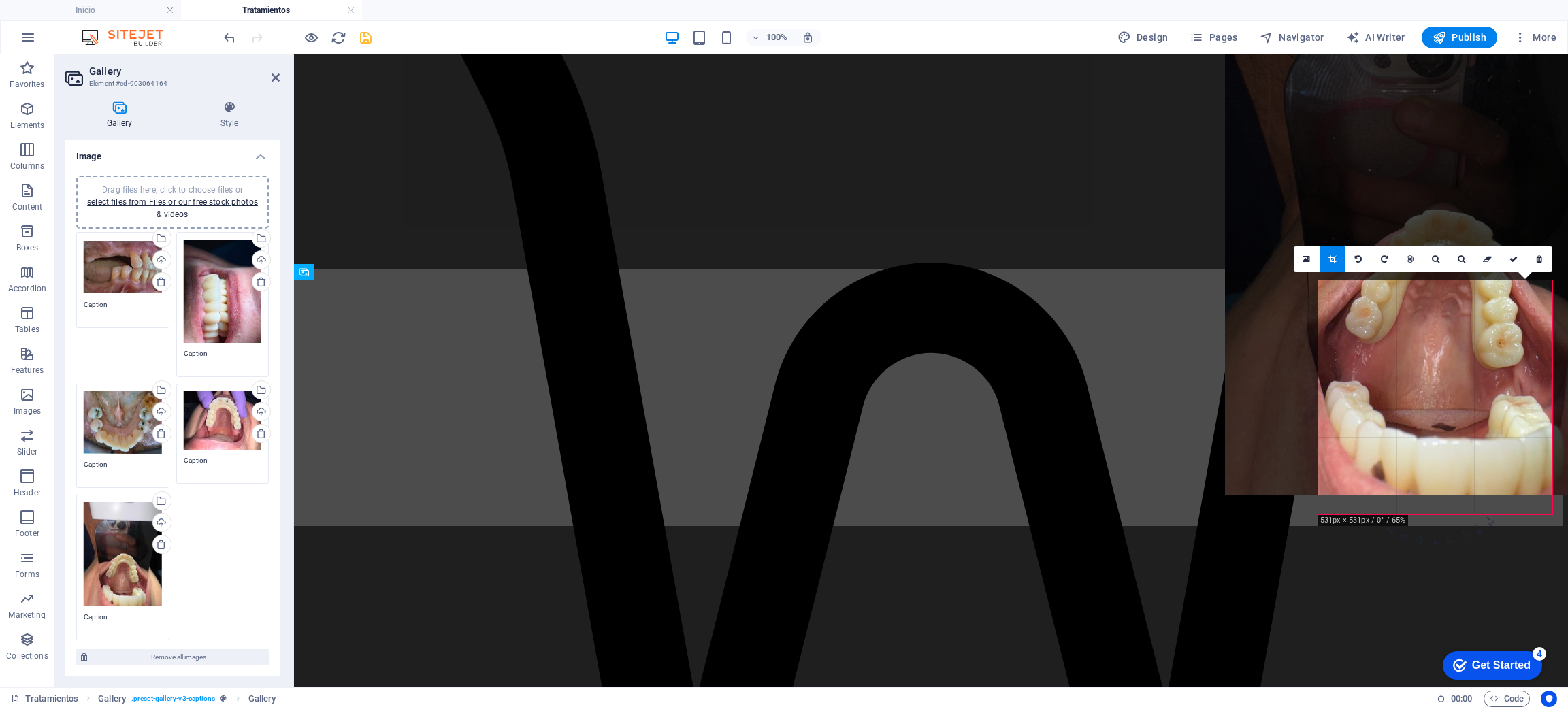
drag, startPoint x: 1436, startPoint y: 415, endPoint x: 1413, endPoint y: 206, distance: 210.3
click at [1413, 206] on div at bounding box center [1436, 212] width 423 height 564
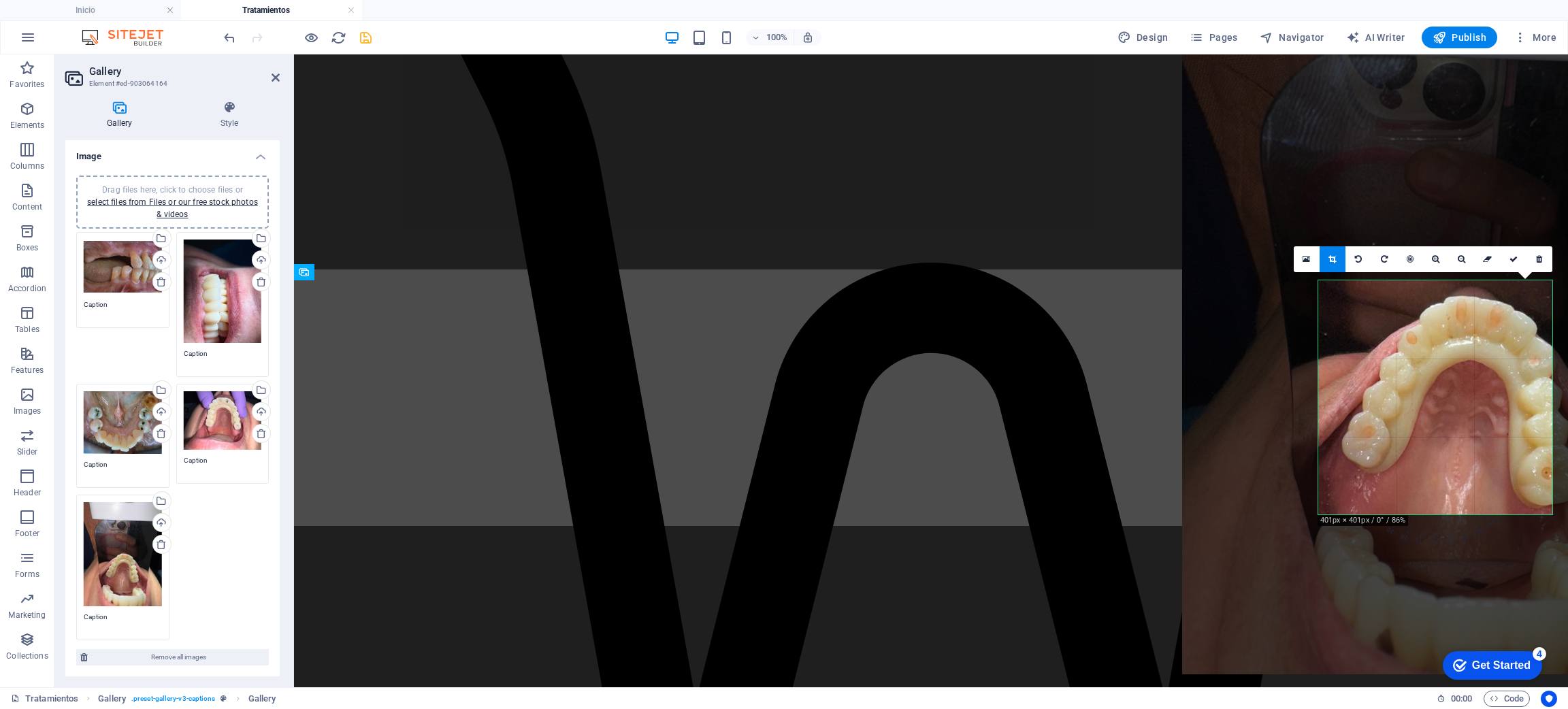
drag, startPoint x: 1469, startPoint y: 399, endPoint x: 1446, endPoint y: 234, distance: 166.6
click at [1446, 234] on div at bounding box center [1462, 300] width 561 height 748
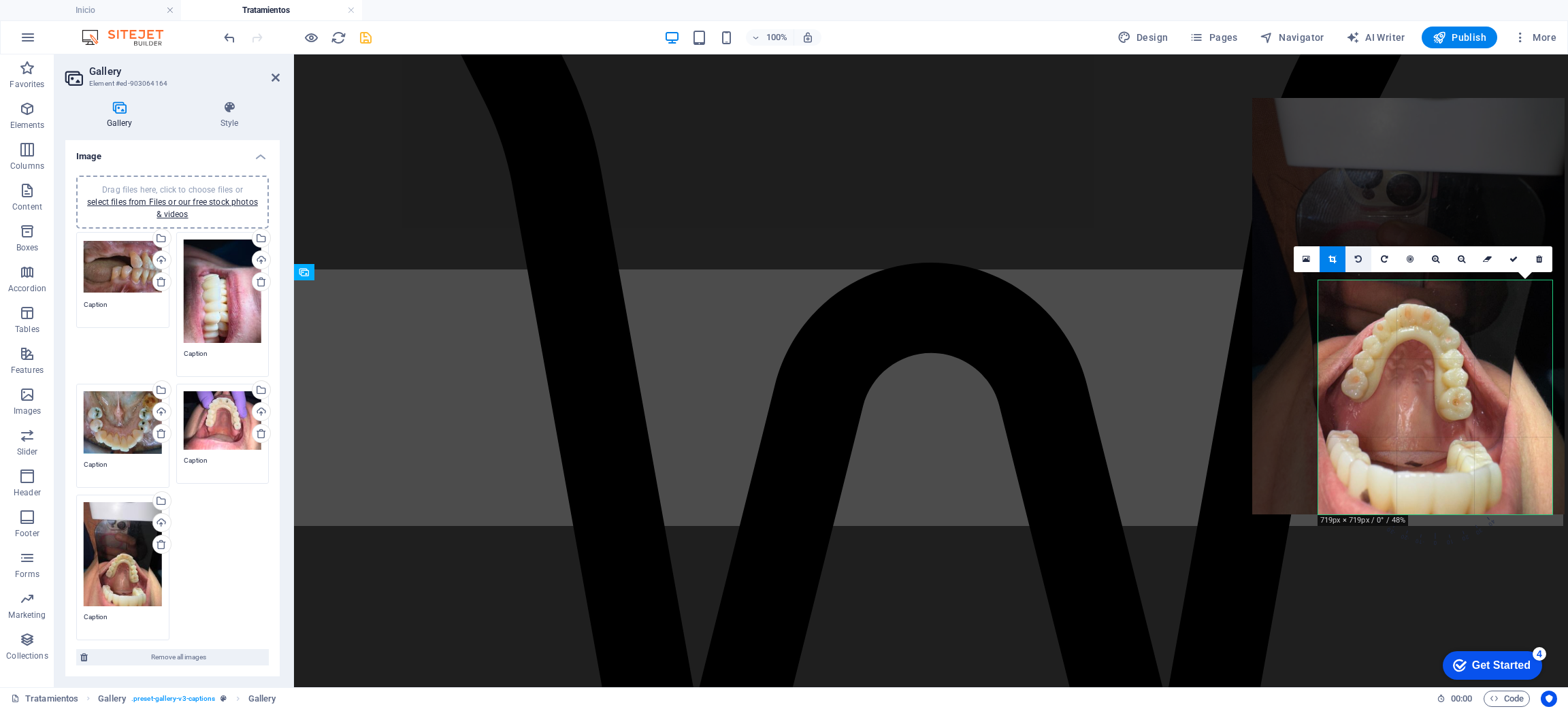
click at [1362, 259] on link at bounding box center [1358, 259] width 26 height 26
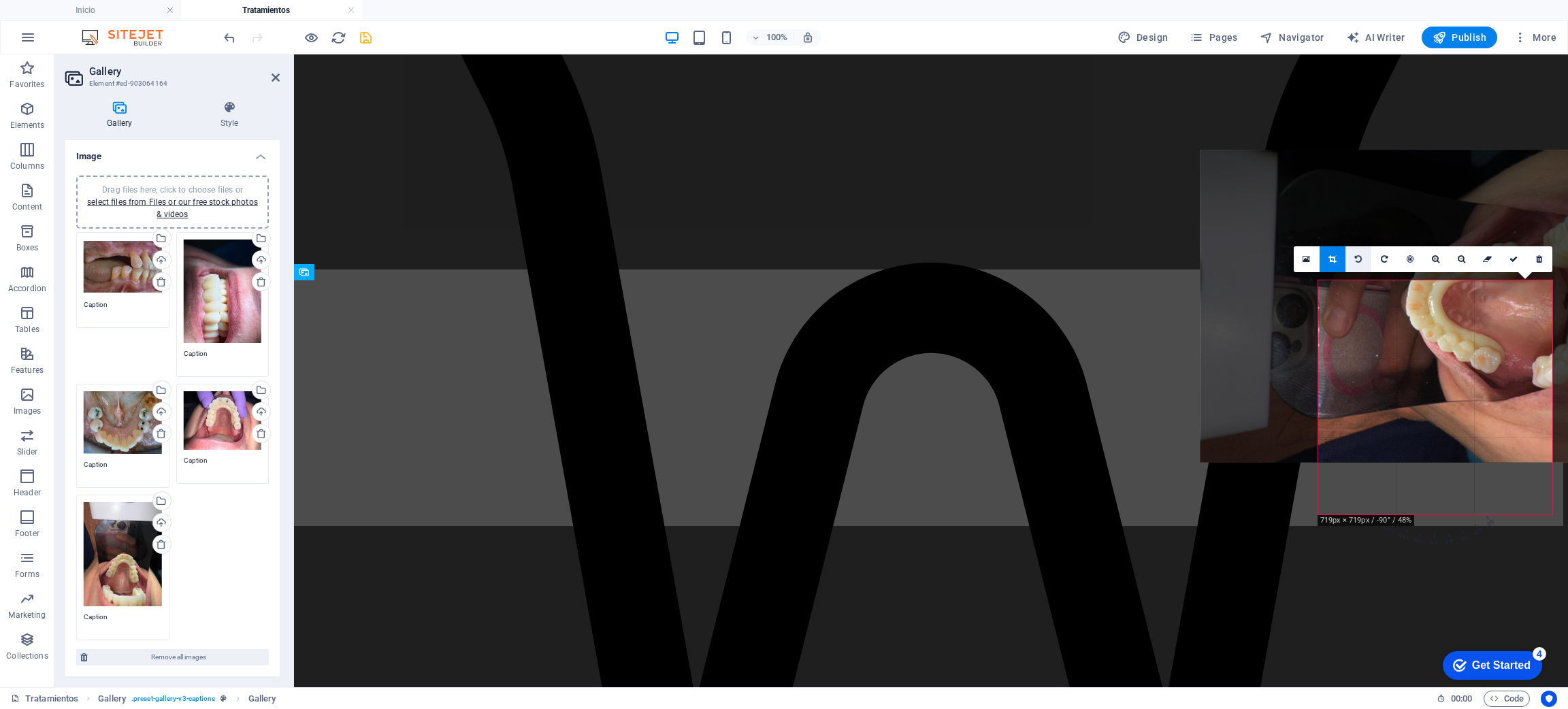
click at [1362, 259] on link at bounding box center [1358, 259] width 26 height 26
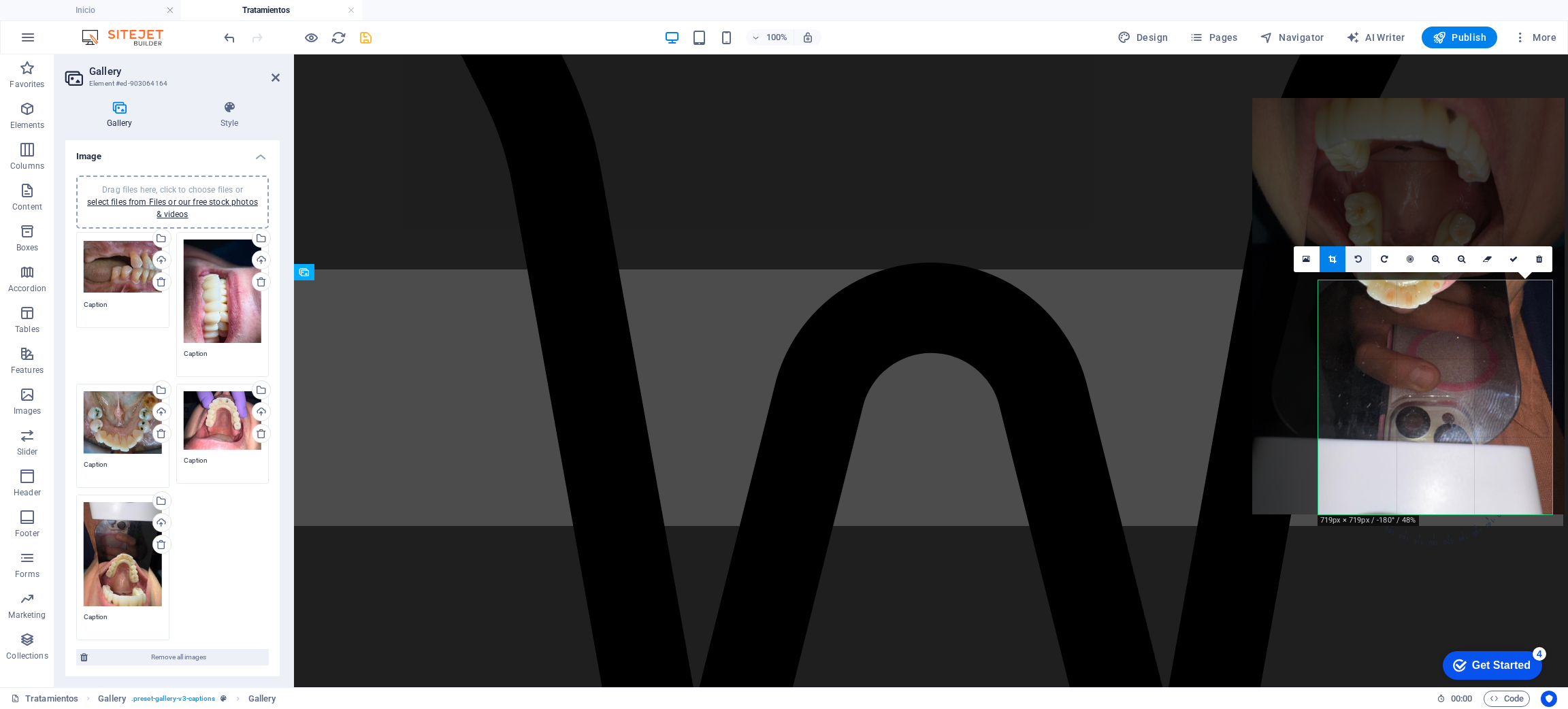
click at [1362, 259] on link at bounding box center [1358, 259] width 26 height 26
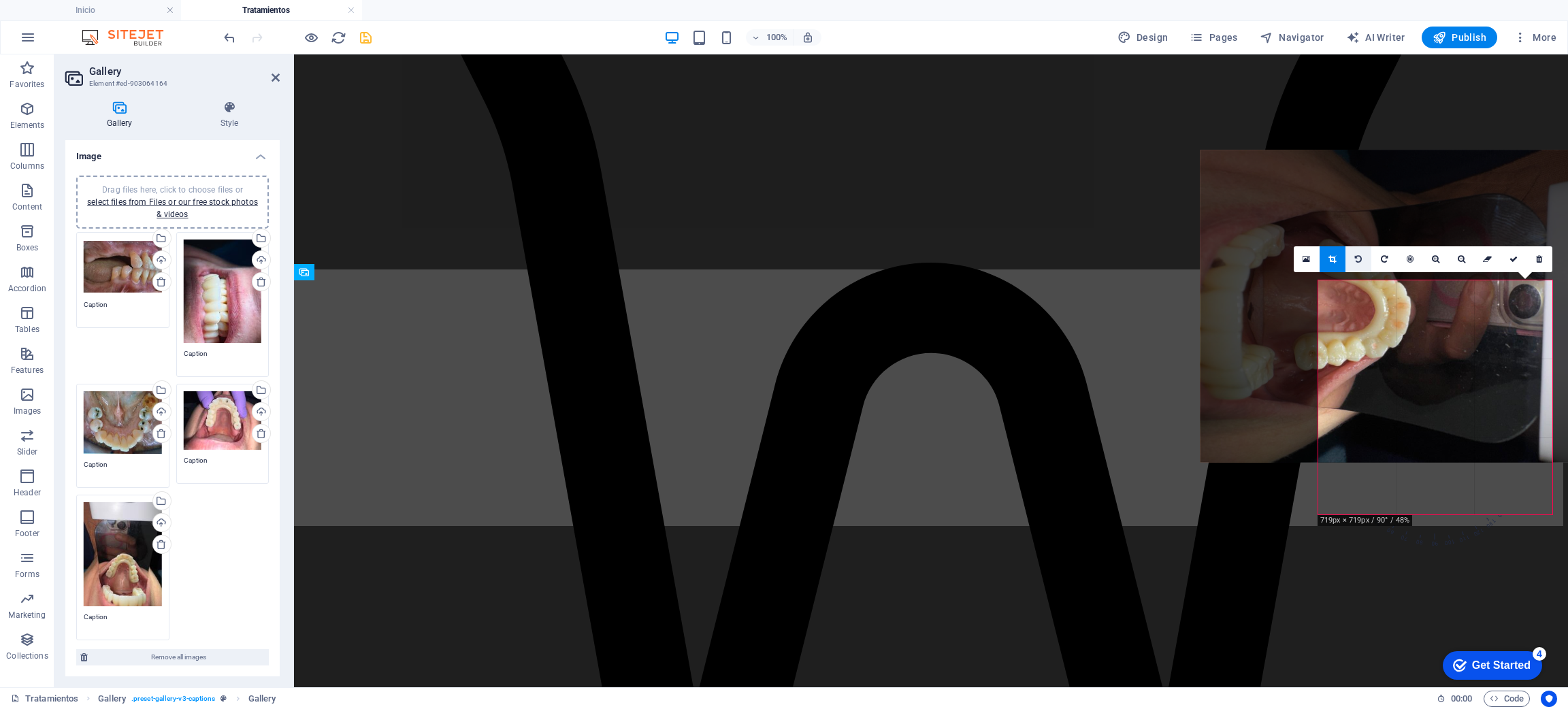
click at [1362, 259] on link at bounding box center [1358, 259] width 26 height 26
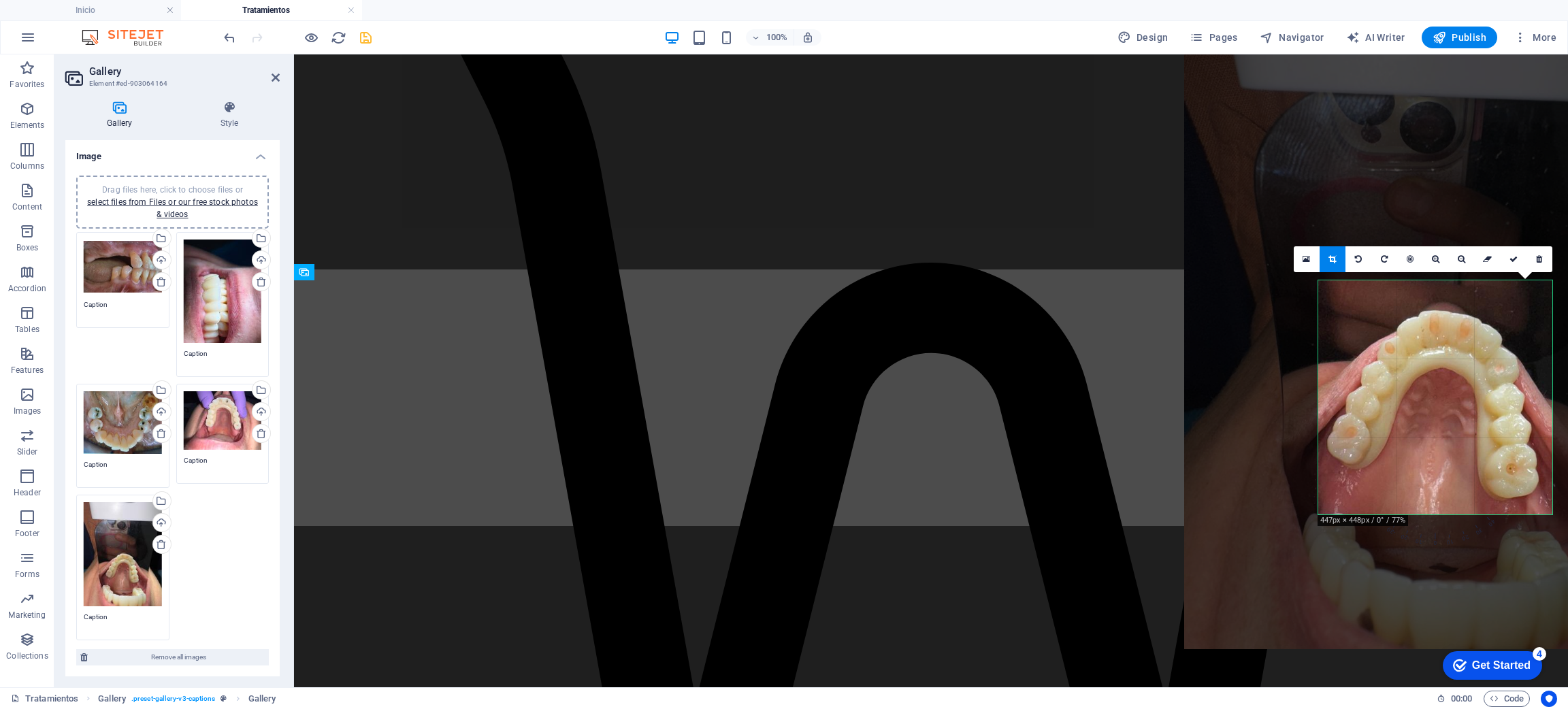
drag, startPoint x: 1443, startPoint y: 389, endPoint x: 1406, endPoint y: 224, distance: 169.1
click at [1406, 224] on div at bounding box center [1435, 315] width 502 height 670
click at [1510, 261] on icon at bounding box center [1514, 260] width 8 height 8
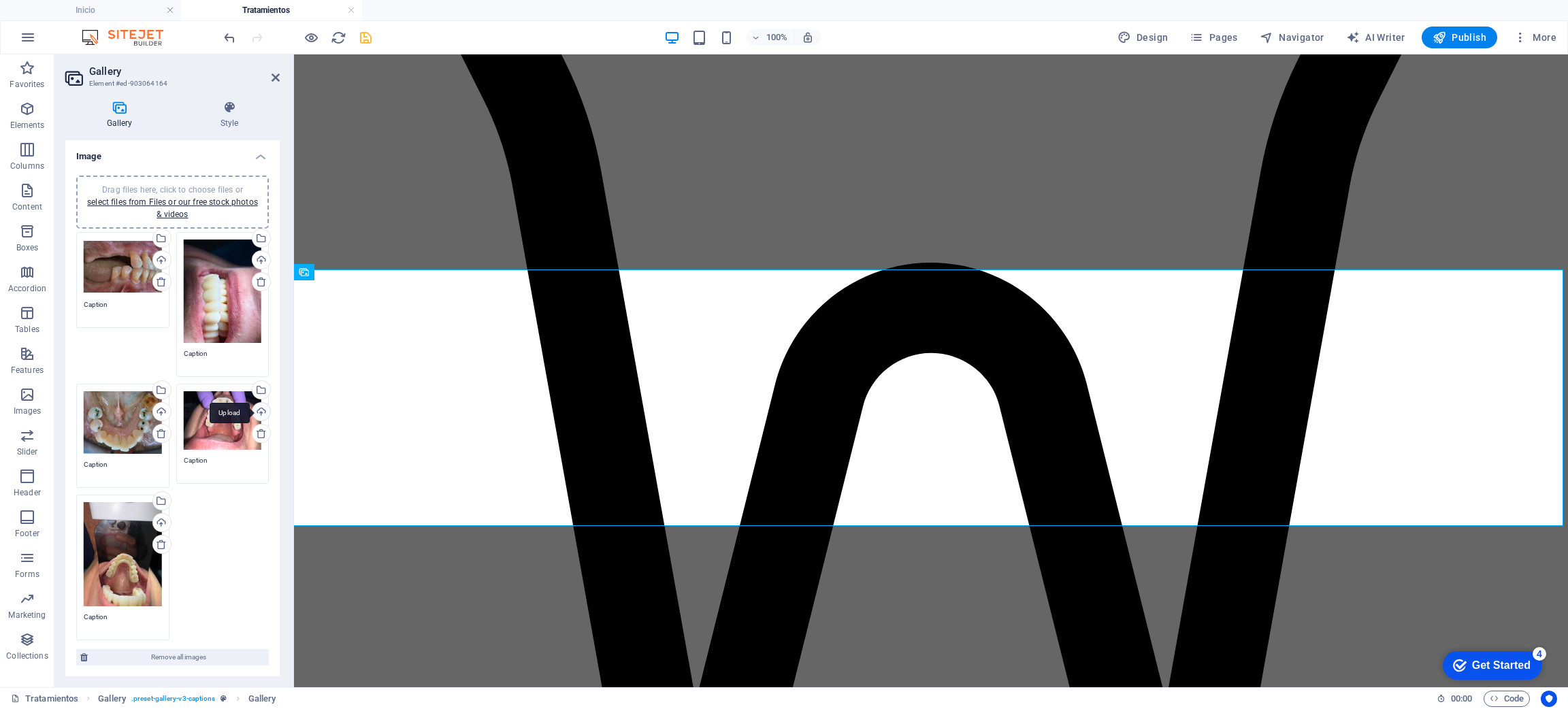
click at [256, 414] on div "Upload" at bounding box center [260, 413] width 20 height 20
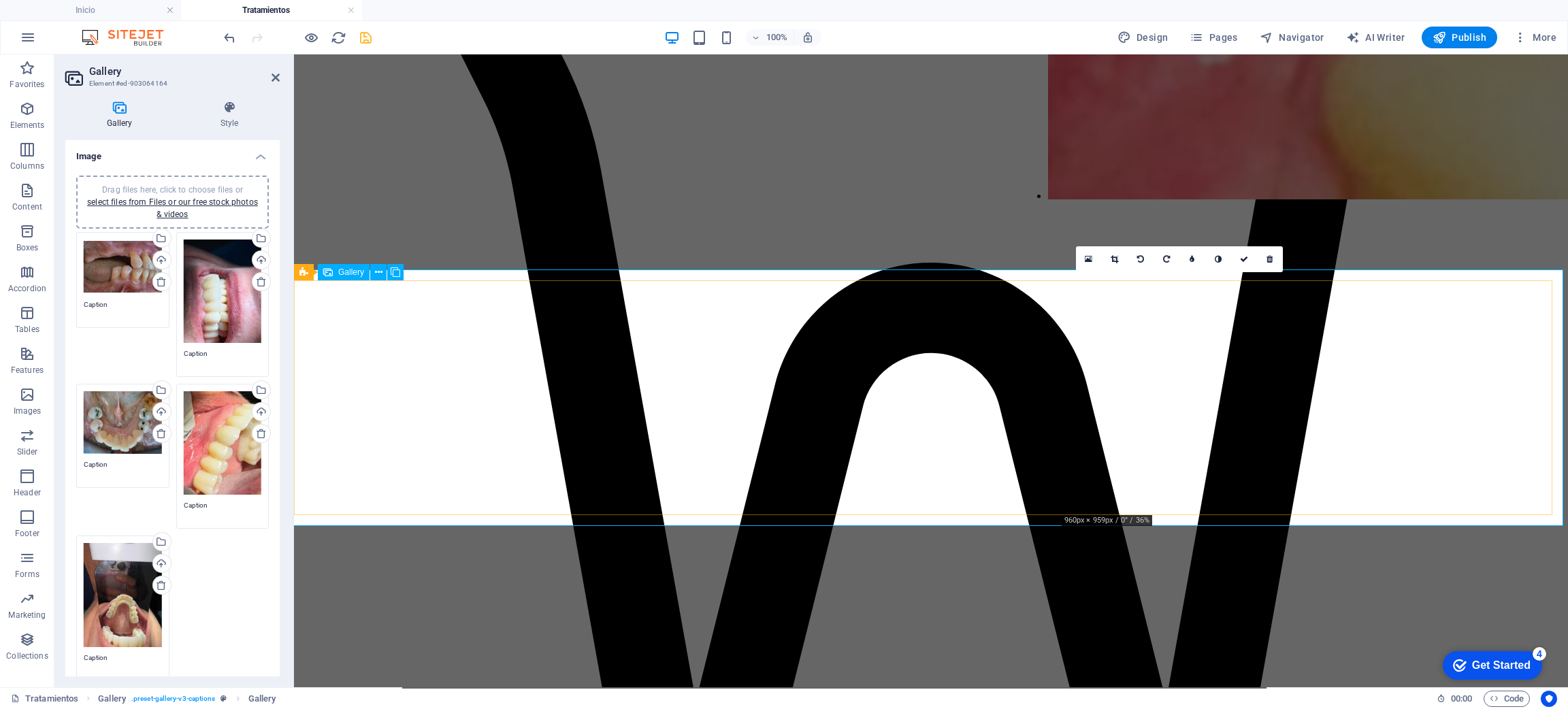
drag, startPoint x: 1228, startPoint y: 427, endPoint x: 1209, endPoint y: 378, distance: 52.6
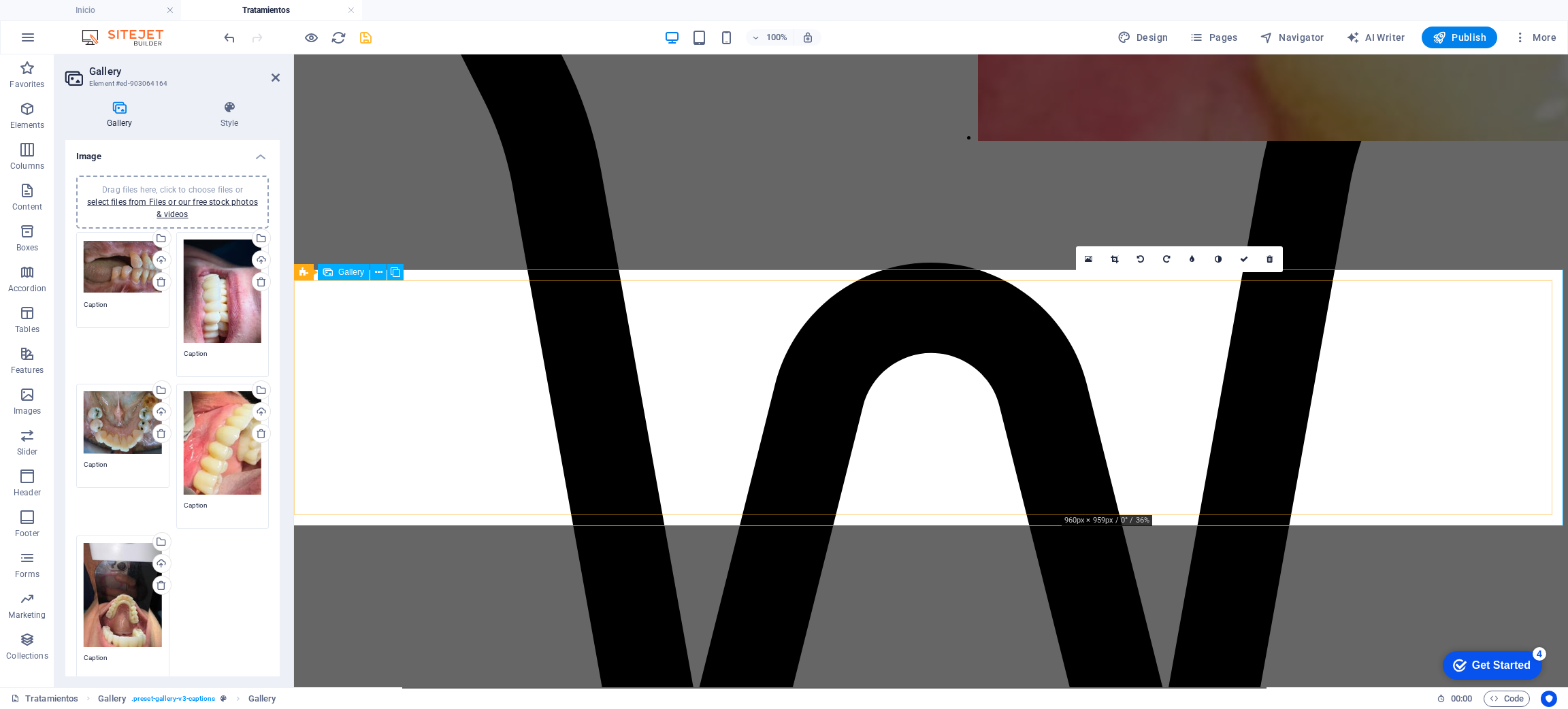
drag, startPoint x: 1209, startPoint y: 378, endPoint x: 1123, endPoint y: 284, distance: 127.4
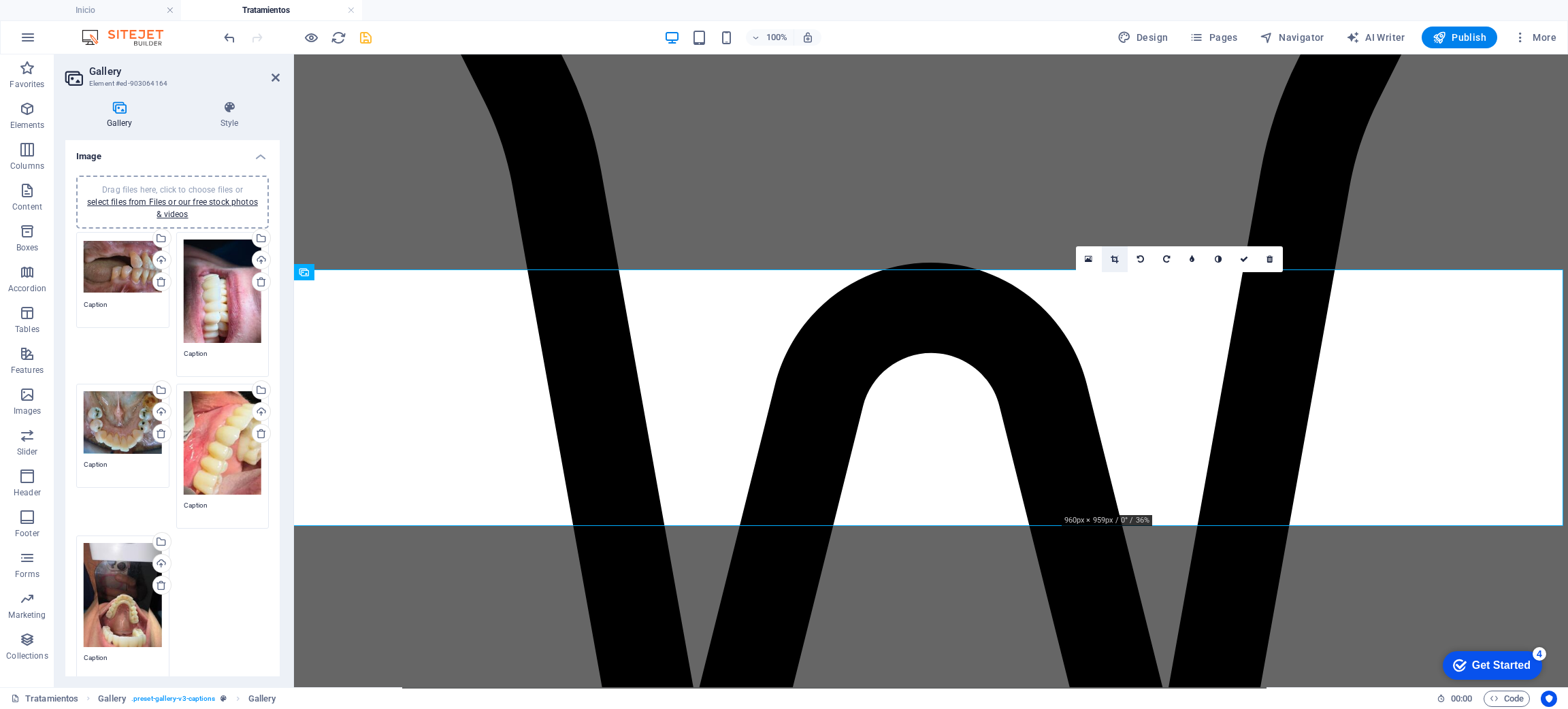
click at [1112, 259] on icon at bounding box center [1114, 260] width 8 height 8
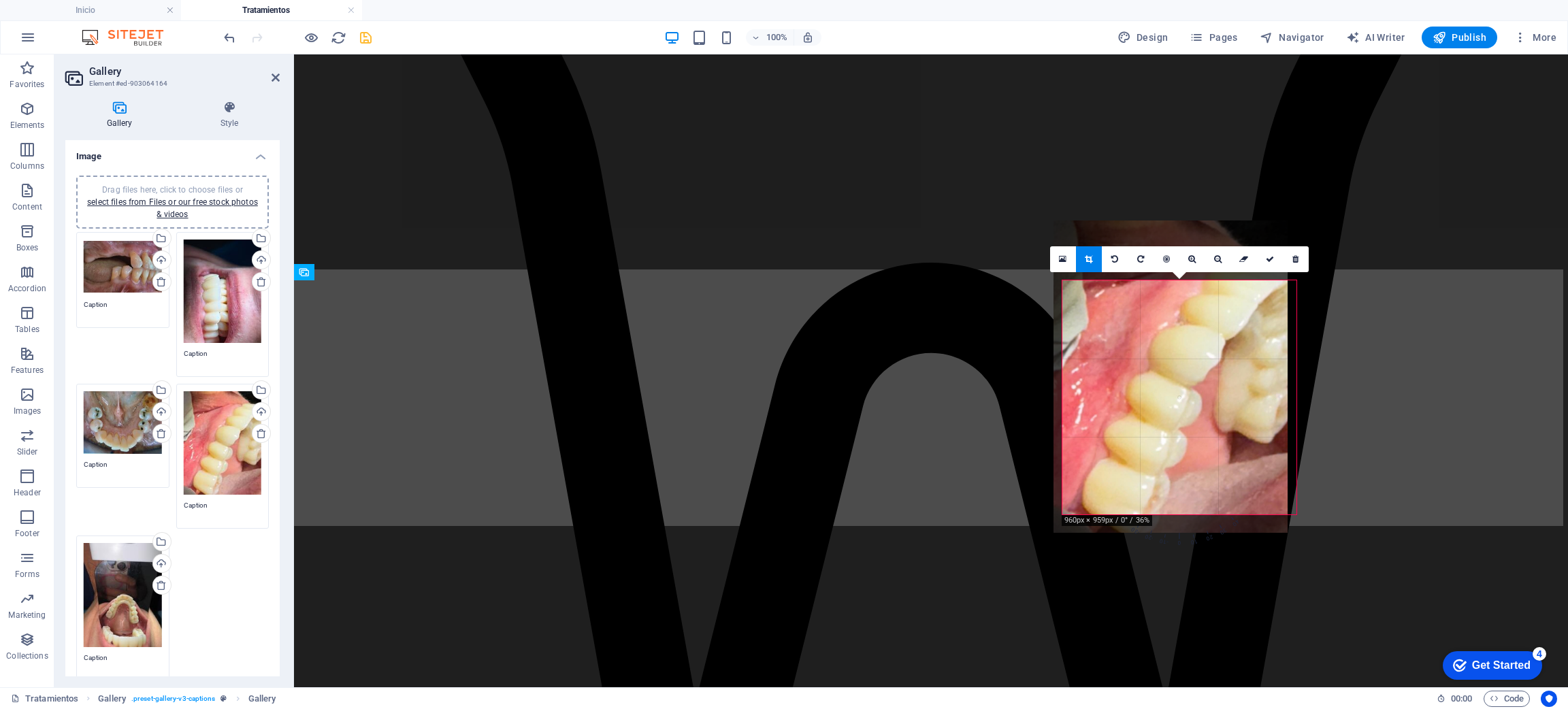
drag, startPoint x: 1206, startPoint y: 420, endPoint x: 1200, endPoint y: 360, distance: 60.3
click at [1200, 360] on div at bounding box center [1171, 376] width 234 height 312
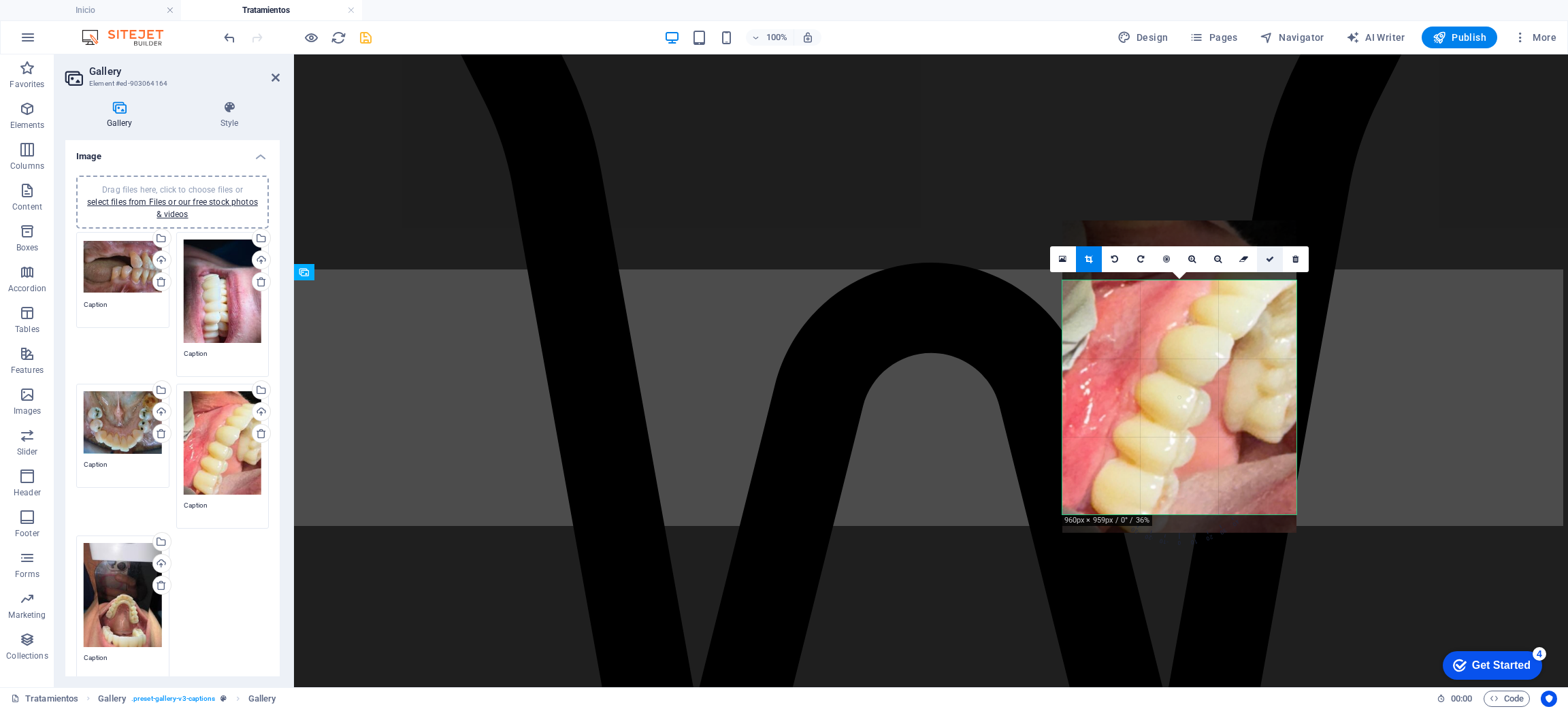
click at [1273, 267] on link at bounding box center [1269, 259] width 26 height 26
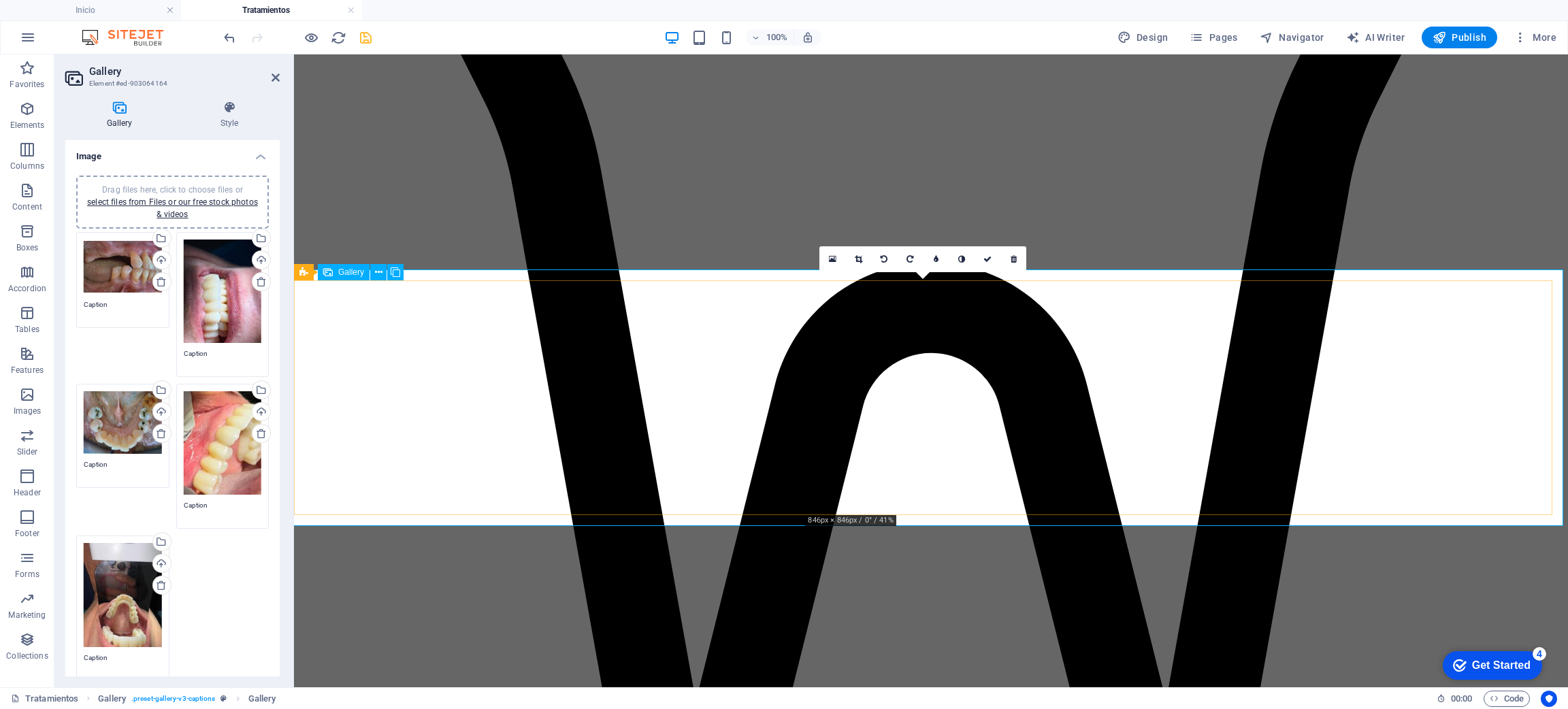
drag, startPoint x: 956, startPoint y: 370, endPoint x: 1203, endPoint y: 345, distance: 248.3
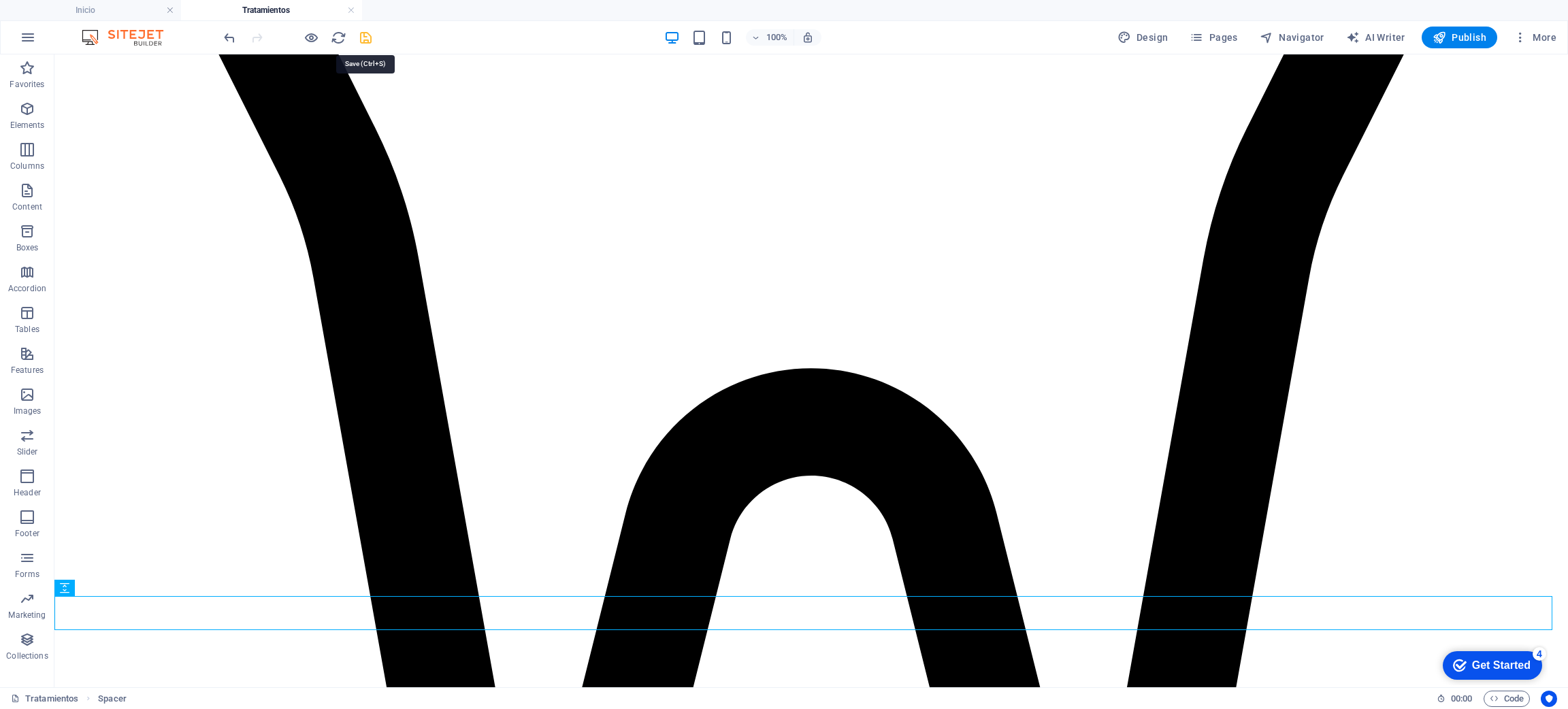
click at [370, 41] on icon "save" at bounding box center [365, 37] width 16 height 16
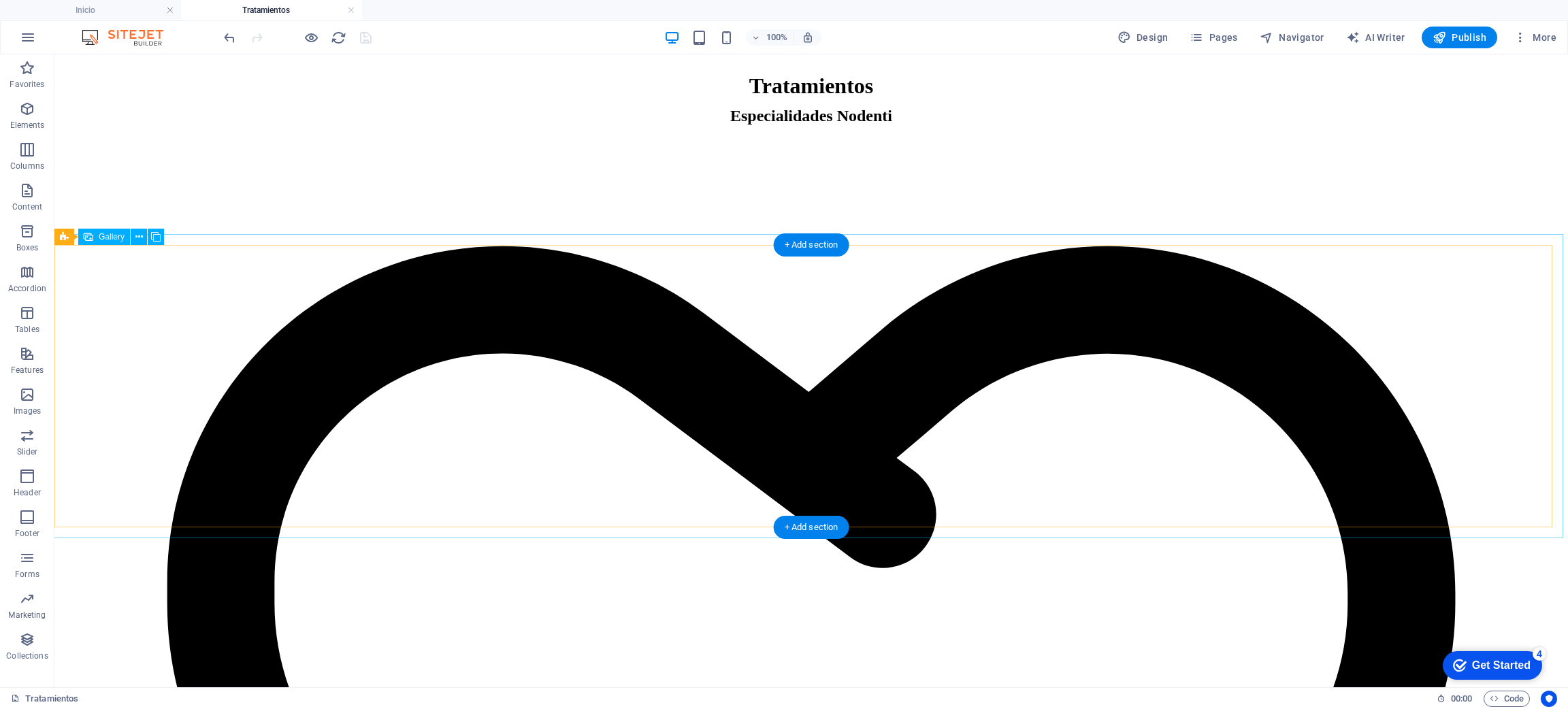
scroll to position [405, 0]
select select "4"
select select "px"
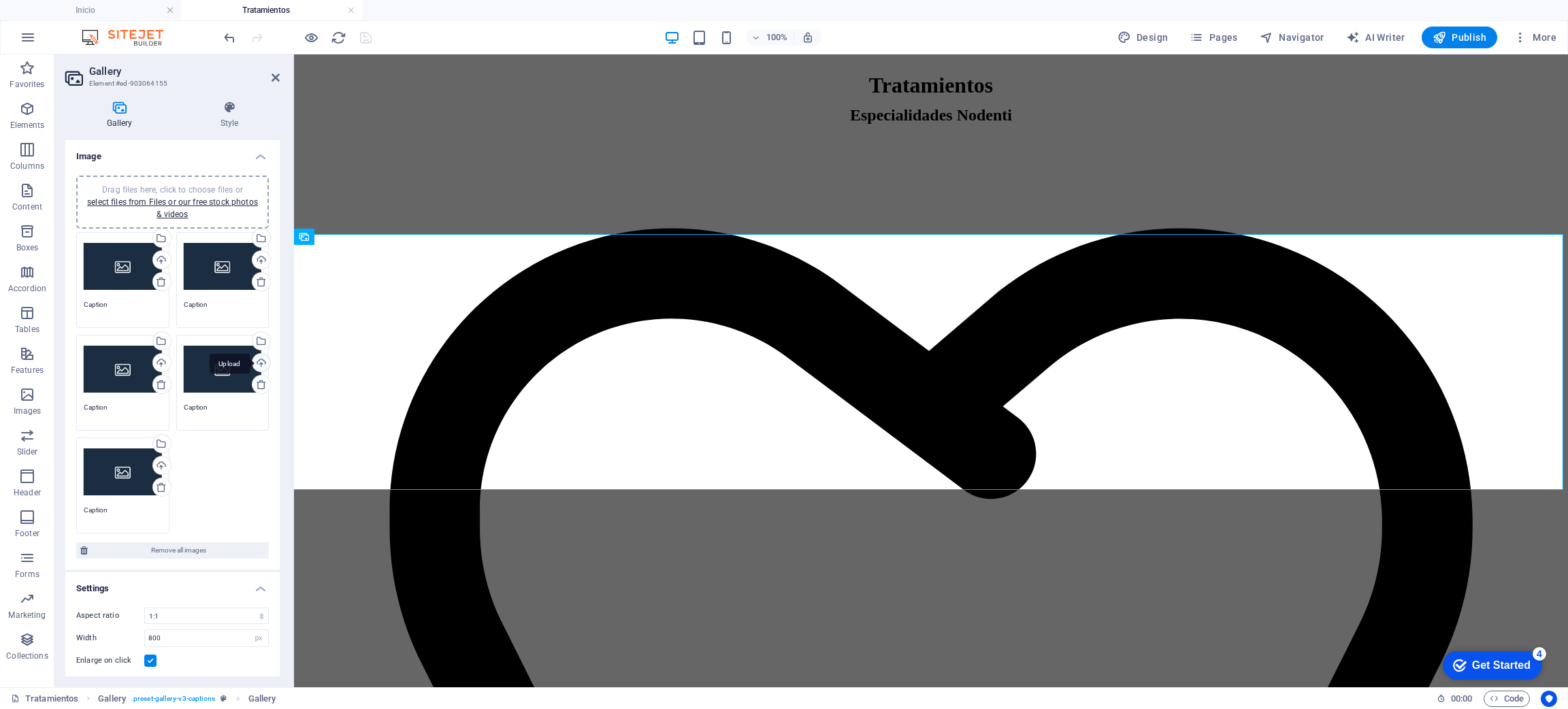
click at [256, 365] on div "Upload" at bounding box center [260, 364] width 20 height 20
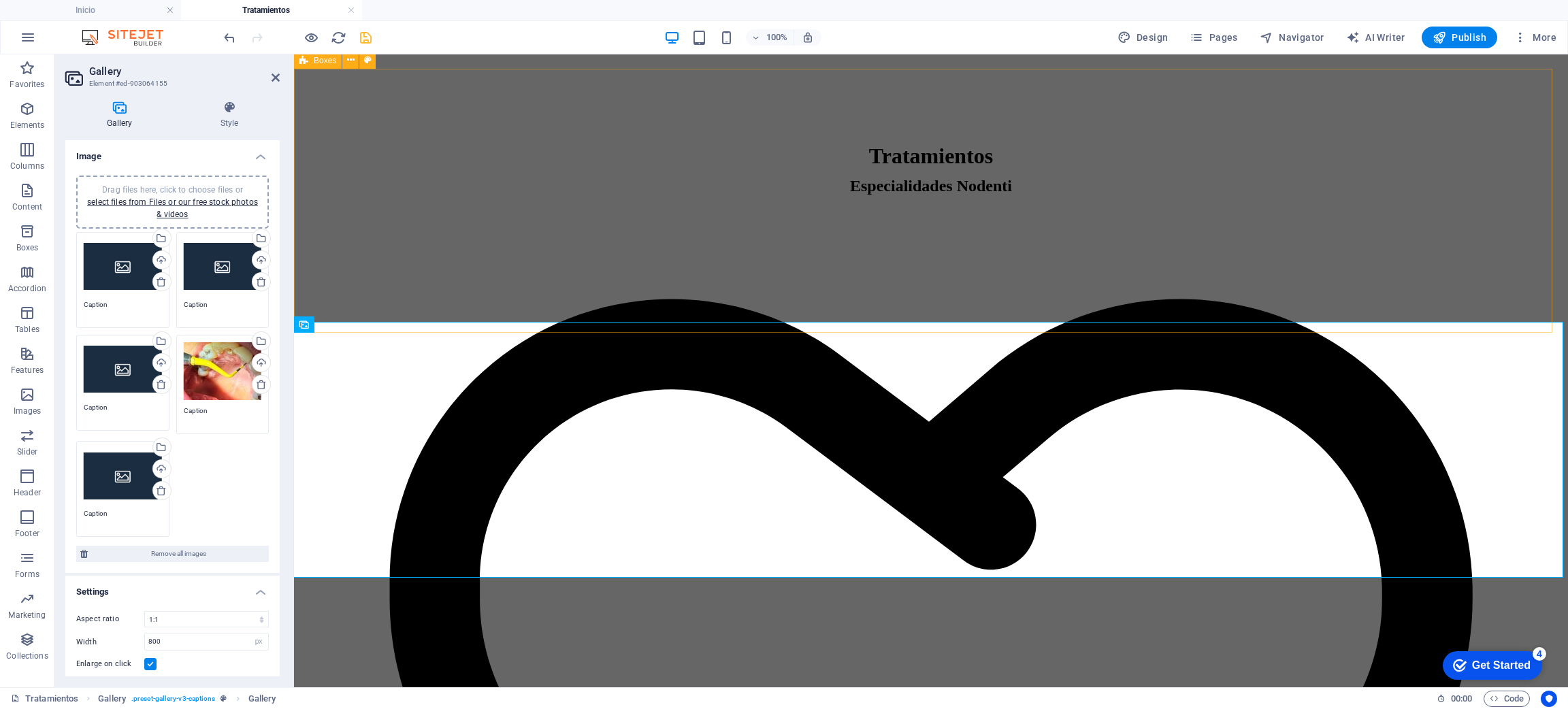
scroll to position [336, 0]
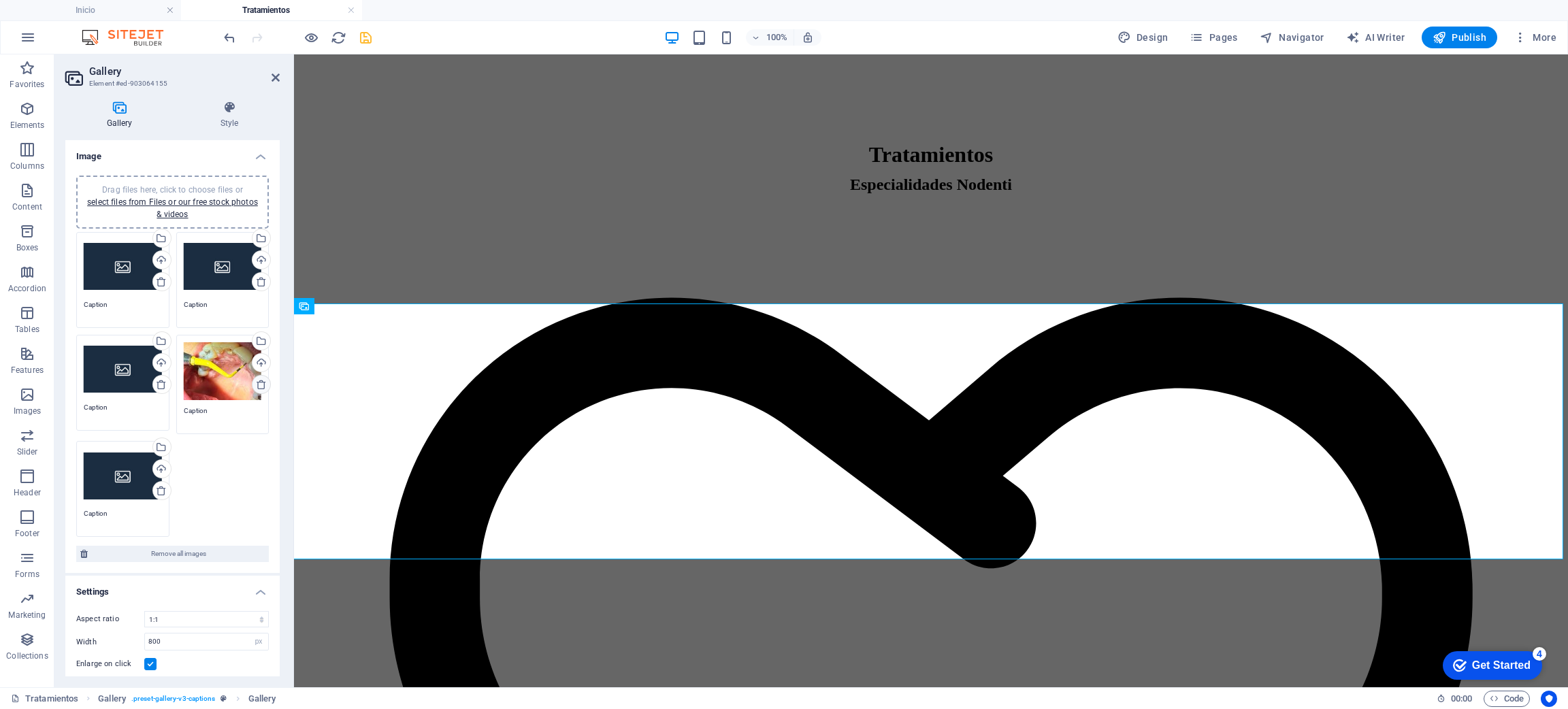
click at [260, 386] on icon at bounding box center [261, 384] width 11 height 11
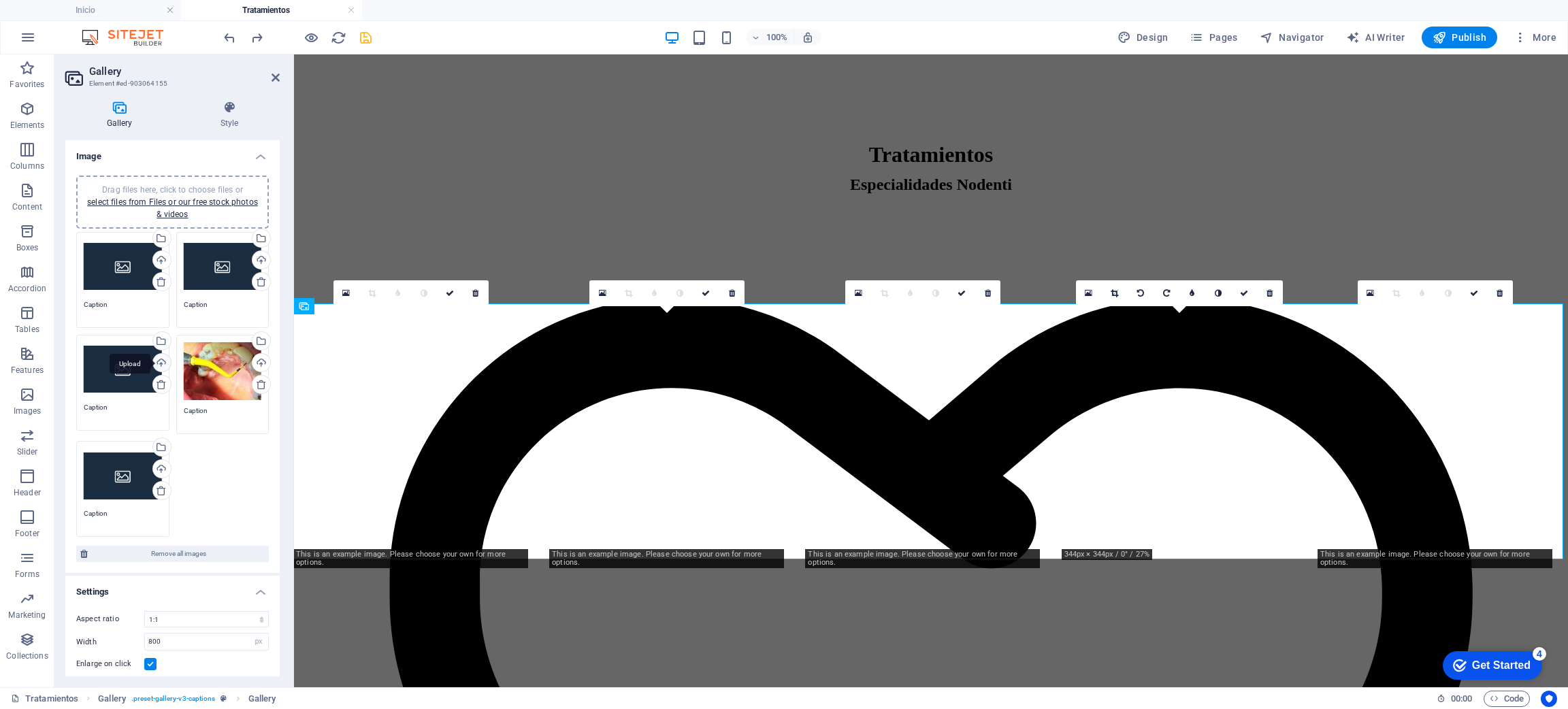
click at [158, 360] on div "Upload" at bounding box center [161, 364] width 20 height 20
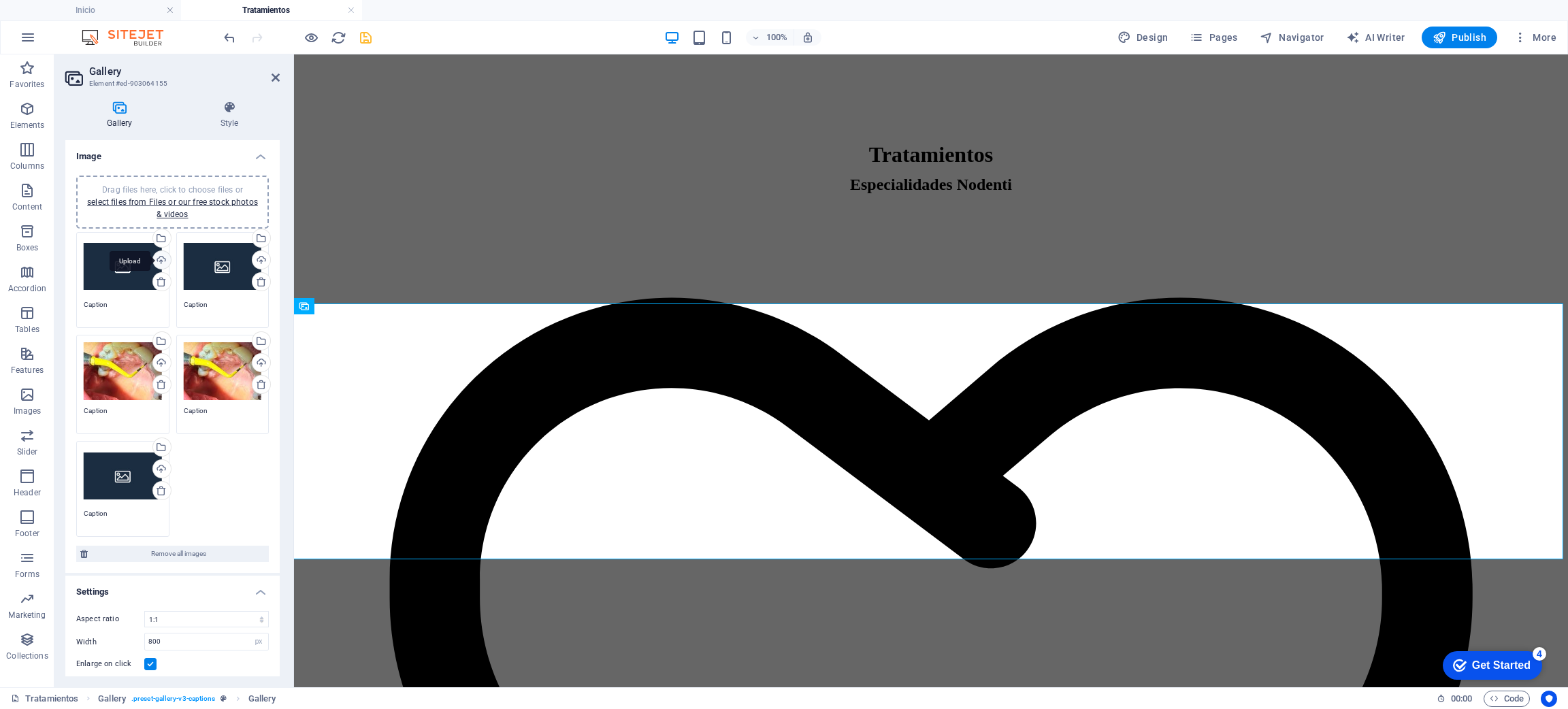
click at [151, 256] on div "Upload" at bounding box center [161, 261] width 20 height 20
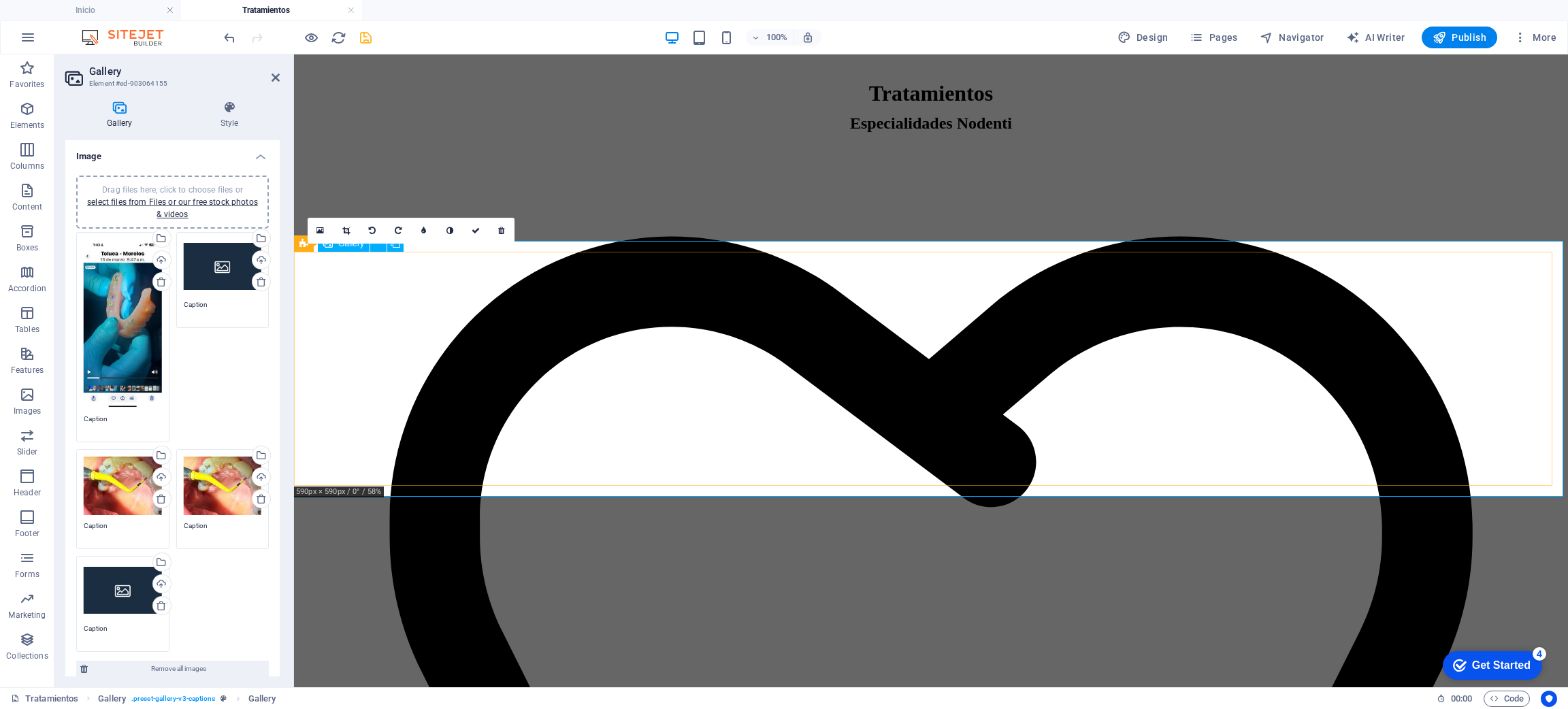
scroll to position [398, 0]
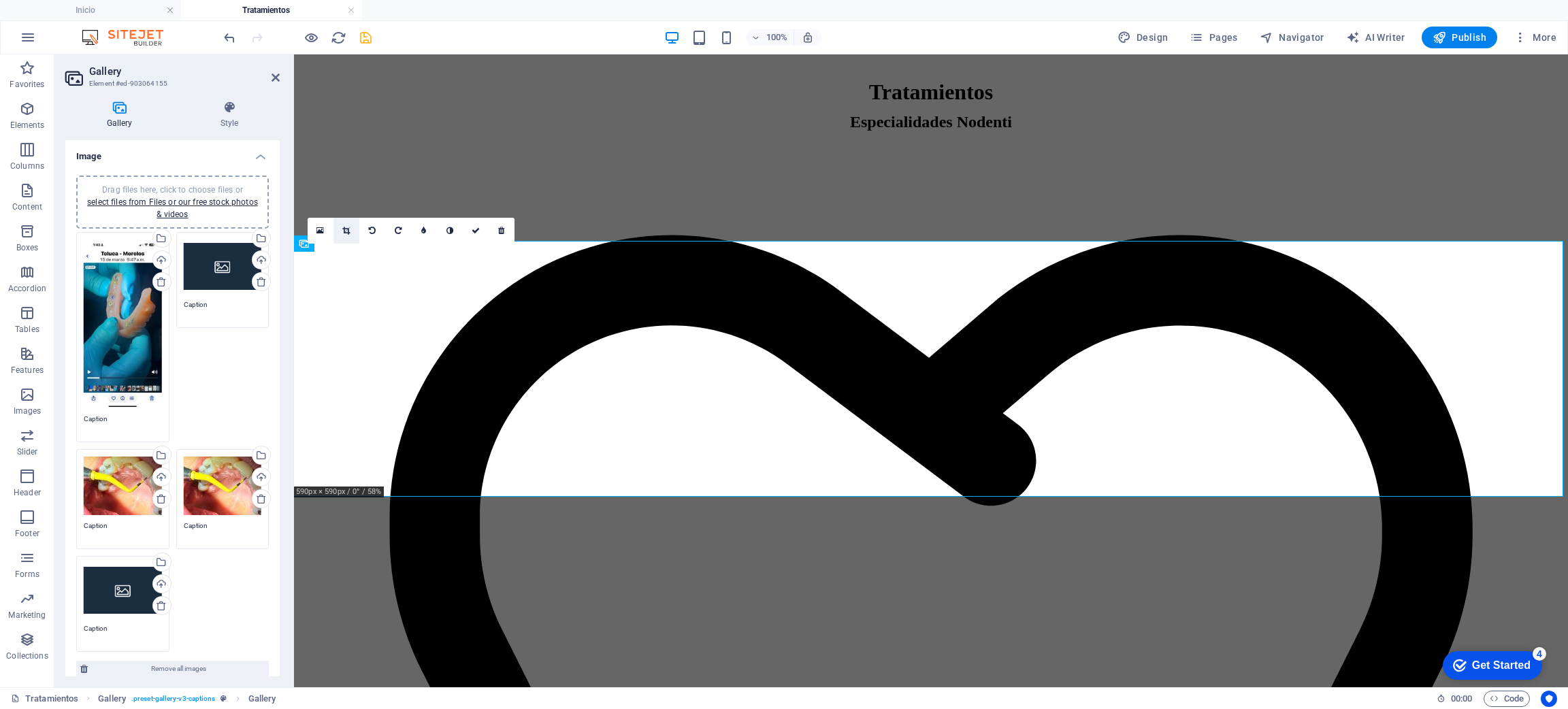
click at [343, 227] on icon at bounding box center [346, 231] width 8 height 8
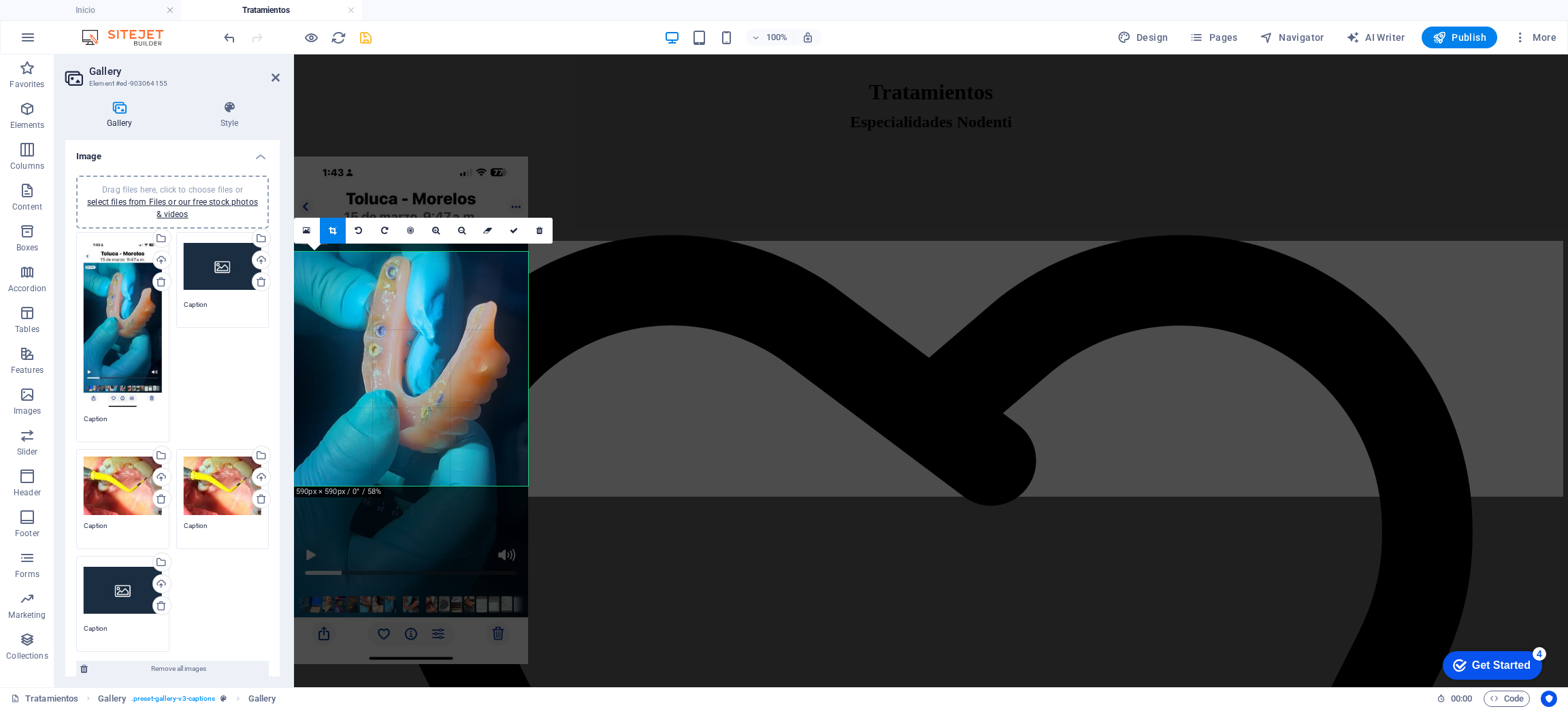
drag, startPoint x: 448, startPoint y: 367, endPoint x: 451, endPoint y: 272, distance: 95.0
click at [451, 272] on div at bounding box center [411, 410] width 234 height 508
click at [427, 374] on div at bounding box center [411, 409] width 234 height 508
click at [518, 230] on icon at bounding box center [514, 231] width 8 height 8
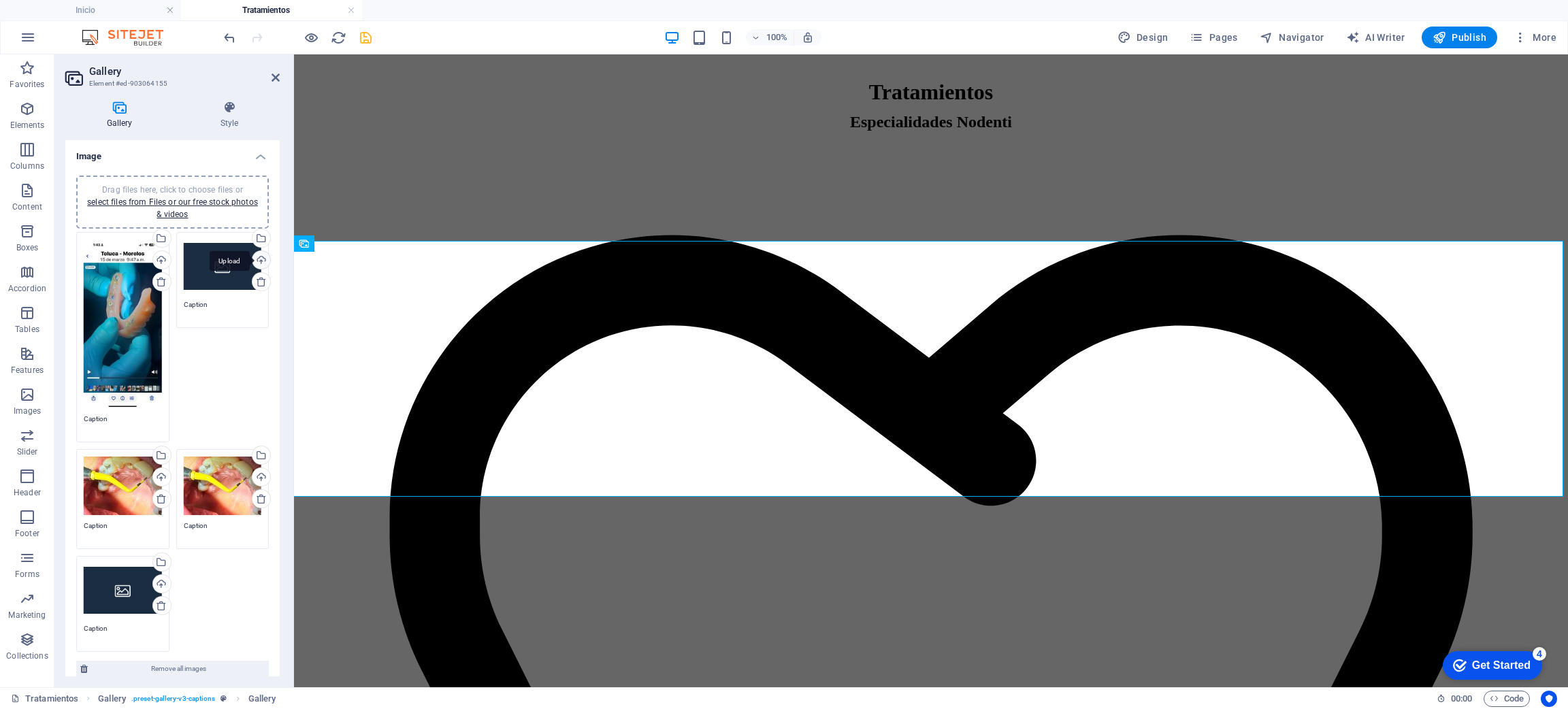
click at [256, 256] on div "Upload" at bounding box center [260, 261] width 20 height 20
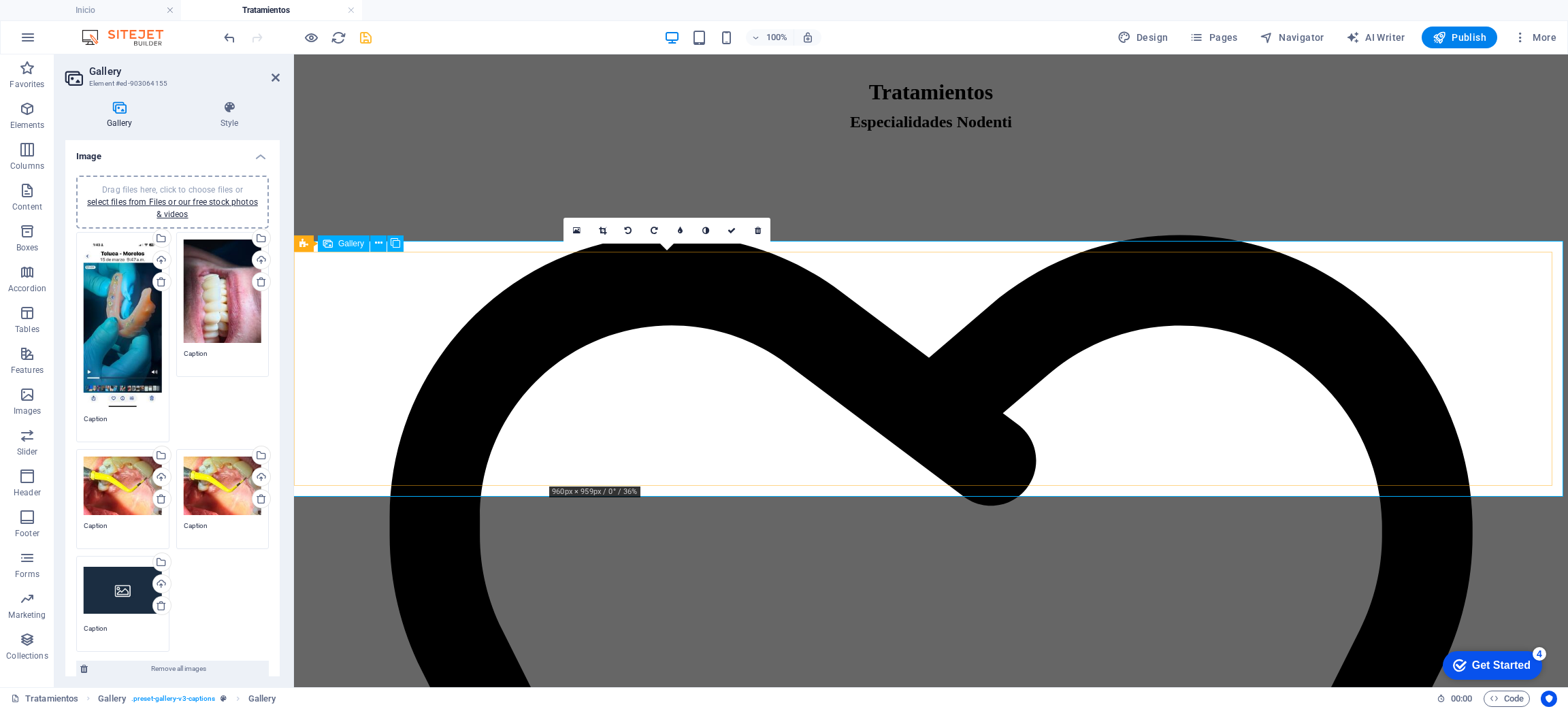
click at [649, 230] on link at bounding box center [654, 230] width 26 height 26
click at [600, 227] on icon at bounding box center [602, 231] width 8 height 8
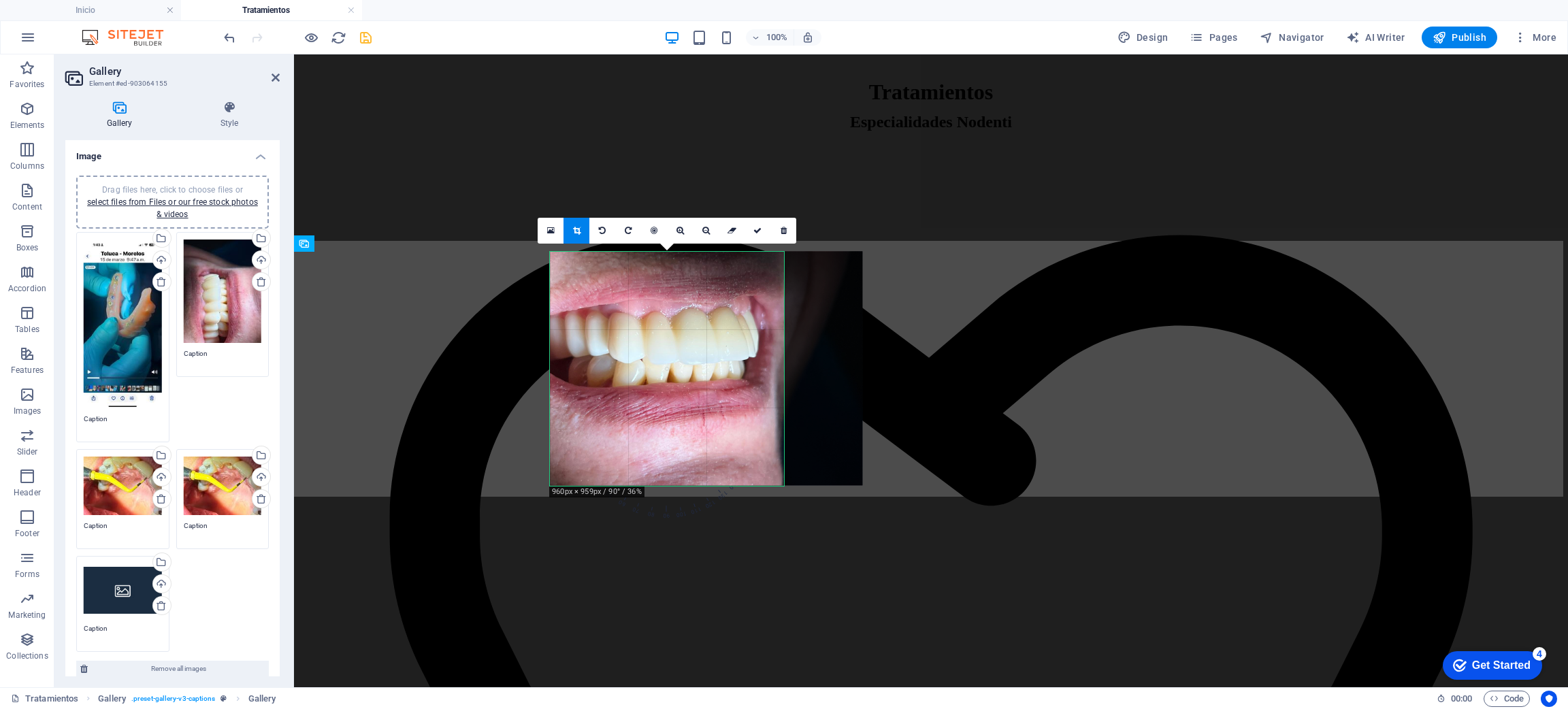
drag, startPoint x: 681, startPoint y: 365, endPoint x: 733, endPoint y: 362, distance: 52.1
click at [733, 362] on div at bounding box center [705, 369] width 312 height 234
click at [754, 235] on link at bounding box center [757, 230] width 26 height 26
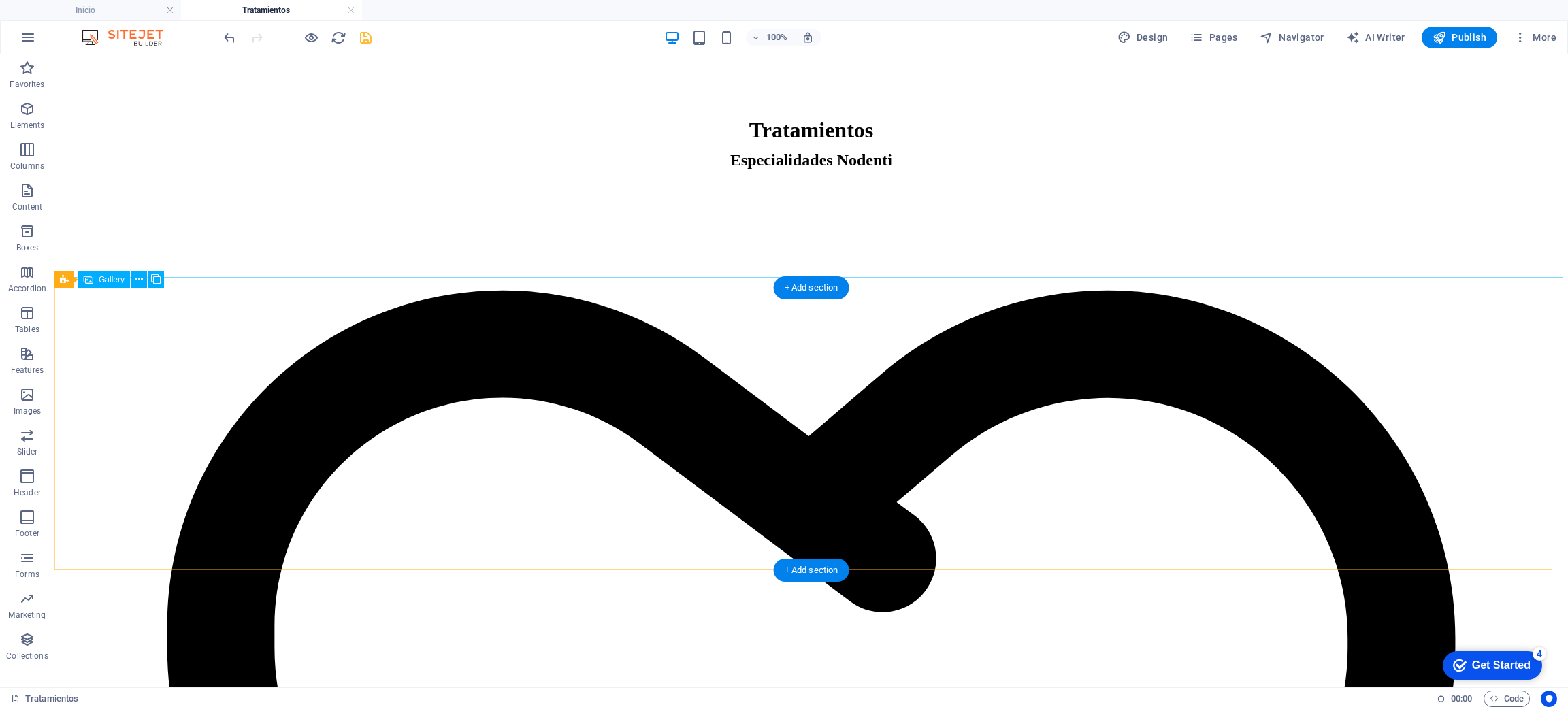
scroll to position [360, 0]
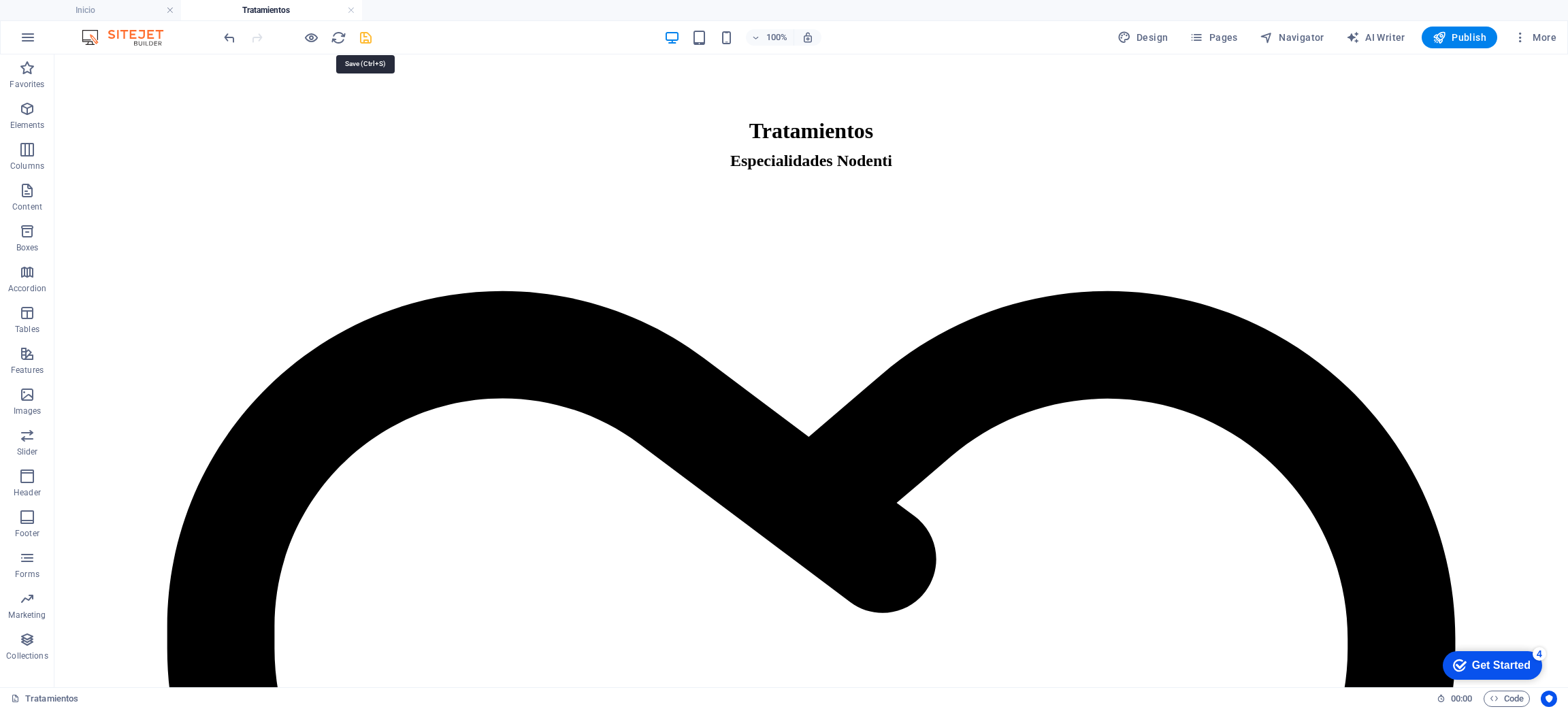
click at [367, 43] on icon "save" at bounding box center [365, 37] width 16 height 16
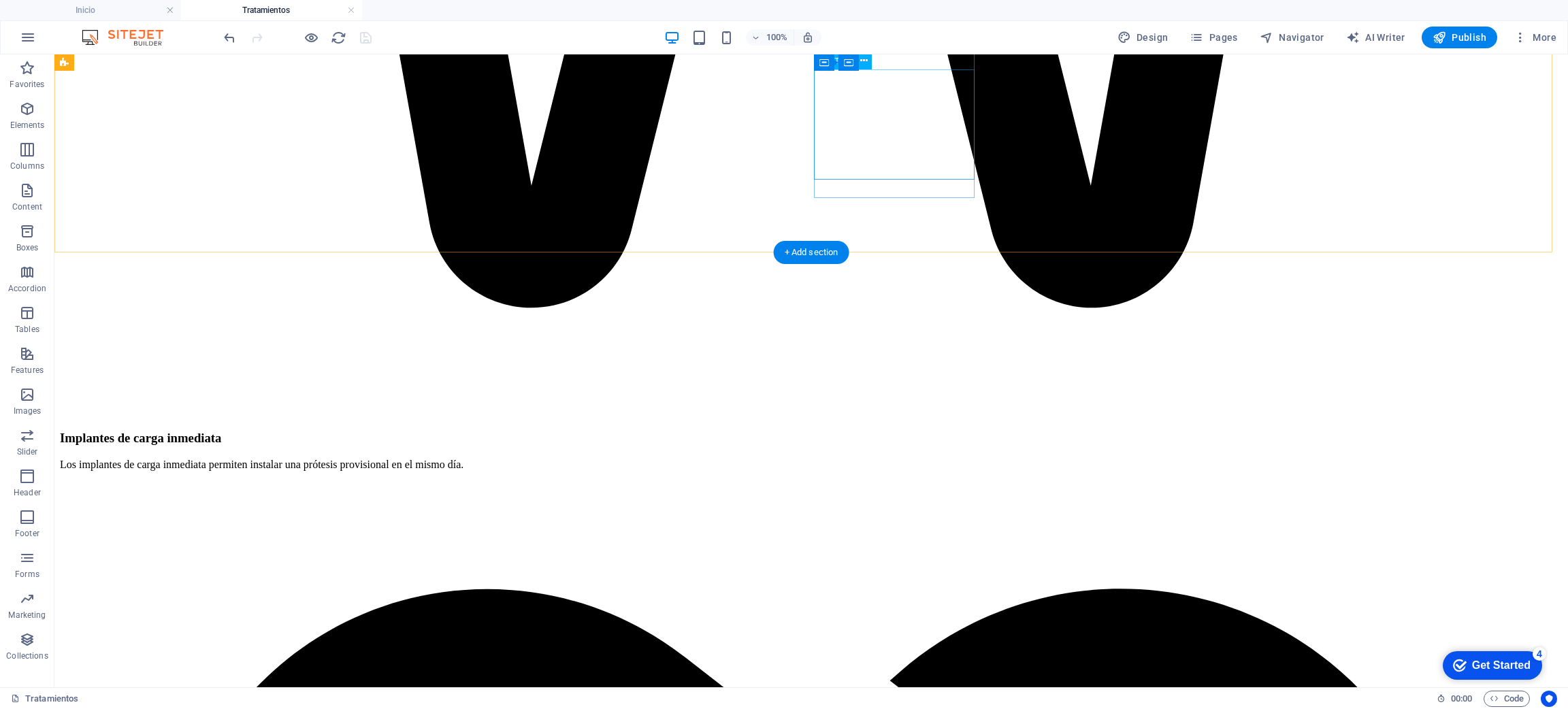
scroll to position [1821, 0]
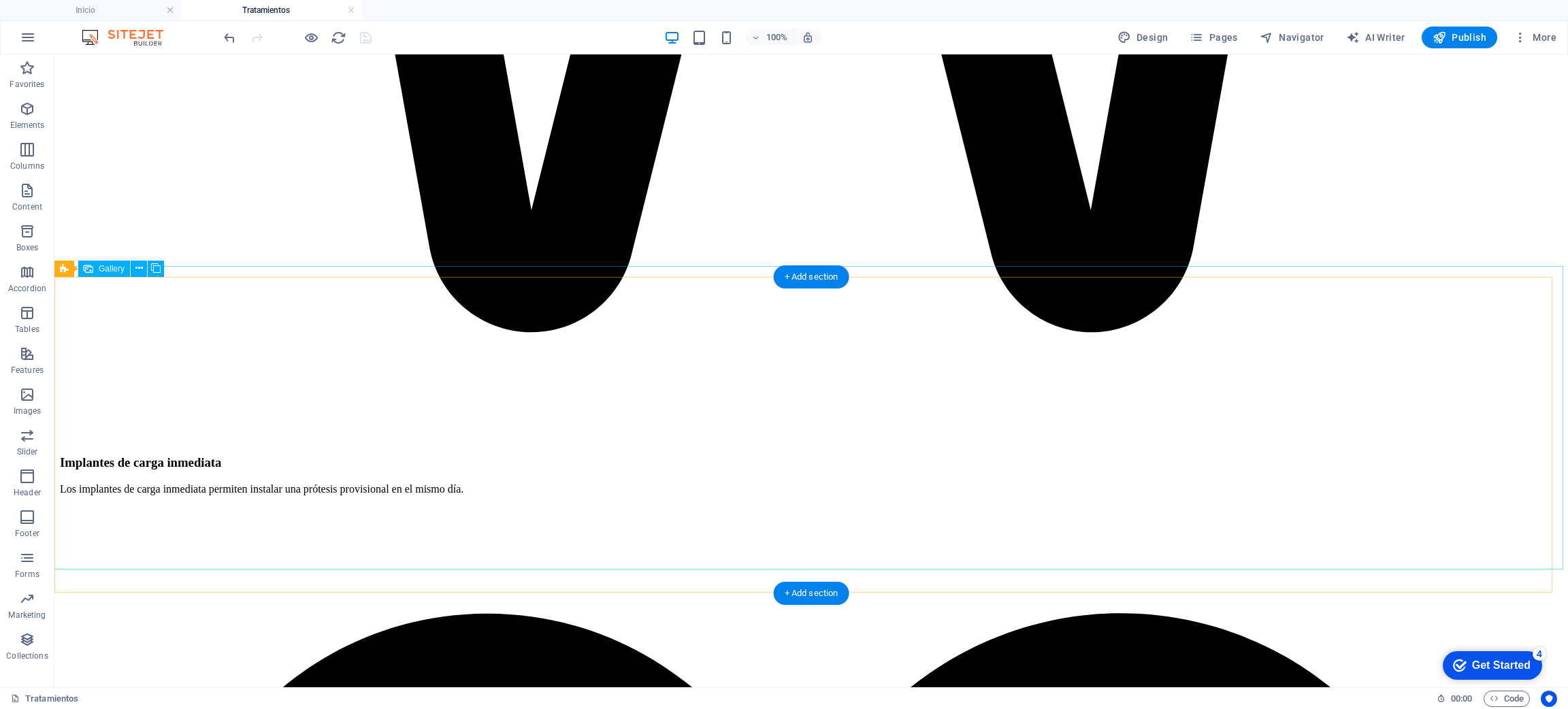
select select "4"
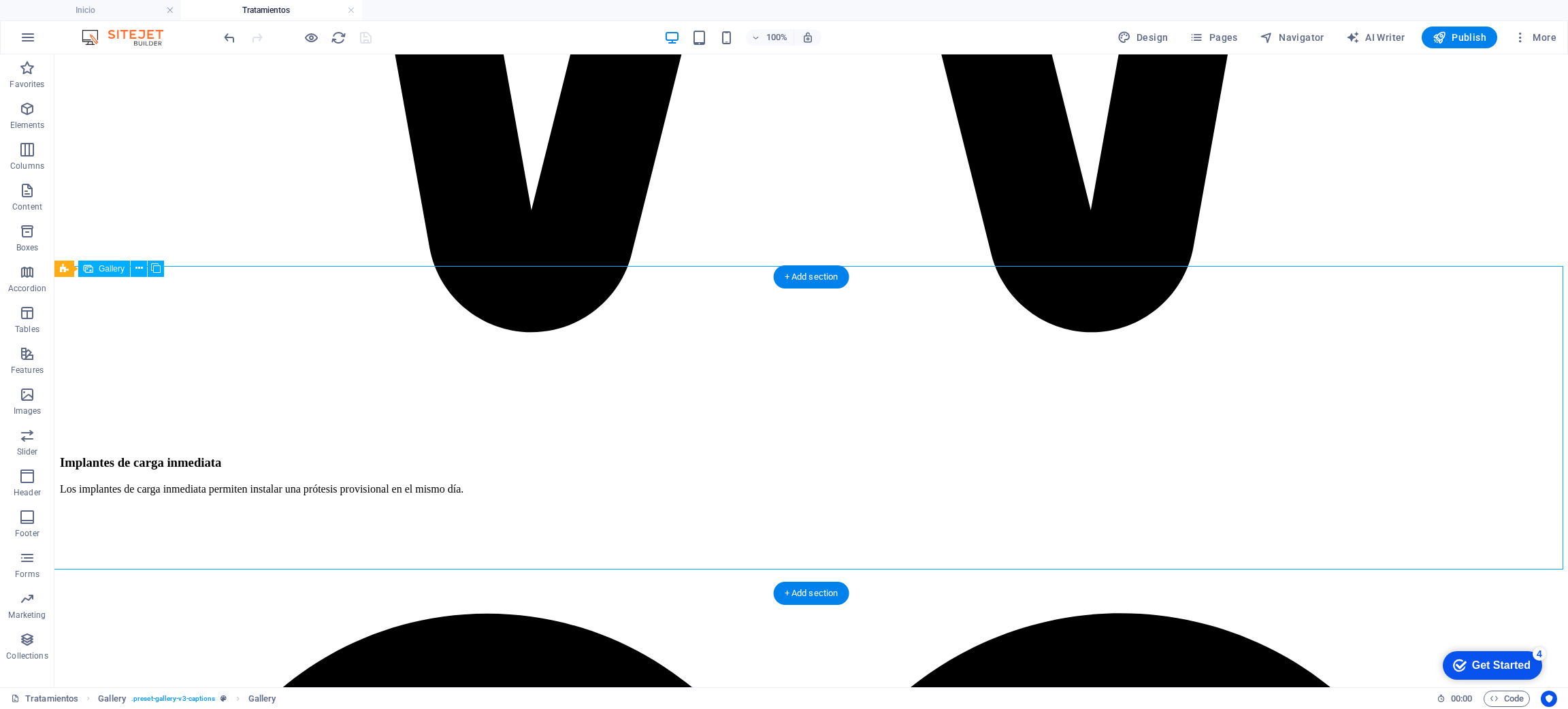
select select "px"
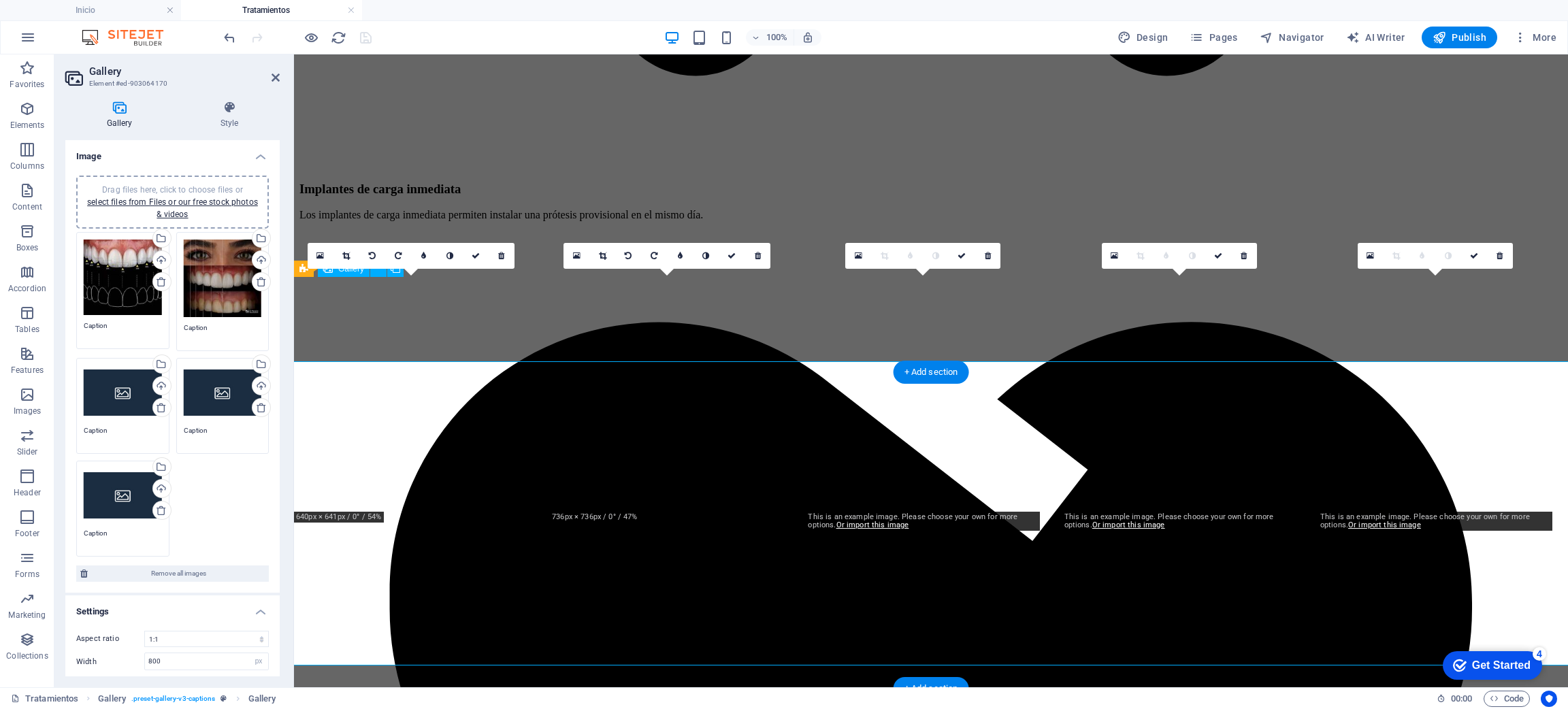
scroll to position [1726, 0]
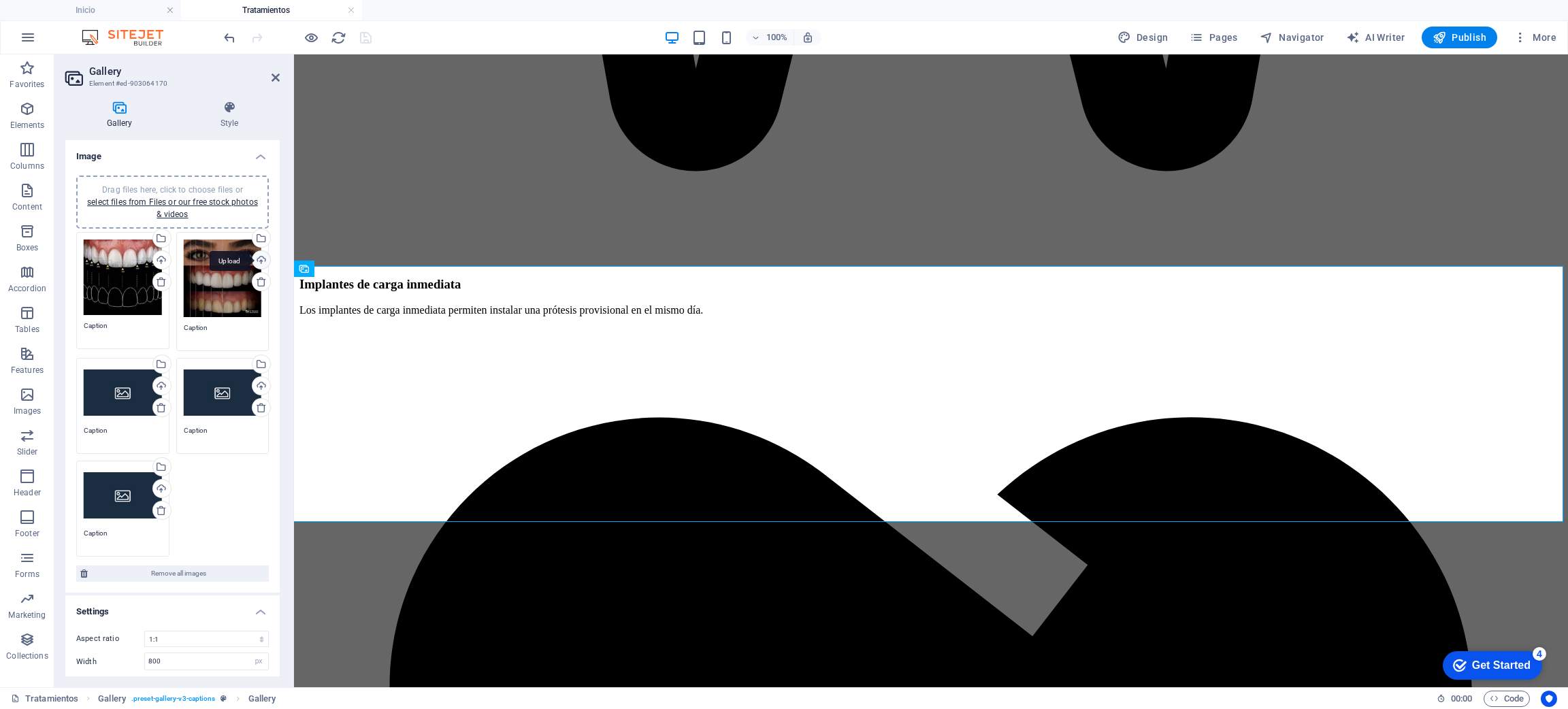
click at [255, 256] on div "Upload" at bounding box center [260, 261] width 20 height 20
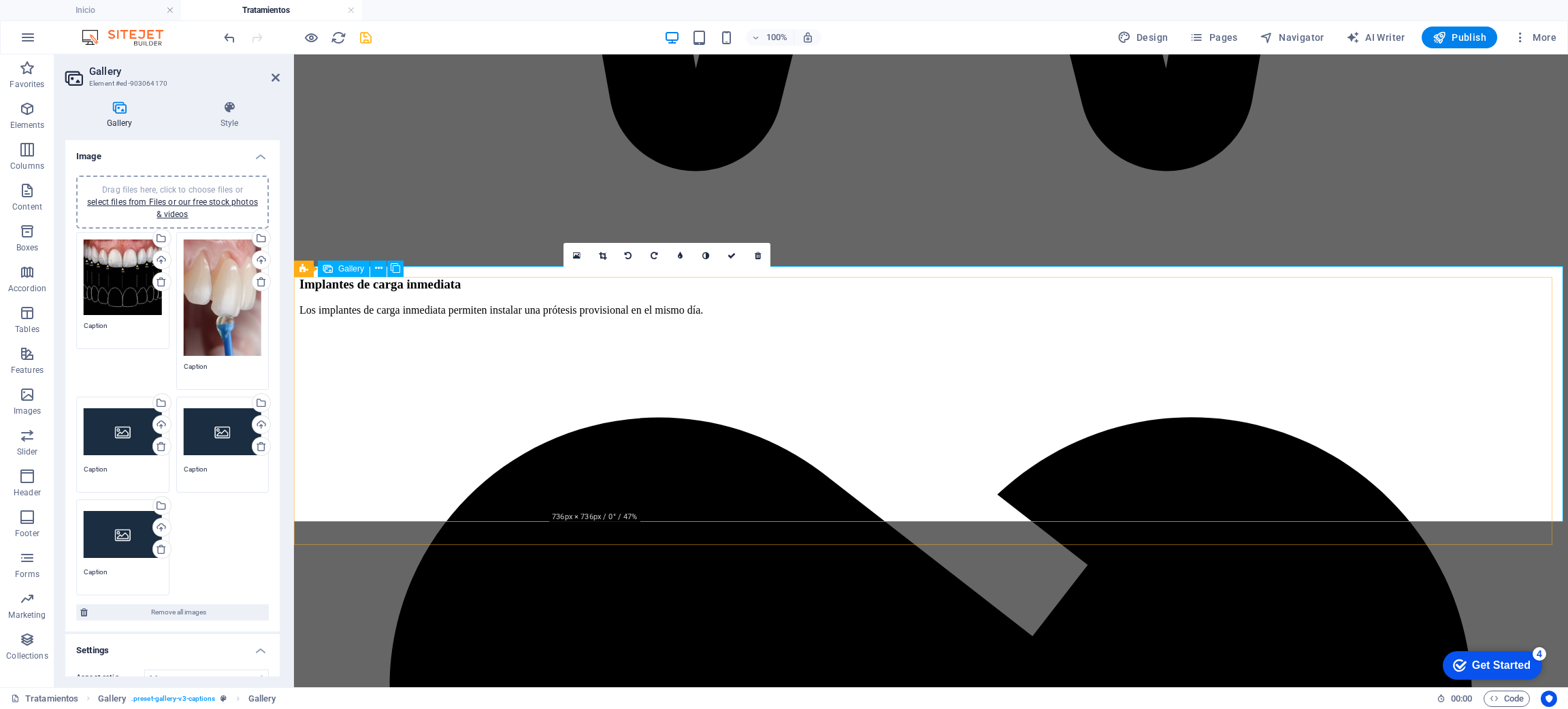
click at [599, 253] on icon at bounding box center [602, 256] width 8 height 8
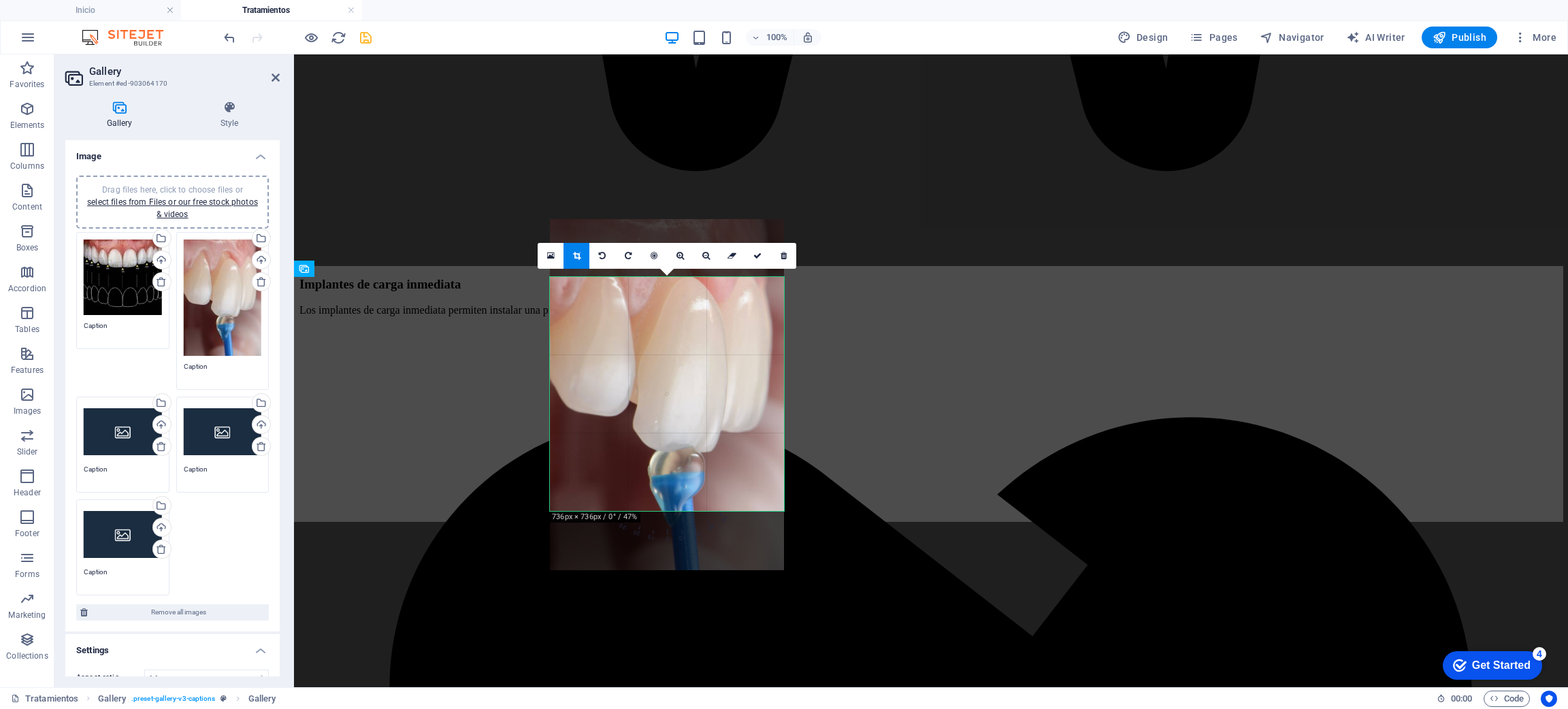
drag, startPoint x: 655, startPoint y: 416, endPoint x: 655, endPoint y: 359, distance: 57.0
click at [655, 359] on div at bounding box center [666, 394] width 234 height 351
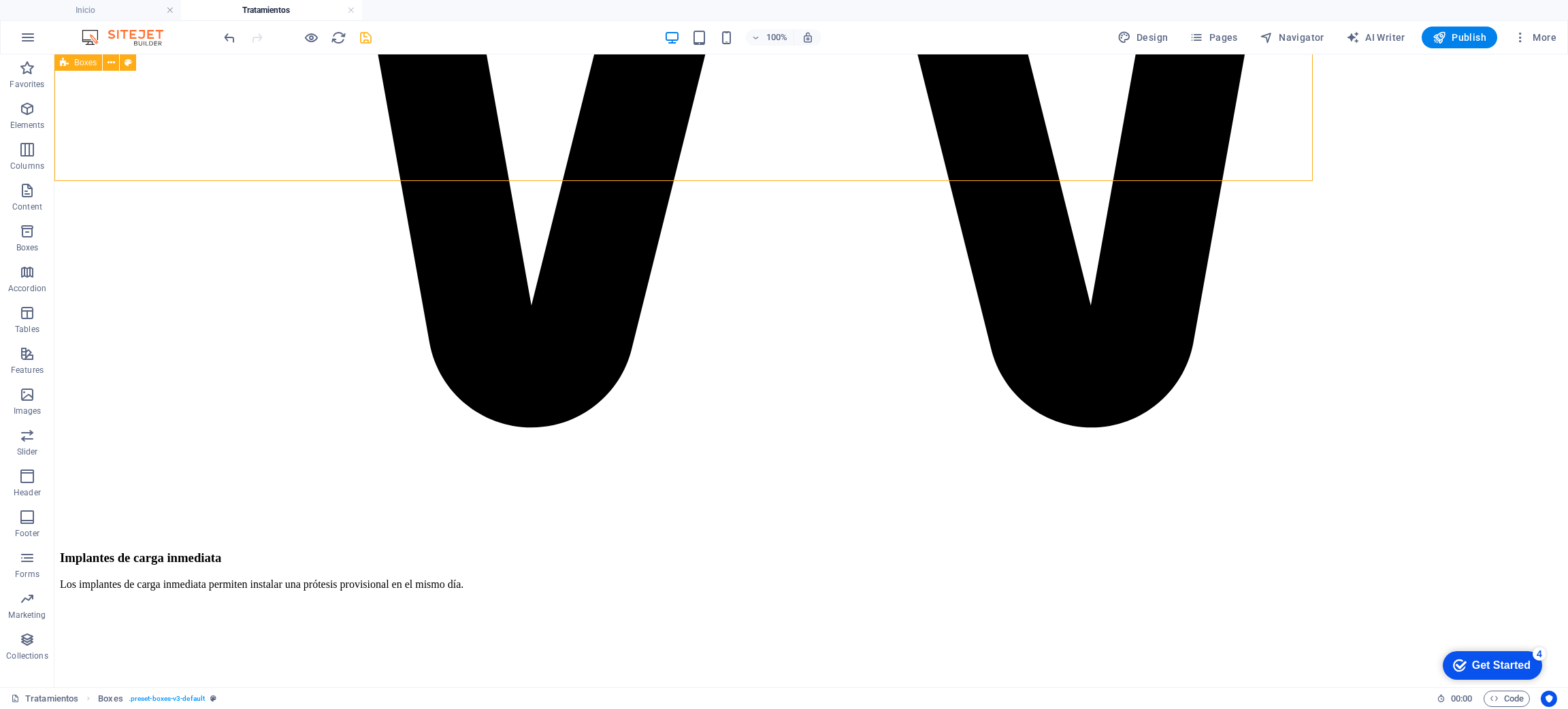
scroll to position [1821, 0]
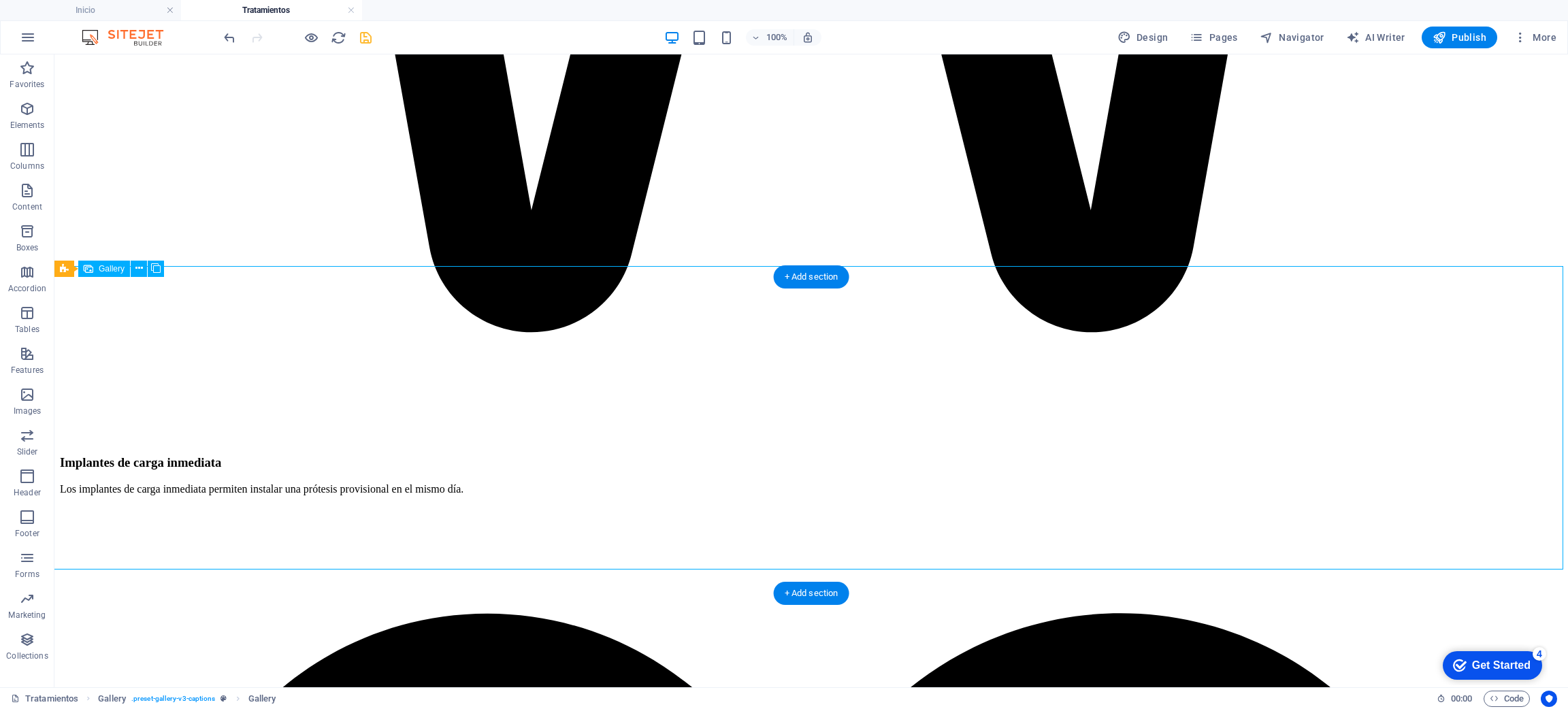
select select "4"
select select "px"
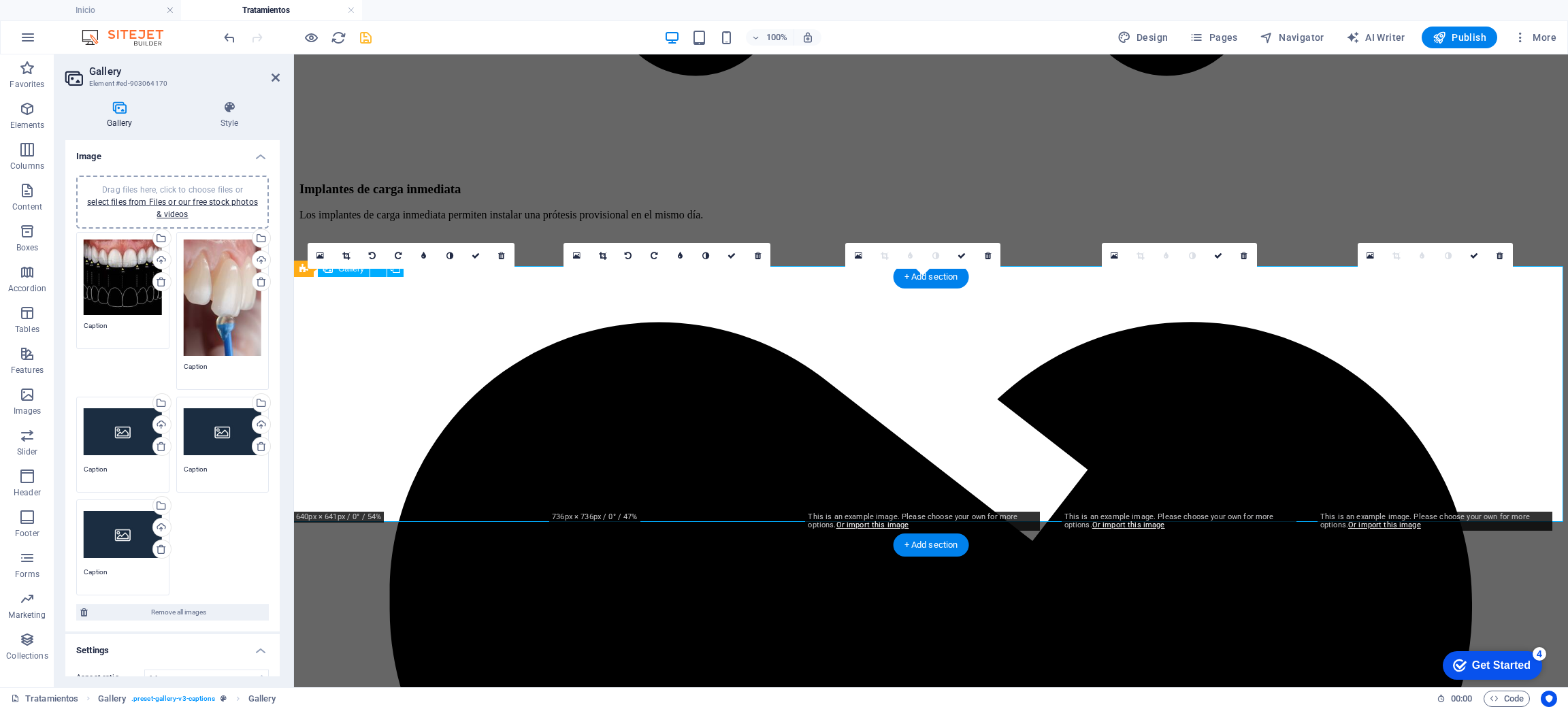
scroll to position [1726, 0]
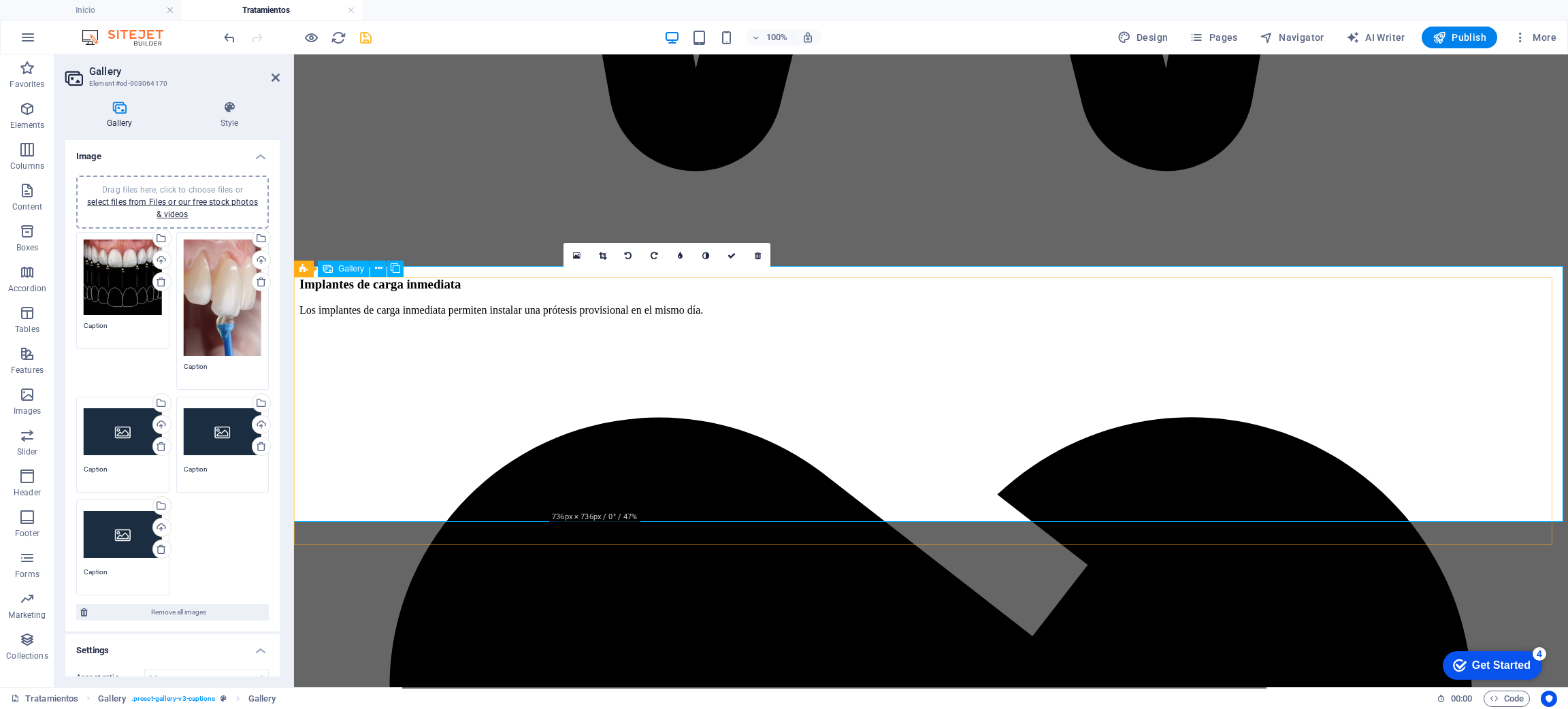
click at [599, 256] on icon at bounding box center [602, 256] width 8 height 8
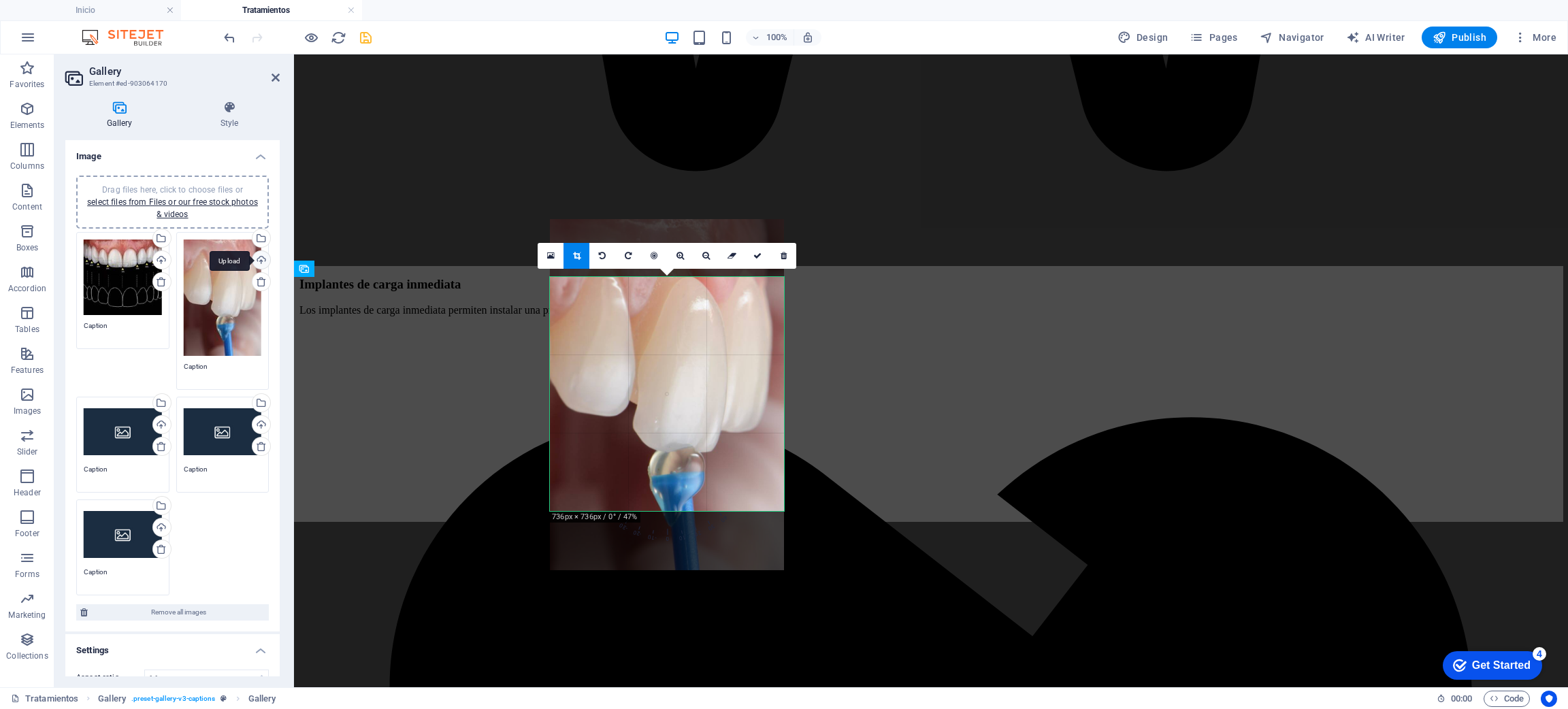
click at [259, 263] on div "Upload" at bounding box center [260, 261] width 20 height 20
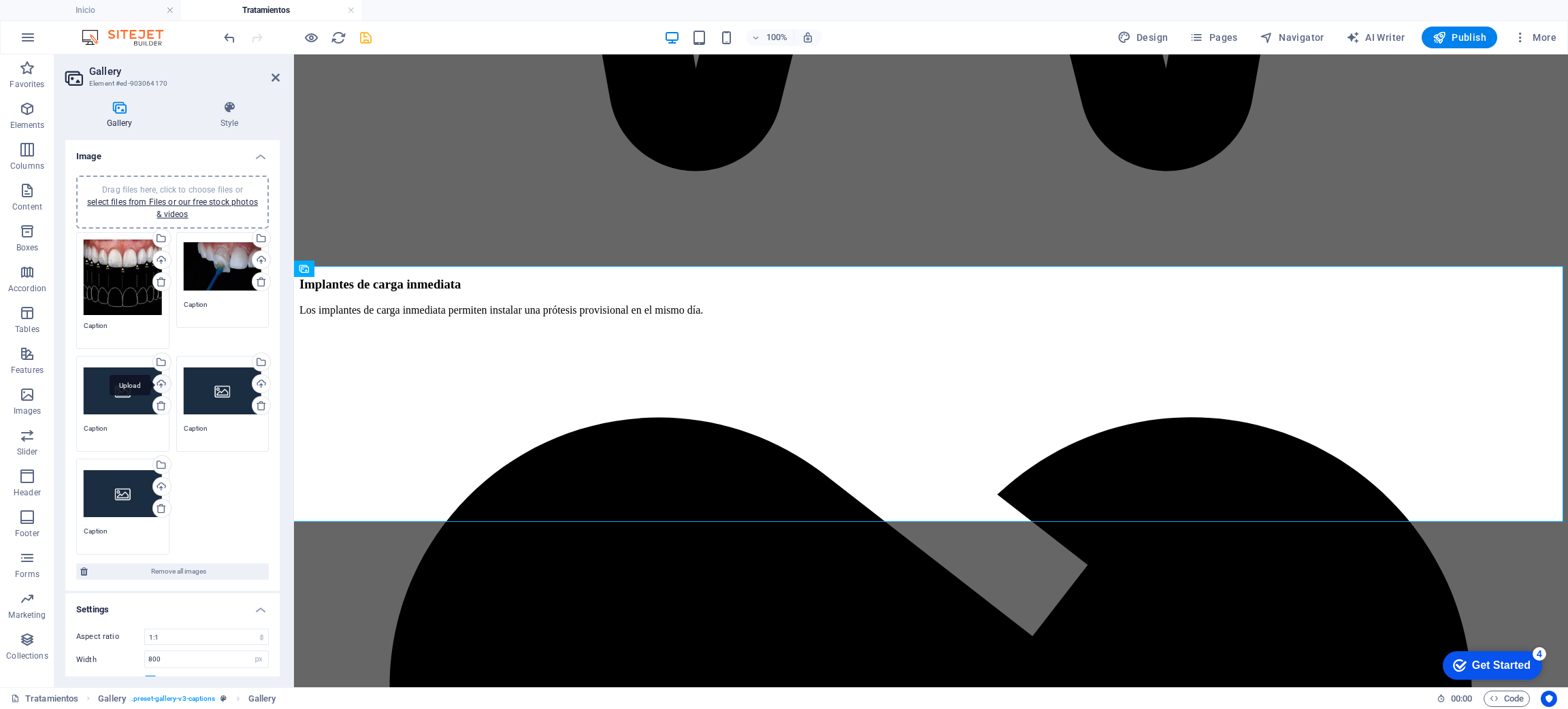
click at [153, 384] on div "Upload" at bounding box center [161, 385] width 20 height 20
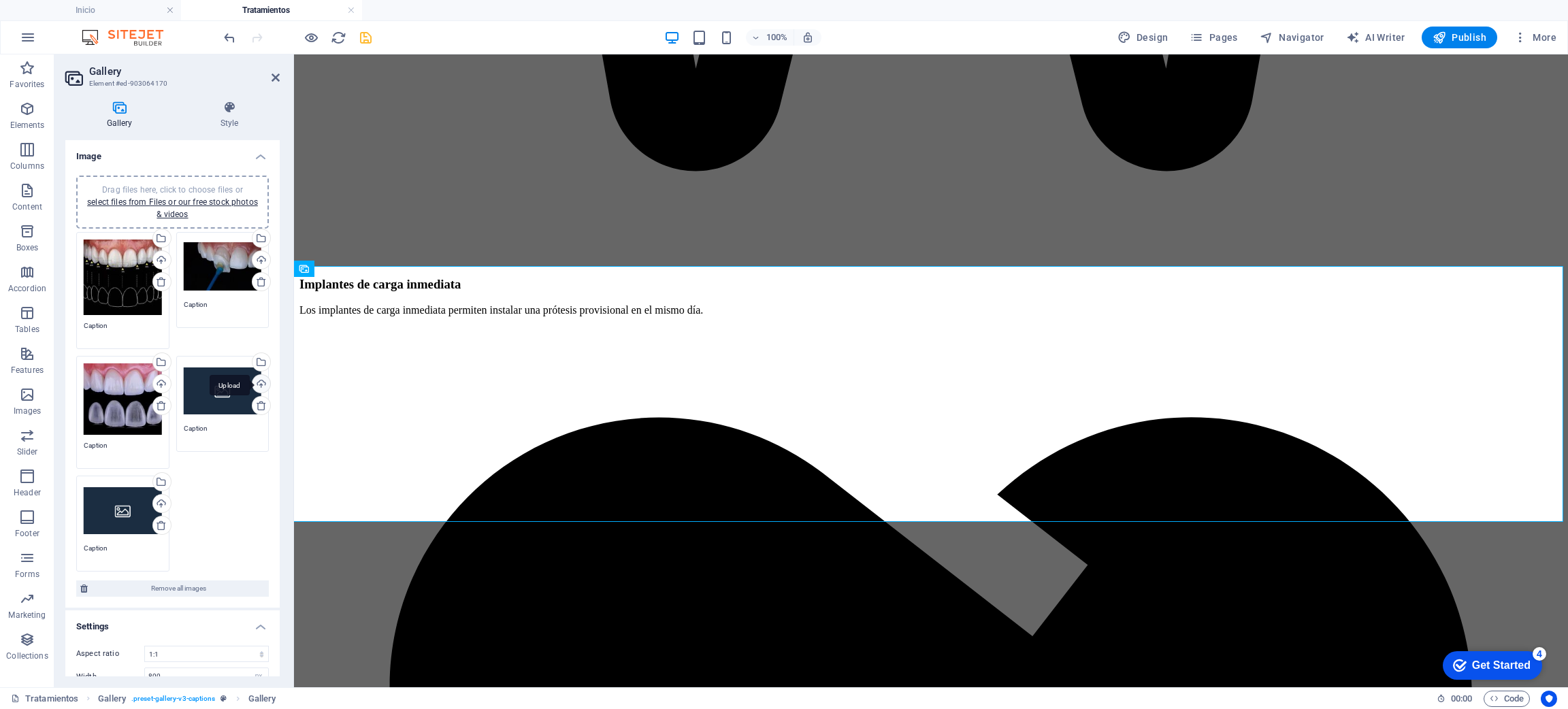
click at [260, 383] on div "Upload" at bounding box center [260, 385] width 20 height 20
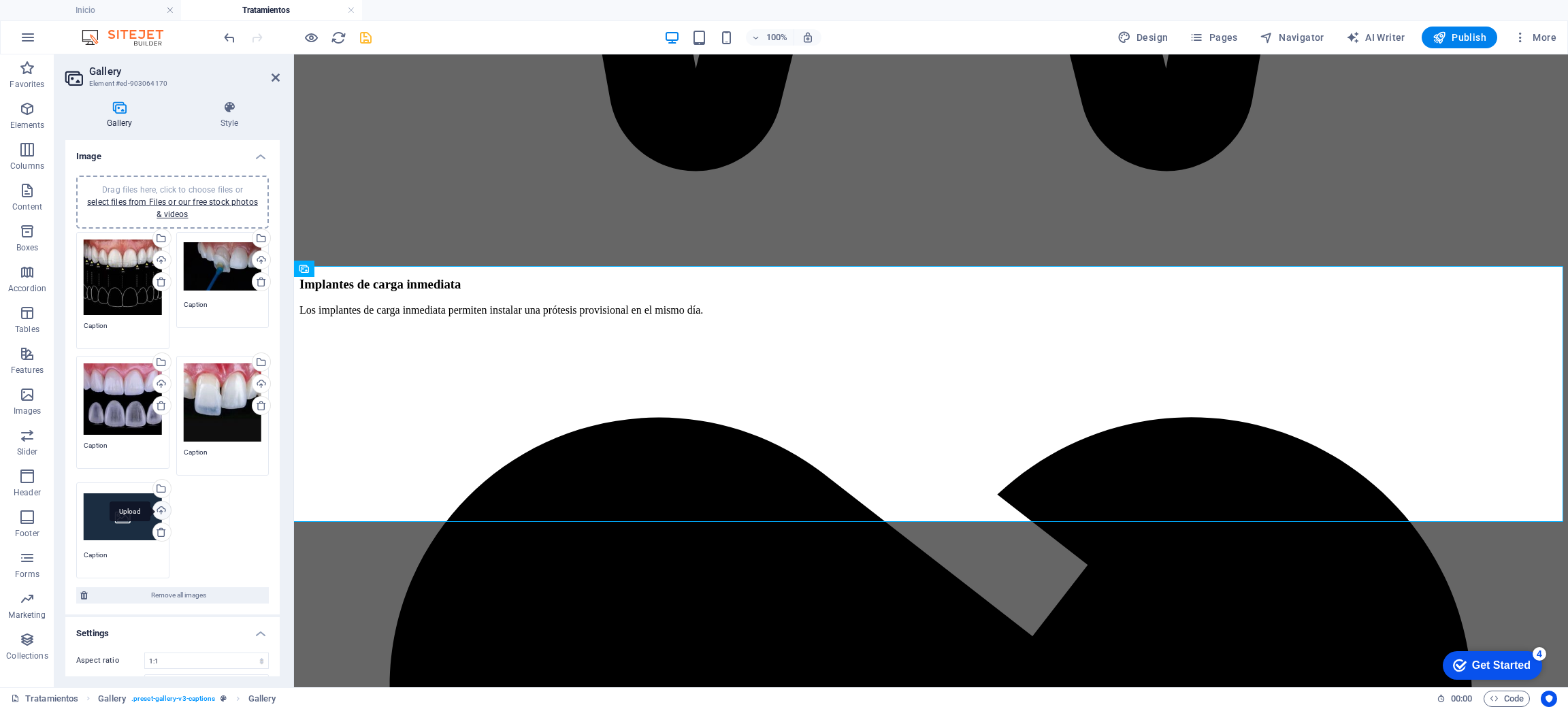
click at [156, 508] on div "Upload" at bounding box center [161, 512] width 20 height 20
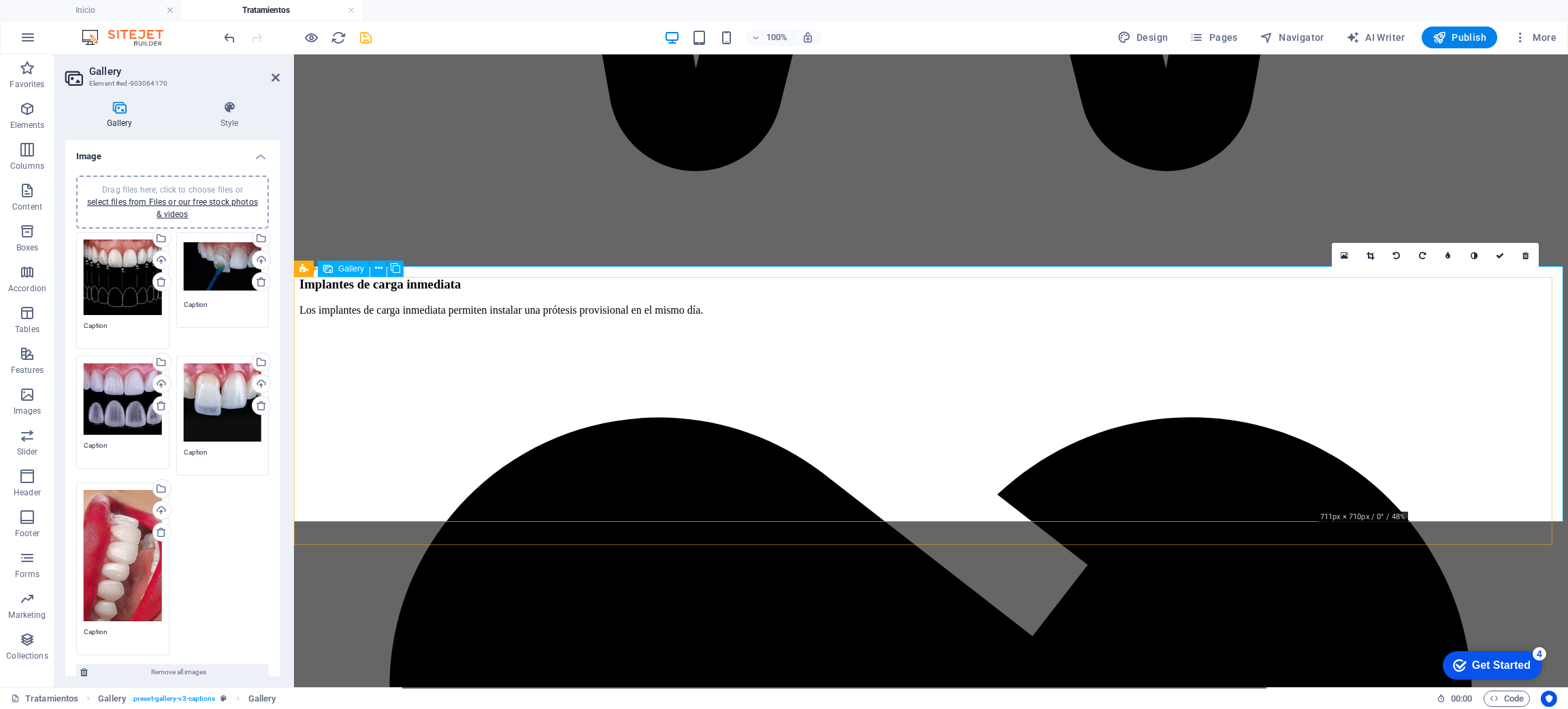
click at [1371, 248] on link at bounding box center [1370, 256] width 26 height 26
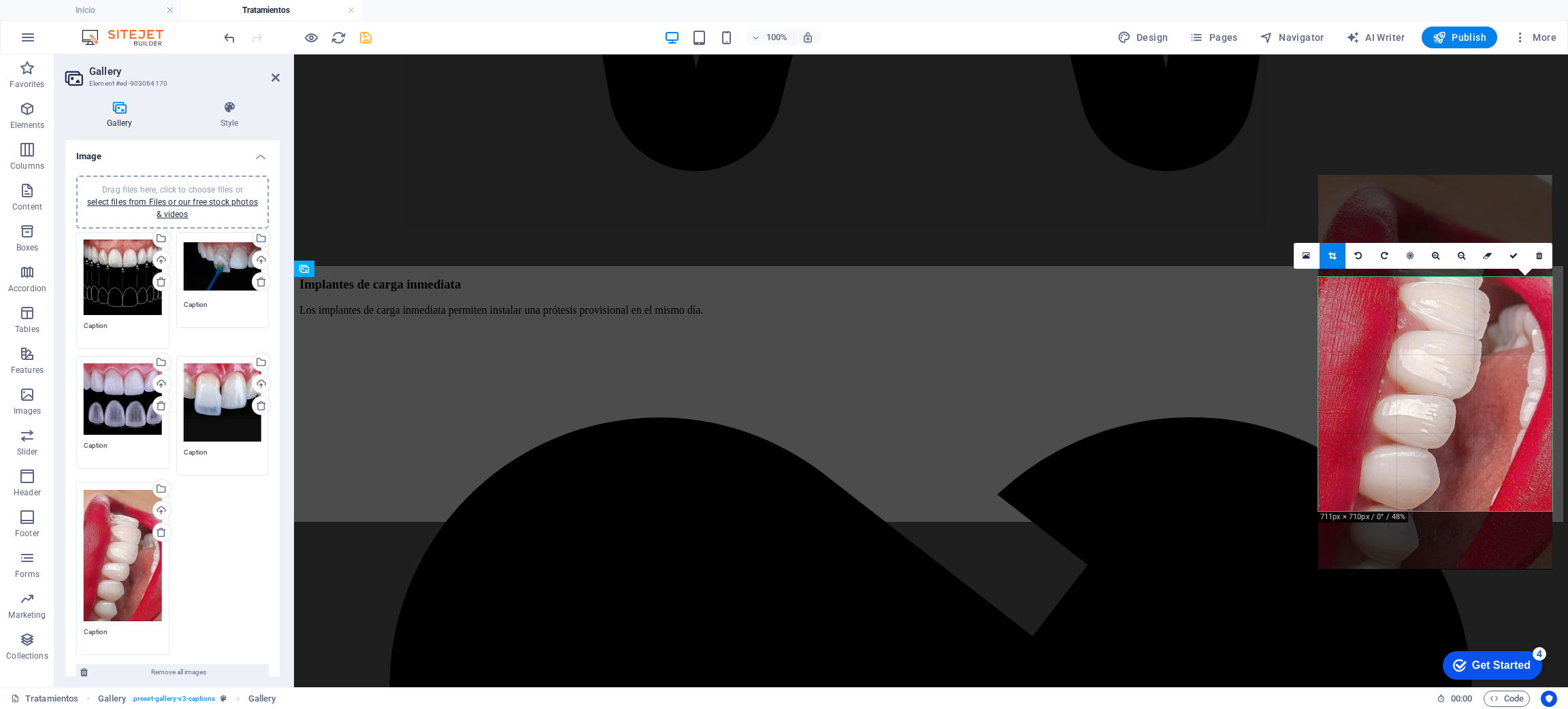
drag, startPoint x: 1465, startPoint y: 476, endPoint x: 1468, endPoint y: 375, distance: 101.0
click at [1468, 375] on div at bounding box center [1435, 372] width 234 height 395
click at [1378, 256] on link at bounding box center [1384, 256] width 26 height 26
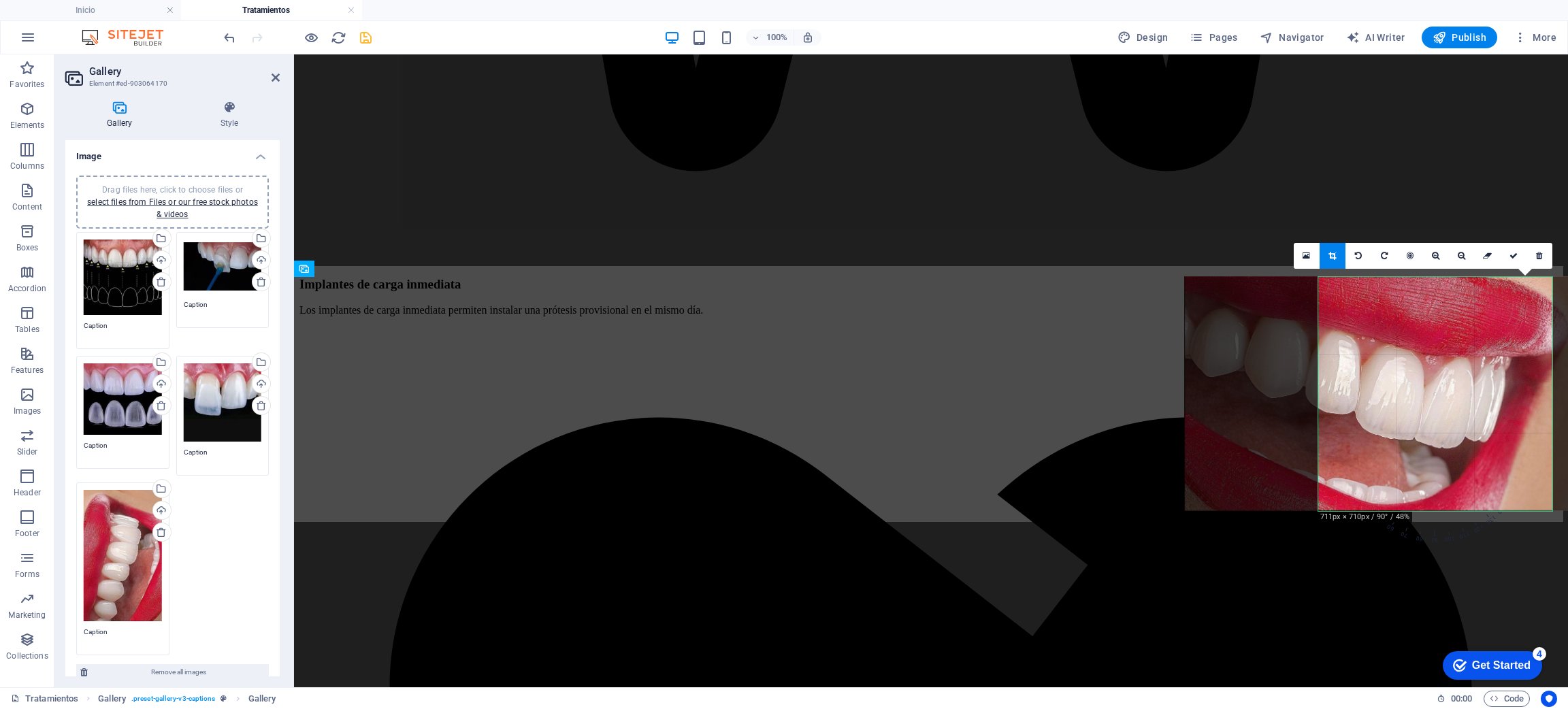
drag, startPoint x: 1472, startPoint y: 399, endPoint x: 1419, endPoint y: 420, distance: 57.0
click at [1419, 420] on div at bounding box center [1382, 393] width 395 height 234
click at [362, 39] on icon "save" at bounding box center [365, 37] width 16 height 16
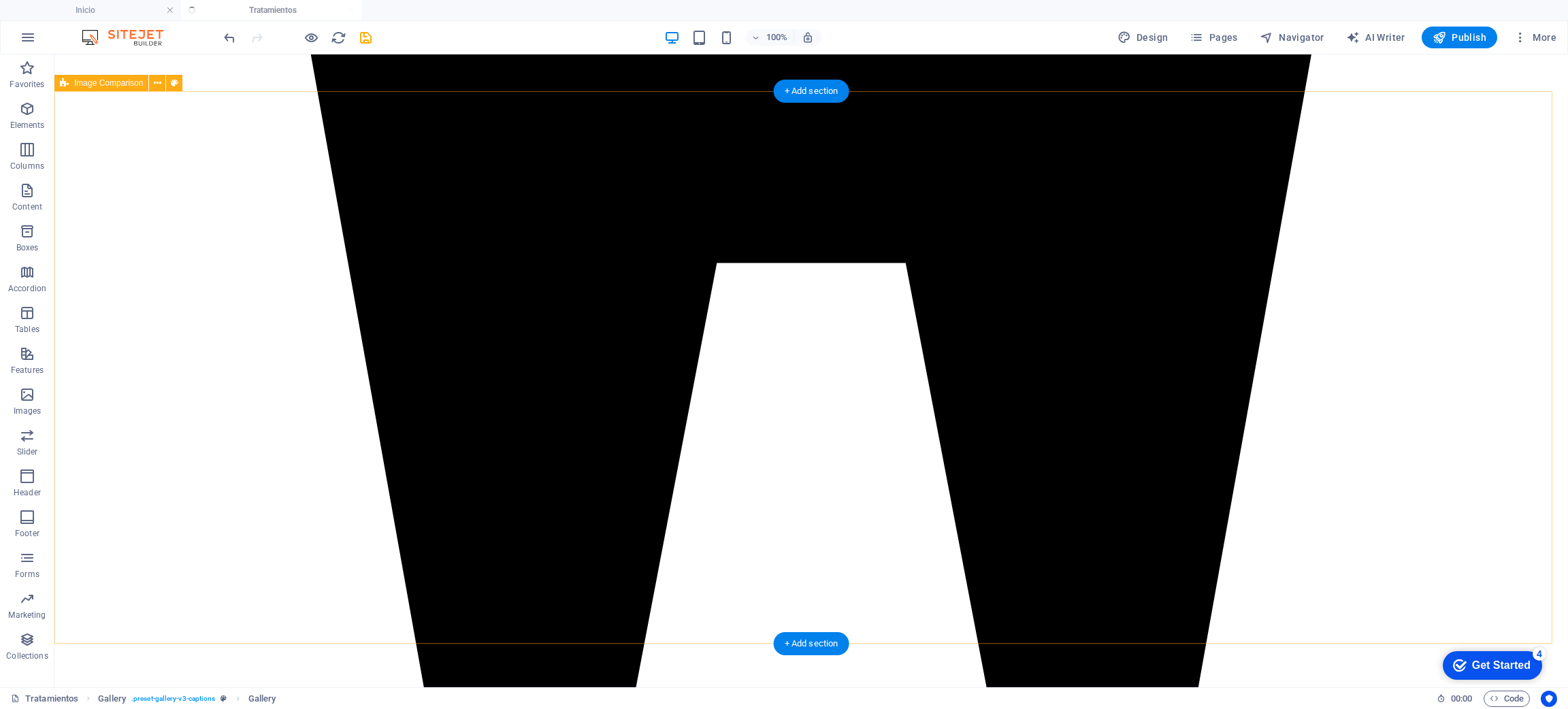
scroll to position [3124, 0]
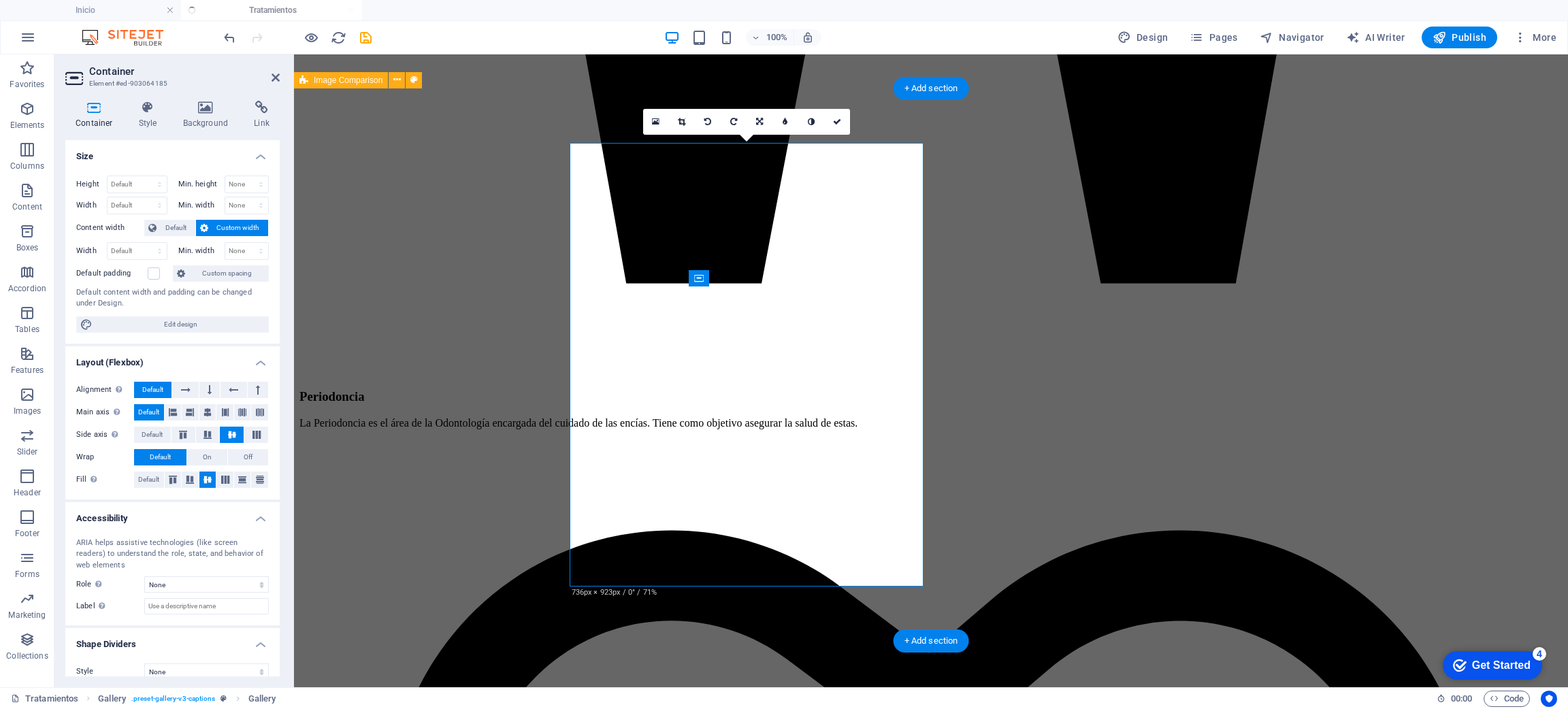
scroll to position [2980, 0]
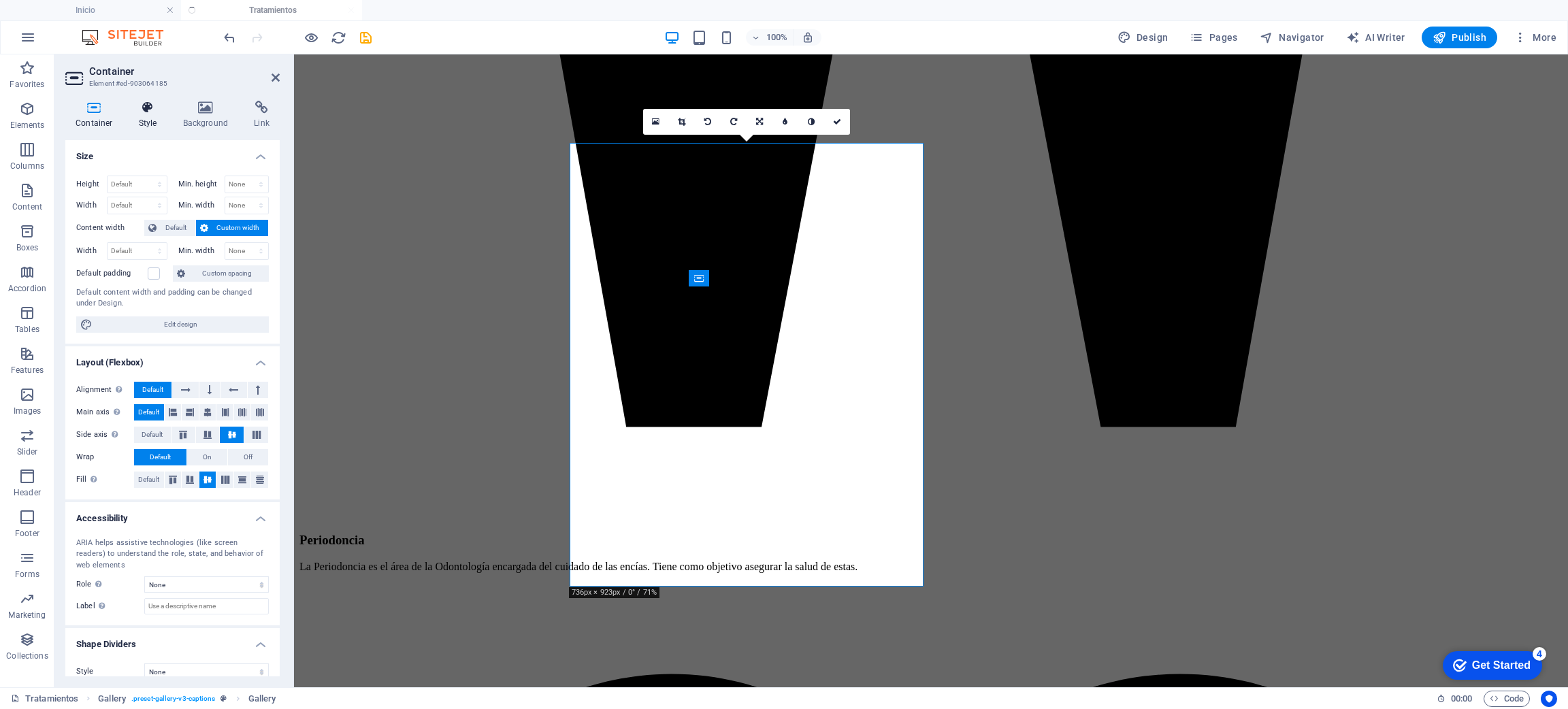
click at [132, 120] on h4 "Style" at bounding box center [151, 115] width 44 height 29
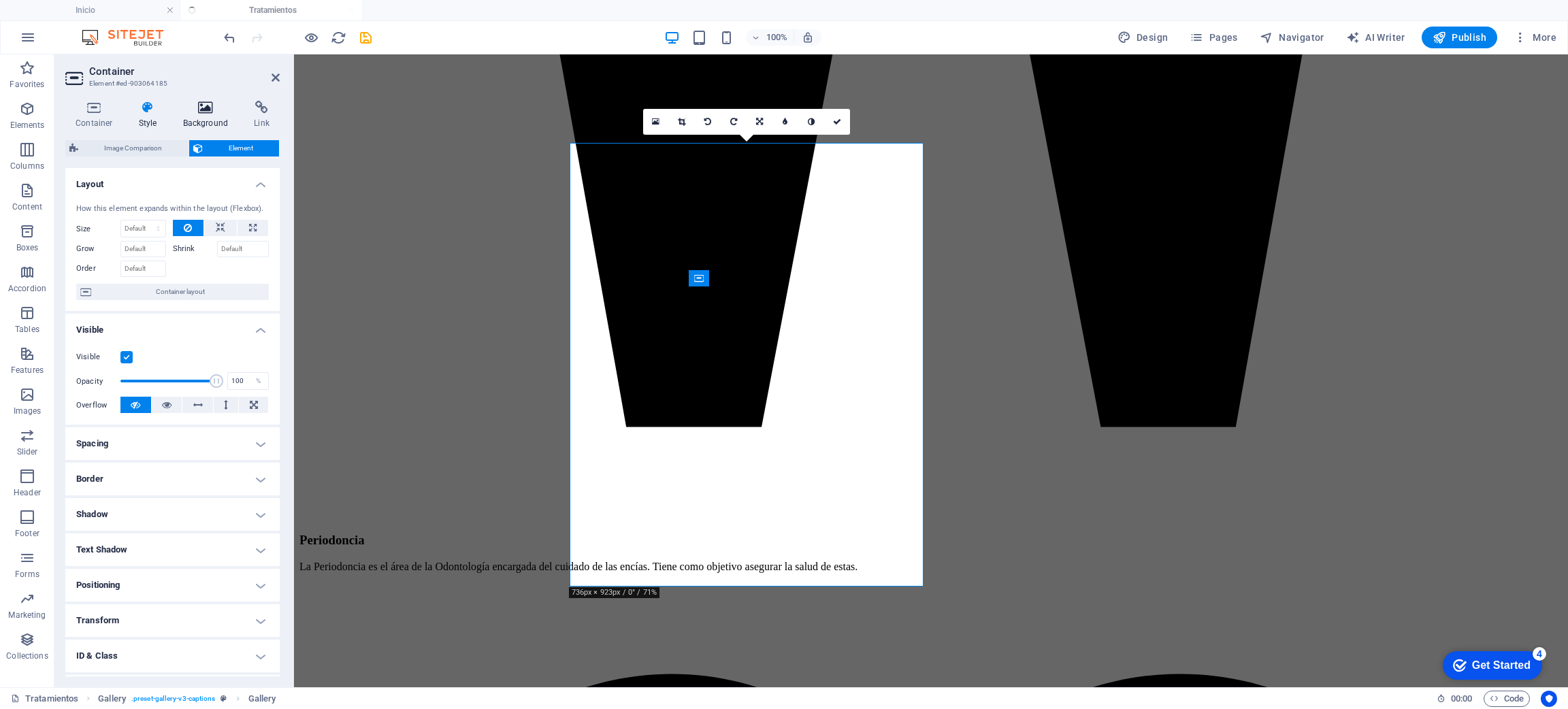
click at [210, 122] on h4 "Background" at bounding box center [208, 115] width 71 height 29
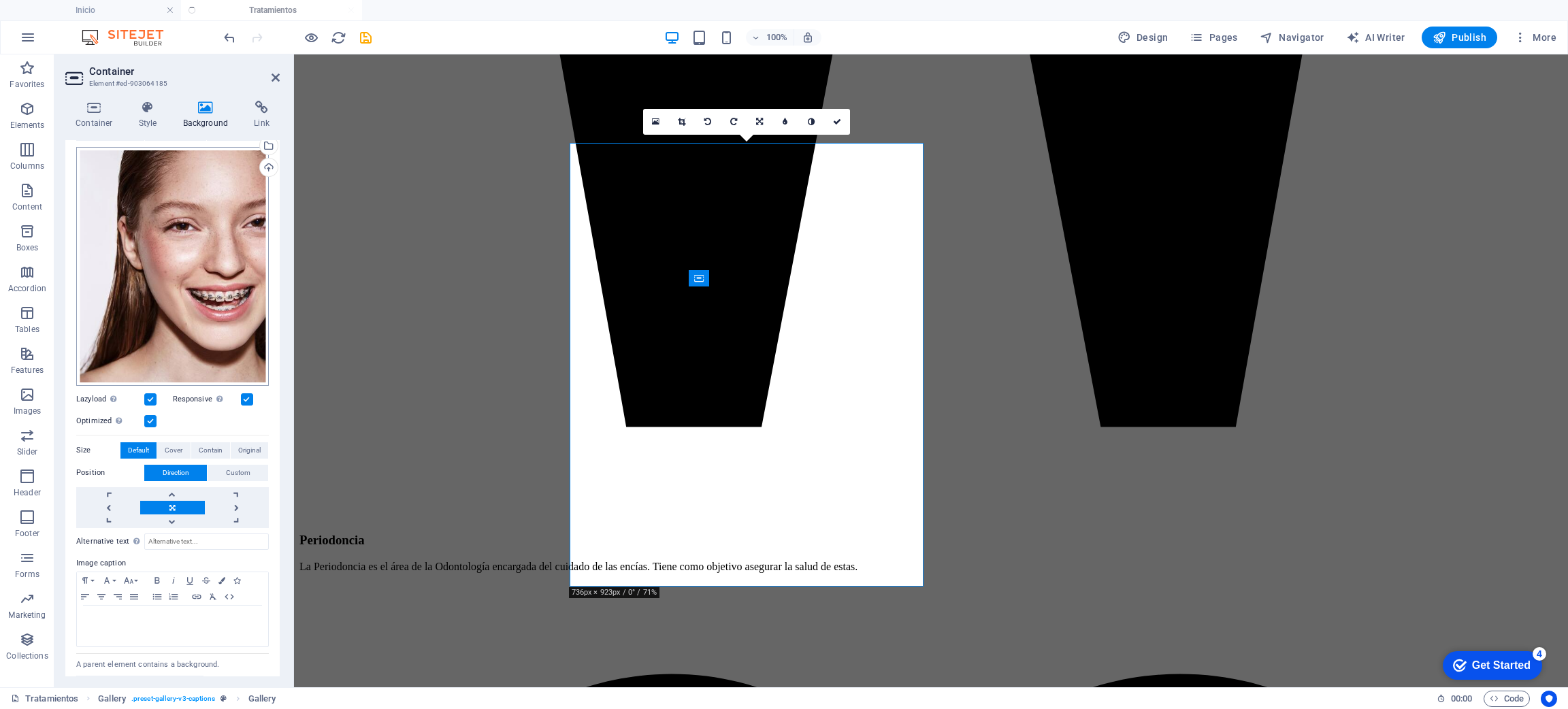
scroll to position [137, 0]
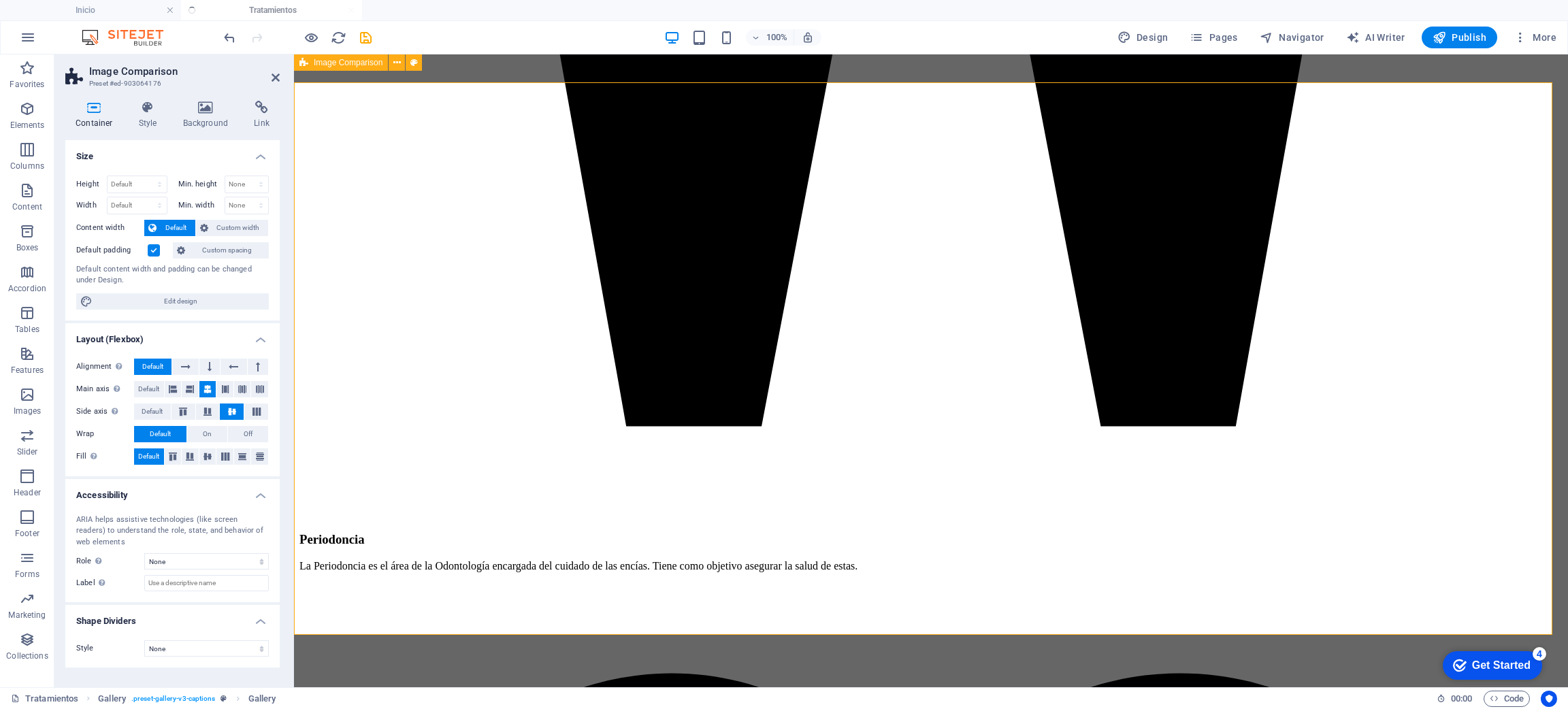
scroll to position [2975, 0]
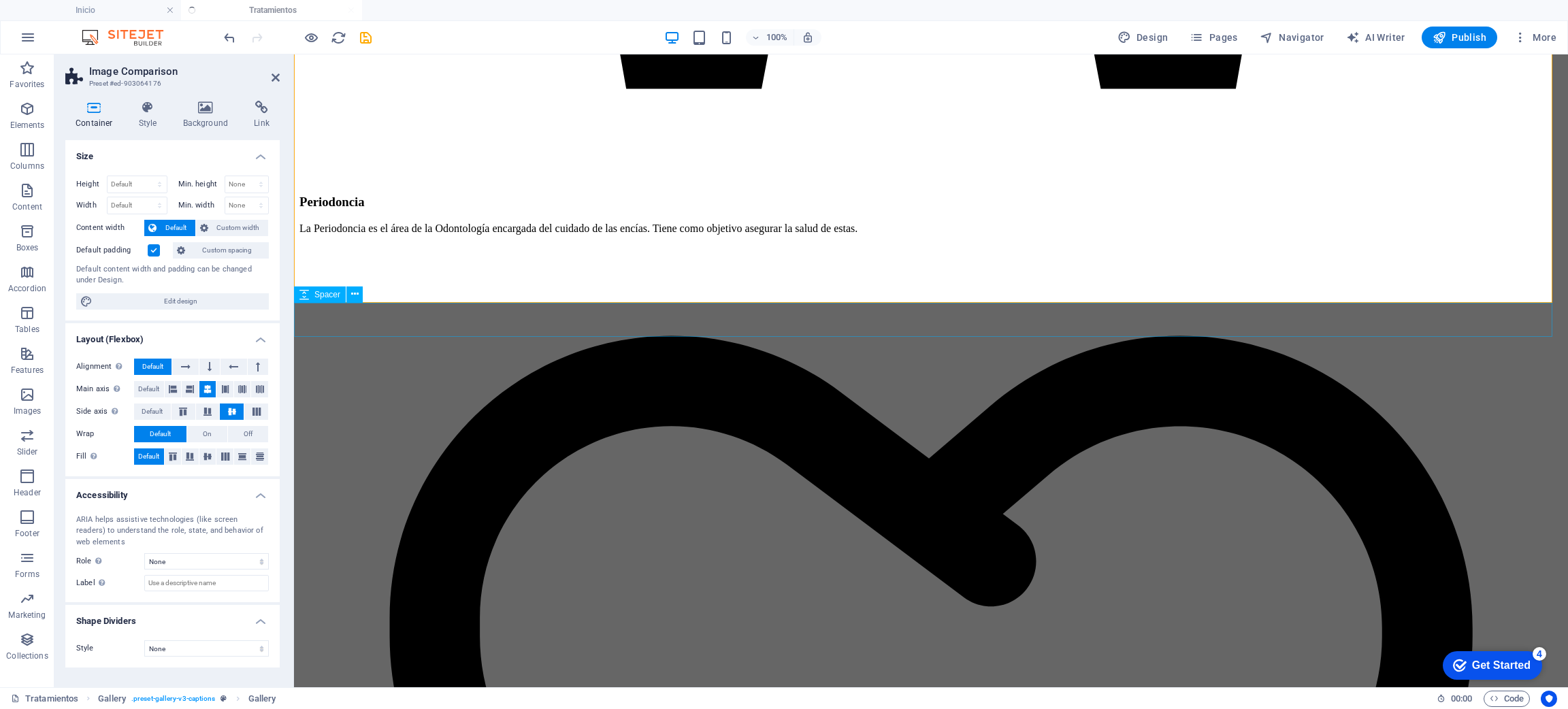
scroll to position [3322, 0]
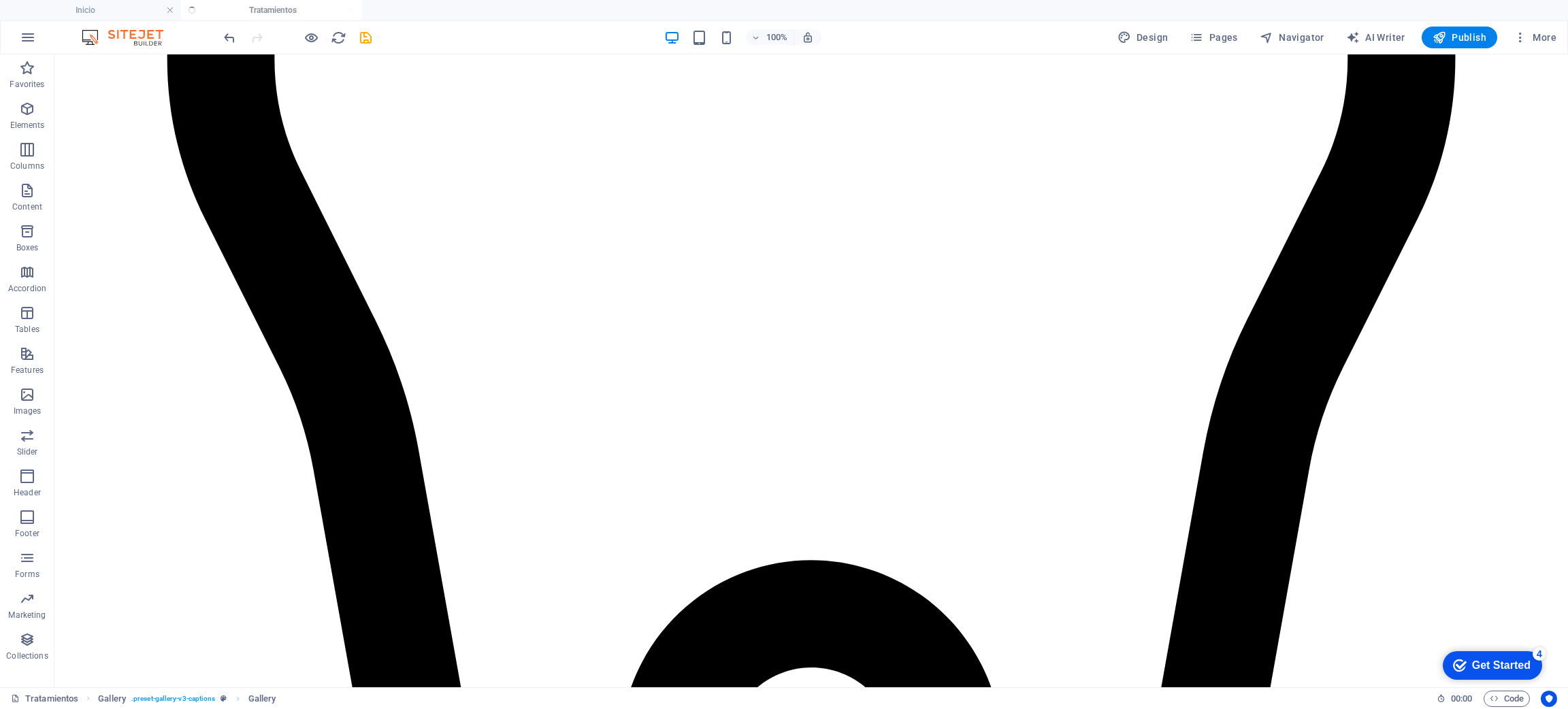
scroll to position [926, 0]
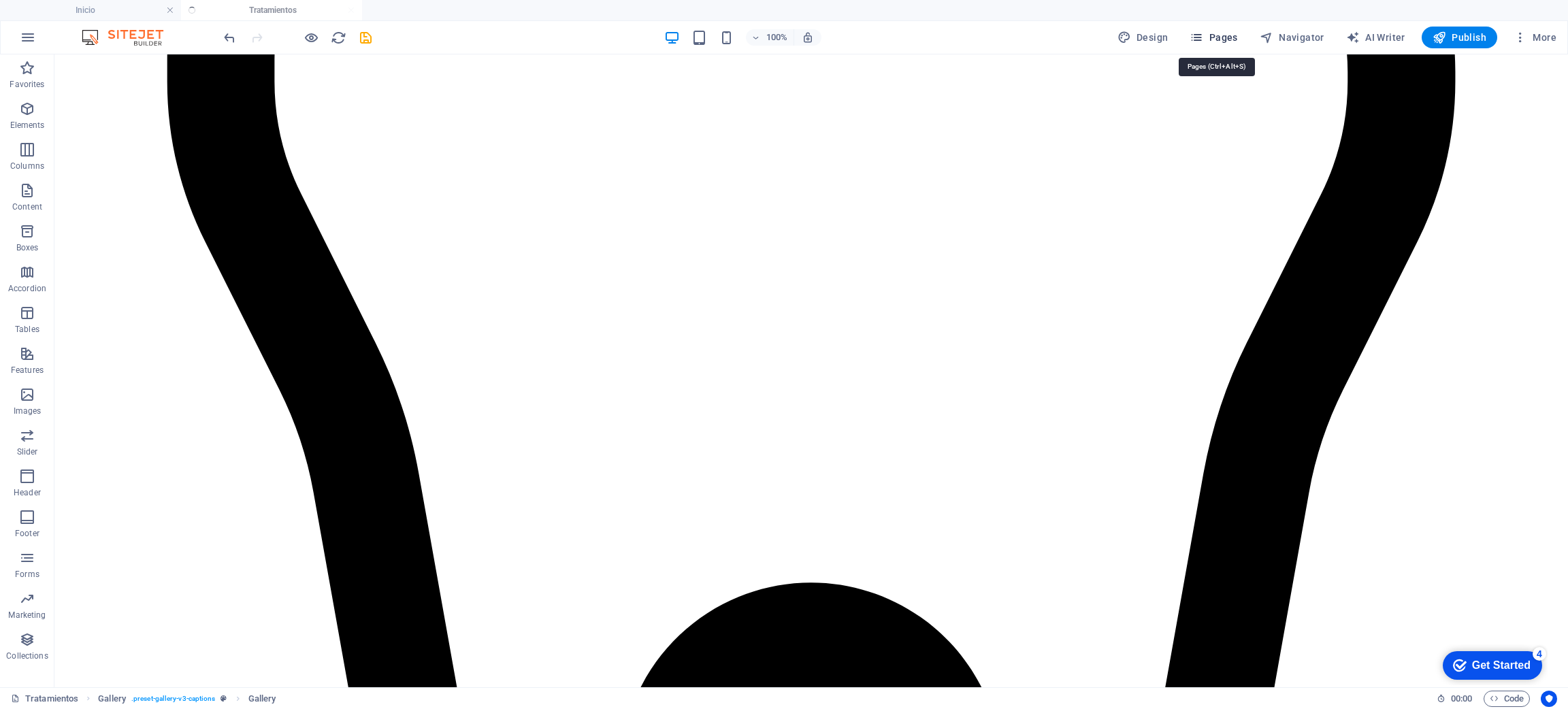
click at [1214, 32] on span "Pages" at bounding box center [1213, 37] width 47 height 14
click at [1199, 27] on button "Pages" at bounding box center [1213, 37] width 58 height 22
click at [360, 36] on icon "save" at bounding box center [365, 37] width 16 height 16
click at [367, 41] on icon "save" at bounding box center [365, 37] width 16 height 16
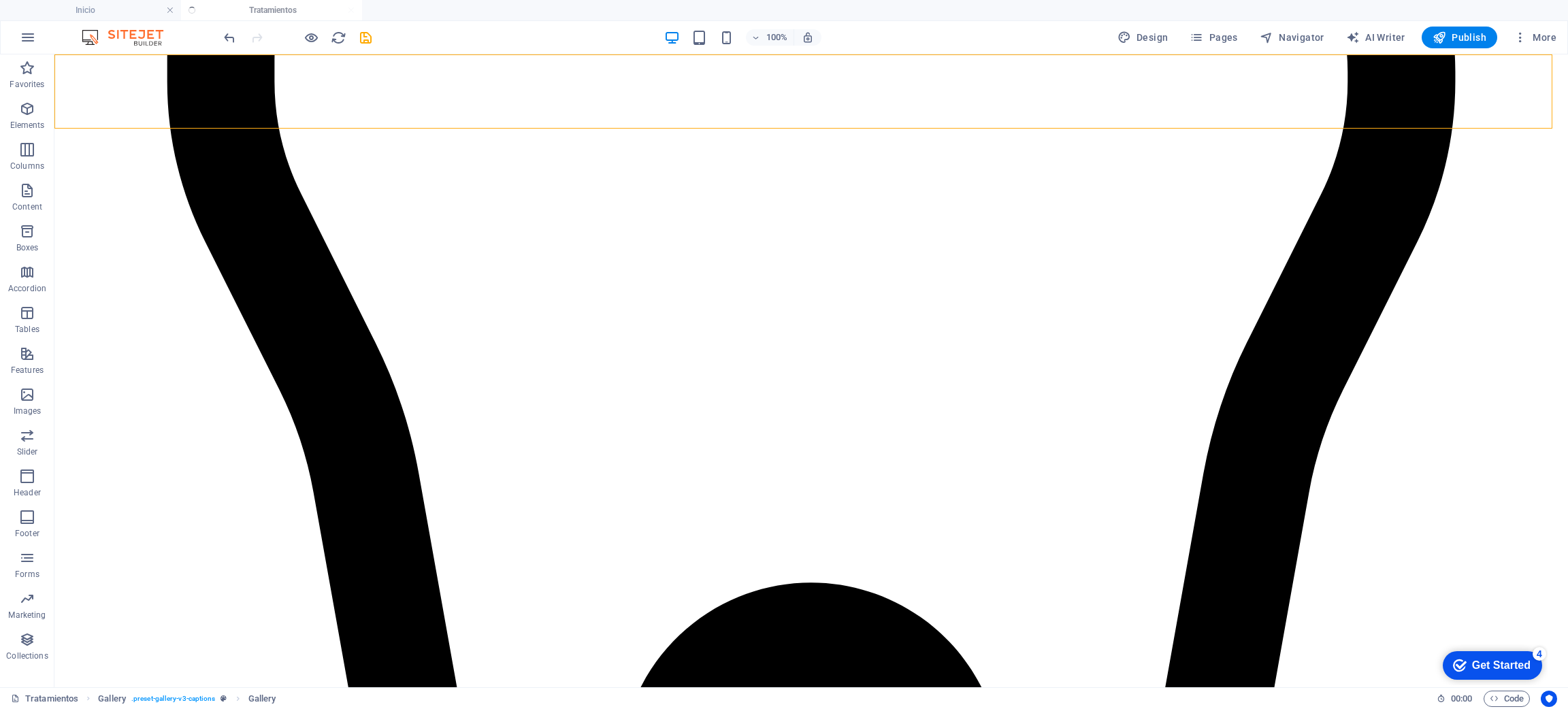
click at [214, 14] on ul "Inicio Tratamientos" at bounding box center [784, 10] width 1568 height 20
click at [153, 6] on h4 "Inicio" at bounding box center [90, 10] width 181 height 15
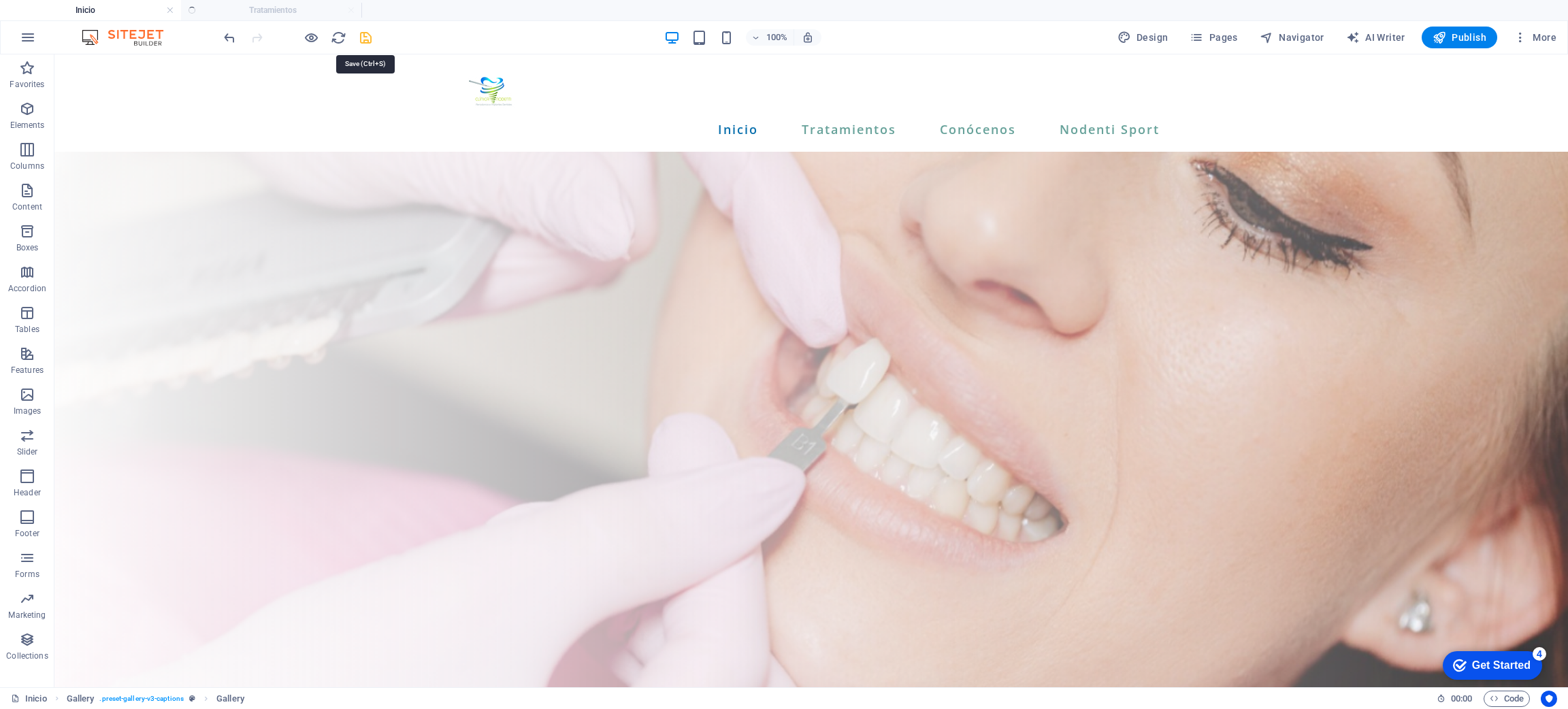
click at [366, 39] on icon "save" at bounding box center [365, 37] width 16 height 16
click at [260, 9] on ul "Inicio Tratamientos" at bounding box center [784, 10] width 1568 height 20
click at [104, 7] on h4 "Inicio" at bounding box center [90, 10] width 181 height 15
click at [278, 18] on ul "Inicio Tratamientos" at bounding box center [784, 10] width 1568 height 20
click at [368, 41] on icon "save" at bounding box center [365, 37] width 16 height 16
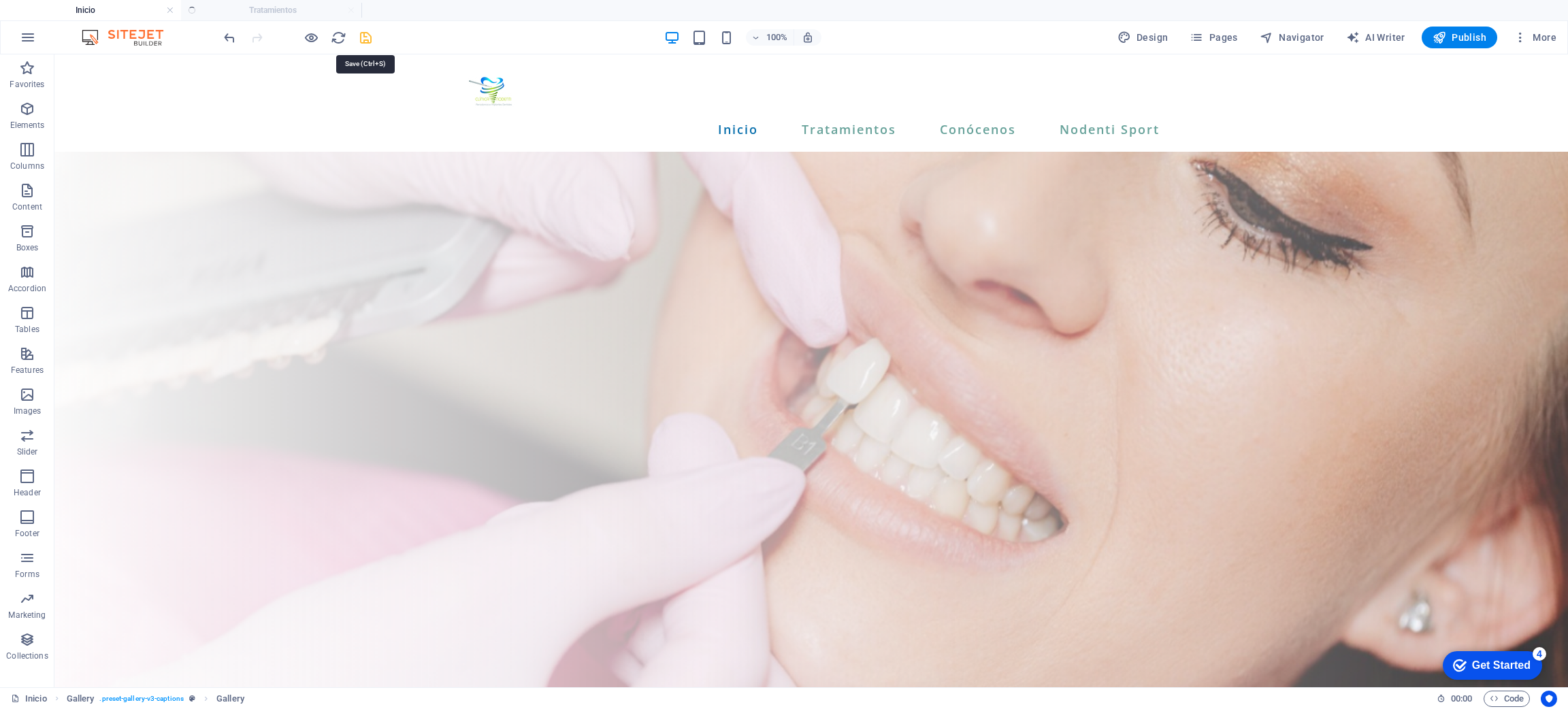
click at [371, 30] on icon "save" at bounding box center [365, 37] width 16 height 16
click at [364, 36] on icon "save" at bounding box center [365, 37] width 16 height 16
click at [362, 47] on div at bounding box center [298, 37] width 152 height 22
click at [365, 40] on icon "save" at bounding box center [365, 37] width 16 height 16
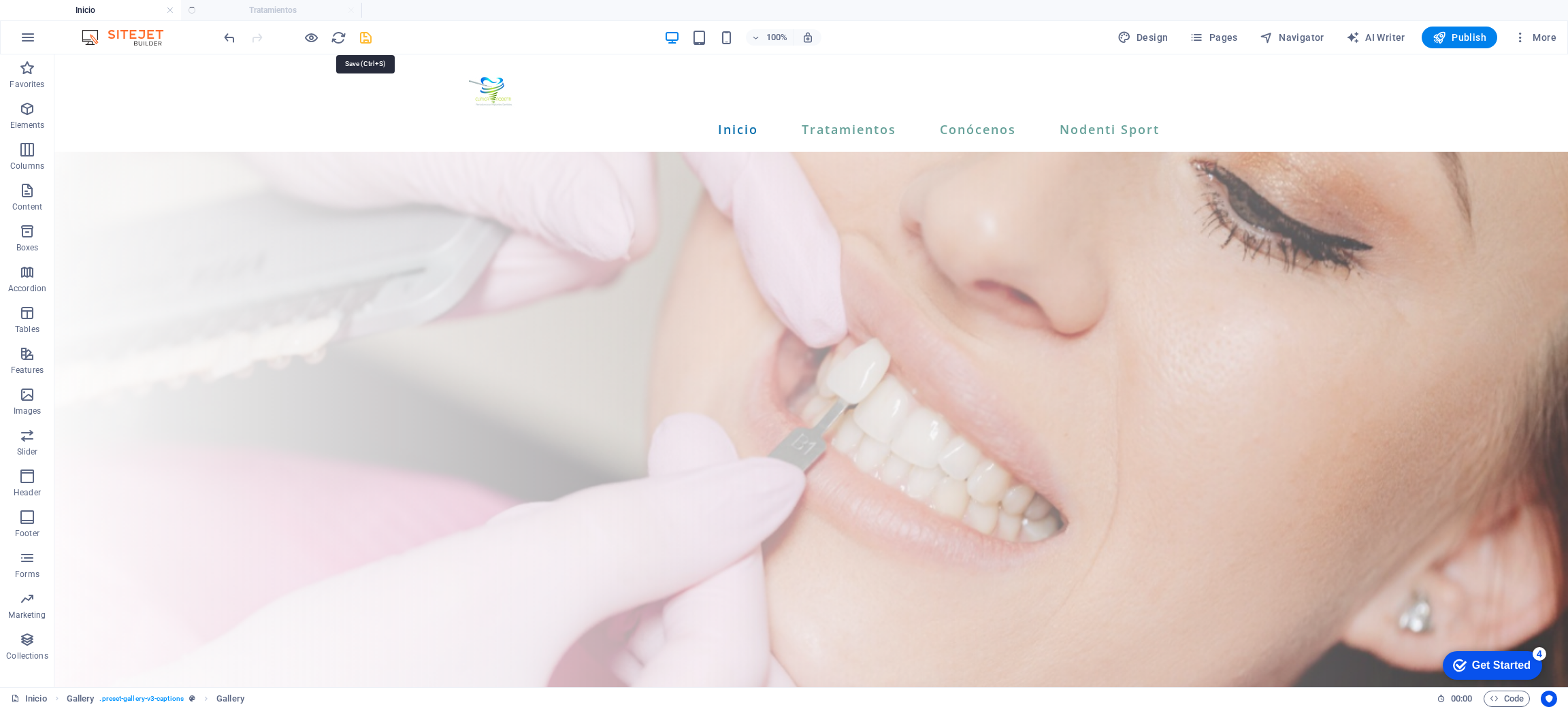
click at [362, 36] on icon "save" at bounding box center [365, 37] width 16 height 16
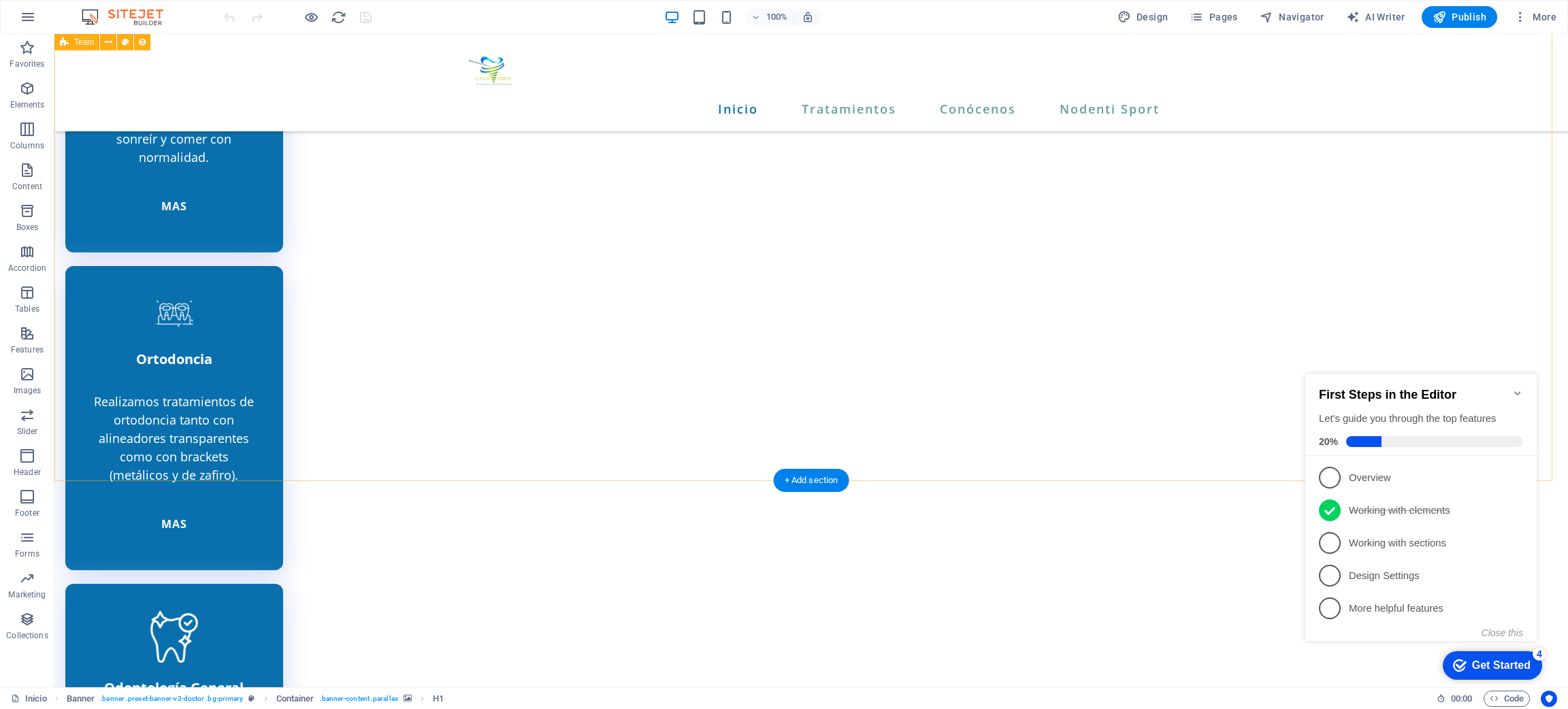
scroll to position [3960, 0]
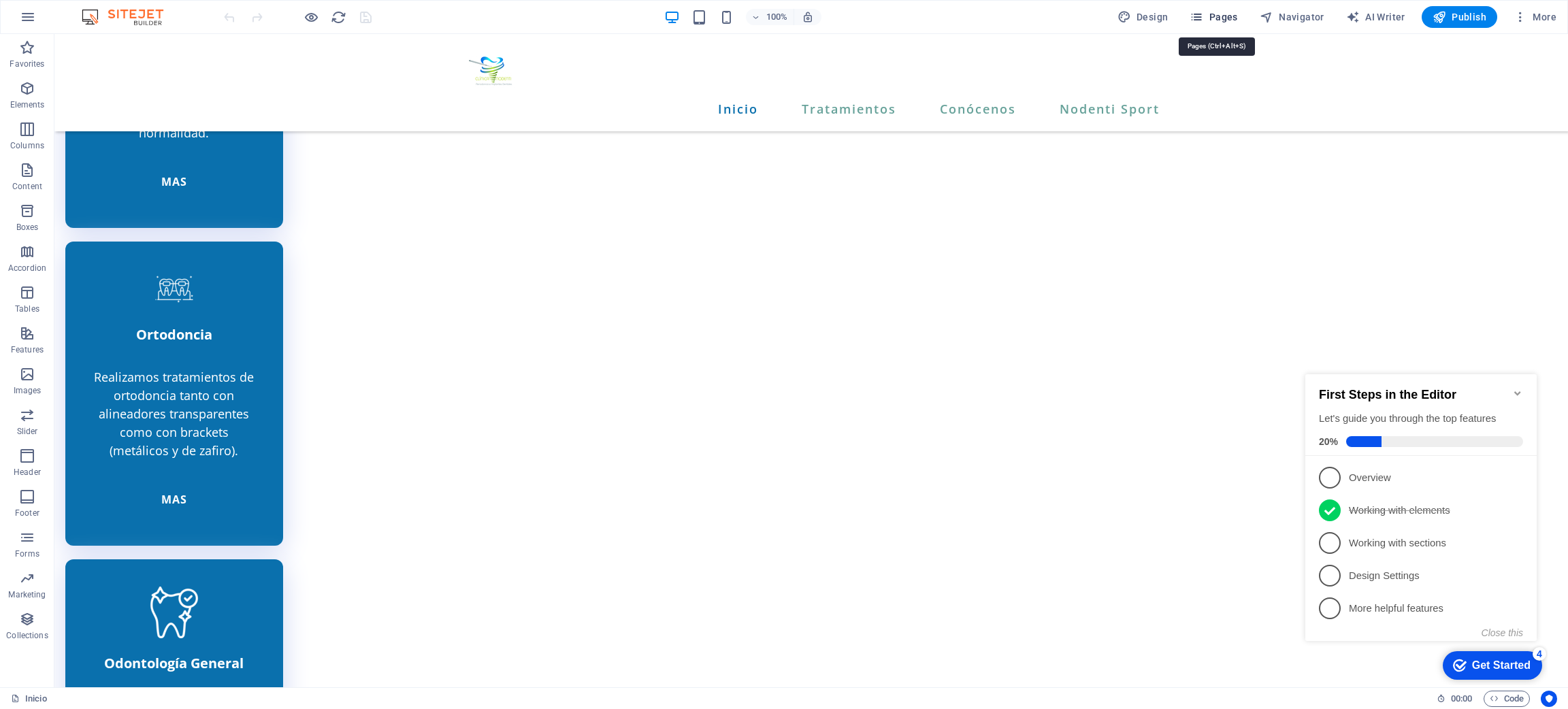
click at [1201, 18] on icon "button" at bounding box center [1196, 17] width 14 height 14
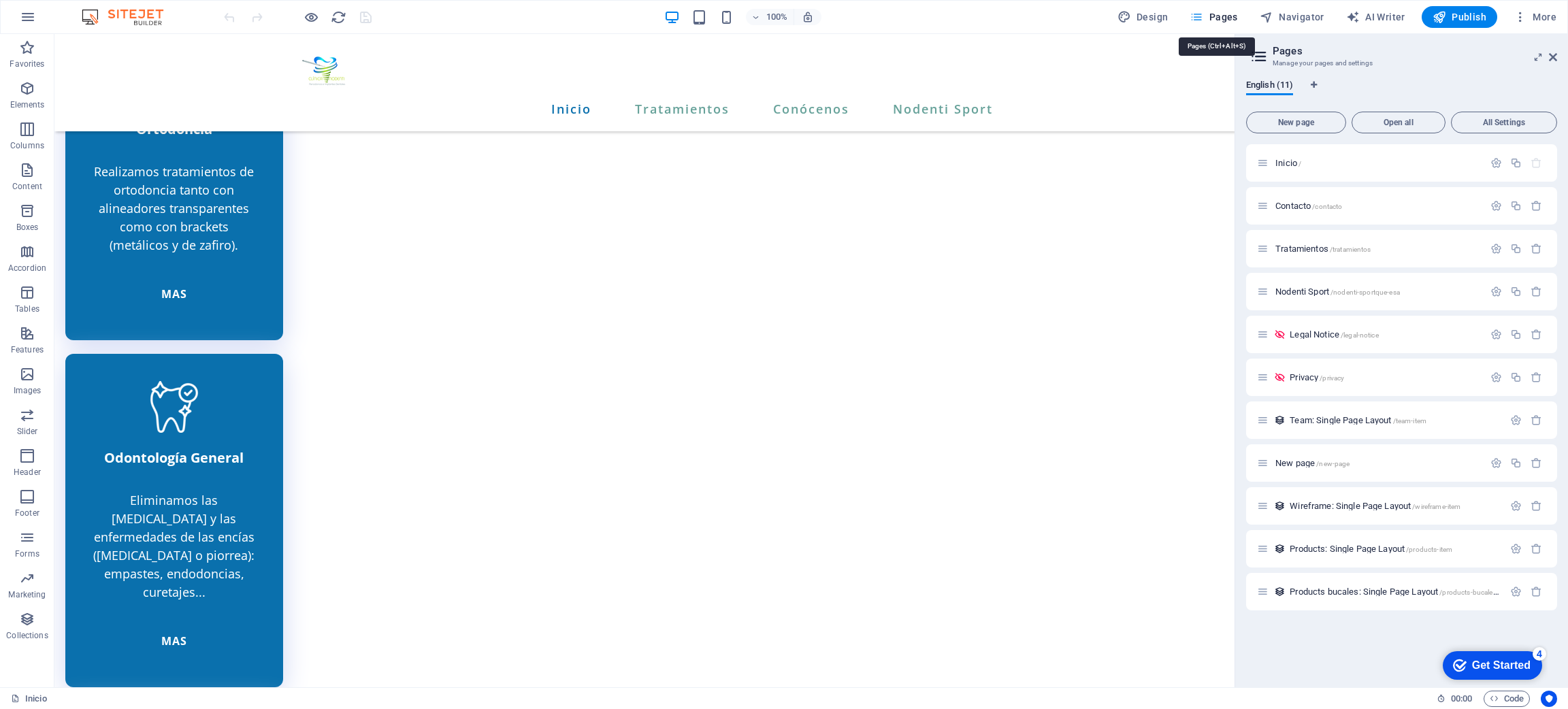
scroll to position [3711, 0]
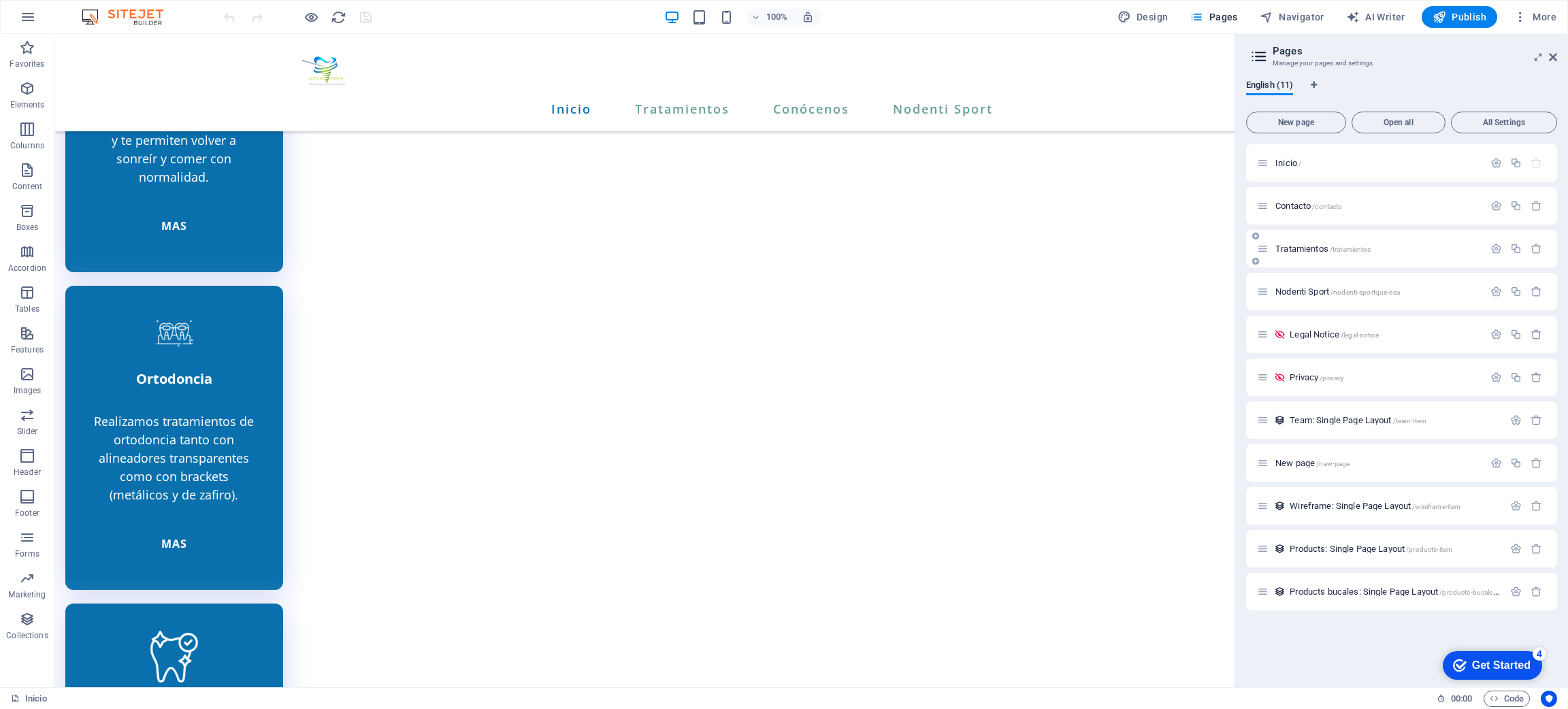
click at [1305, 249] on span "Tratamientos /tratamientos" at bounding box center [1323, 249] width 96 height 10
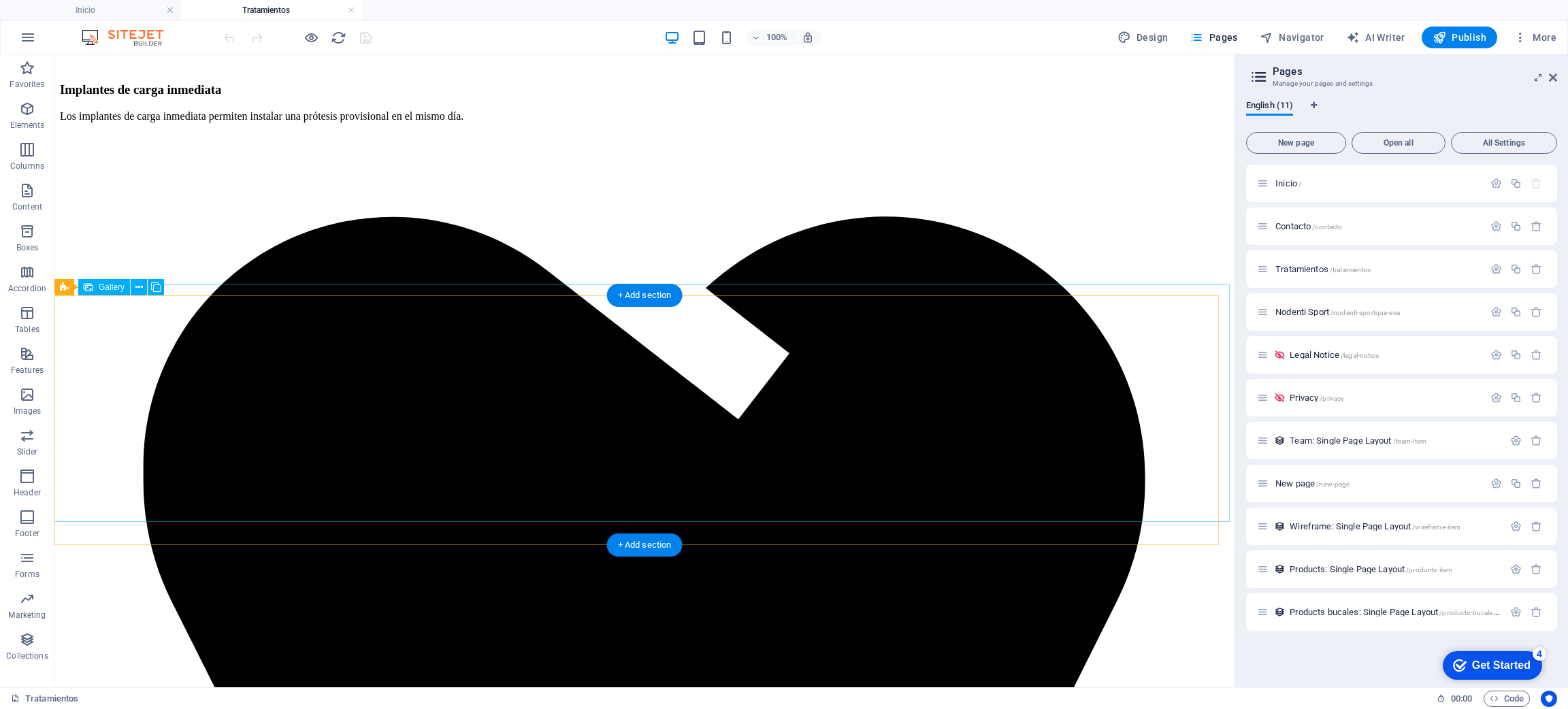
scroll to position [1661, 0]
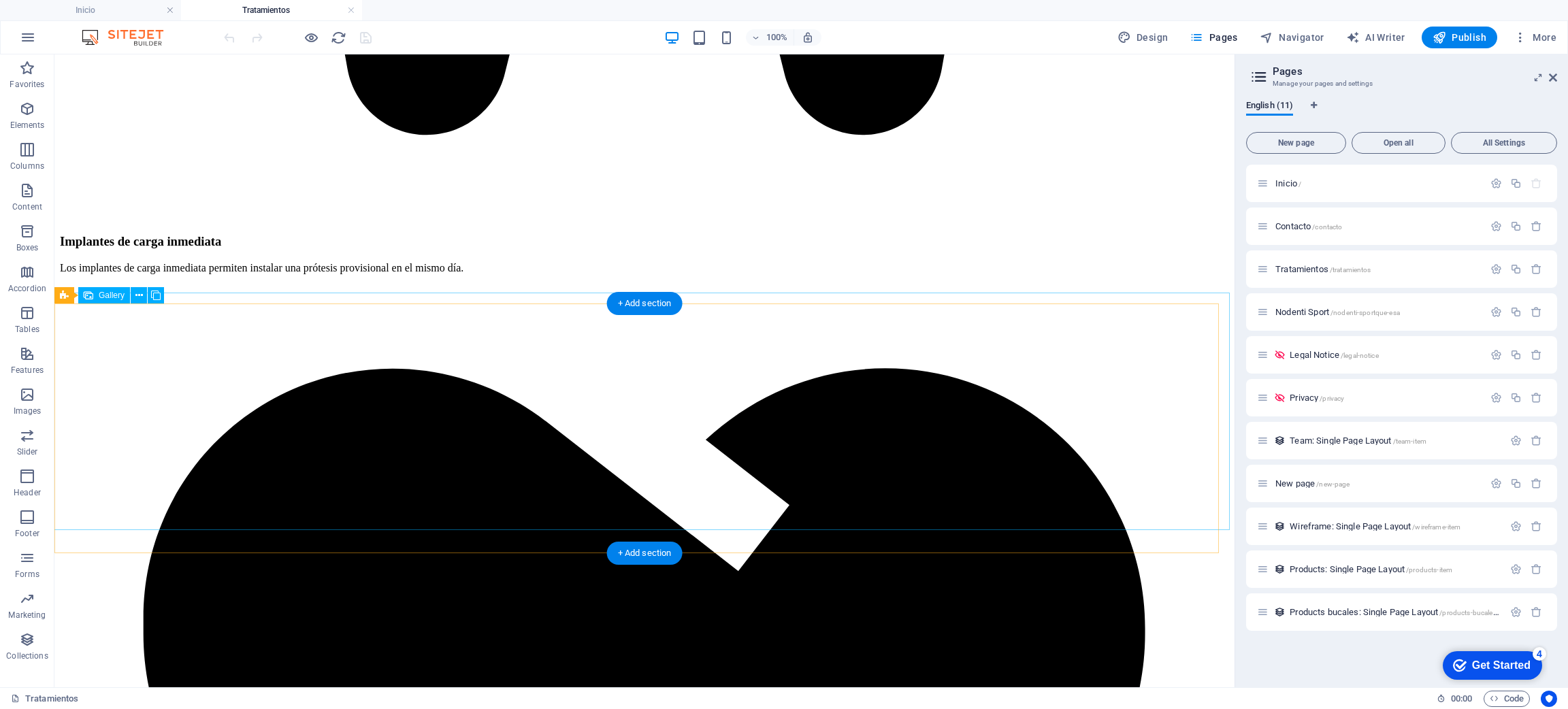
select select "4"
select select "px"
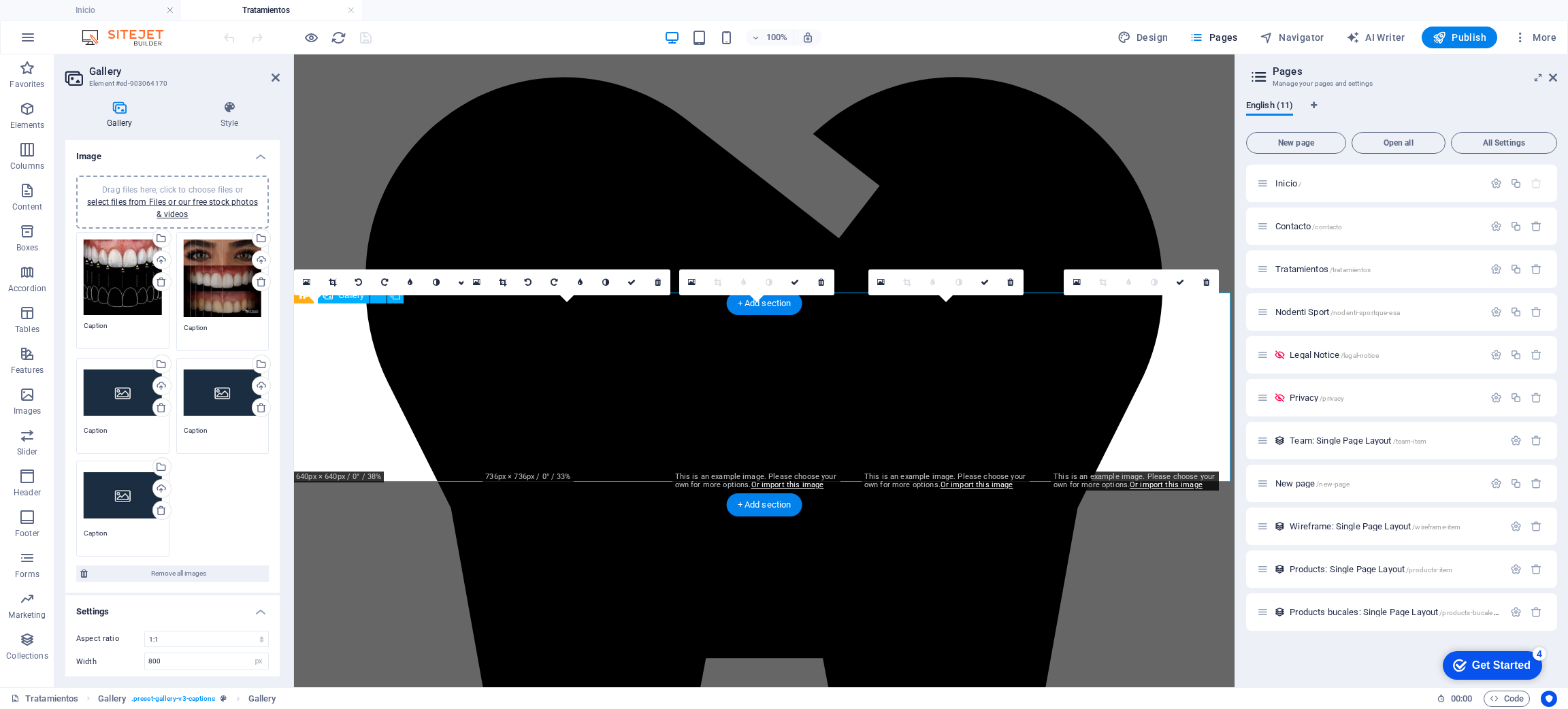
scroll to position [1566, 0]
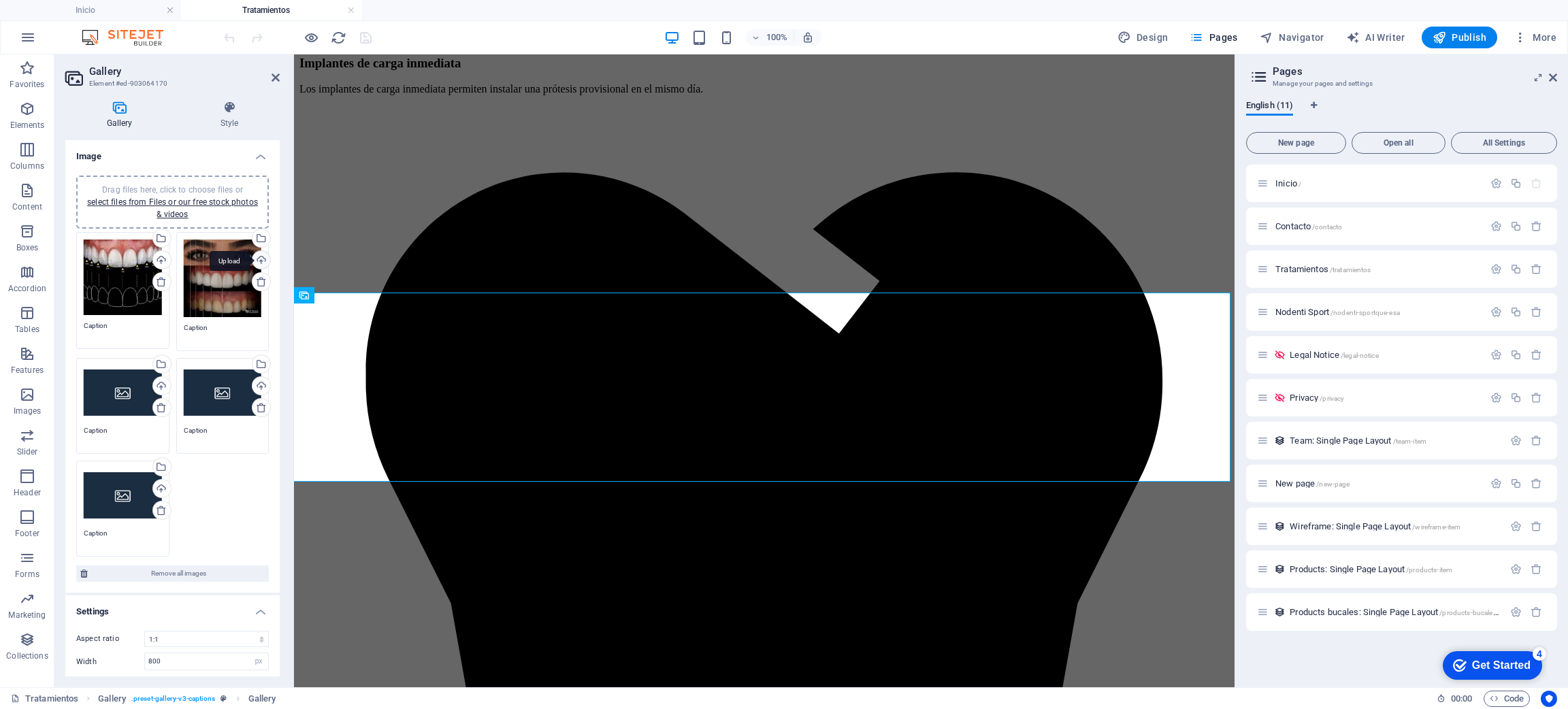
click at [258, 256] on div "Upload" at bounding box center [260, 261] width 20 height 20
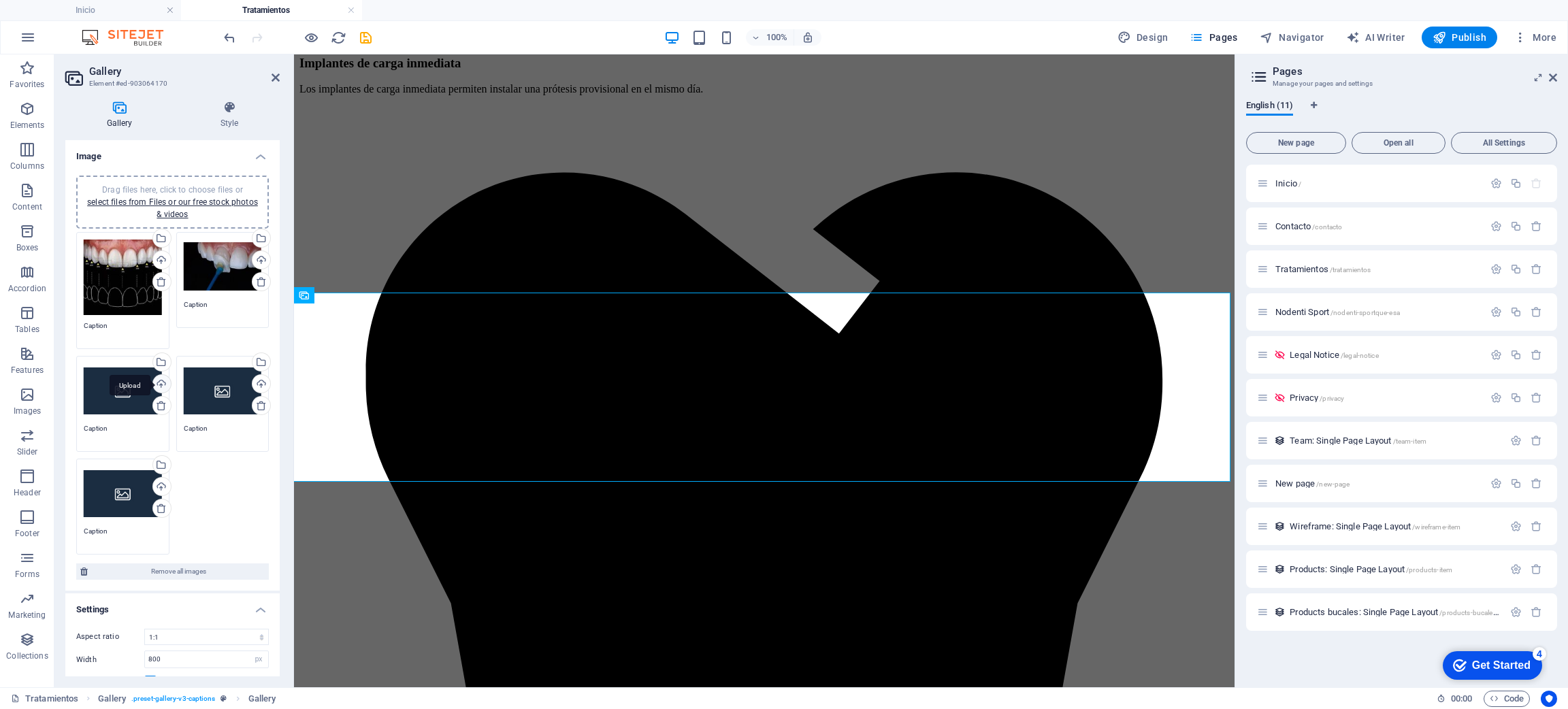
click at [162, 379] on div "Upload" at bounding box center [161, 385] width 20 height 20
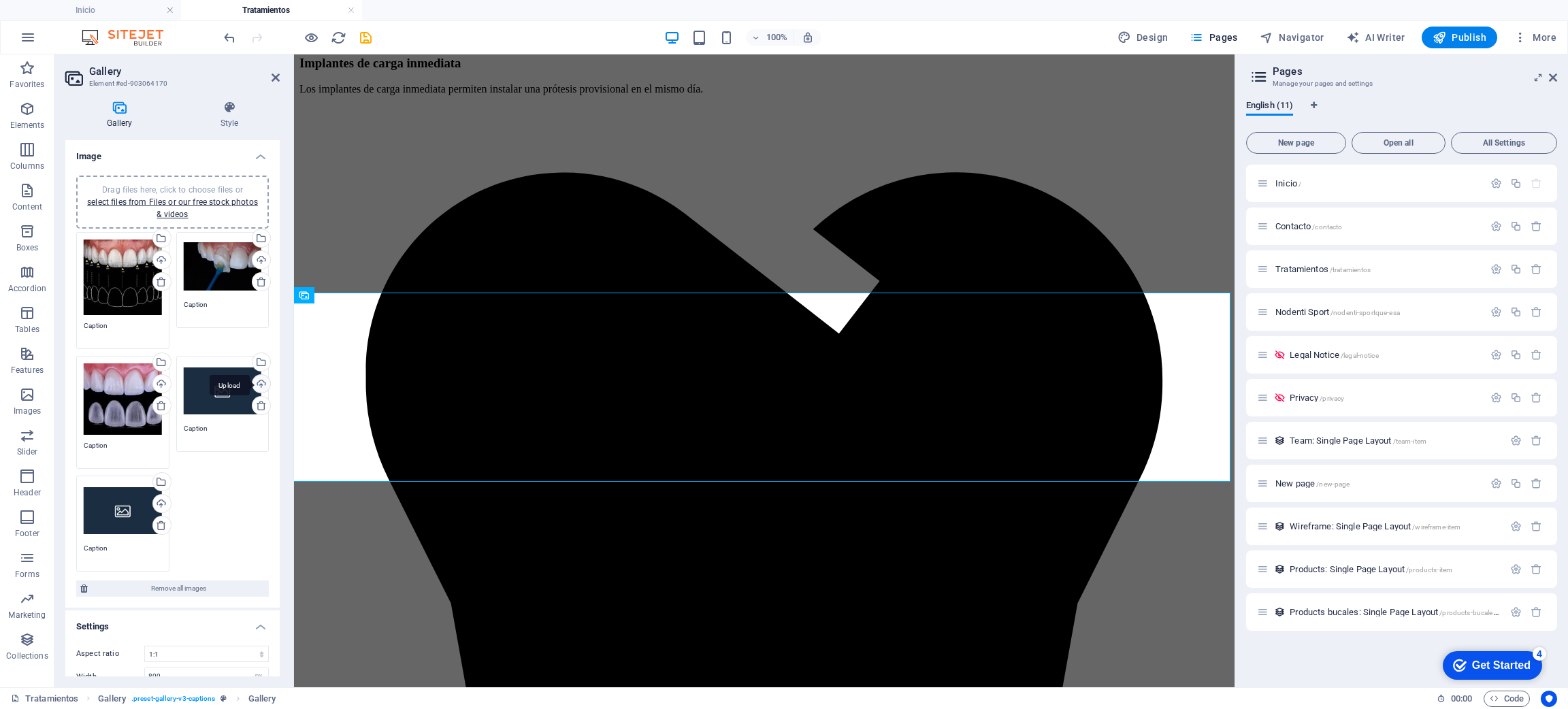
click at [255, 379] on div "Upload" at bounding box center [260, 385] width 20 height 20
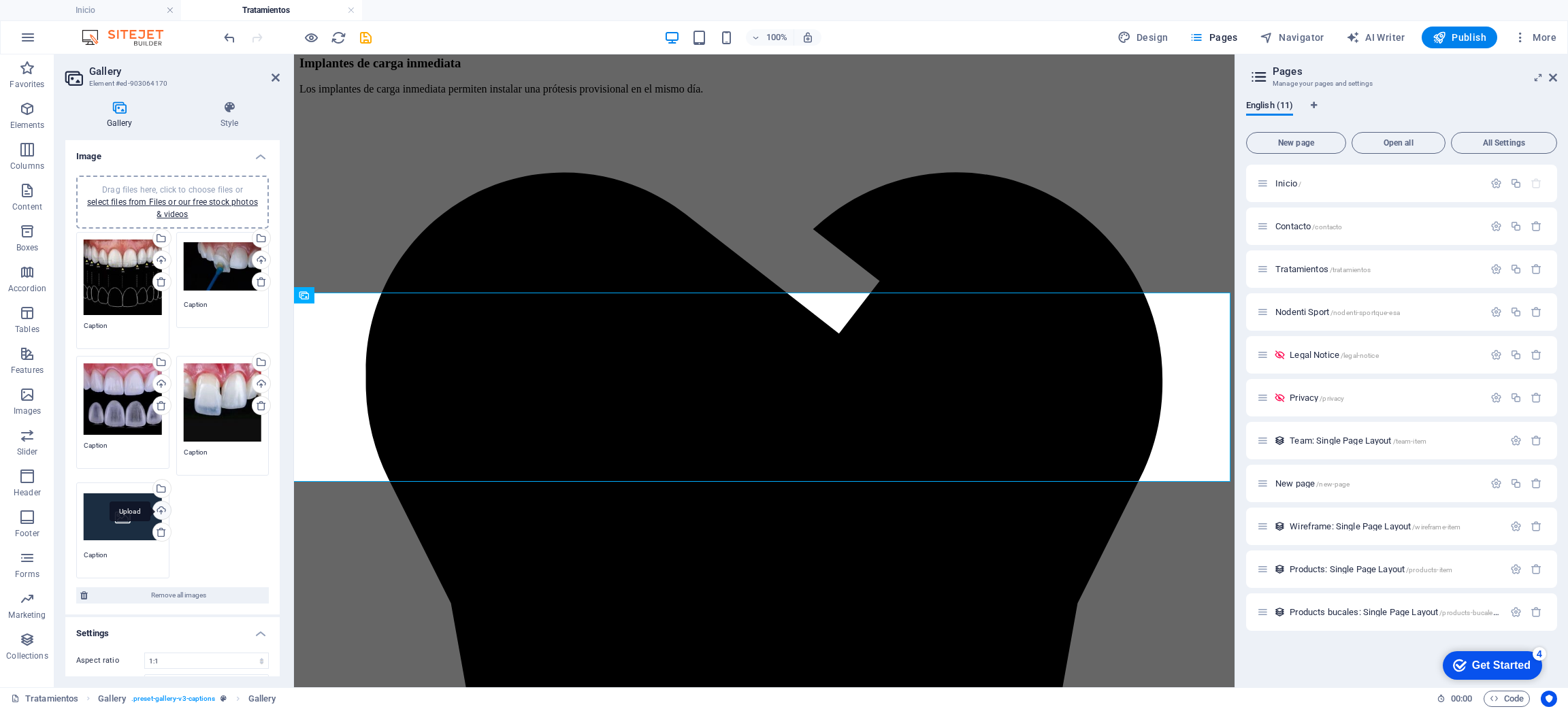
click at [161, 504] on div "Upload" at bounding box center [161, 512] width 20 height 20
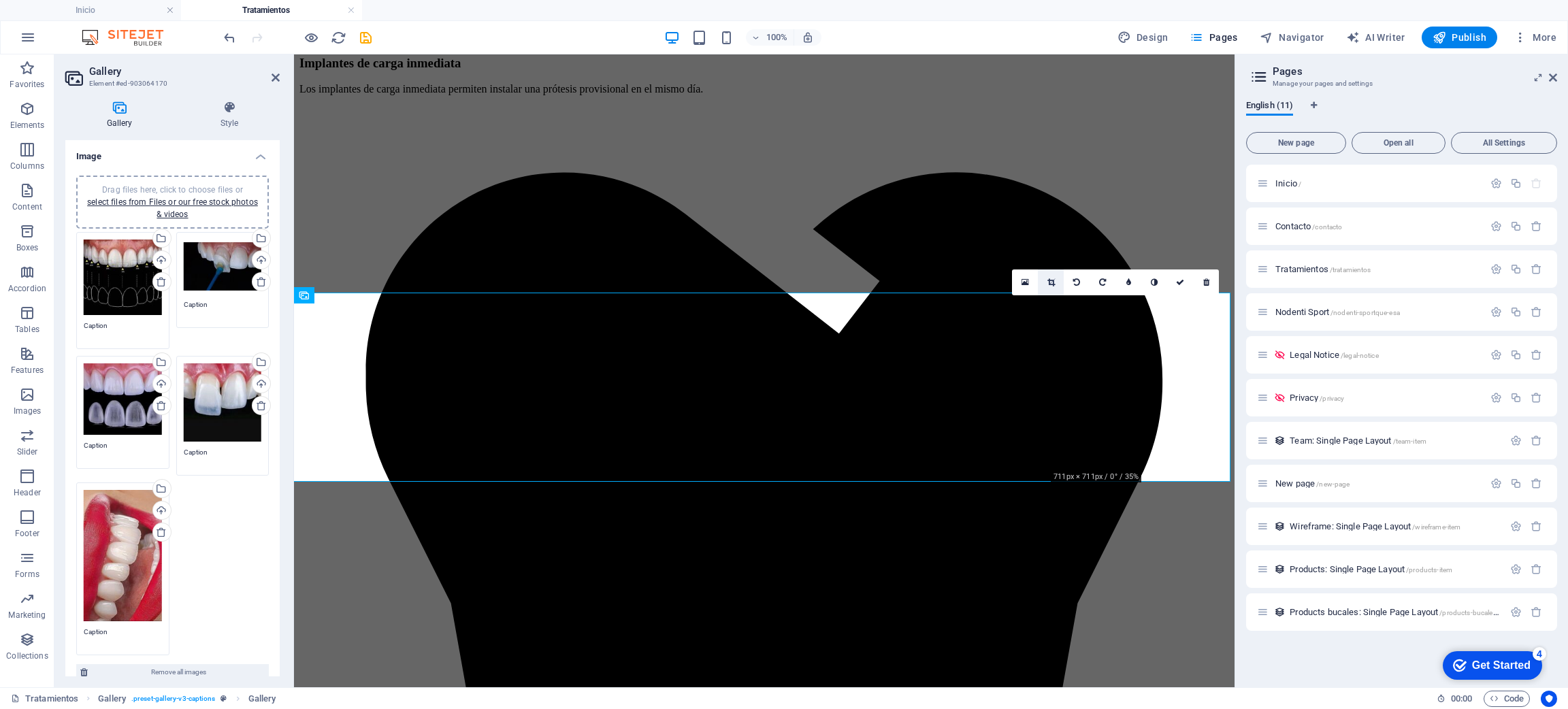
click at [1039, 280] on link at bounding box center [1050, 283] width 26 height 26
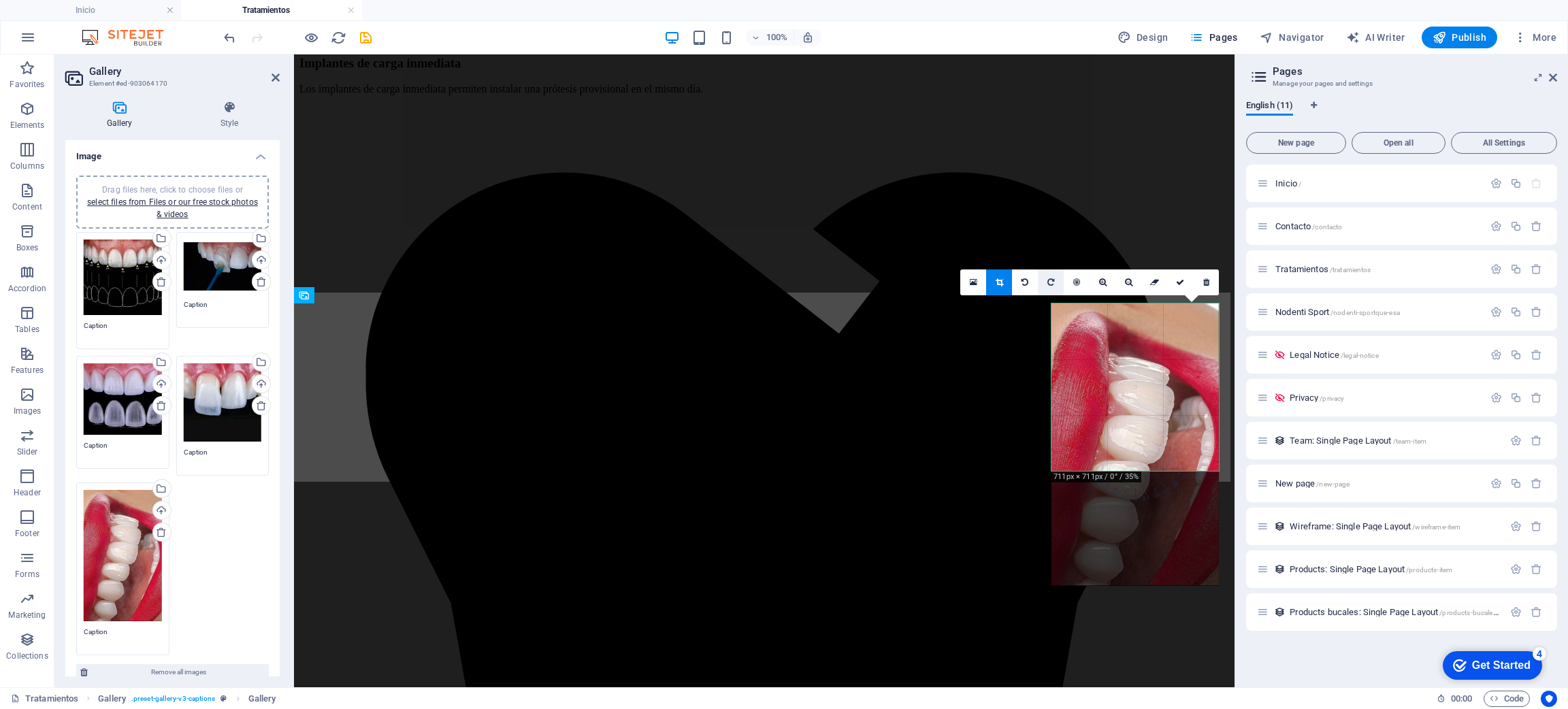
click at [1050, 279] on icon at bounding box center [1050, 283] width 7 height 8
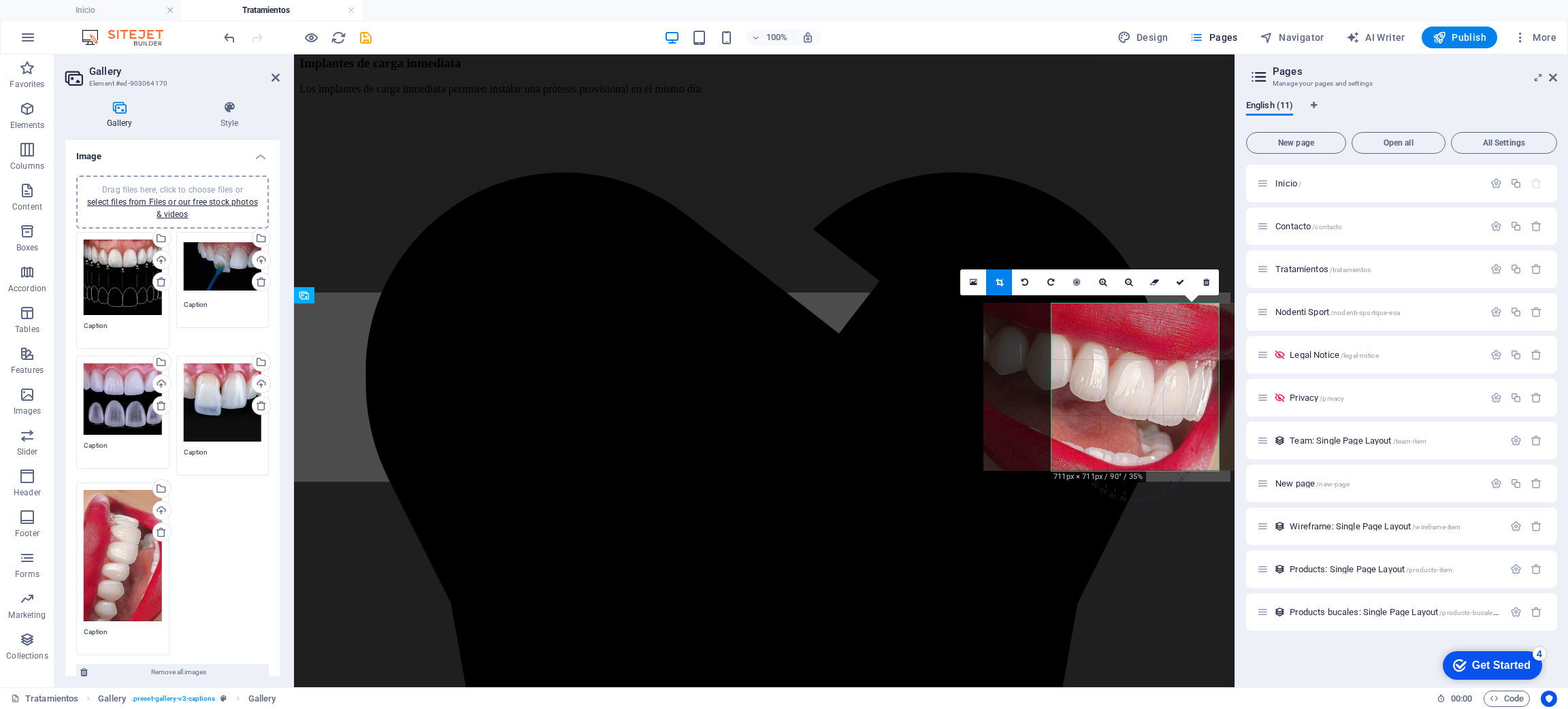
drag, startPoint x: 1176, startPoint y: 448, endPoint x: 1165, endPoint y: 387, distance: 62.0
click at [1165, 387] on div at bounding box center [1125, 387] width 282 height 168
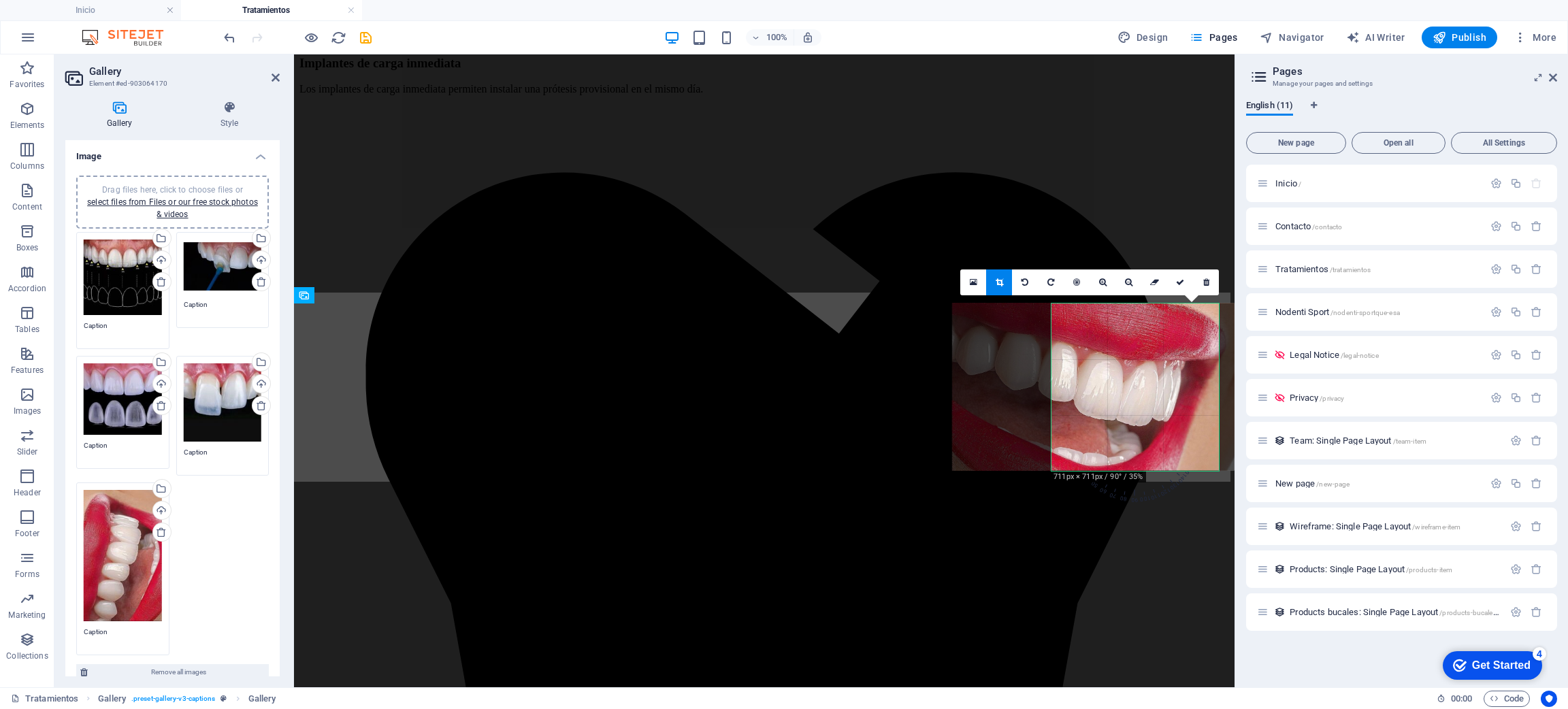
drag, startPoint x: 1165, startPoint y: 387, endPoint x: 1134, endPoint y: 388, distance: 31.0
click at [1134, 388] on div at bounding box center [1094, 387] width 282 height 168
click at [1176, 284] on icon at bounding box center [1180, 283] width 8 height 8
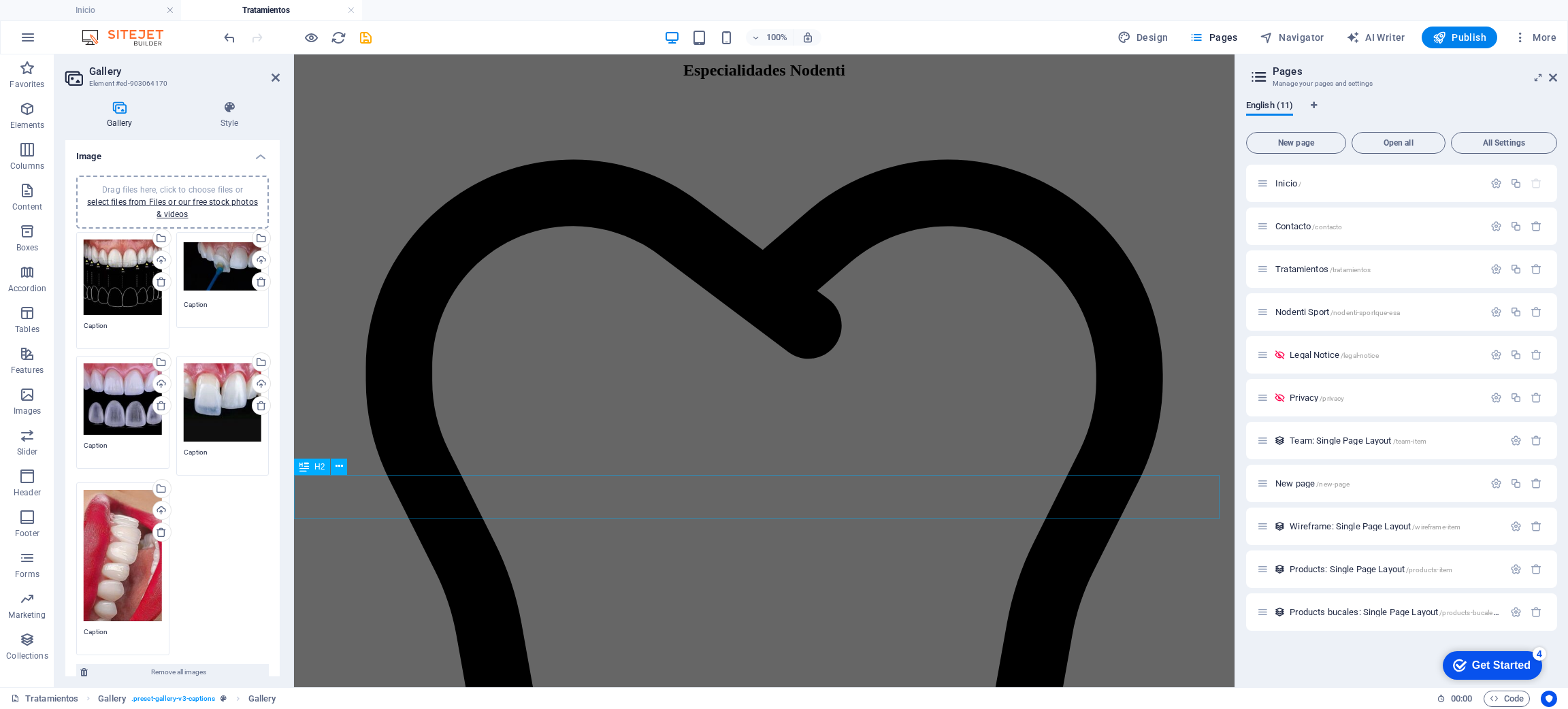
scroll to position [375, 0]
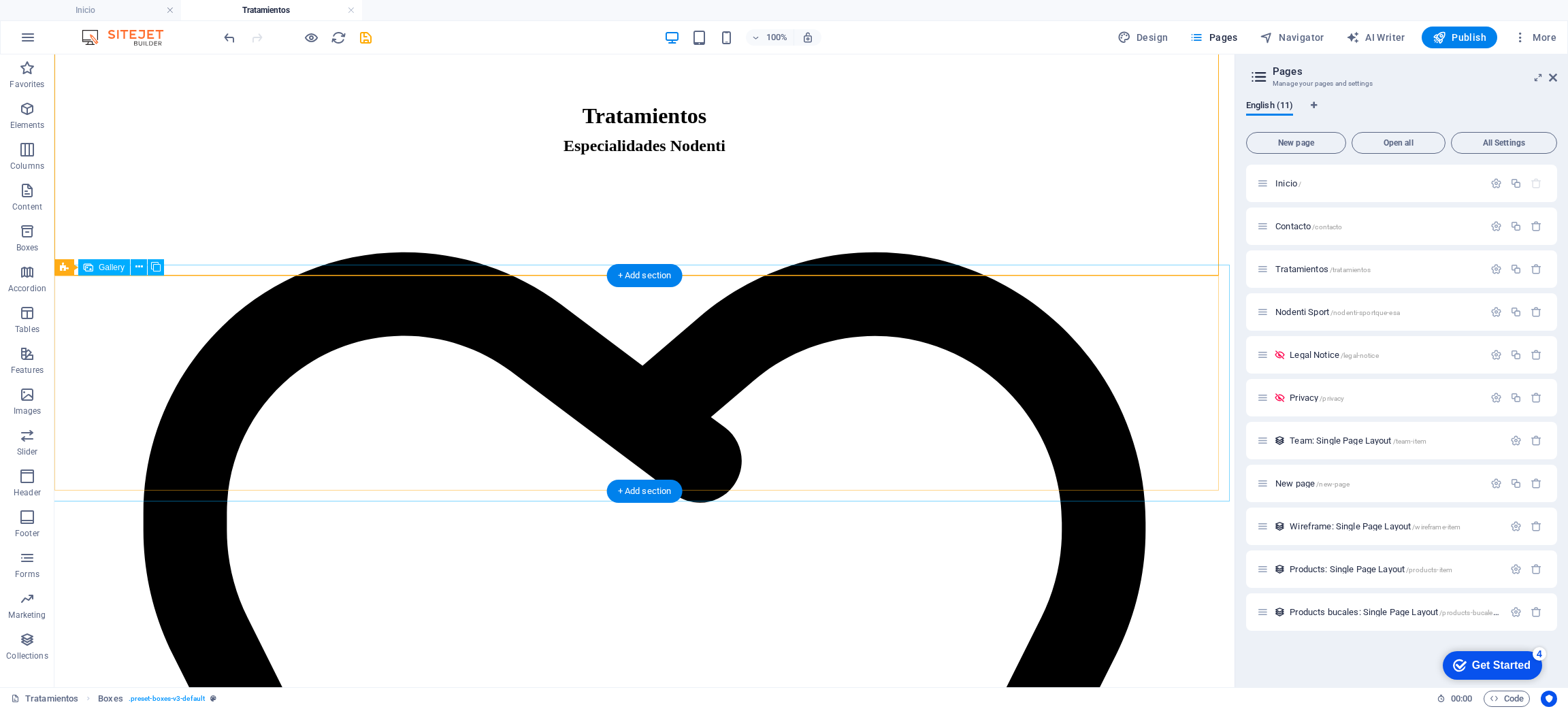
select select "4"
select select "px"
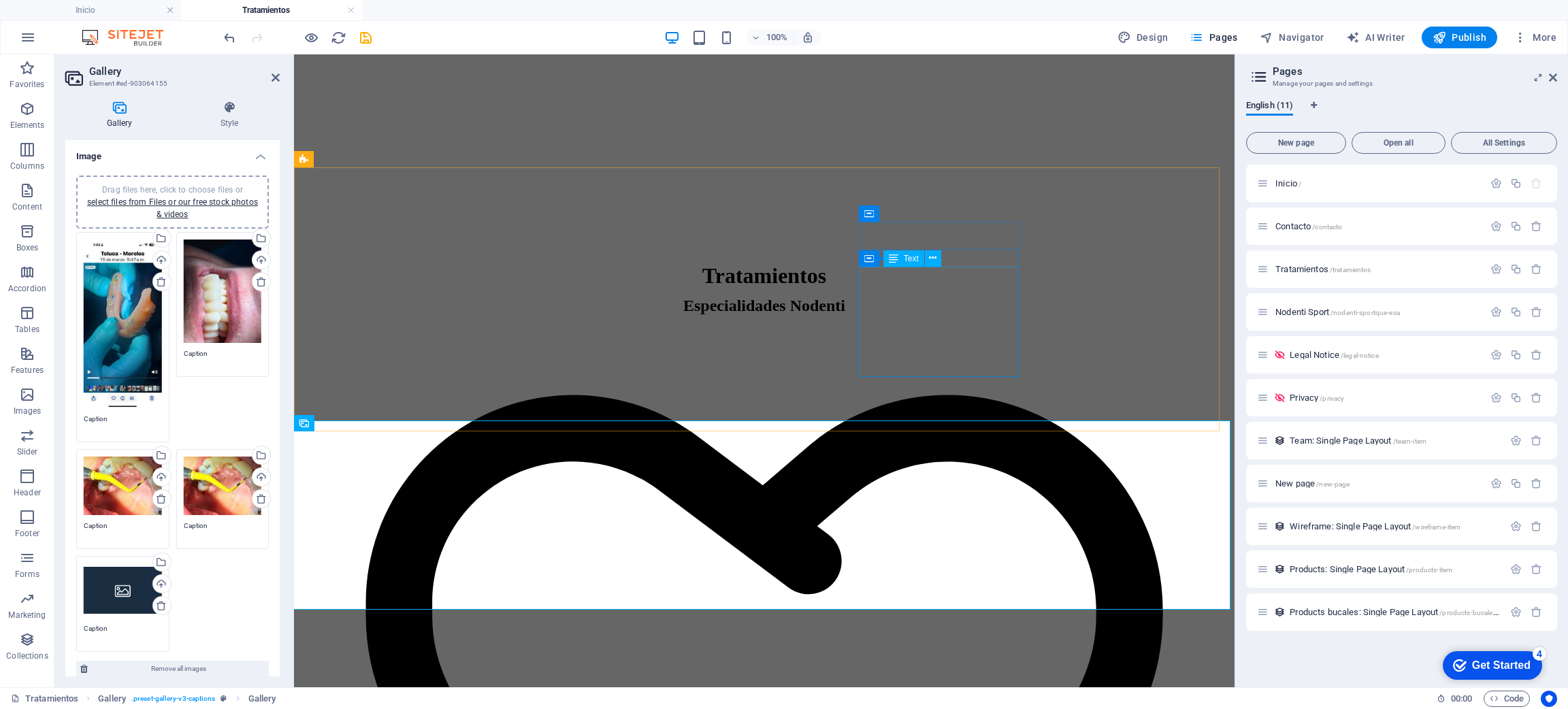
scroll to position [214, 0]
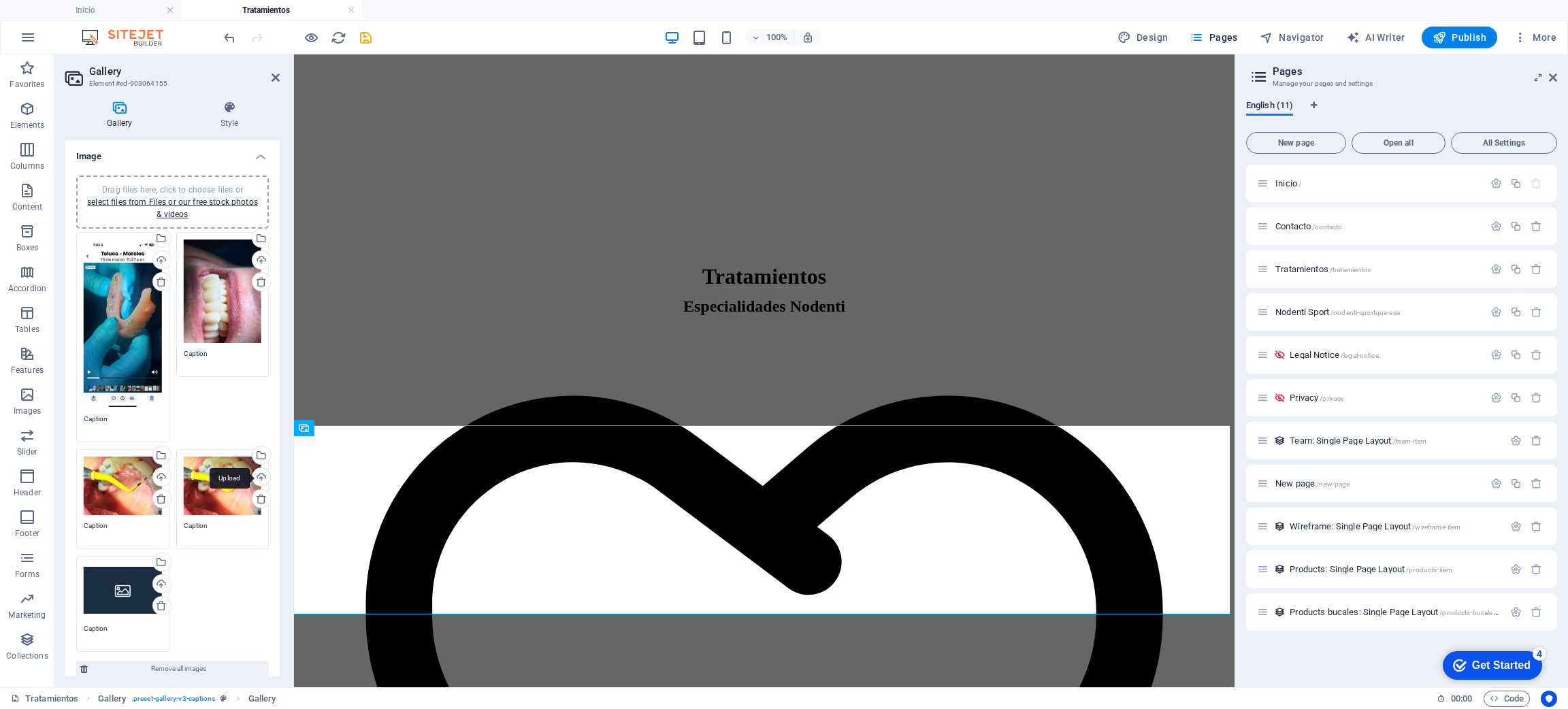
click at [255, 472] on div "Upload" at bounding box center [260, 479] width 20 height 20
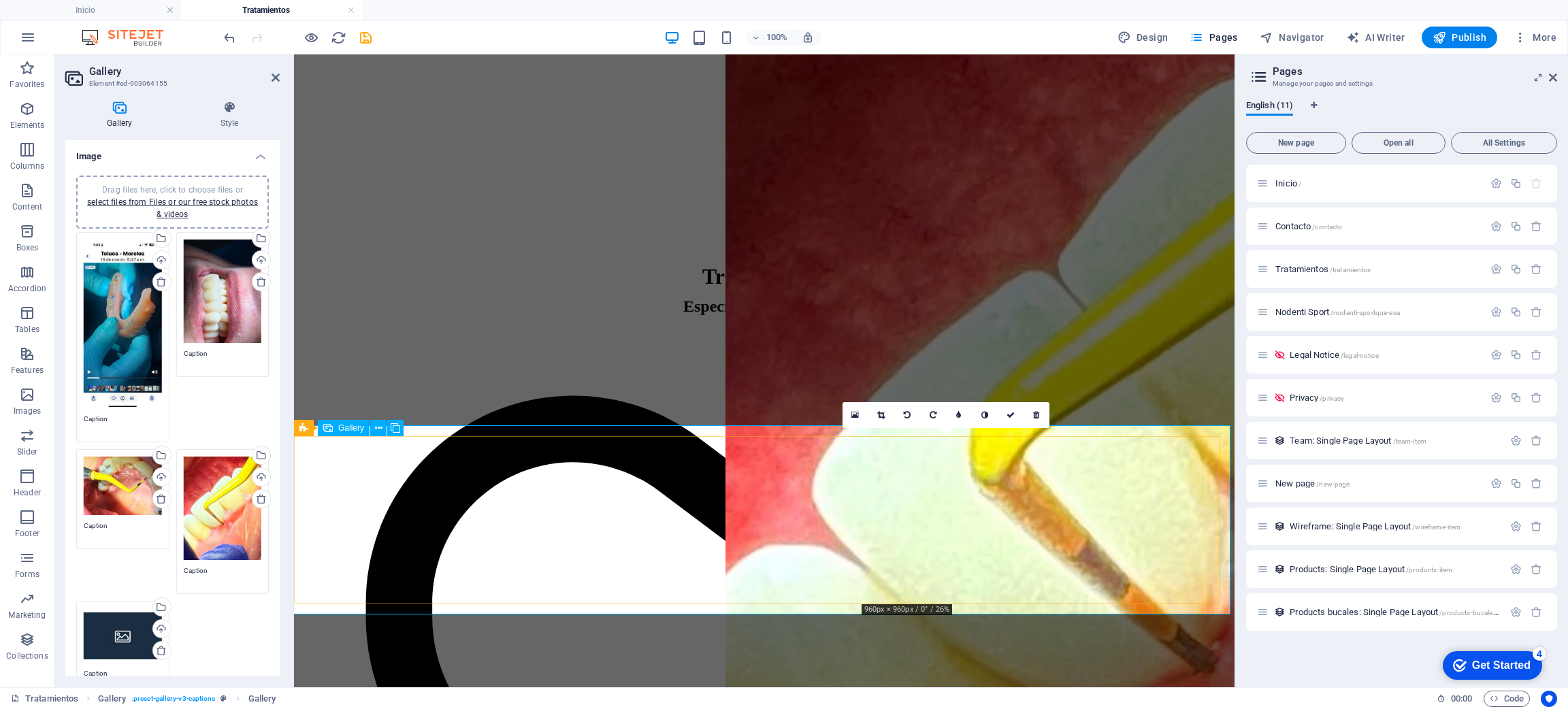
drag, startPoint x: 918, startPoint y: 478, endPoint x: 781, endPoint y: 481, distance: 137.0
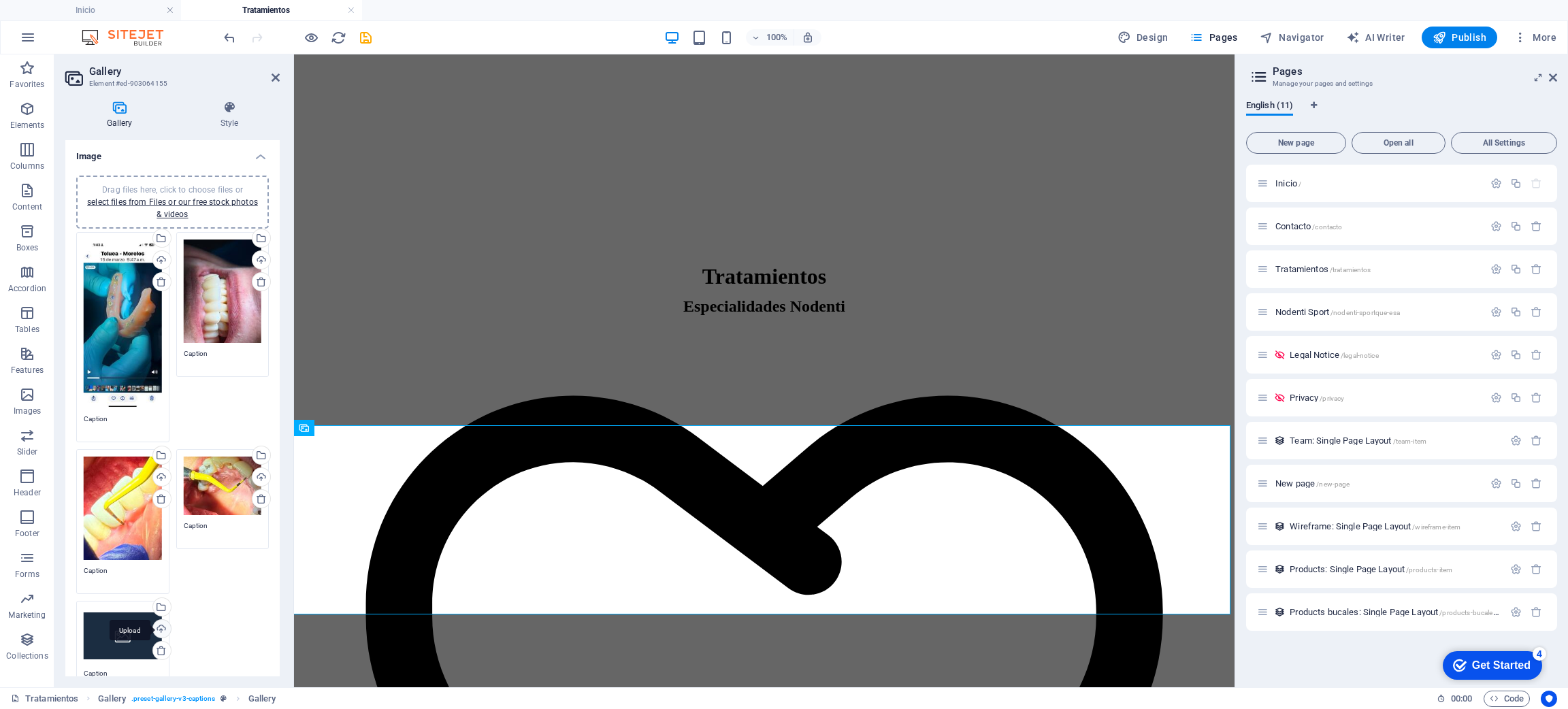
click at [151, 624] on div "Upload" at bounding box center [161, 630] width 20 height 20
click at [362, 40] on icon "save" at bounding box center [365, 37] width 16 height 16
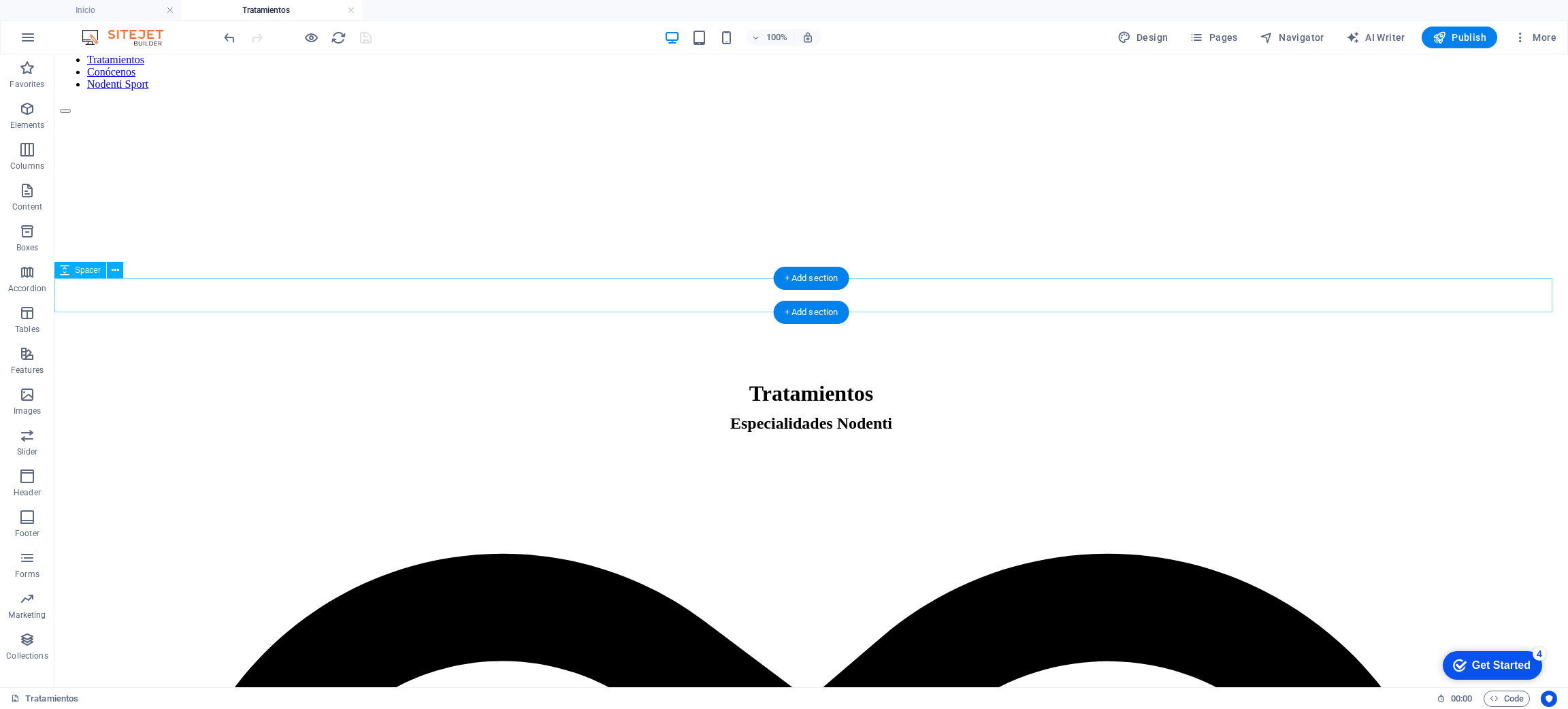
scroll to position [0, 0]
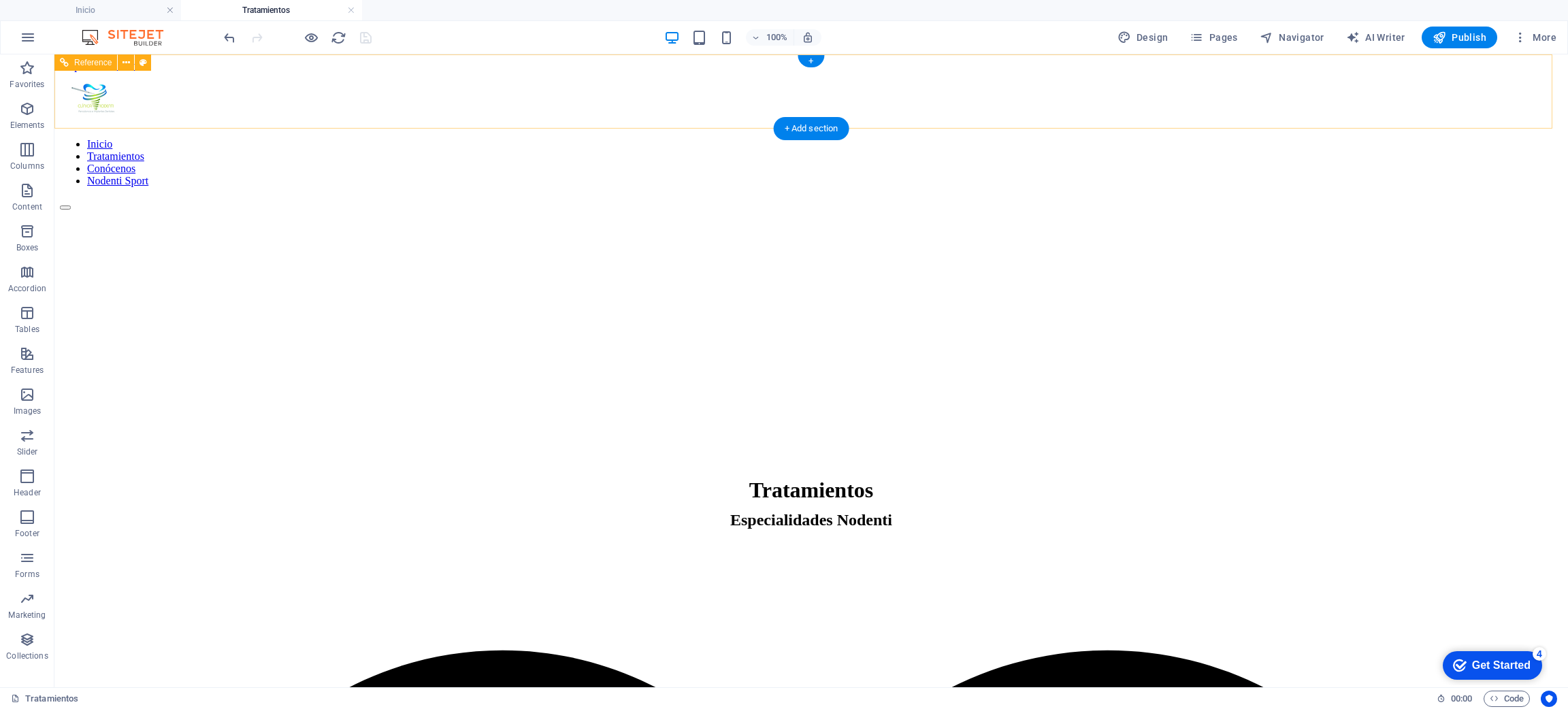
click at [391, 113] on div "Inicio Tratamientos Conócenos Nodenti Sport" at bounding box center [811, 140] width 1503 height 138
click at [1212, 34] on span "Pages" at bounding box center [1213, 37] width 47 height 14
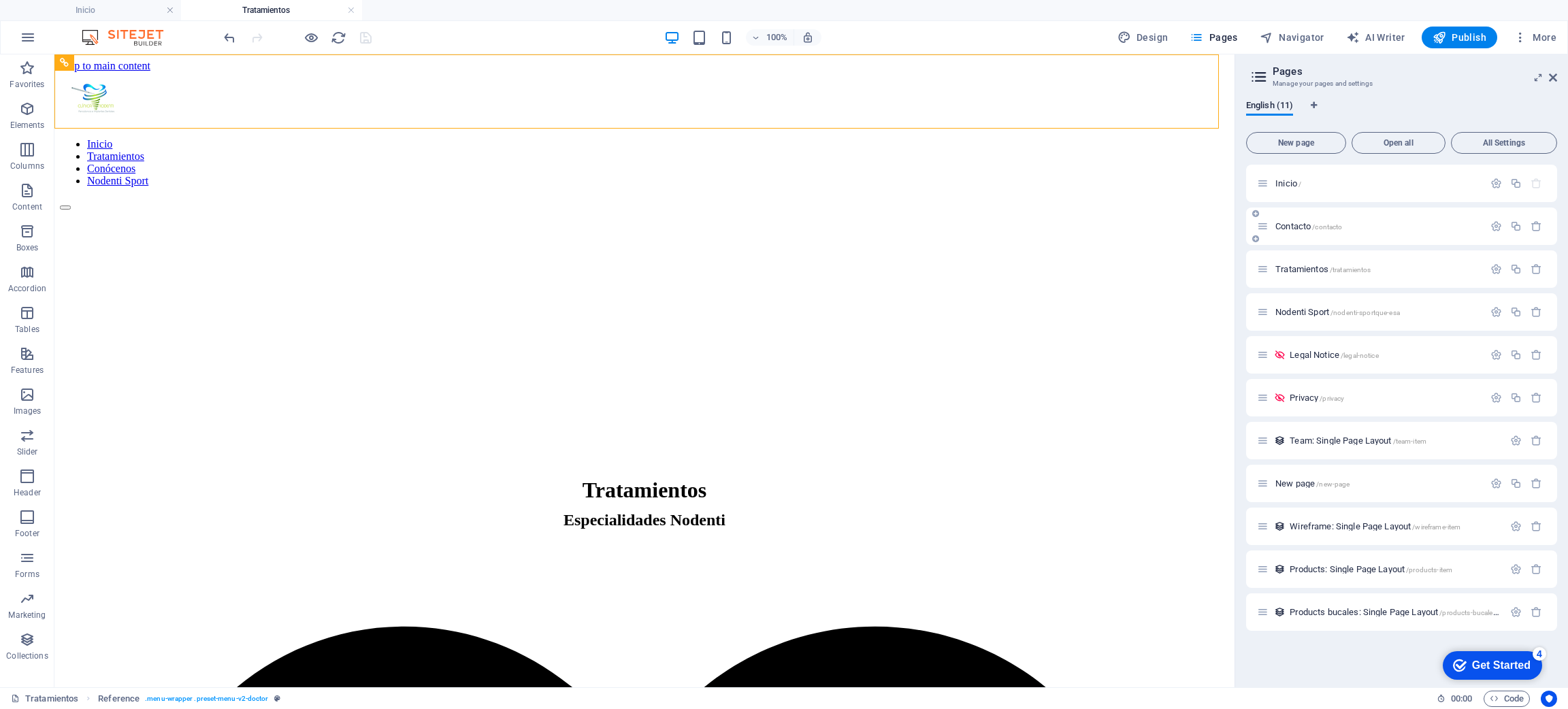
click at [1316, 223] on span "/contacto" at bounding box center [1326, 227] width 30 height 8
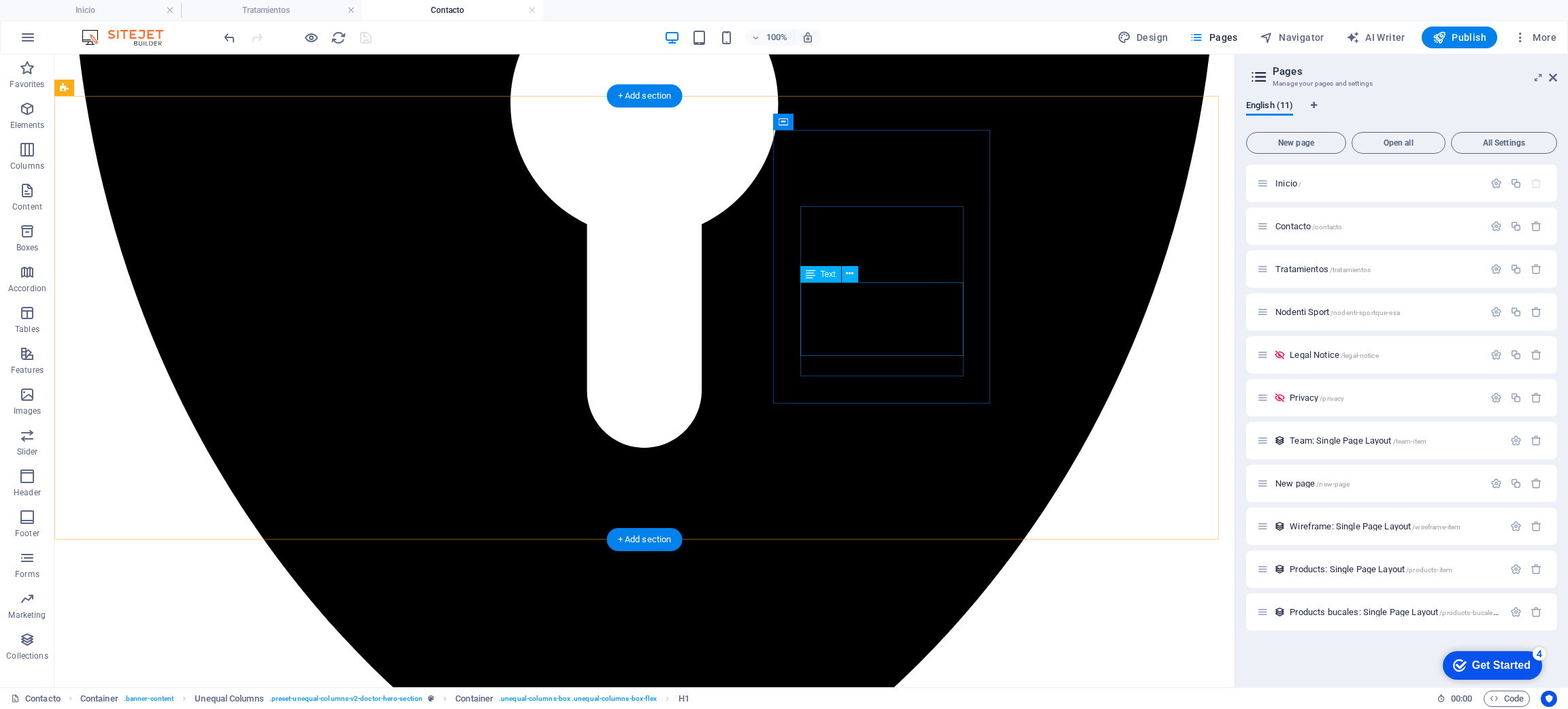
scroll to position [1667, 0]
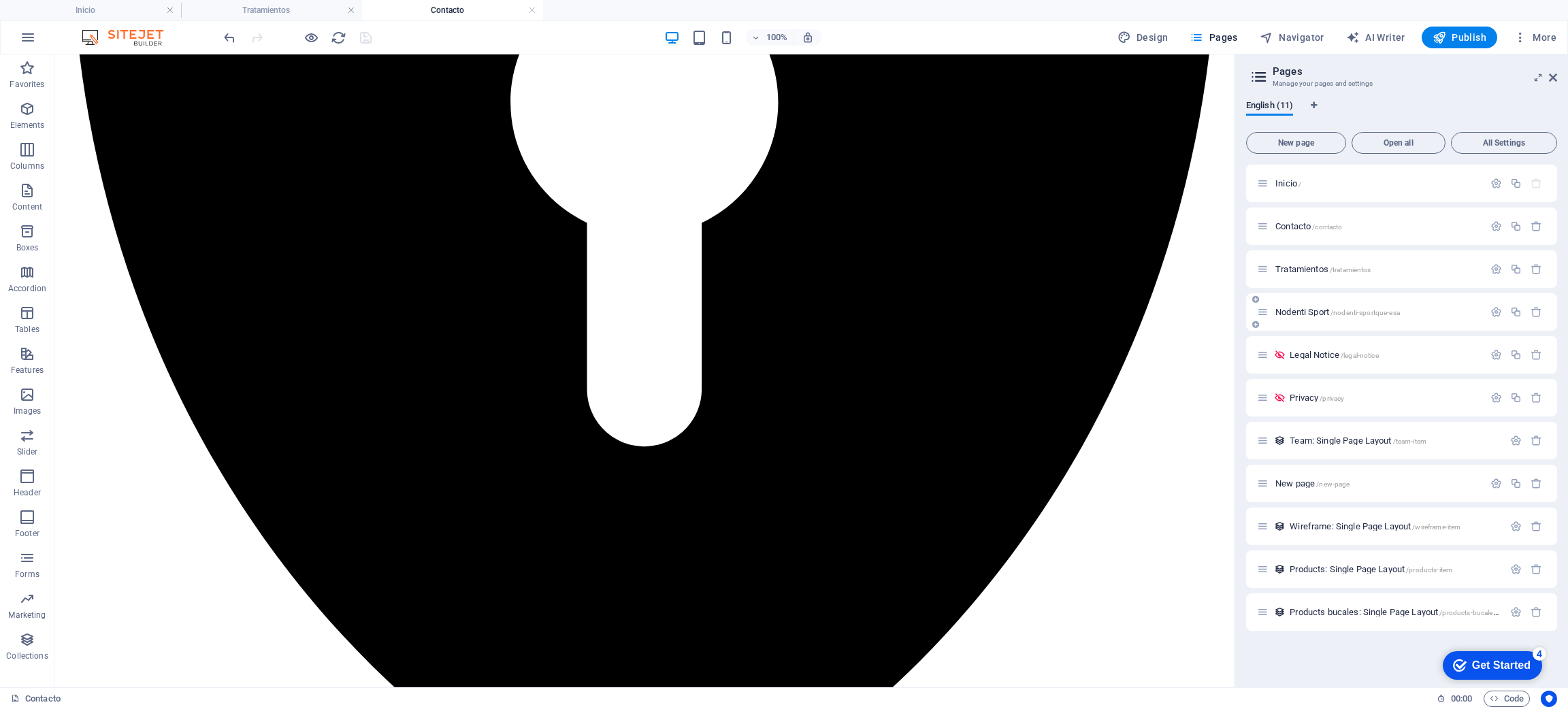
click at [1289, 315] on span "Nodenti Sport /nodenti-sportque-esa" at bounding box center [1337, 312] width 124 height 10
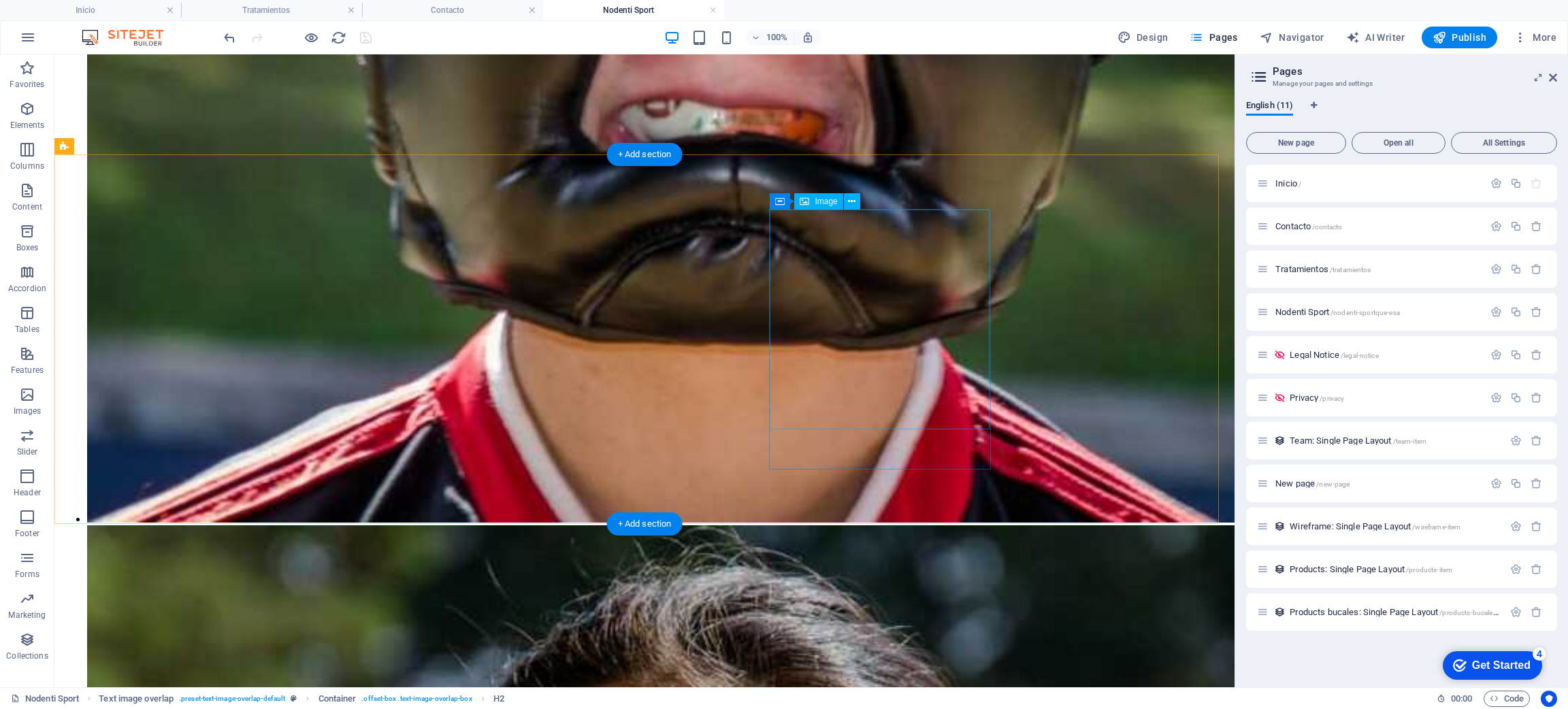
scroll to position [3100, 0]
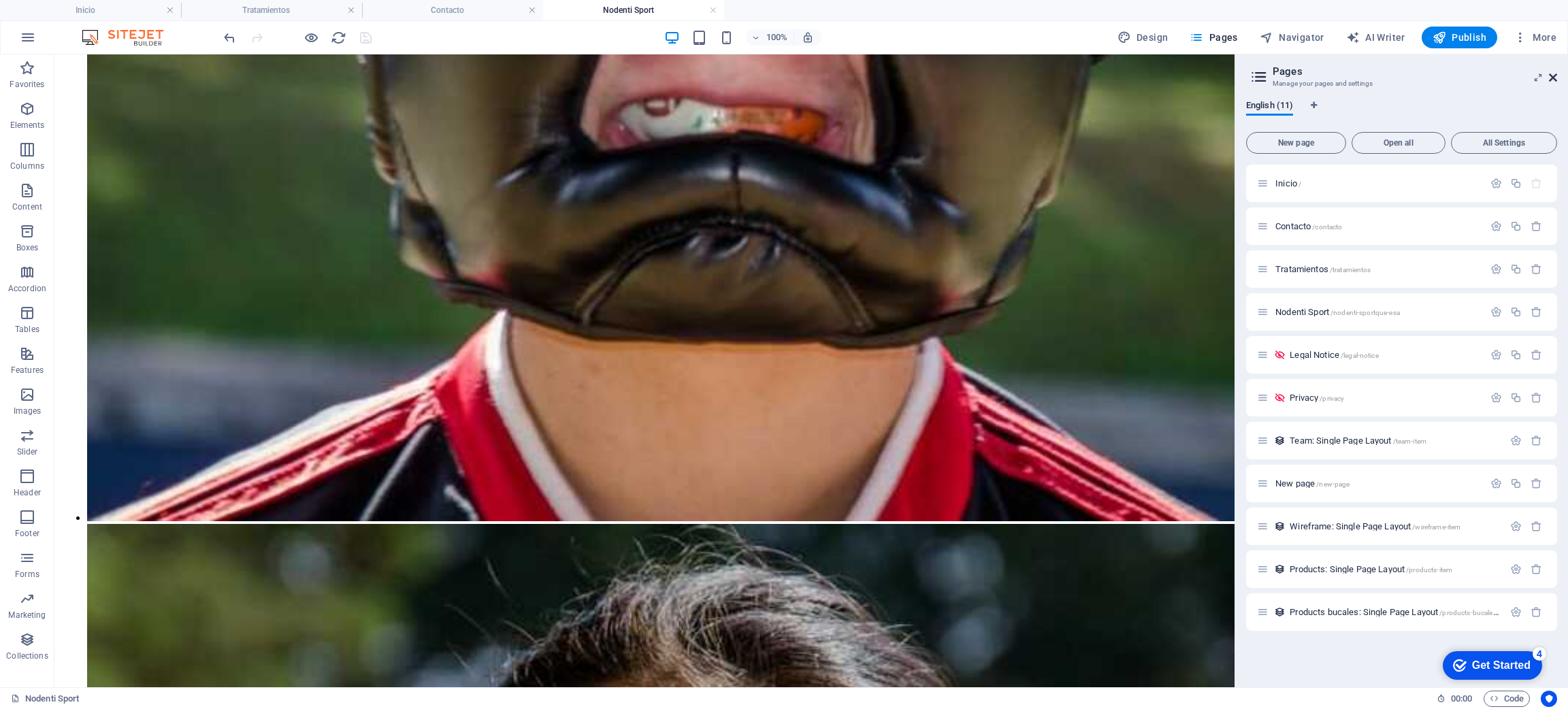
click at [1553, 72] on icon at bounding box center [1553, 77] width 8 height 11
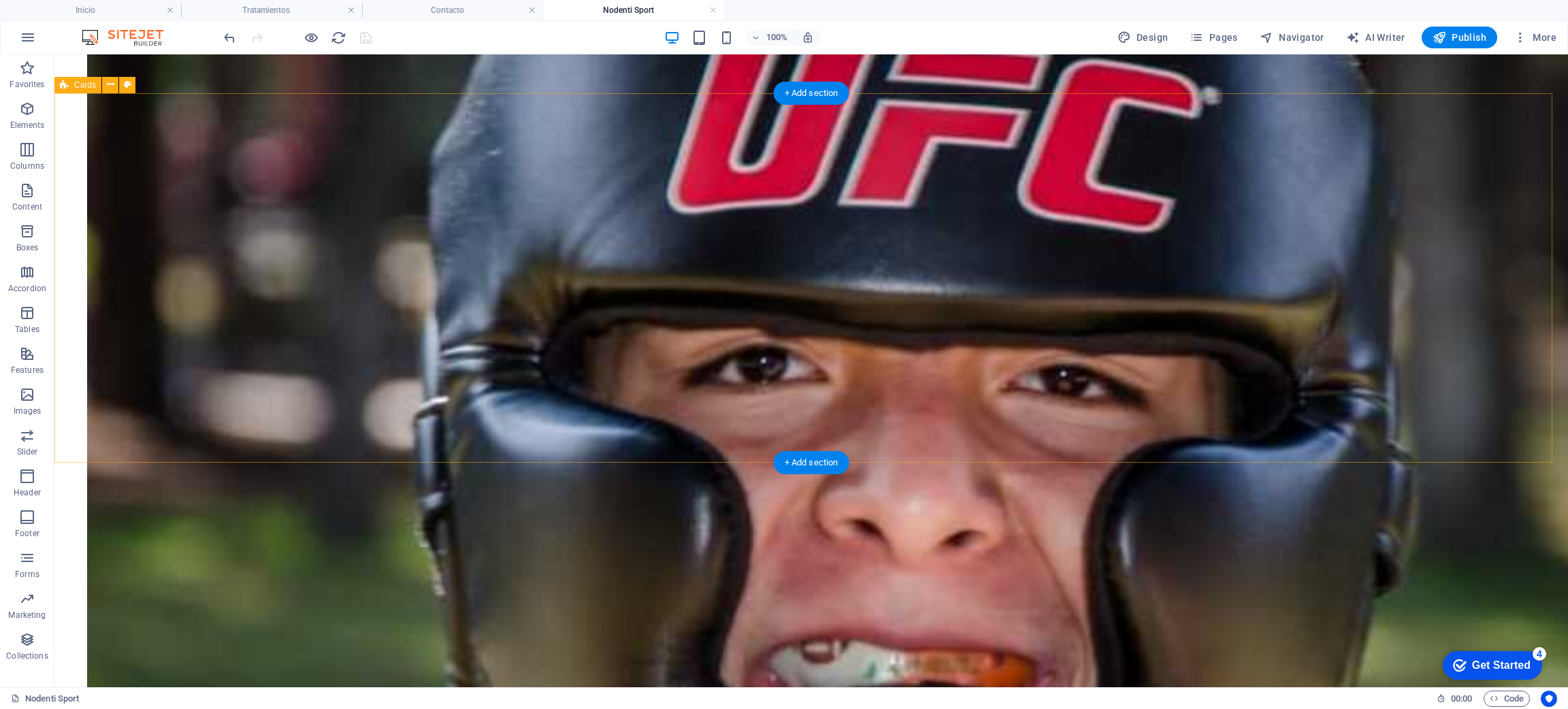
scroll to position [3328, 0]
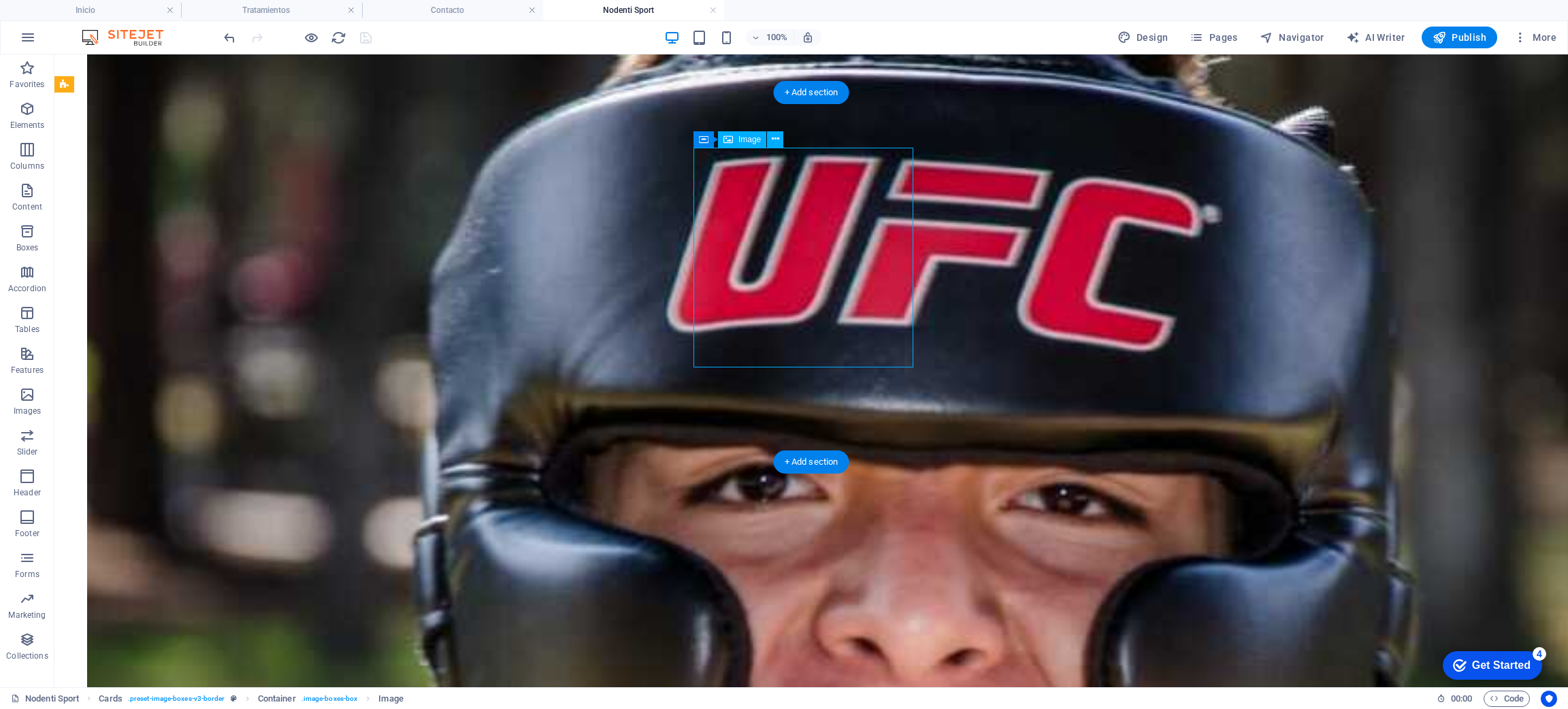
select select "%"
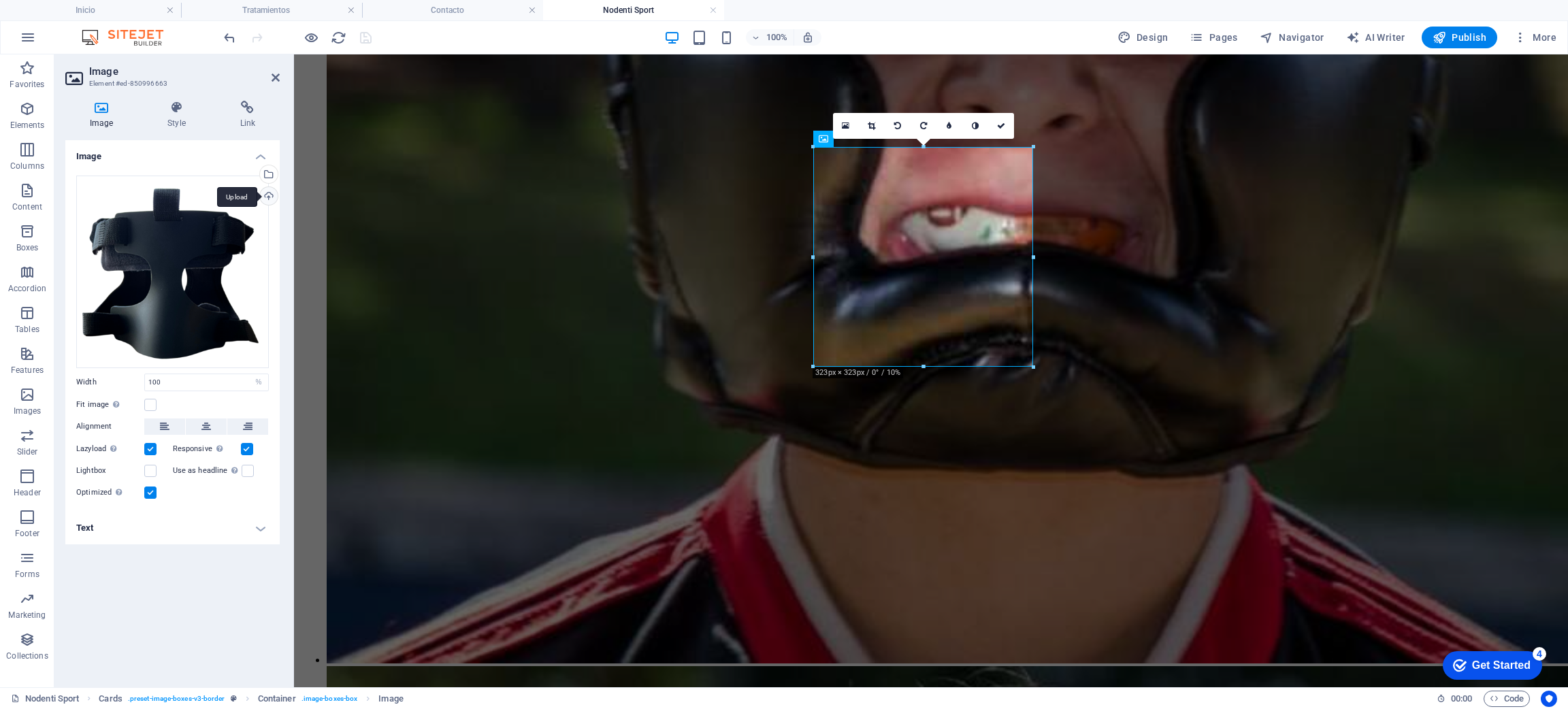
click at [262, 195] on div "Upload" at bounding box center [267, 197] width 20 height 20
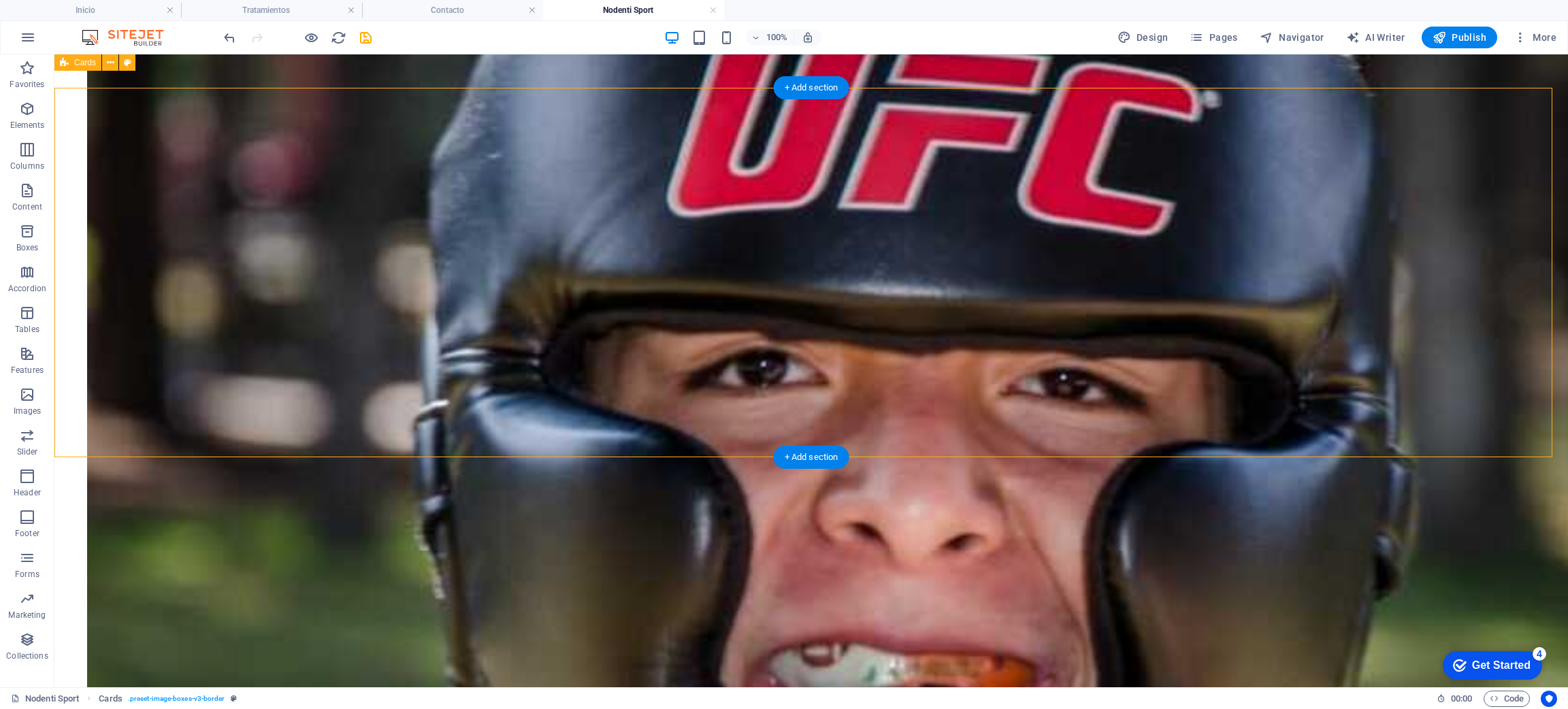
scroll to position [3322, 0]
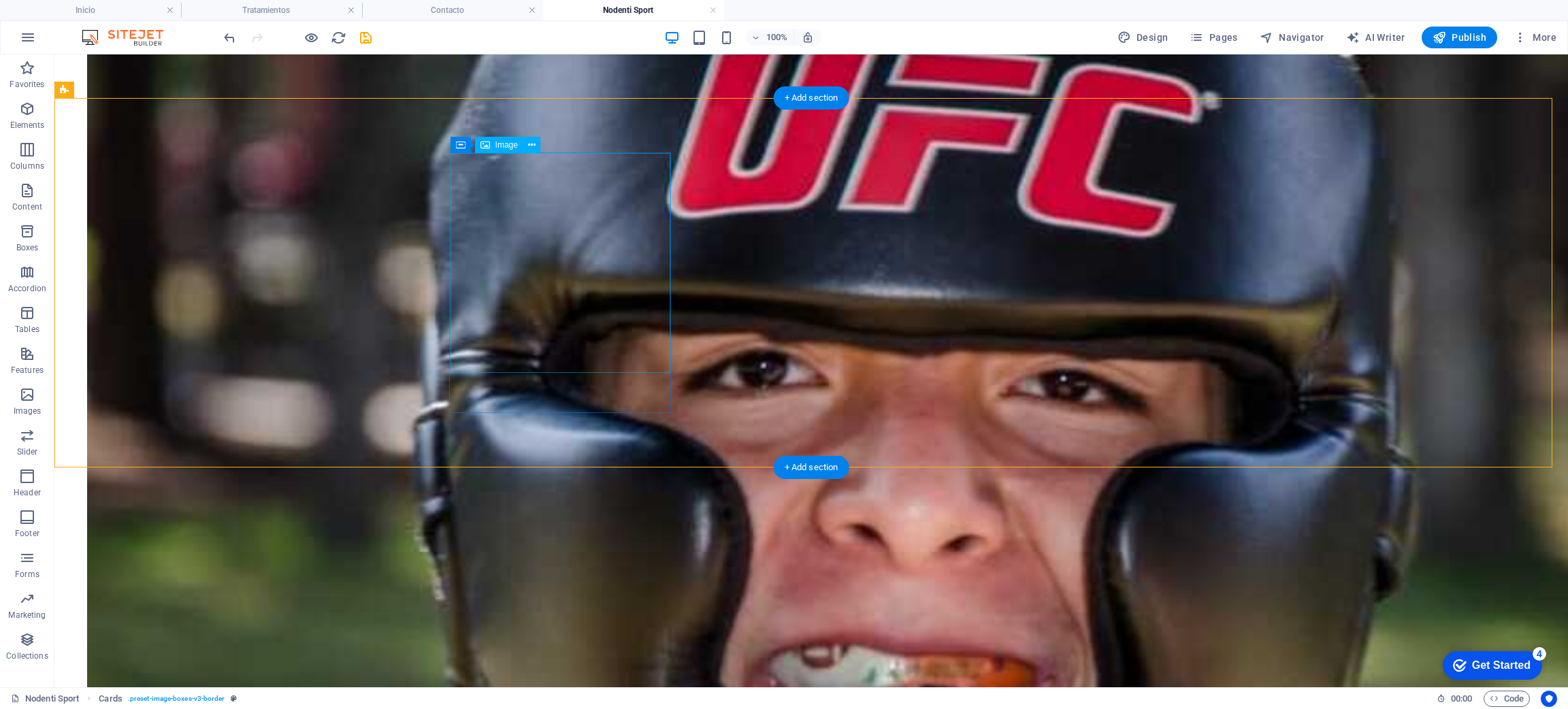
select select "%"
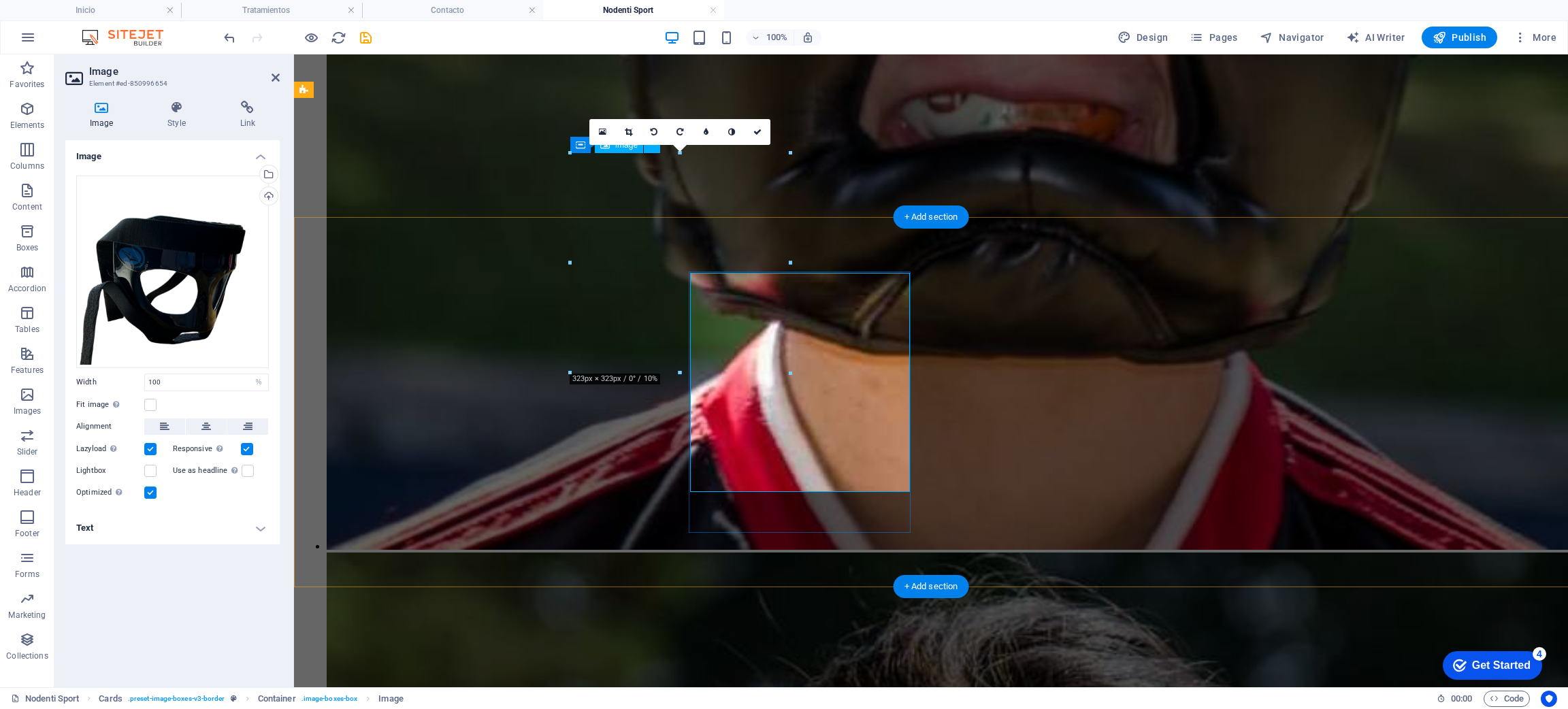
scroll to position [3203, 0]
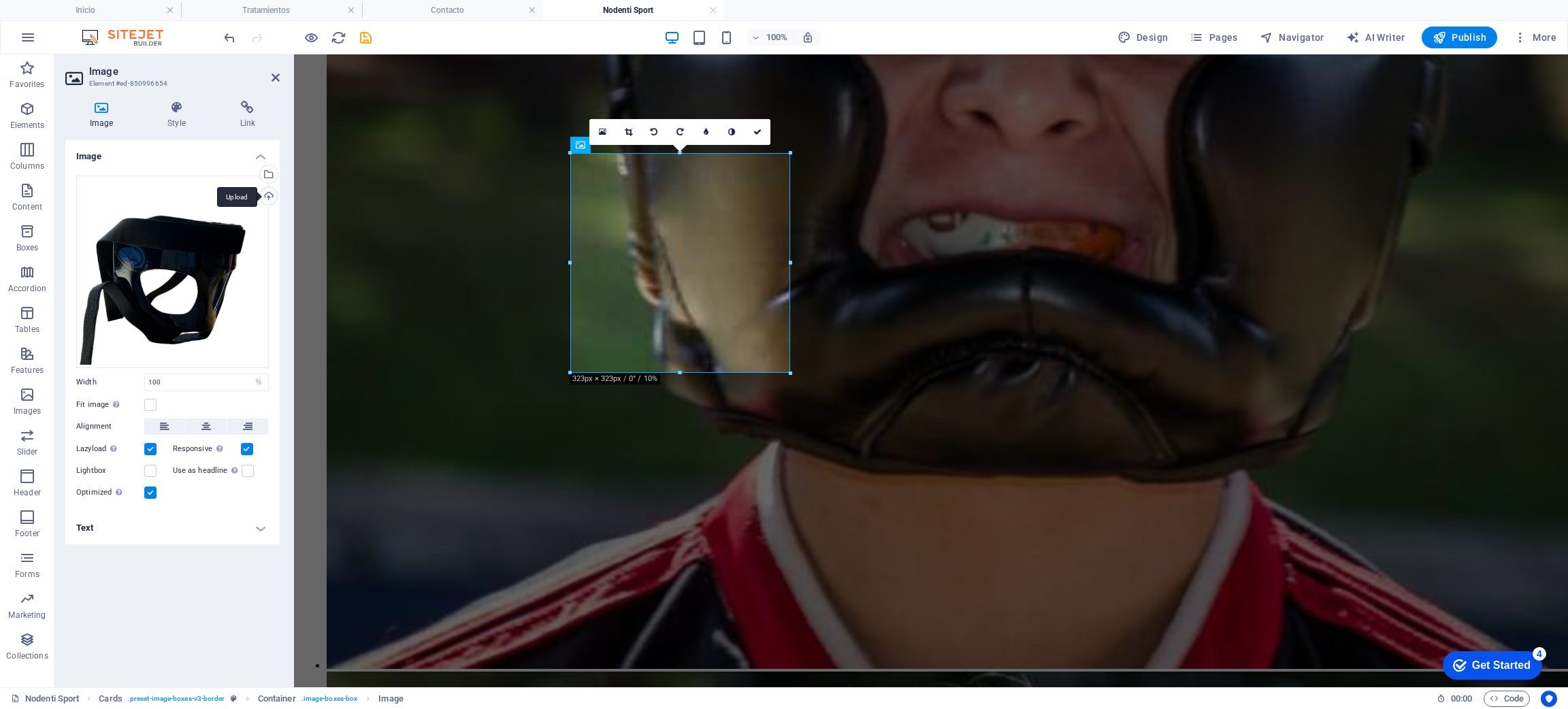
click at [271, 195] on div "Upload" at bounding box center [267, 197] width 20 height 20
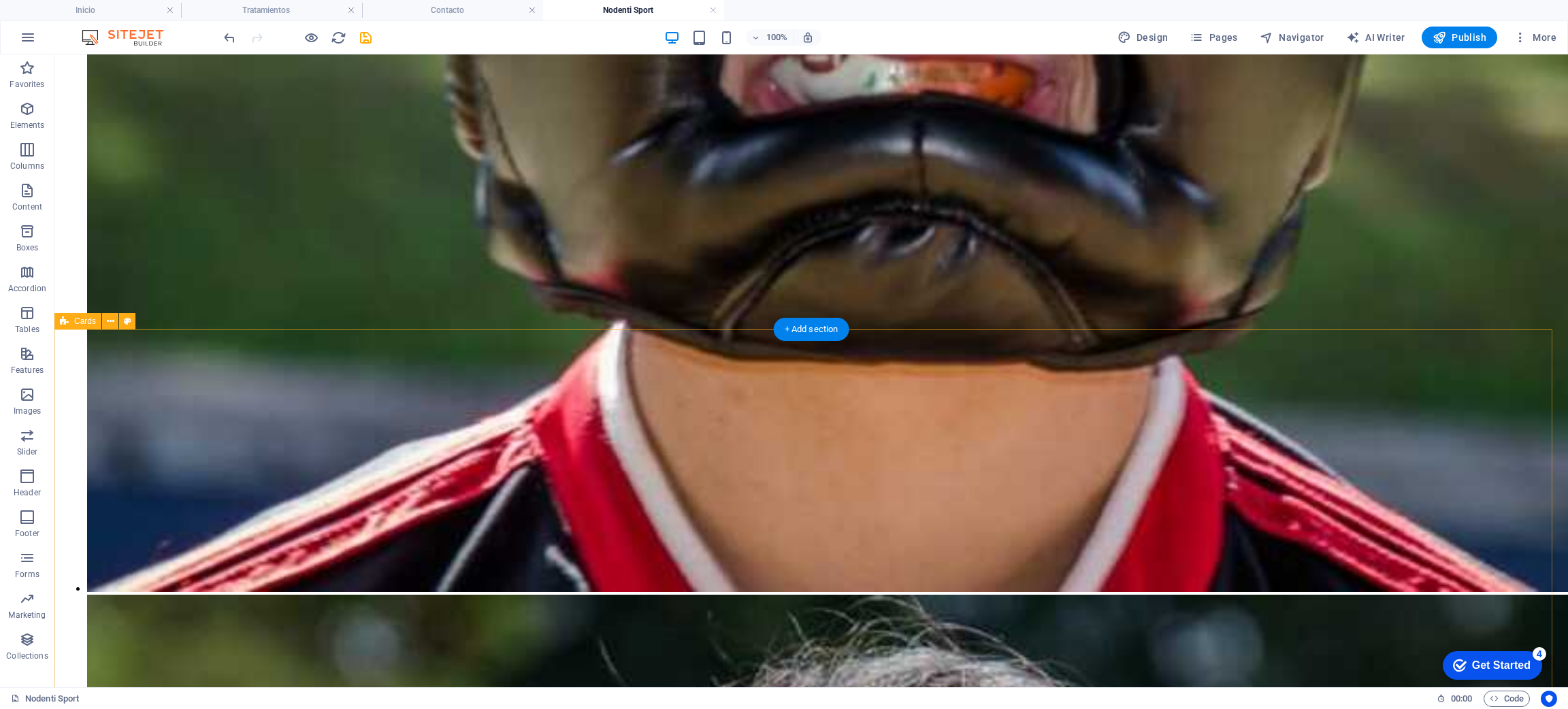
scroll to position [3935, 0]
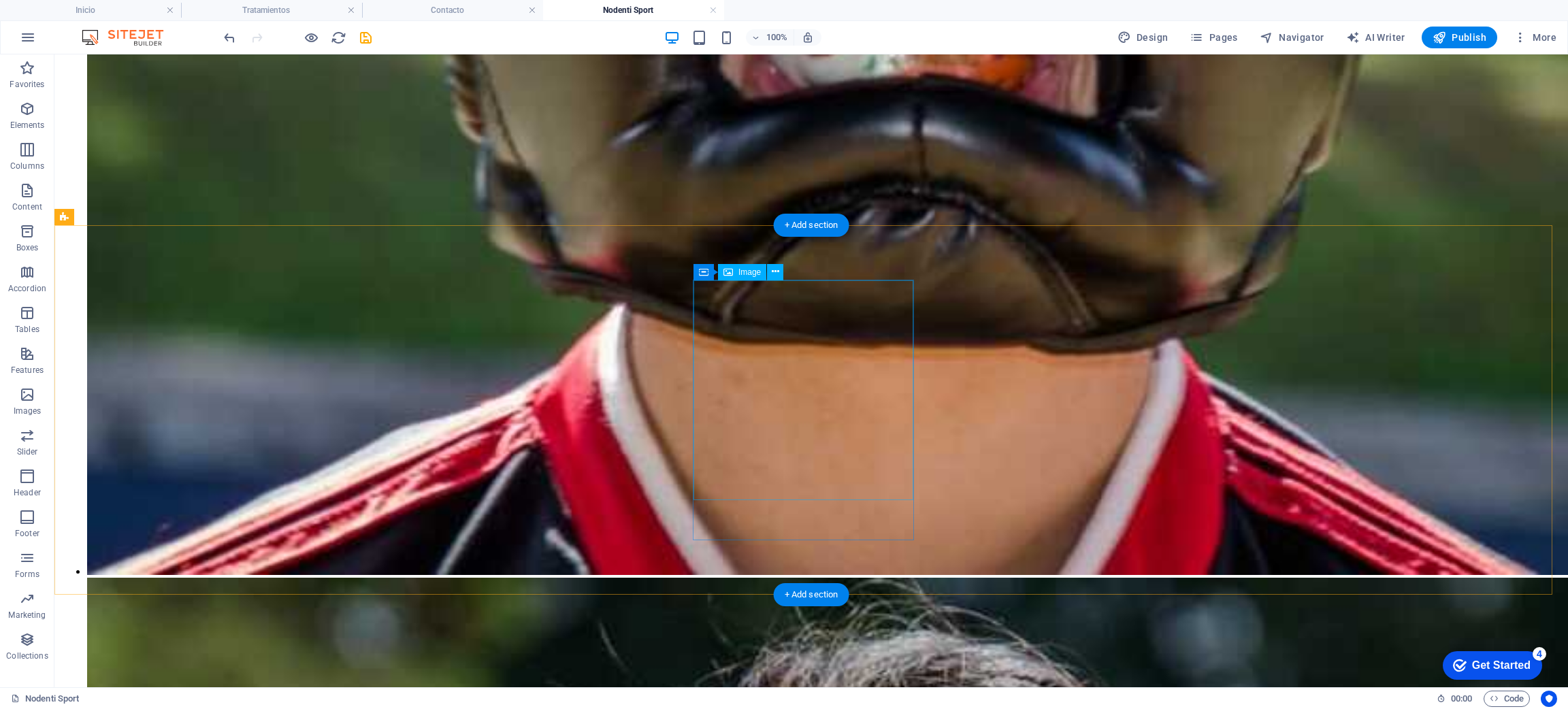
select select "%"
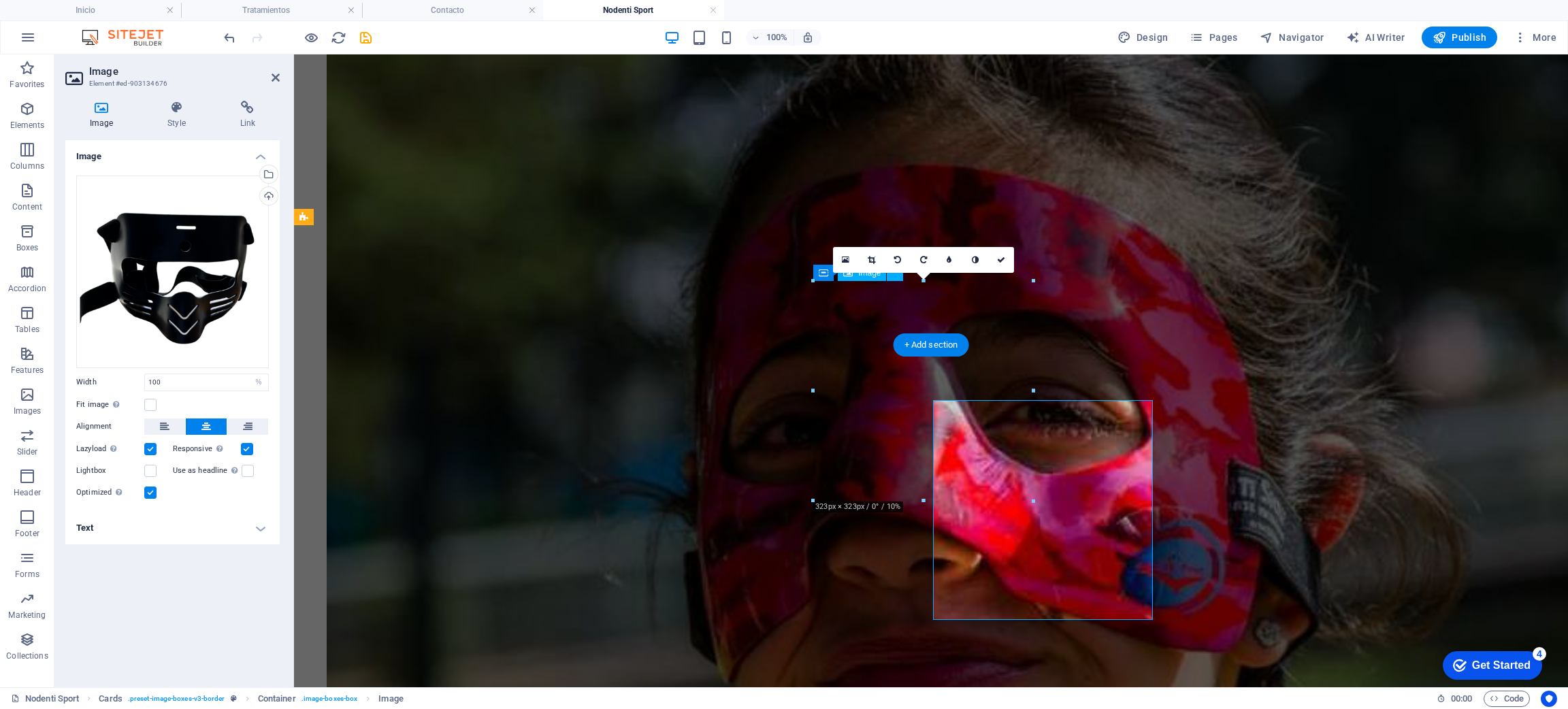
scroll to position [3814, 0]
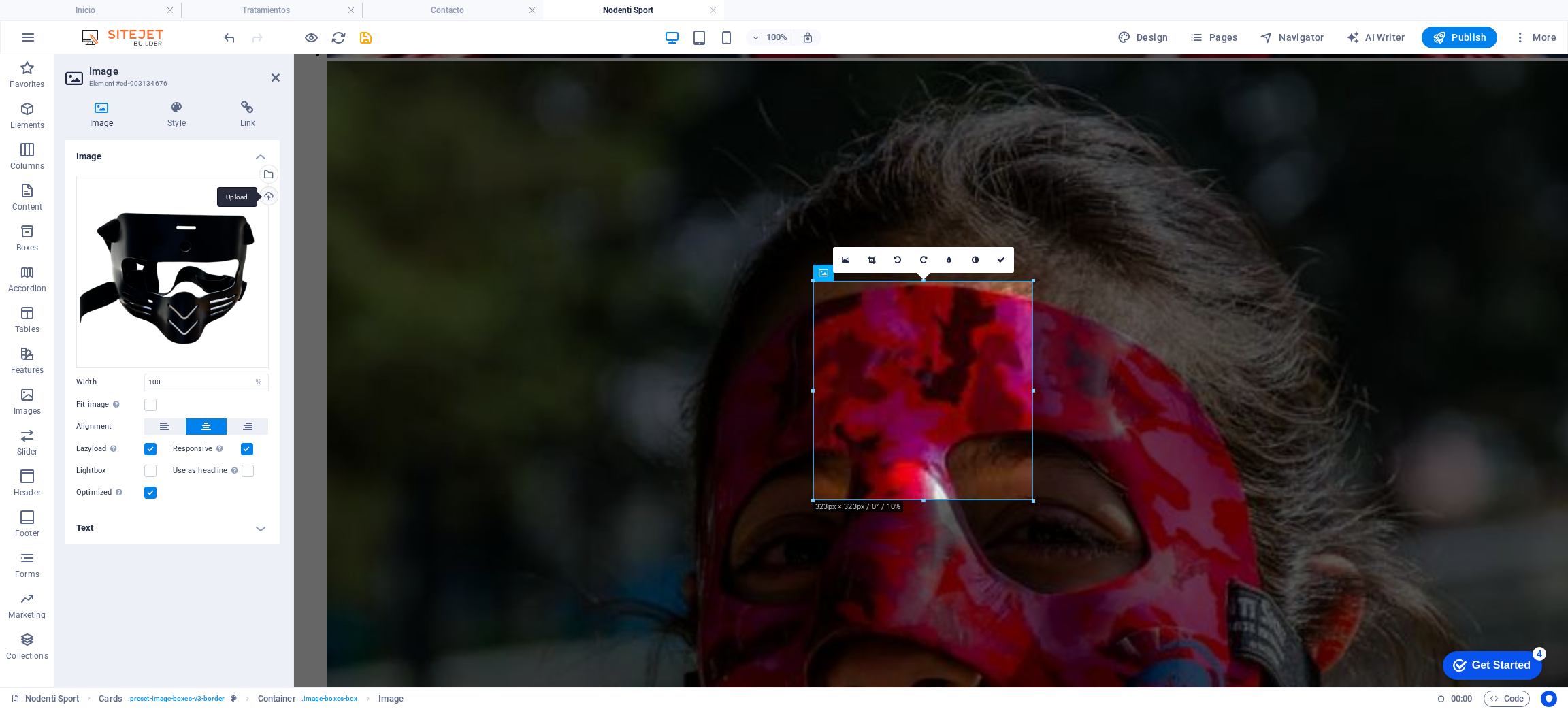
click at [264, 198] on div "Upload" at bounding box center [267, 197] width 20 height 20
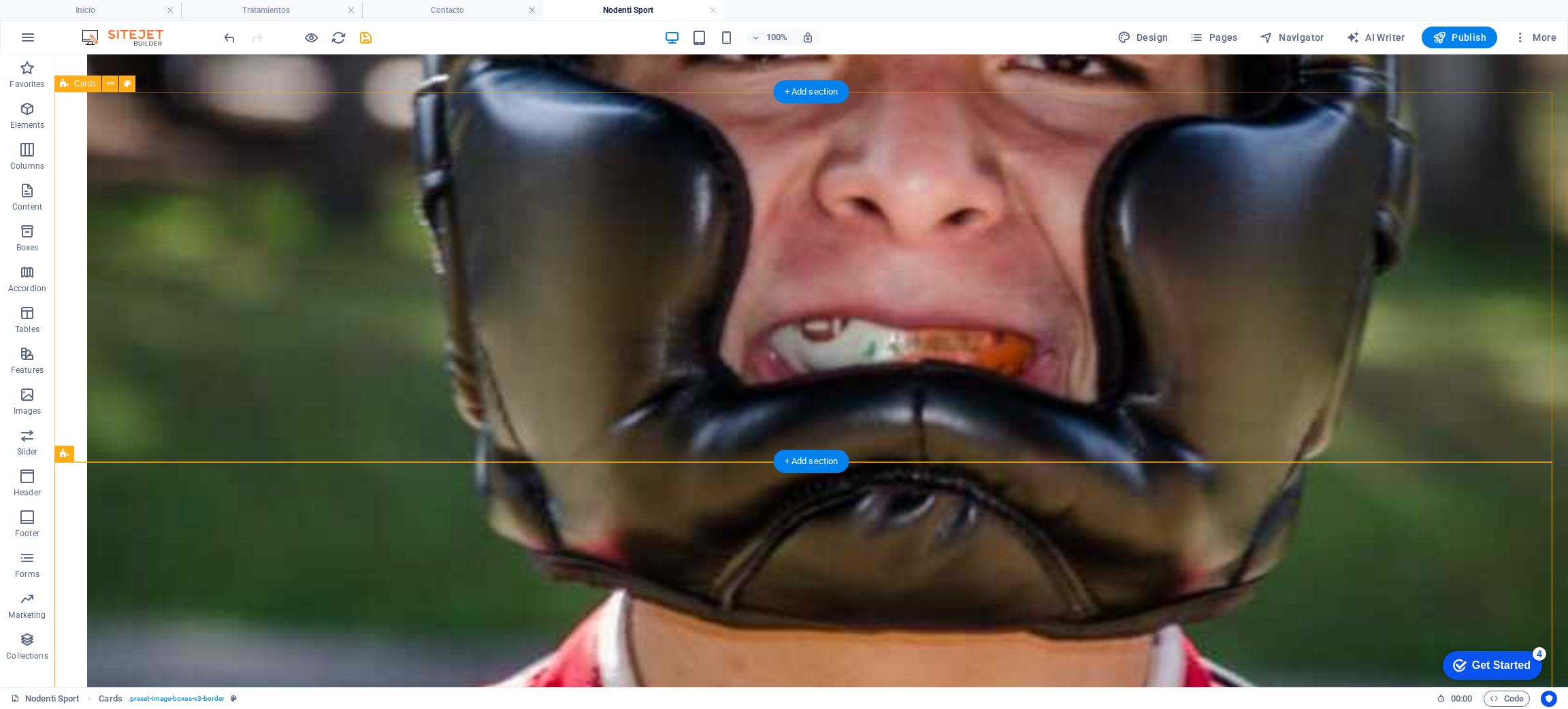
scroll to position [3629, 0]
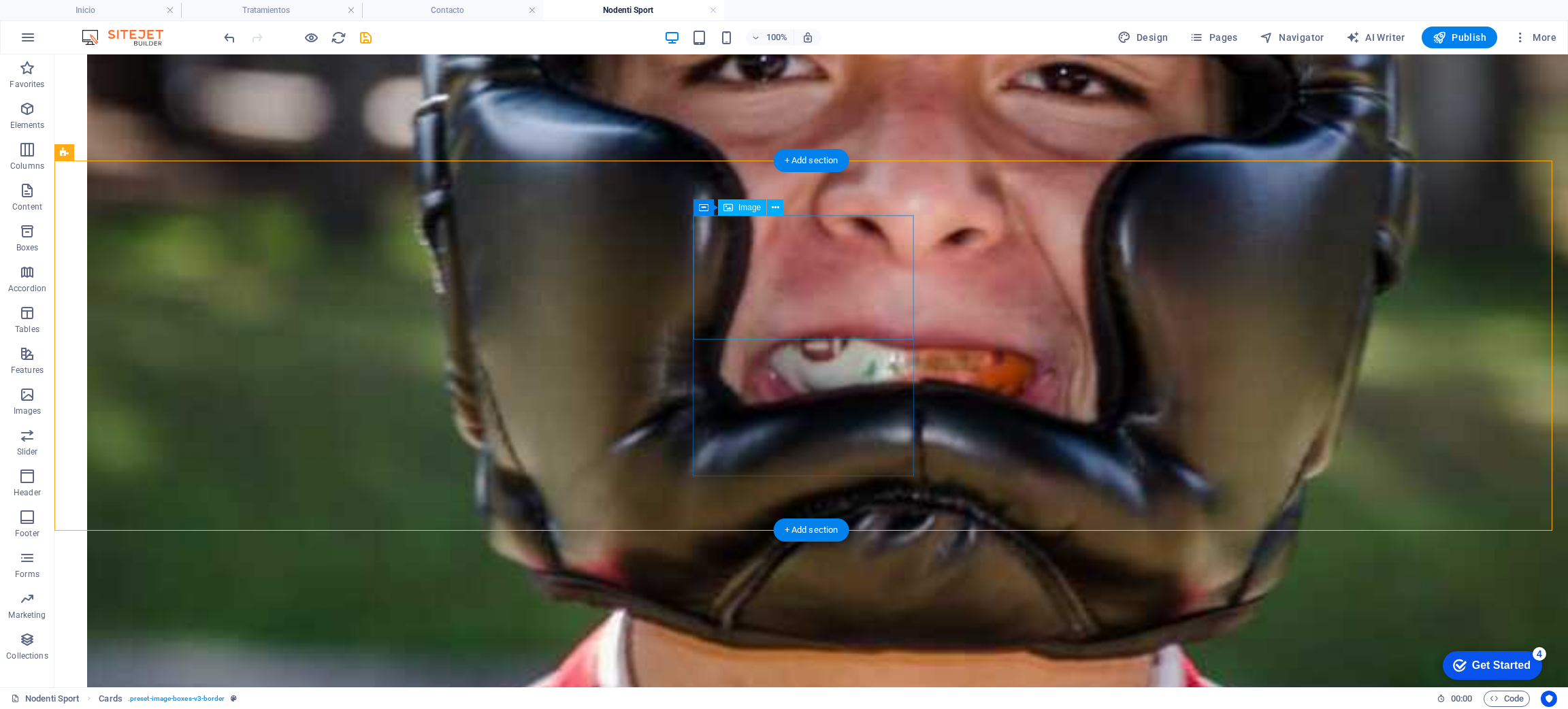
select select "%"
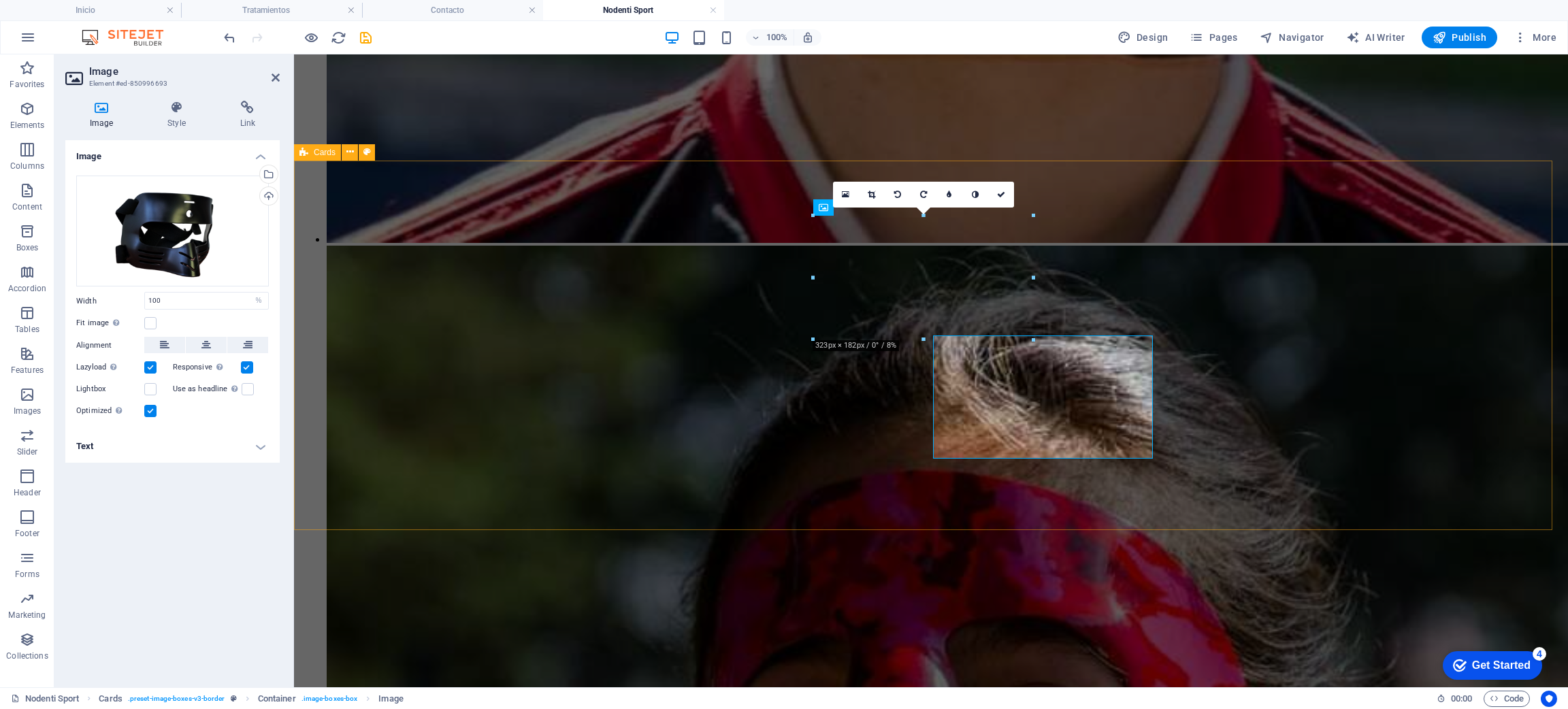
scroll to position [3510, 0]
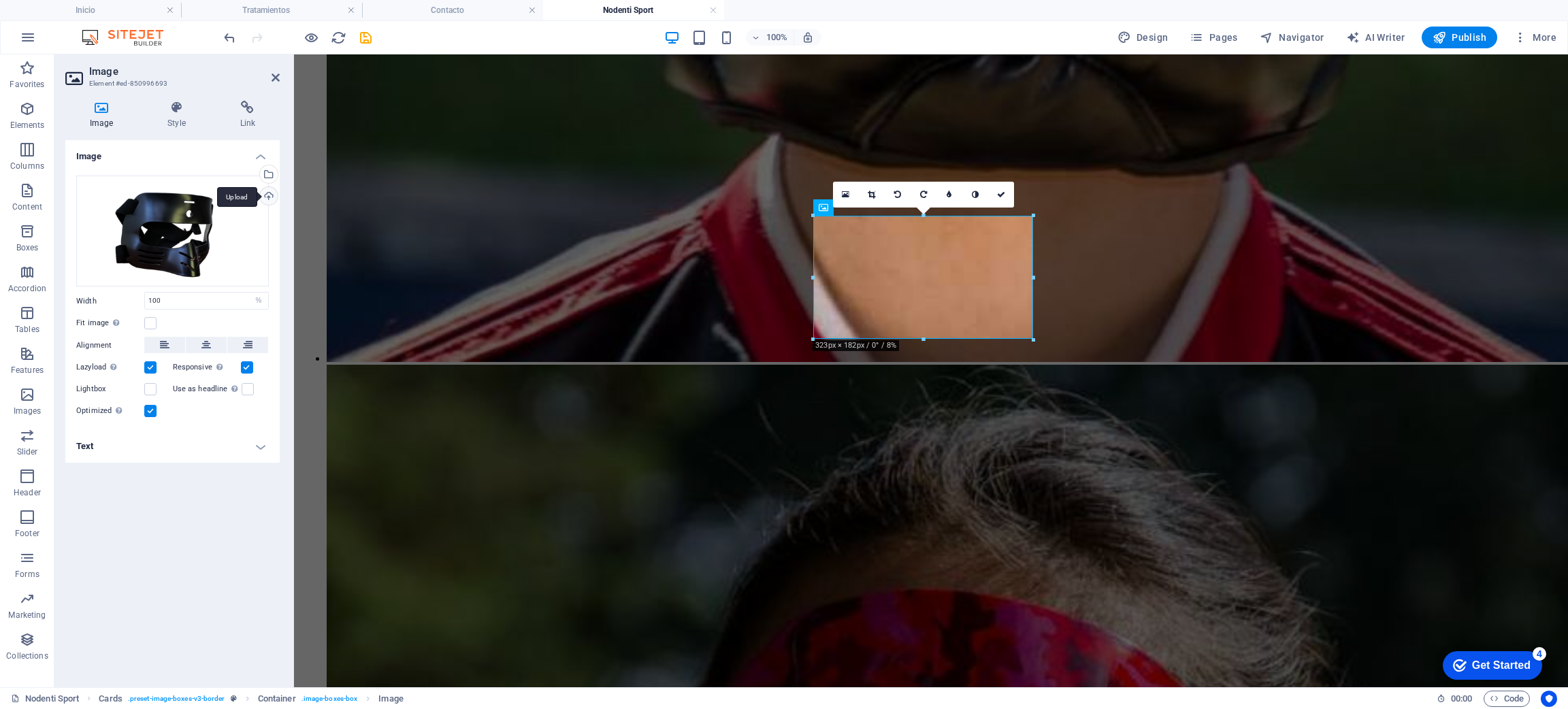
click at [270, 201] on div "Upload" at bounding box center [267, 197] width 20 height 20
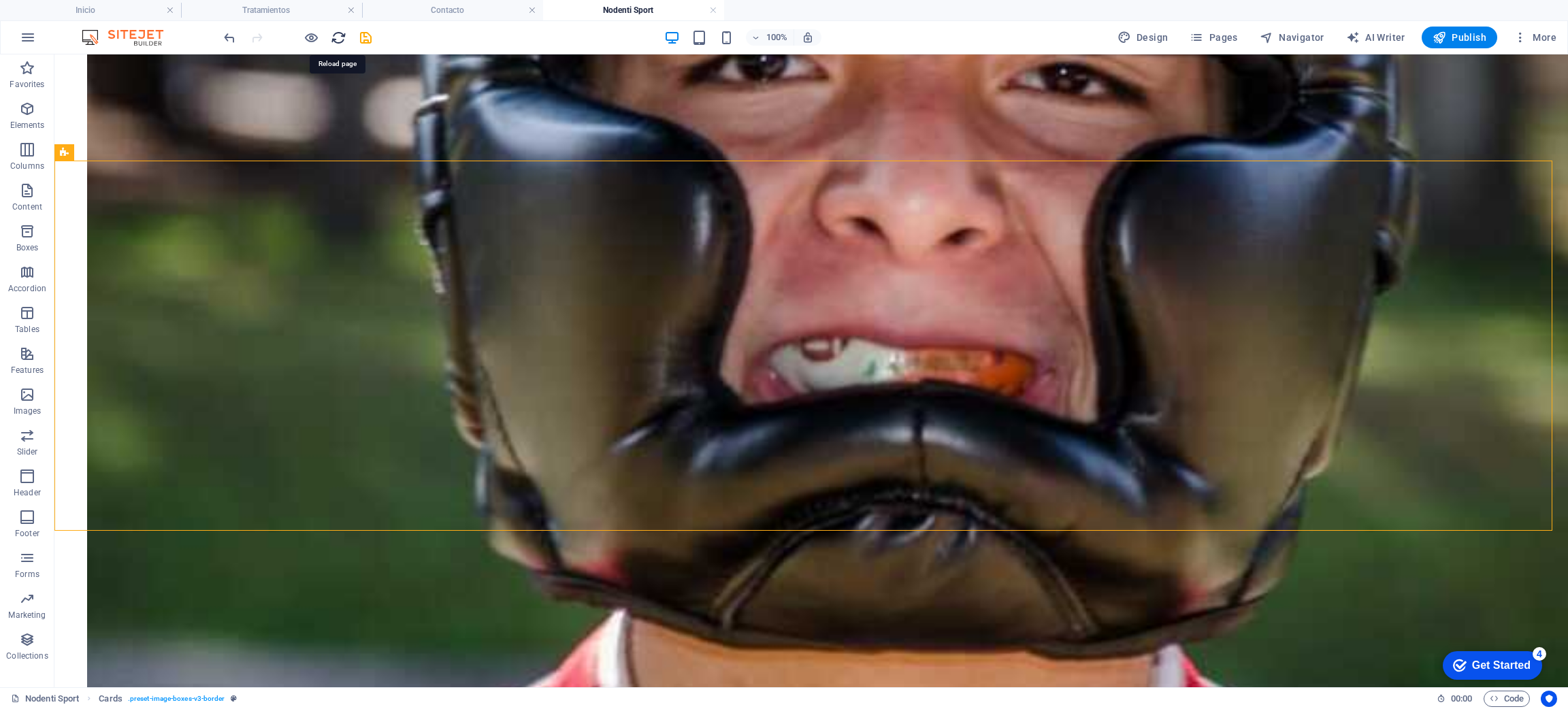
click at [343, 40] on icon "reload" at bounding box center [338, 37] width 16 height 16
click at [368, 41] on icon "save" at bounding box center [365, 37] width 16 height 16
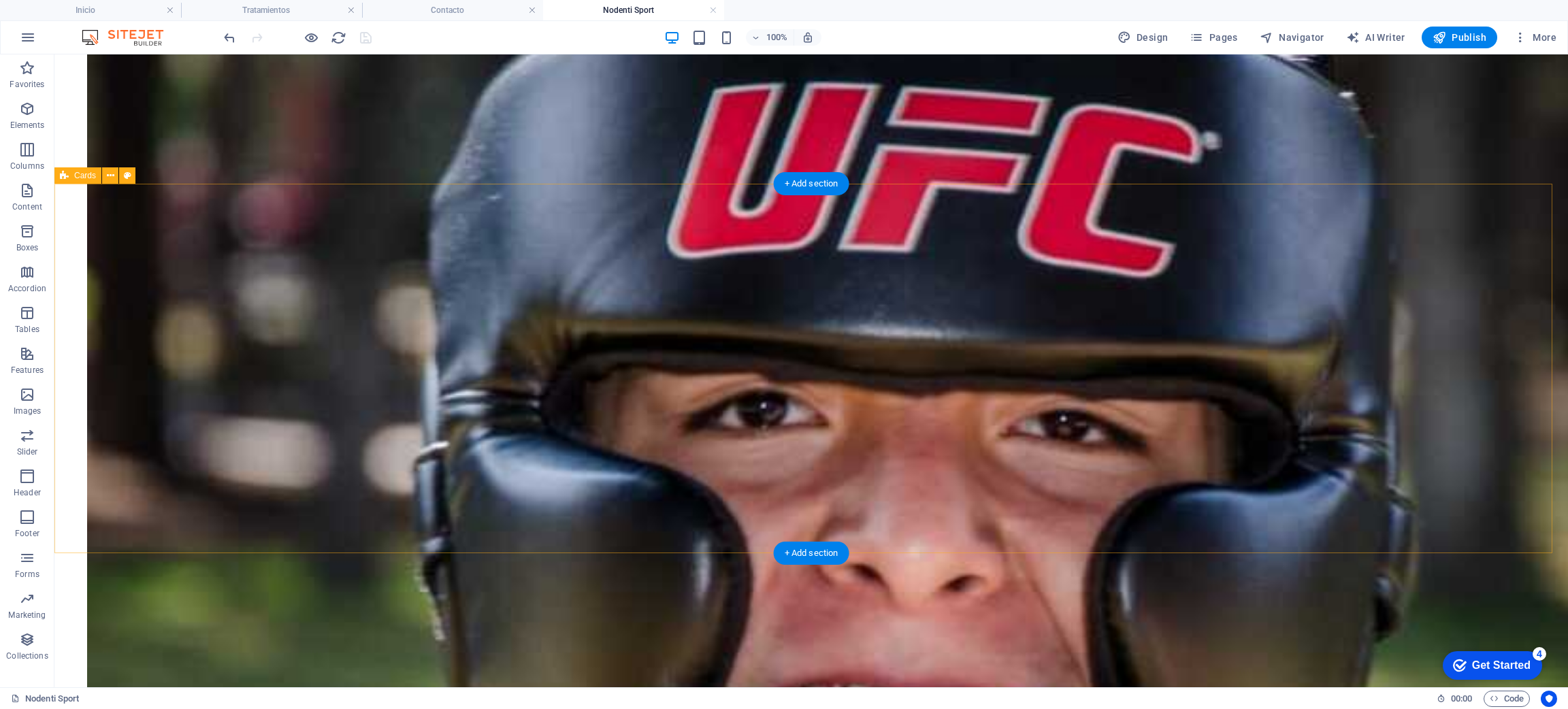
scroll to position [3322, 0]
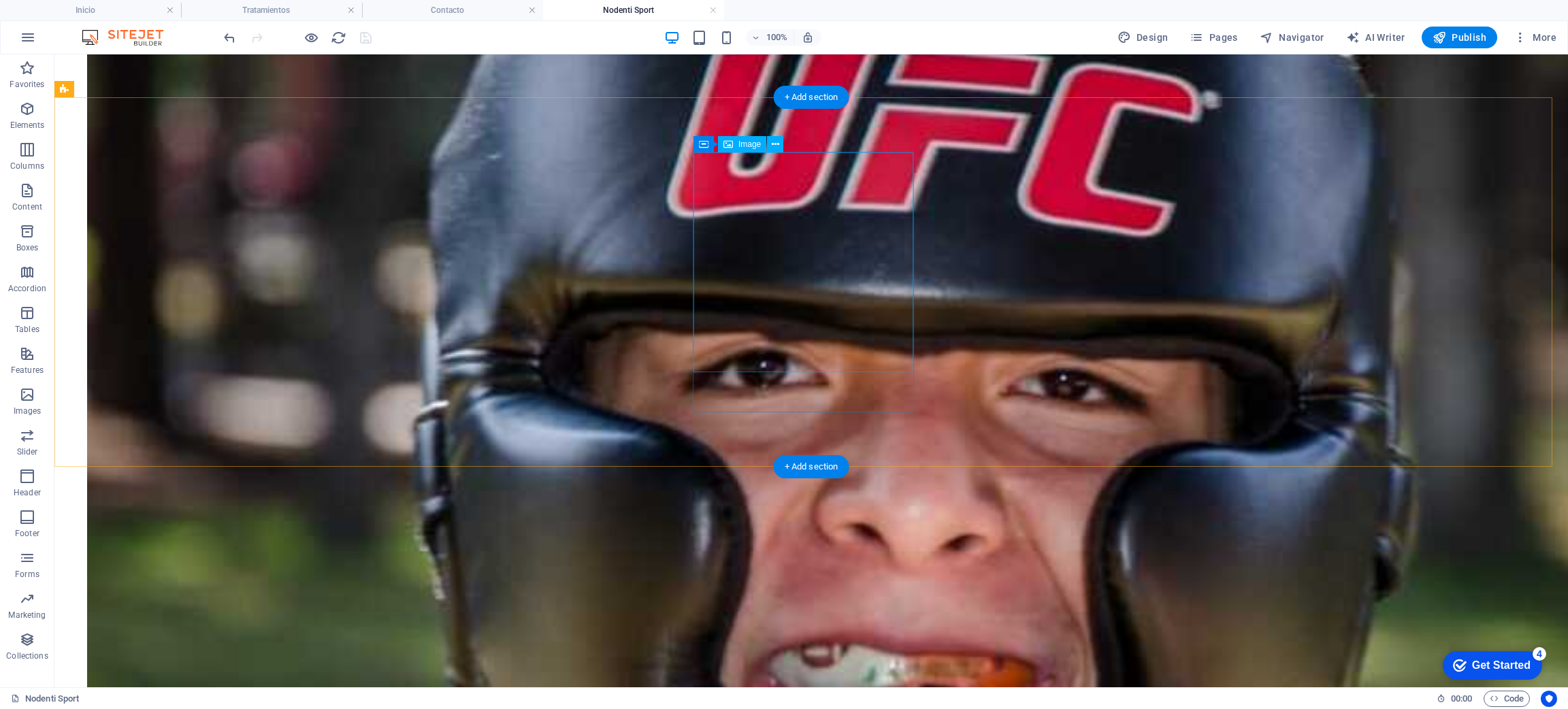
select select "%"
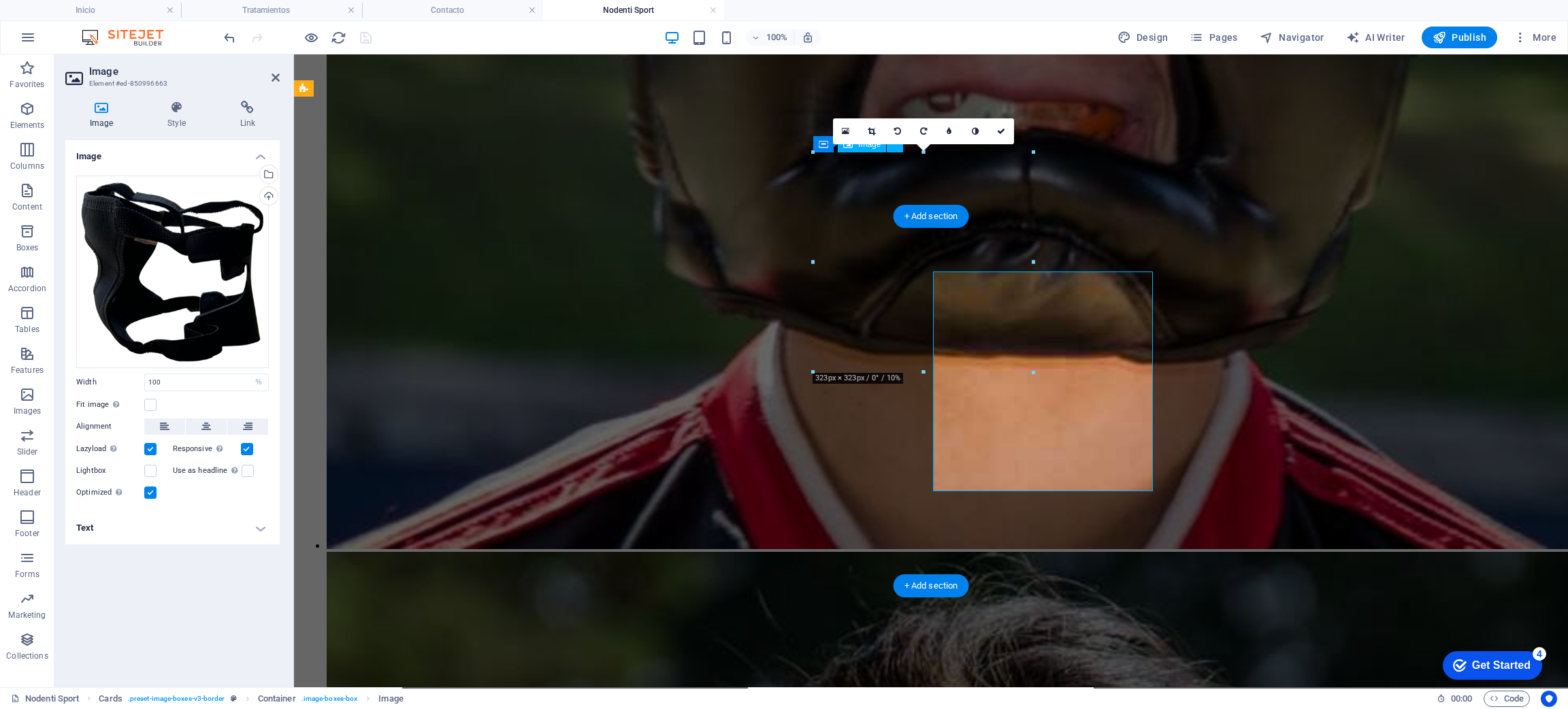
scroll to position [3204, 0]
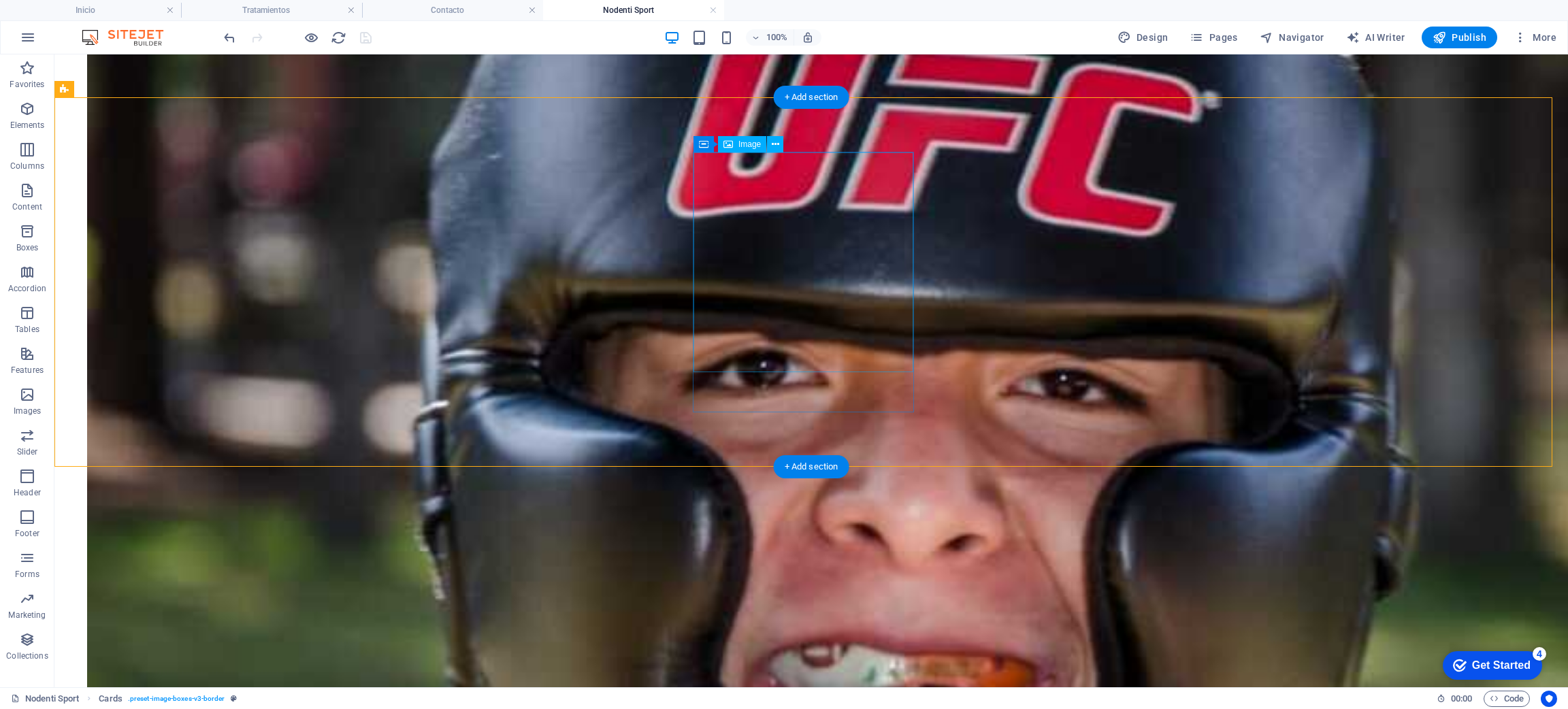
select select "%"
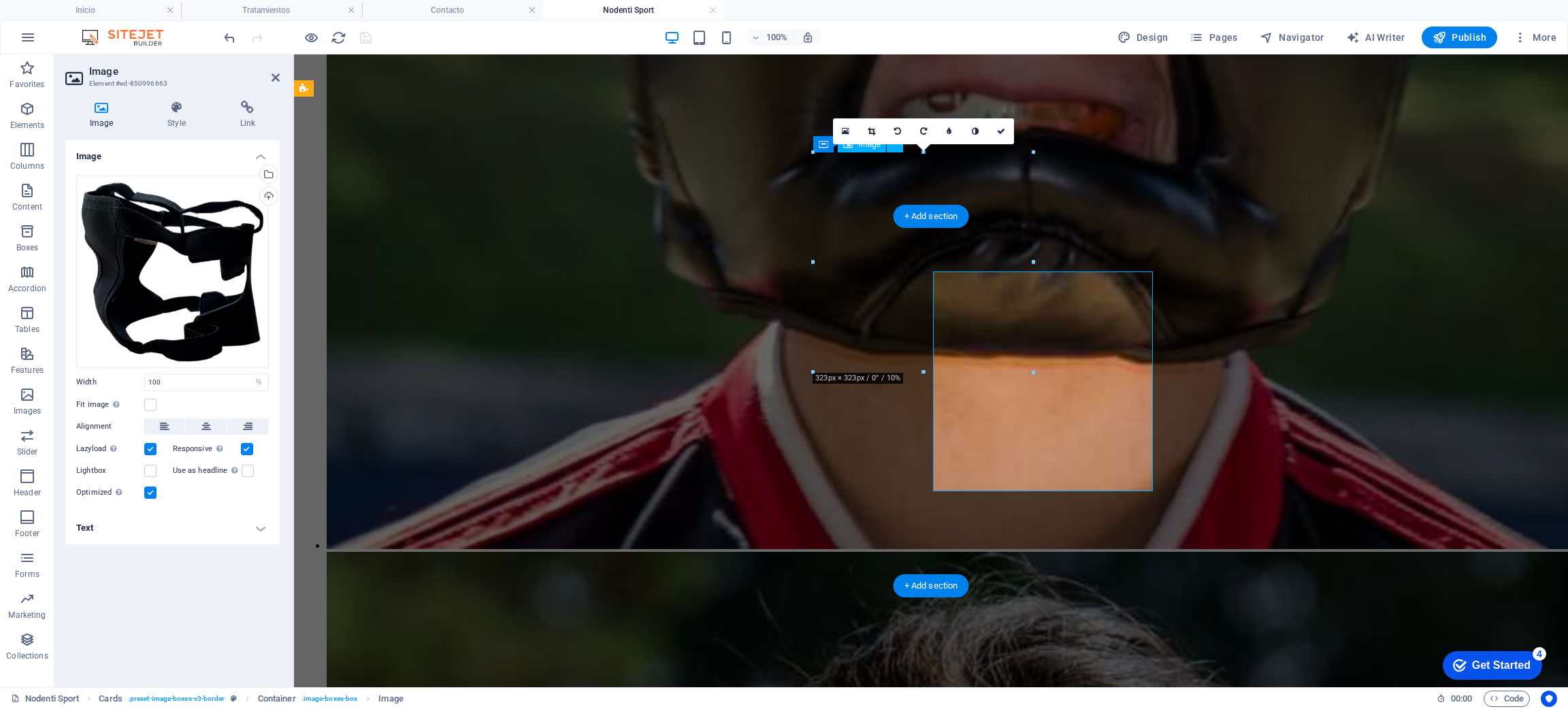
scroll to position [3204, 0]
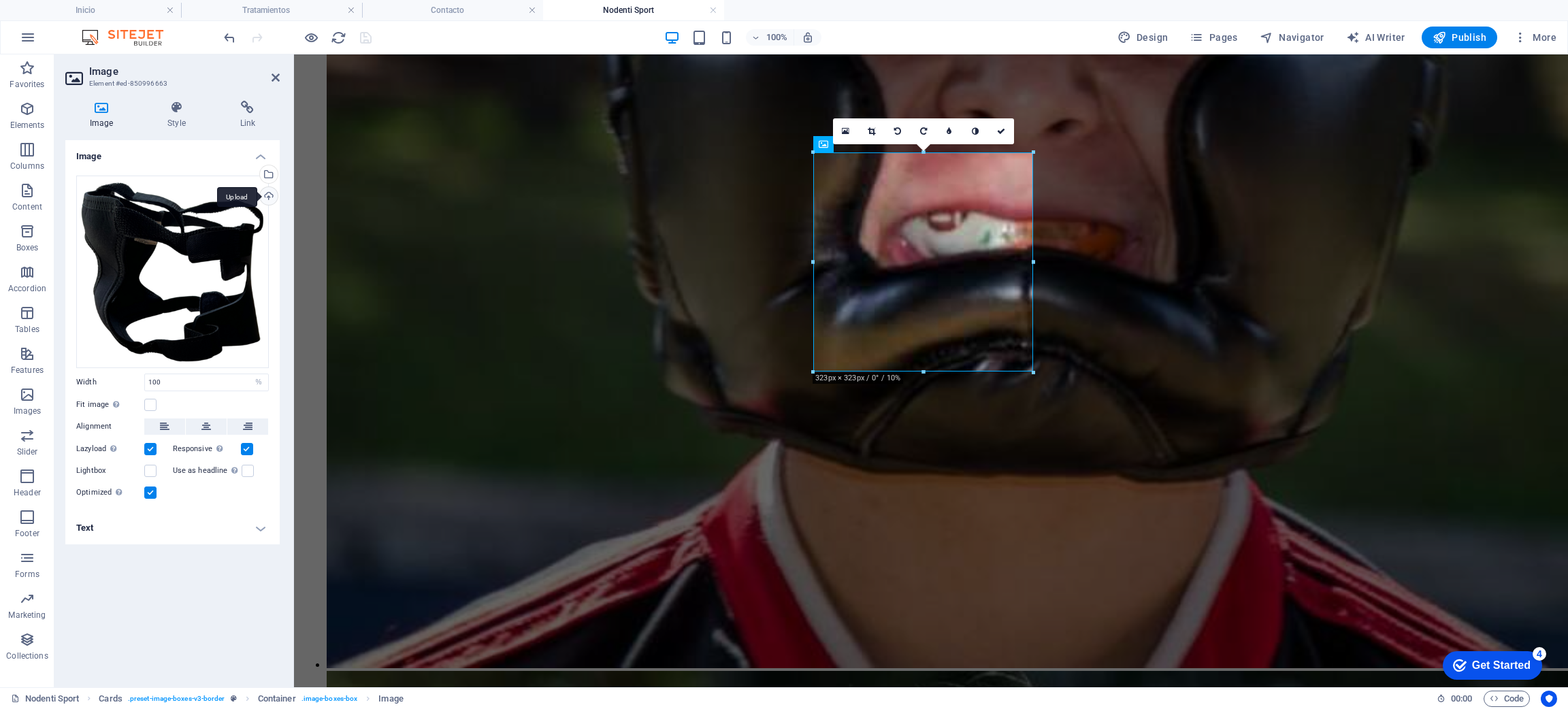
click at [267, 195] on div "Upload" at bounding box center [267, 197] width 20 height 20
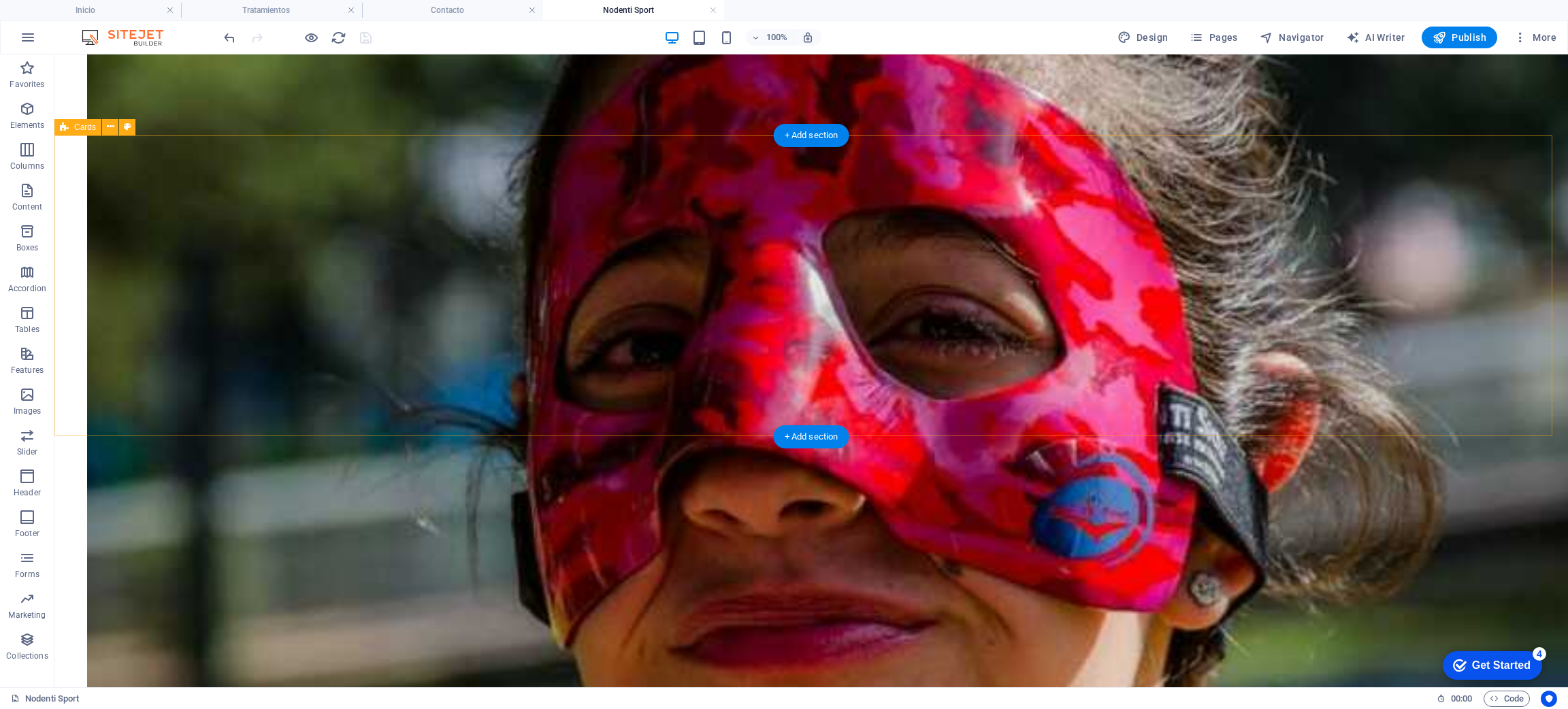
scroll to position [4752, 0]
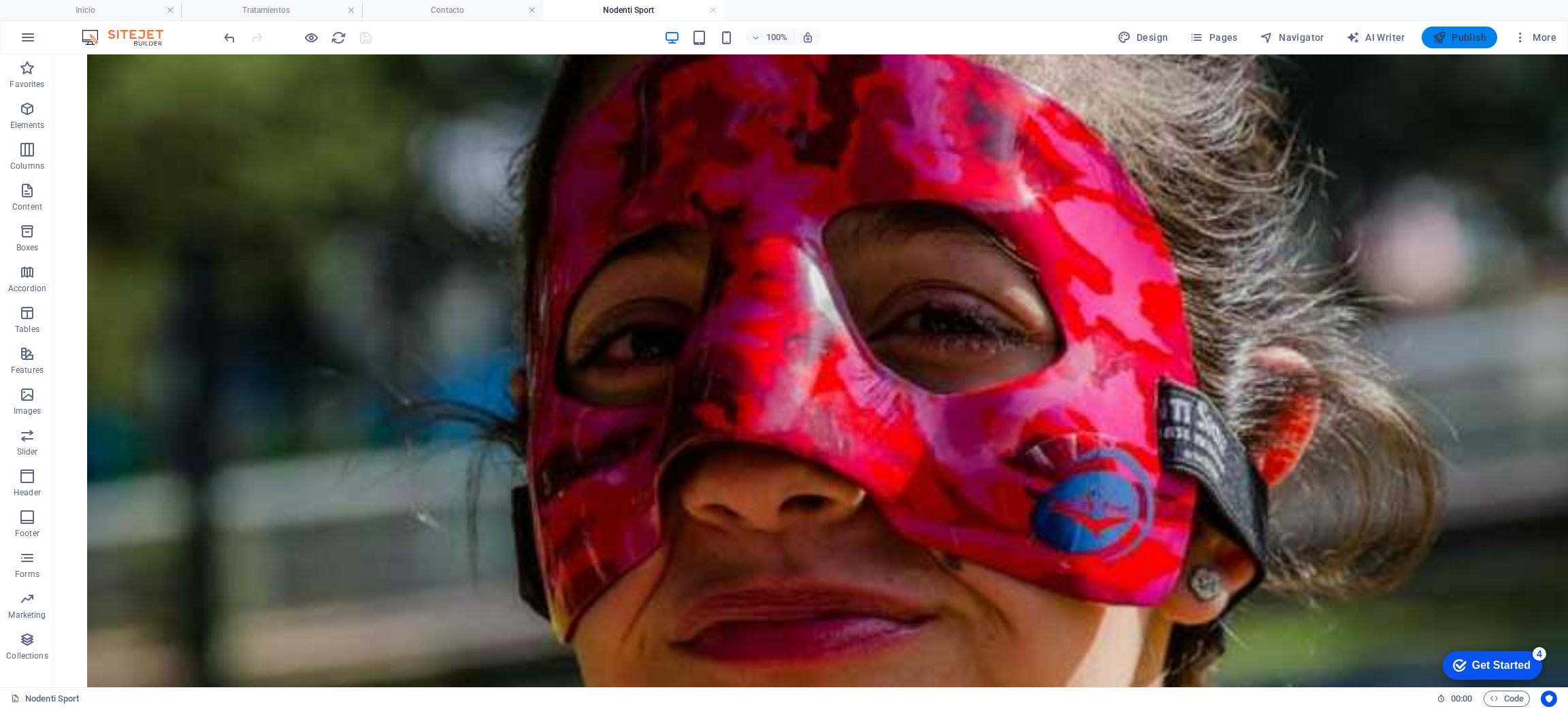
click at [1456, 36] on span "Publish" at bounding box center [1460, 37] width 54 height 14
